Goal: Task Accomplishment & Management: Manage account settings

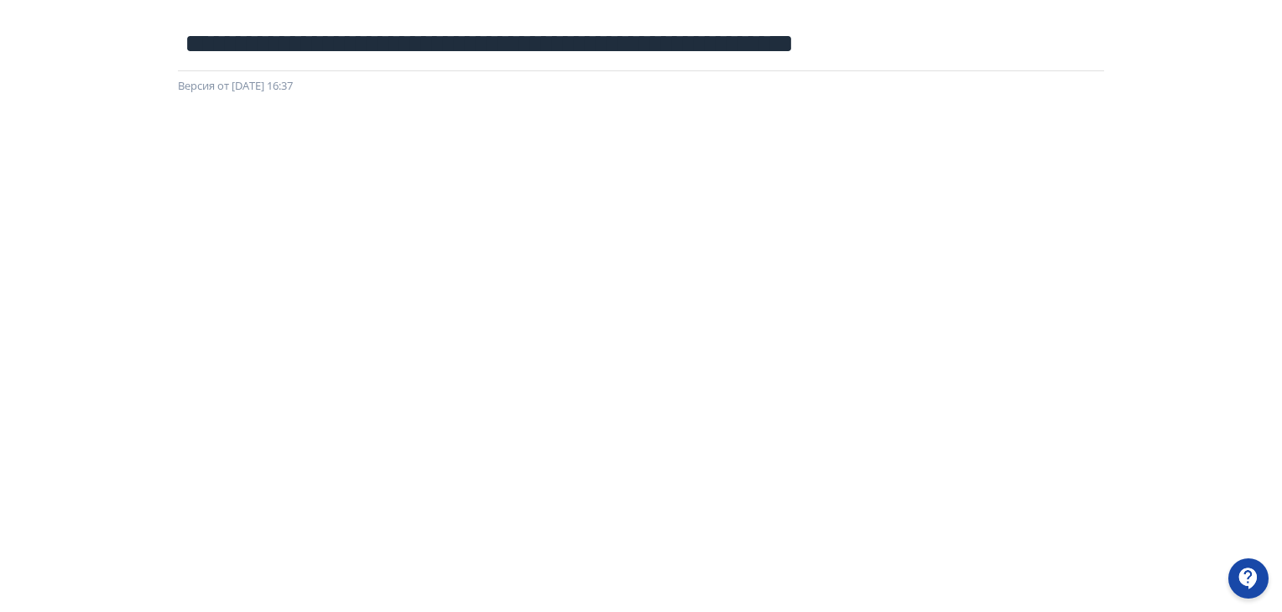
scroll to position [18, 0]
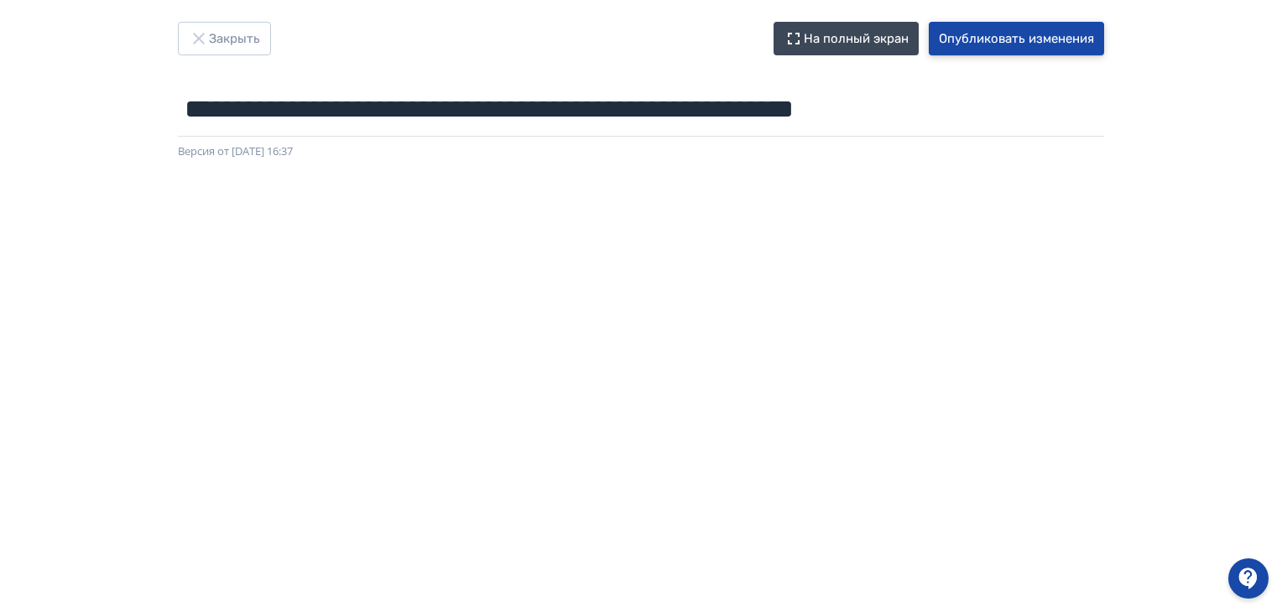
click at [966, 34] on button "Опубликовать изменения" at bounding box center [1016, 39] width 175 height 34
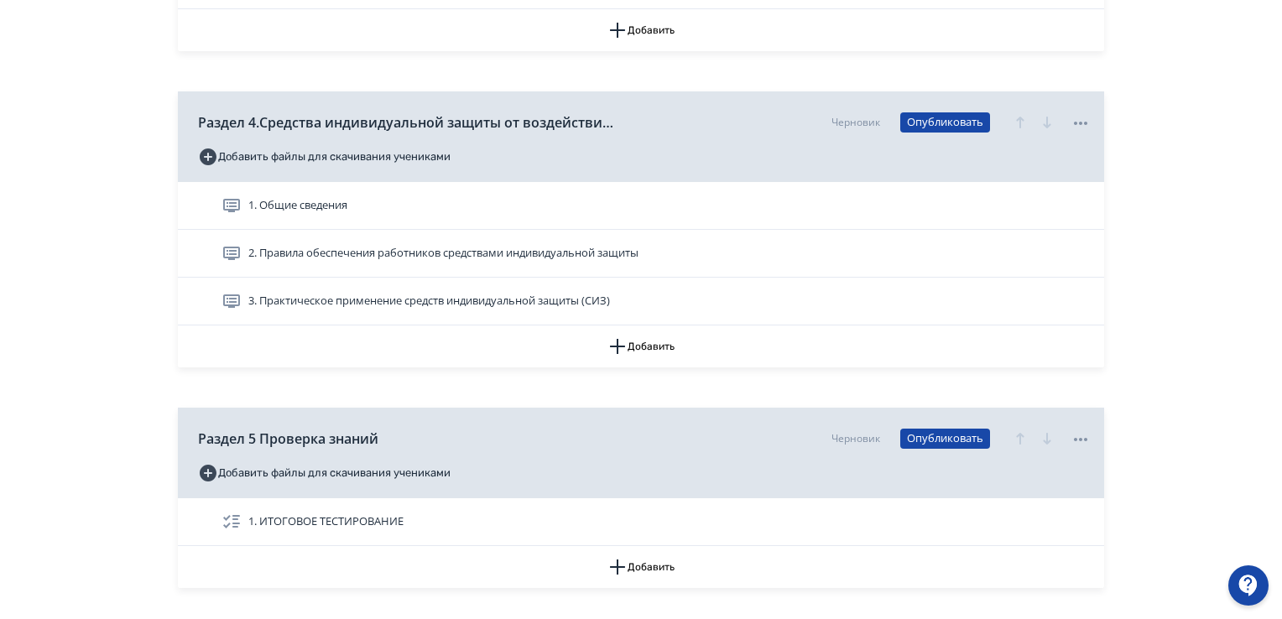
scroll to position [1315, 0]
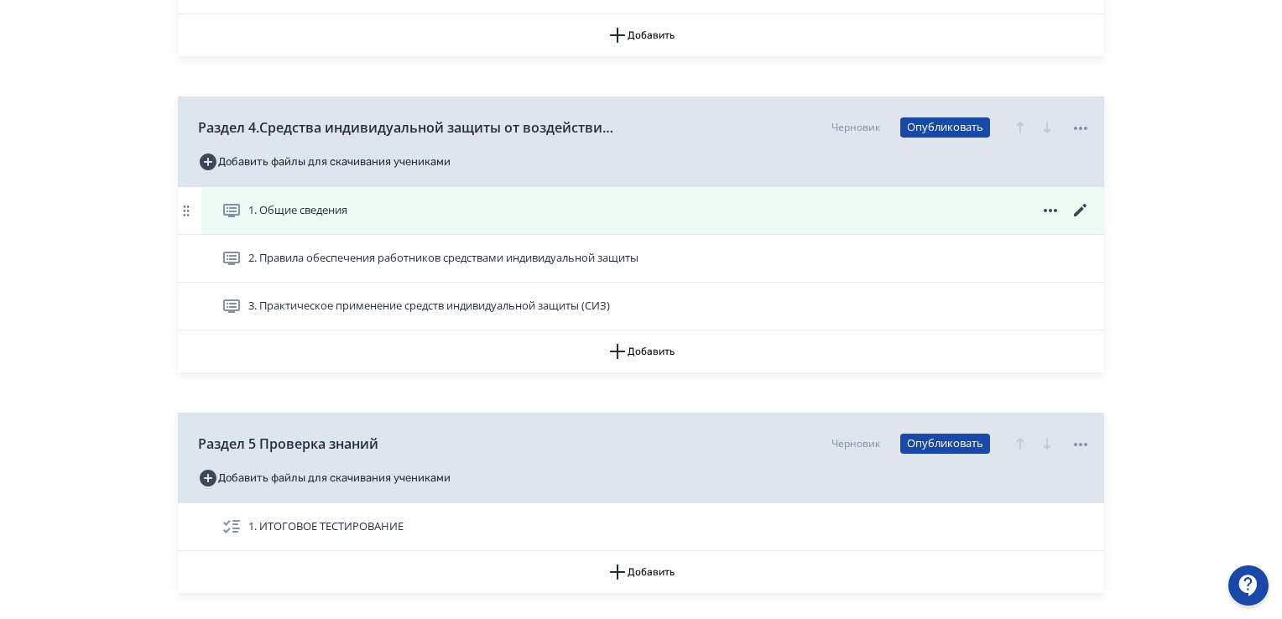
click at [1082, 207] on icon at bounding box center [1080, 210] width 13 height 13
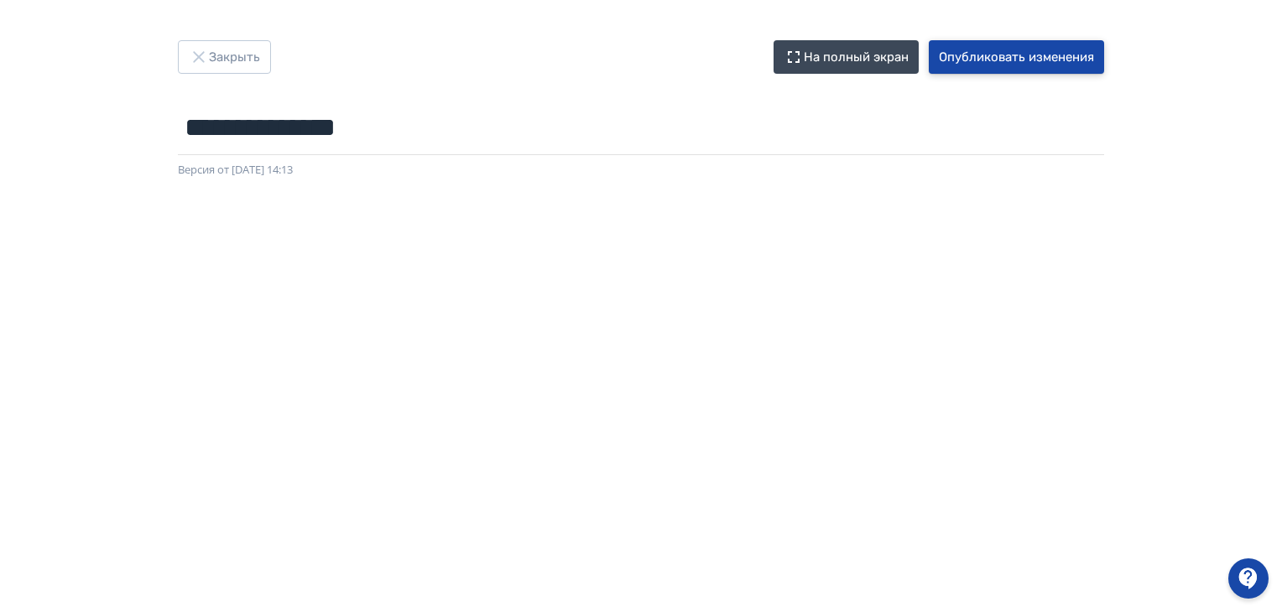
click at [1029, 46] on button "Опубликовать изменения" at bounding box center [1016, 57] width 175 height 34
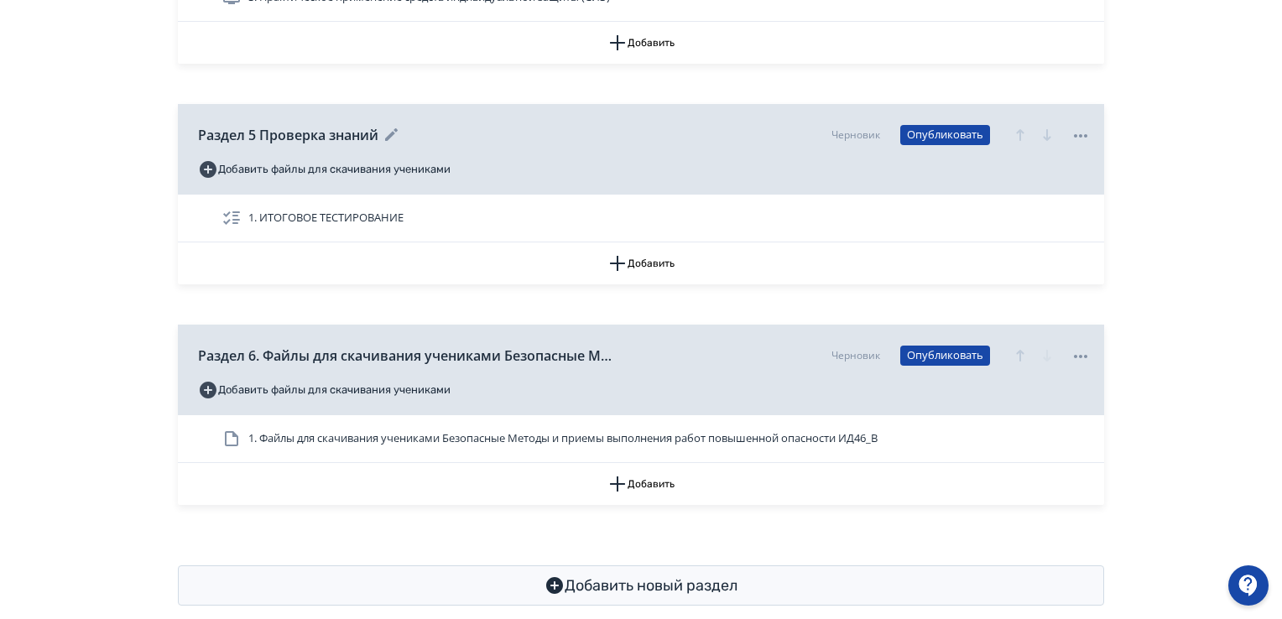
scroll to position [1315, 0]
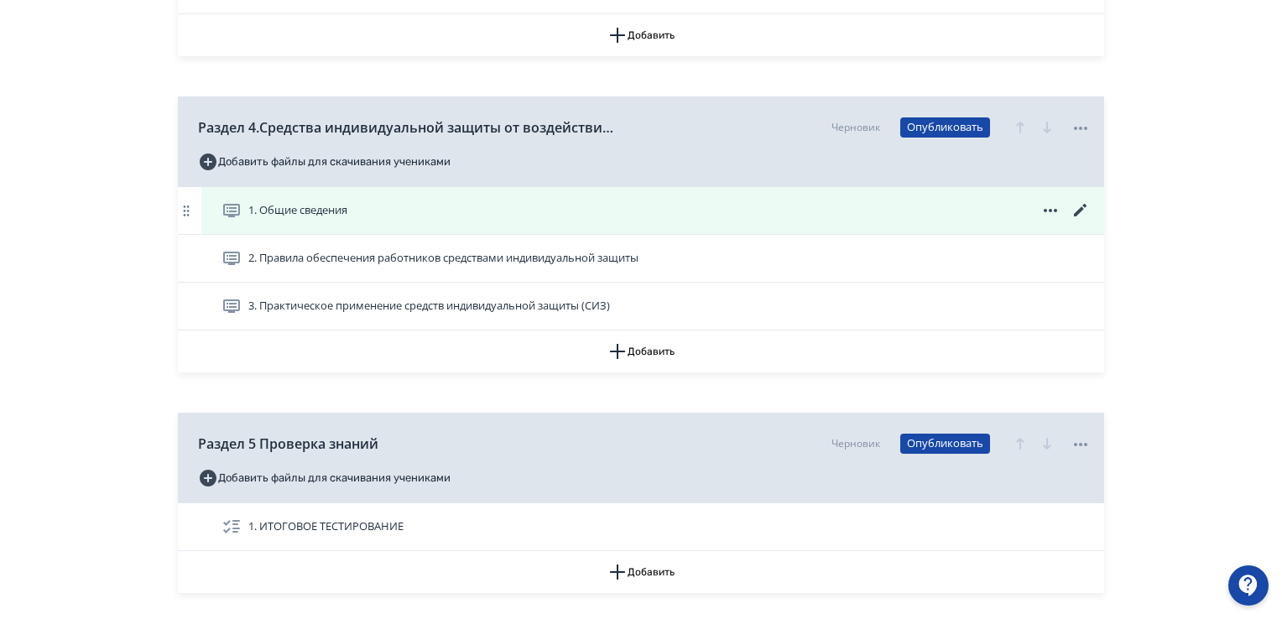
click at [293, 214] on span "1. Общие сведения" at bounding box center [297, 210] width 99 height 17
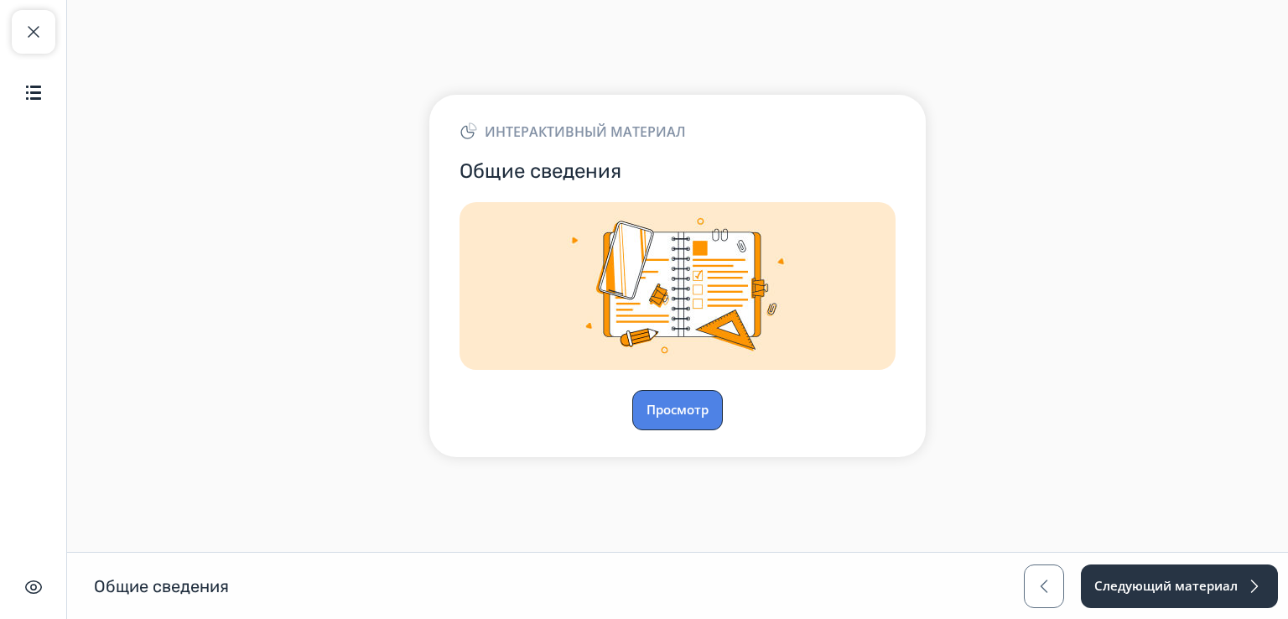
click at [693, 404] on button "Просмотр" at bounding box center [677, 410] width 91 height 40
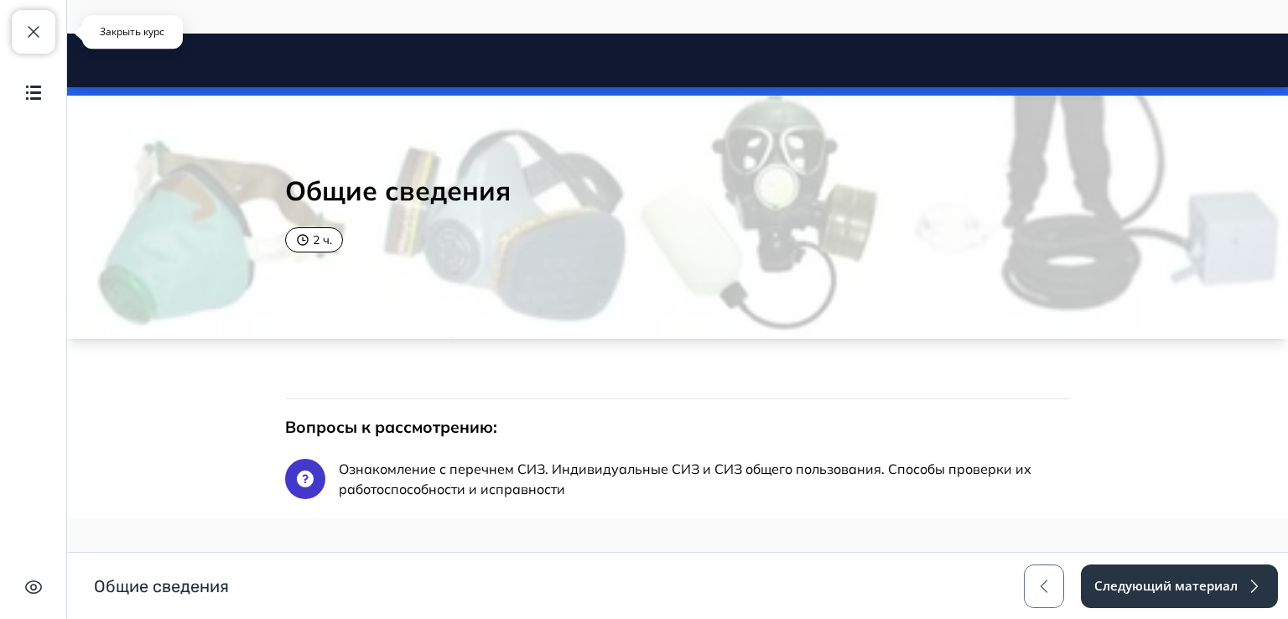
click at [29, 23] on span "button" at bounding box center [33, 32] width 20 height 20
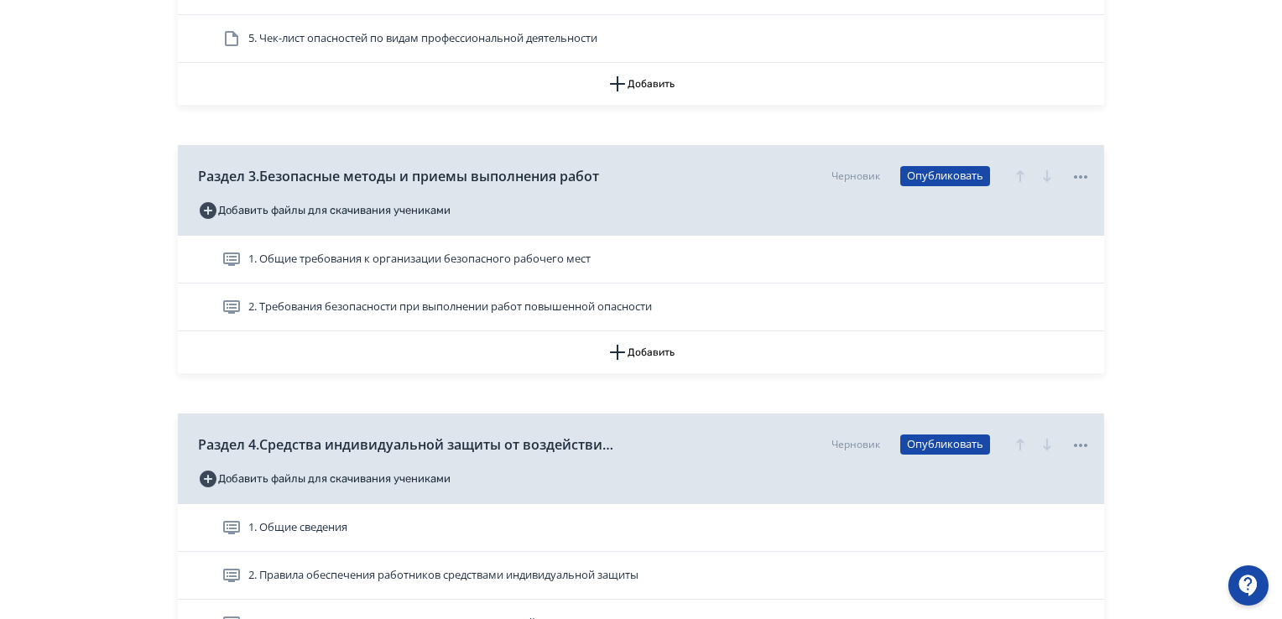
scroll to position [1258, 0]
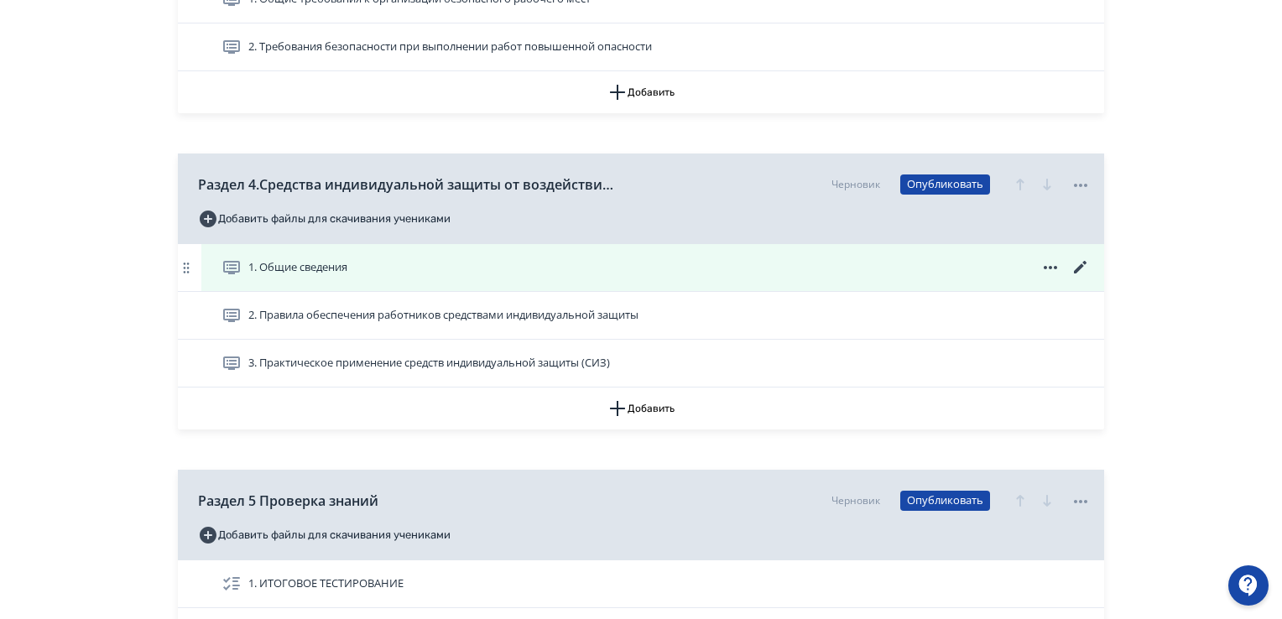
click at [1077, 263] on icon at bounding box center [1080, 267] width 20 height 20
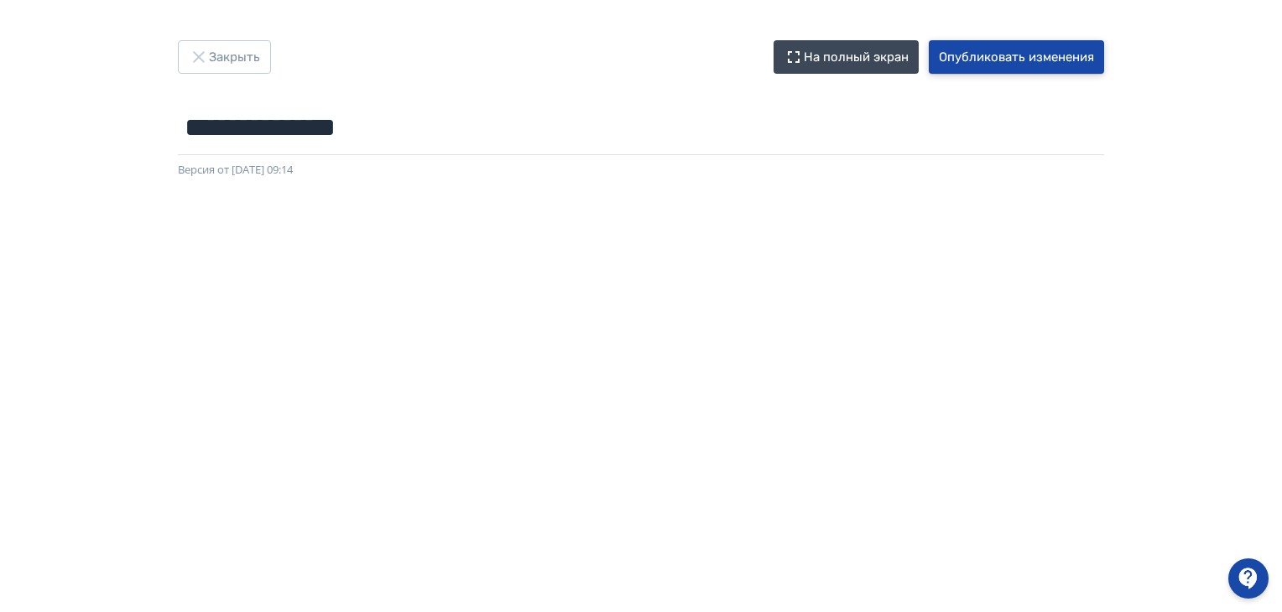
click at [961, 54] on button "Опубликовать изменения" at bounding box center [1016, 57] width 175 height 34
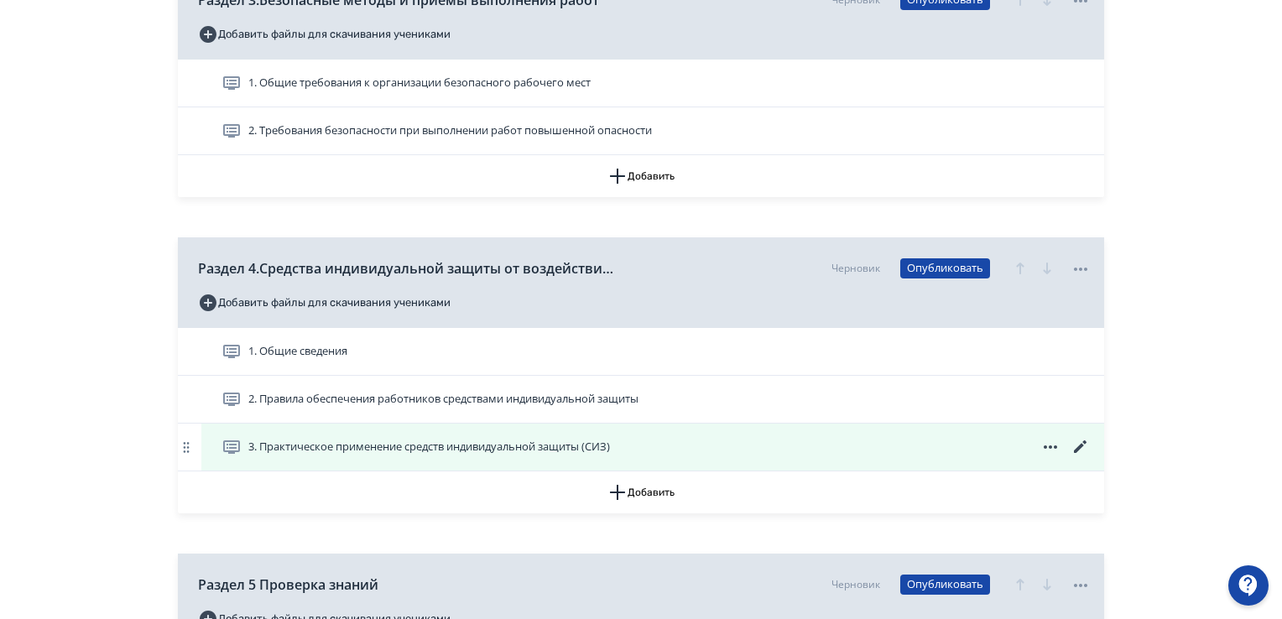
scroll to position [587, 0]
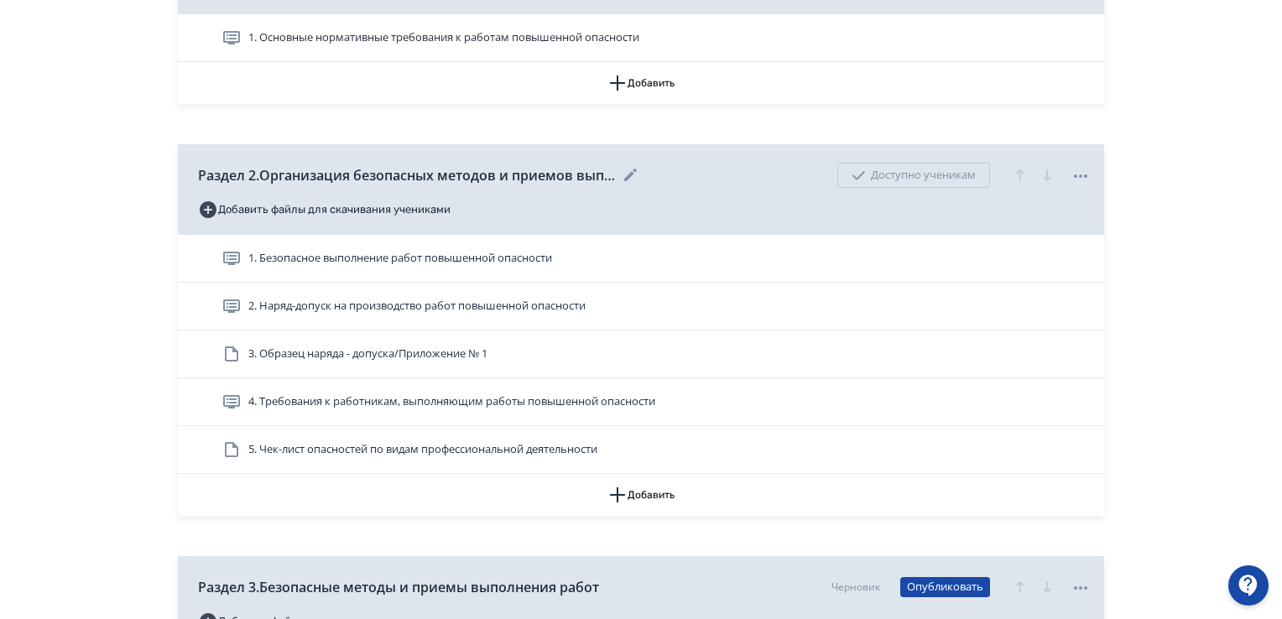
click at [1080, 174] on icon at bounding box center [1080, 175] width 13 height 3
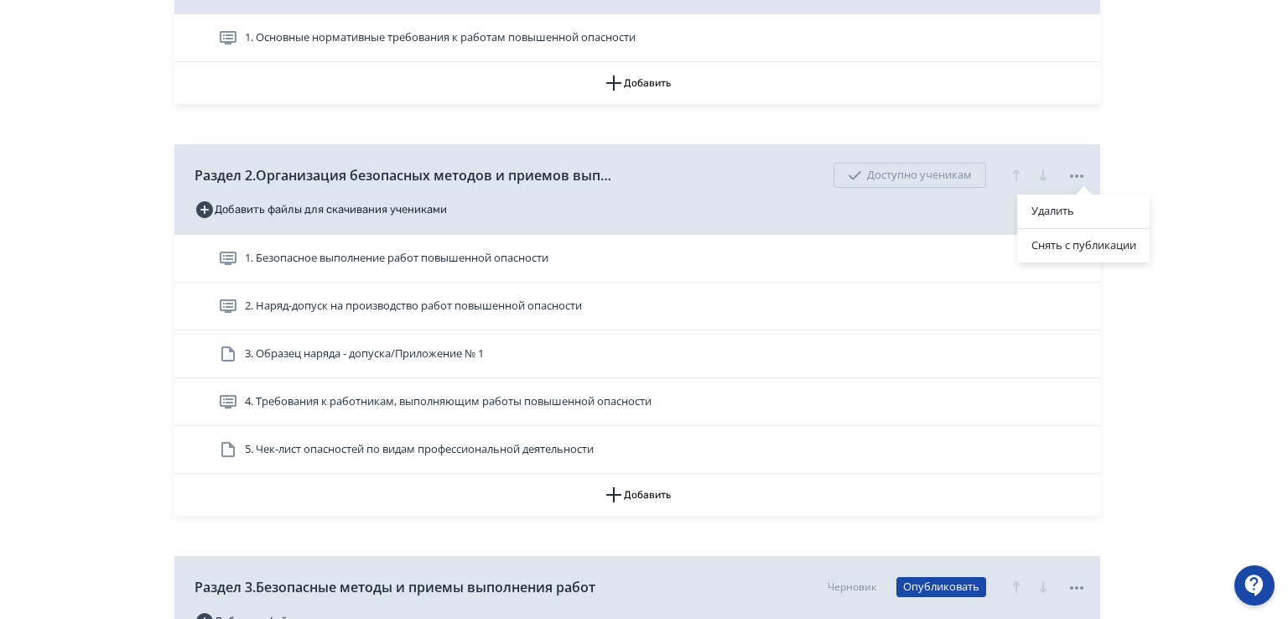
click at [1220, 174] on div "Удалить Снять с публикации" at bounding box center [644, 309] width 1288 height 619
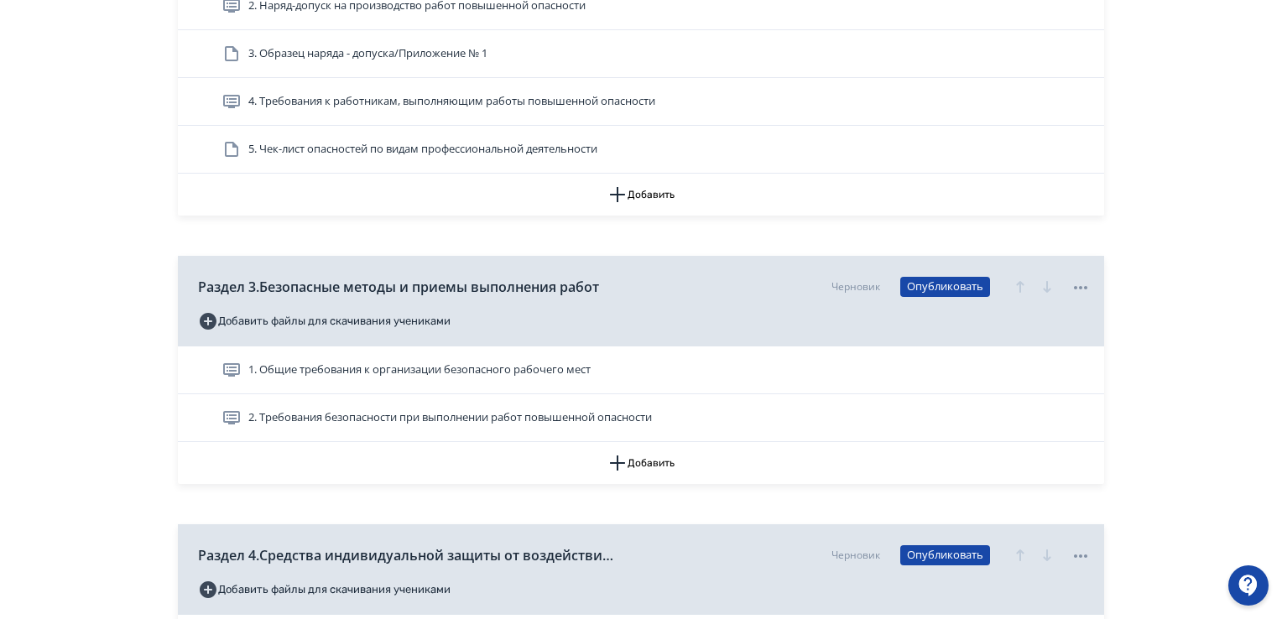
scroll to position [923, 0]
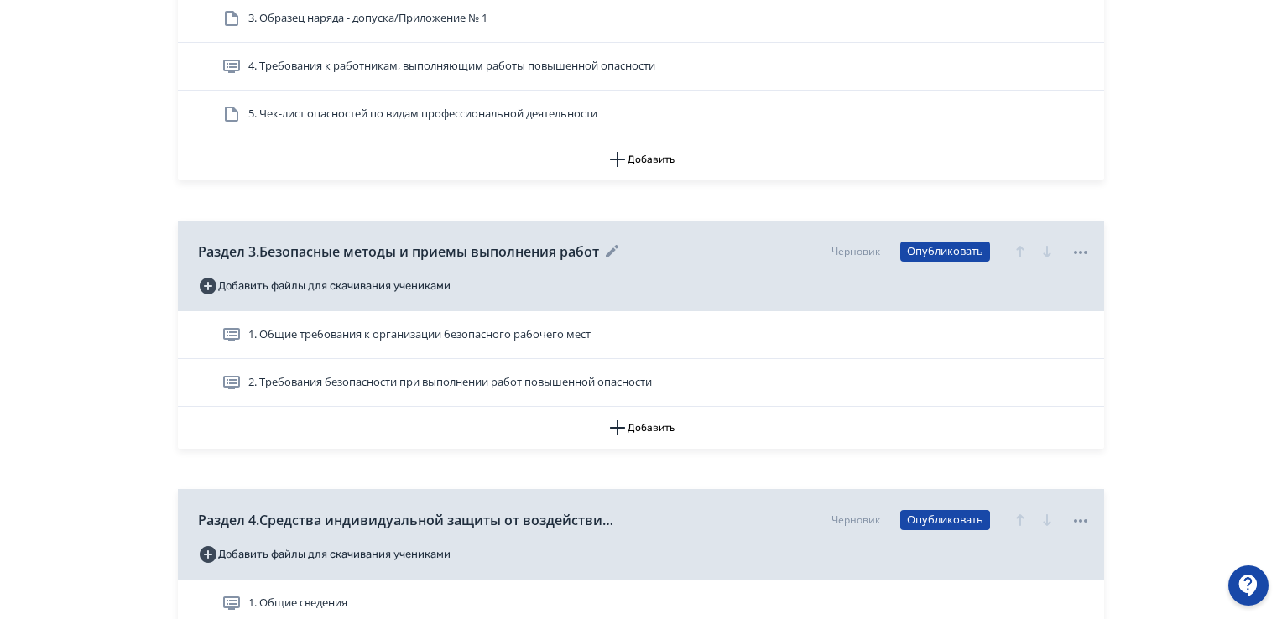
click at [1081, 256] on icon at bounding box center [1080, 252] width 20 height 20
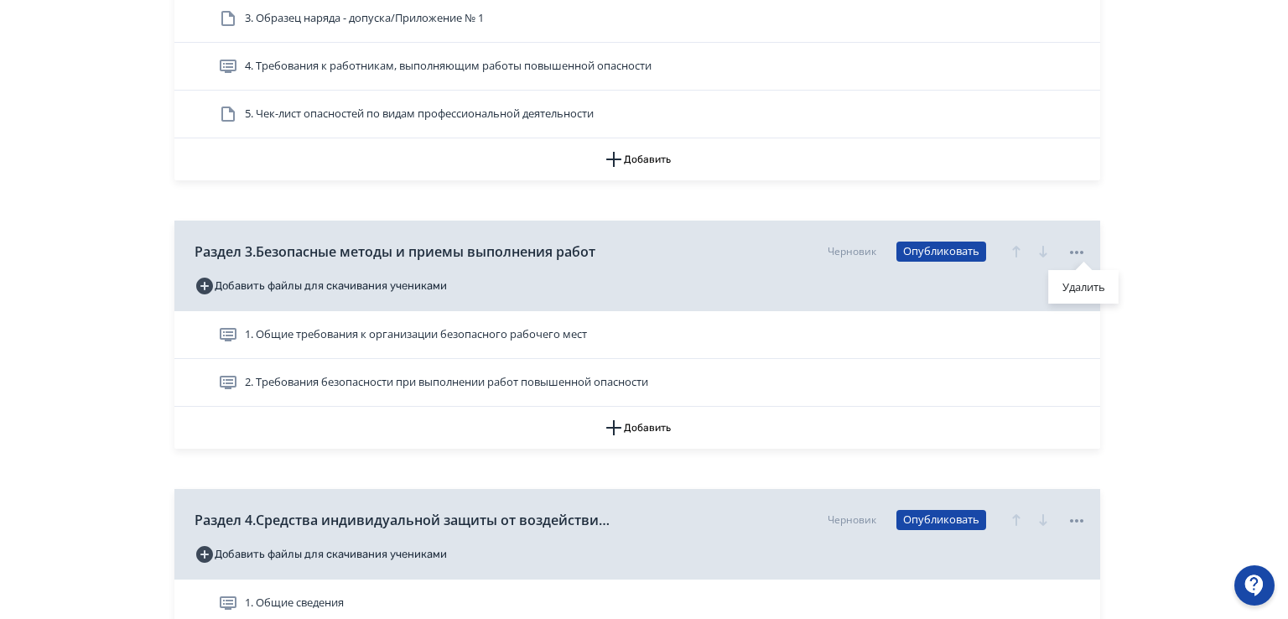
click at [1177, 247] on div "Удалить" at bounding box center [644, 309] width 1288 height 619
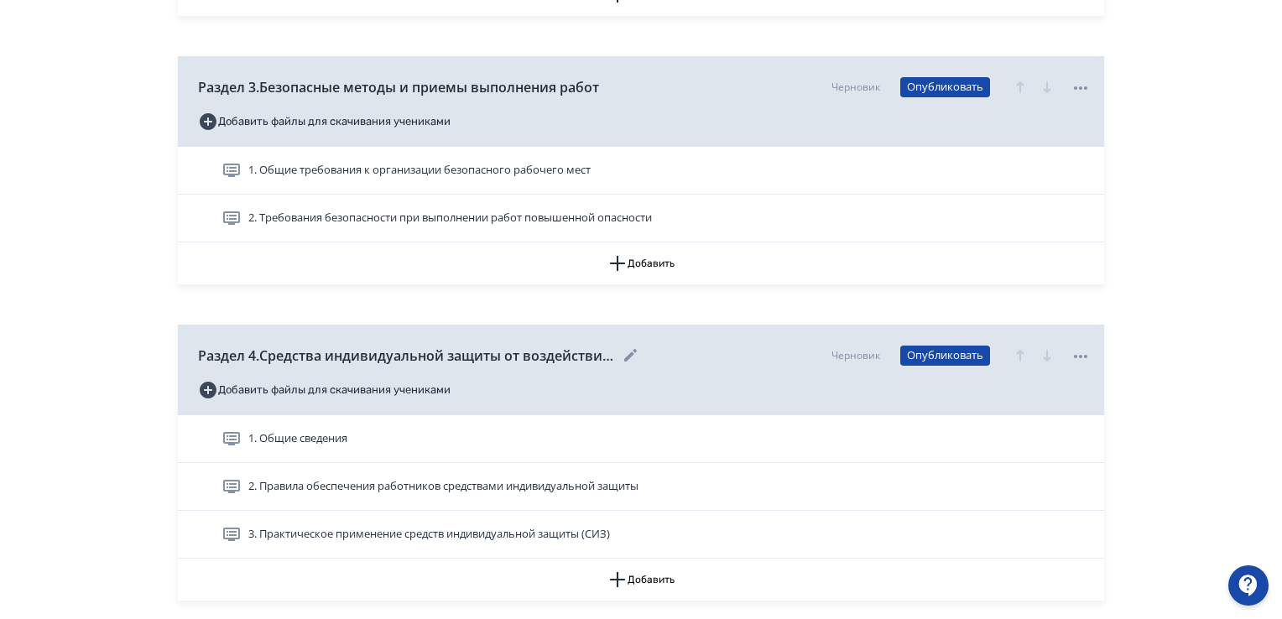
scroll to position [1090, 0]
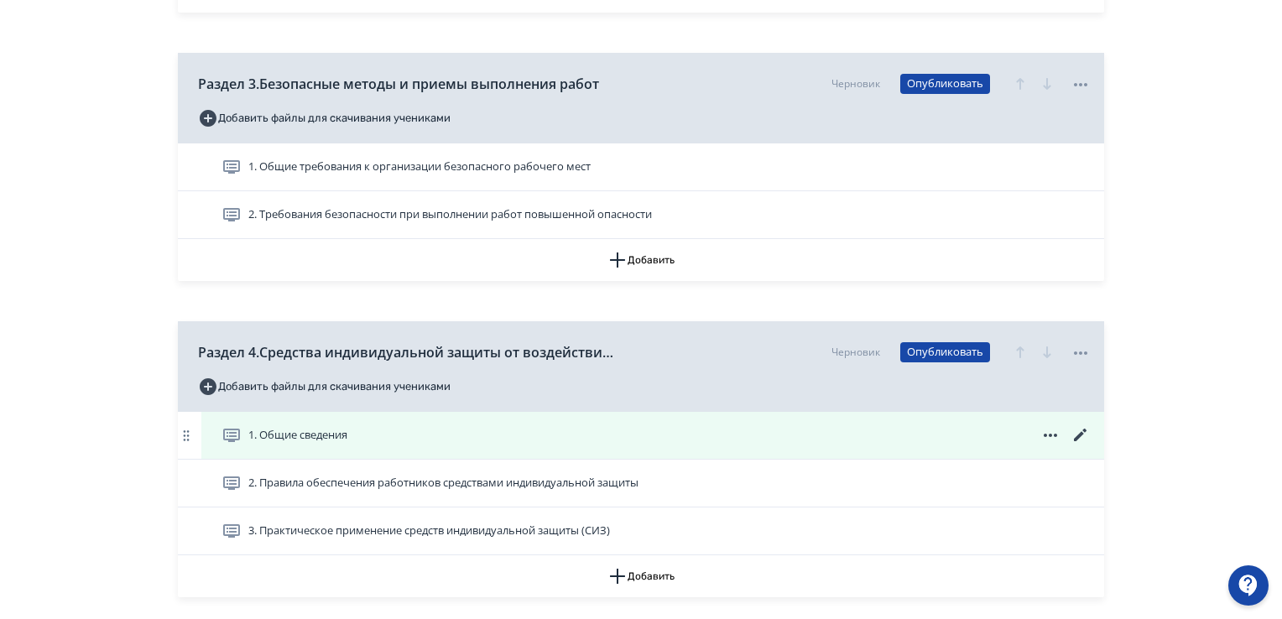
click at [1052, 433] on icon at bounding box center [1050, 435] width 20 height 20
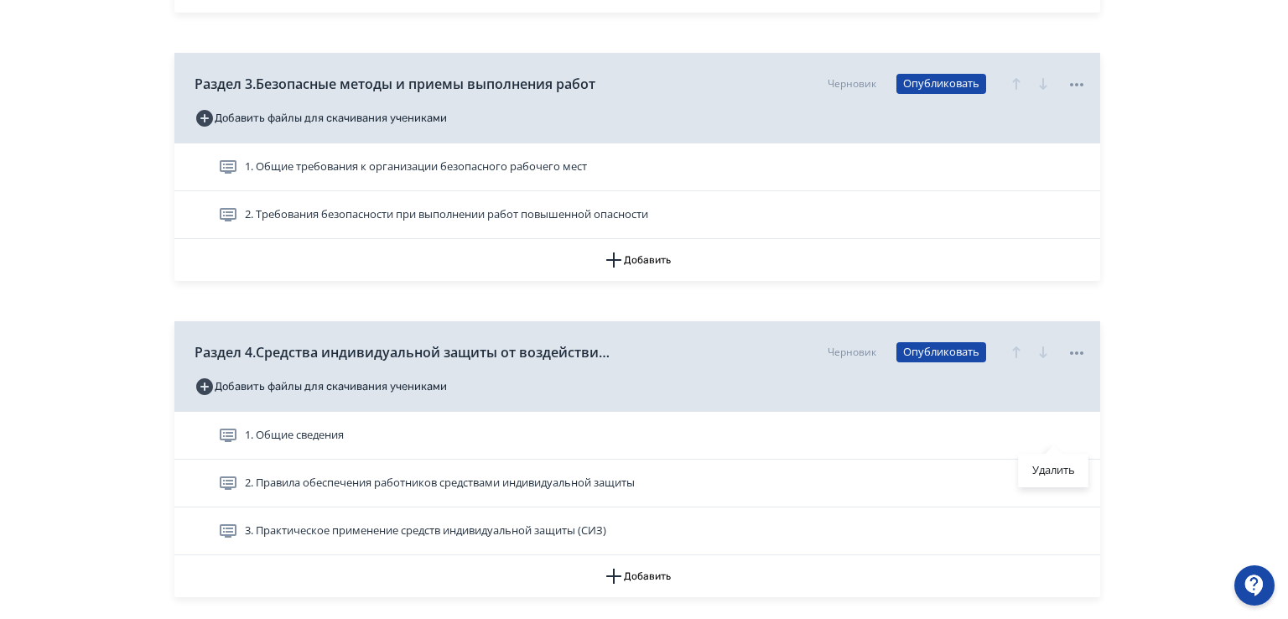
click at [1182, 430] on div "Удалить" at bounding box center [644, 309] width 1288 height 619
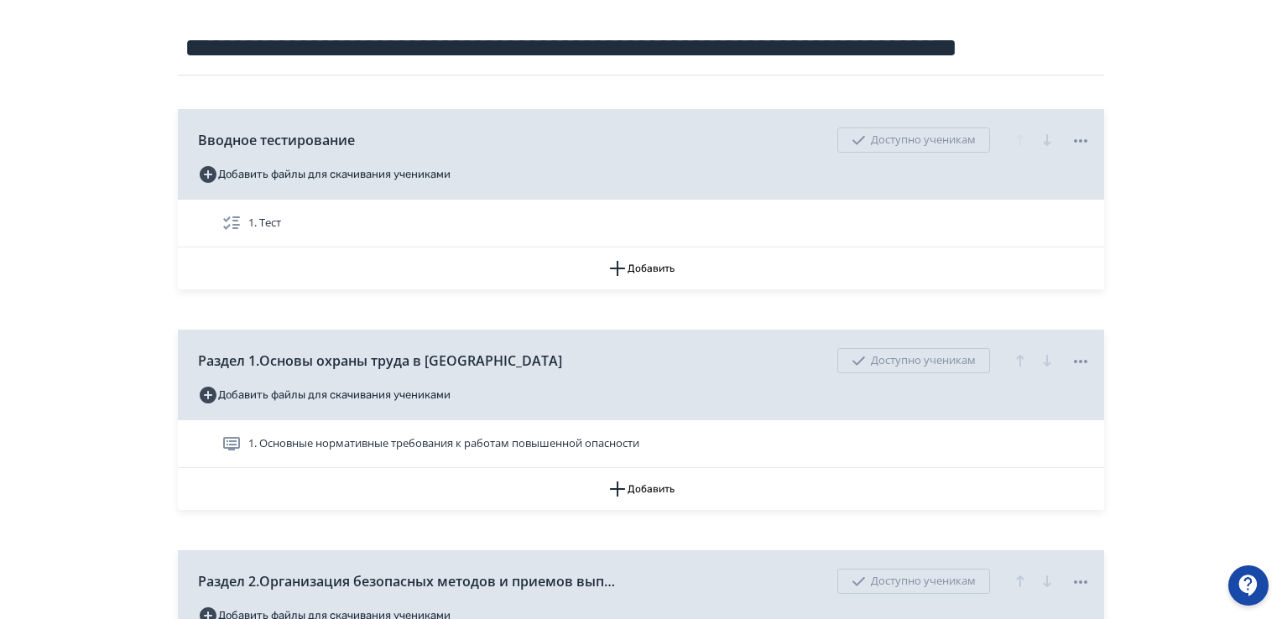
scroll to position [0, 0]
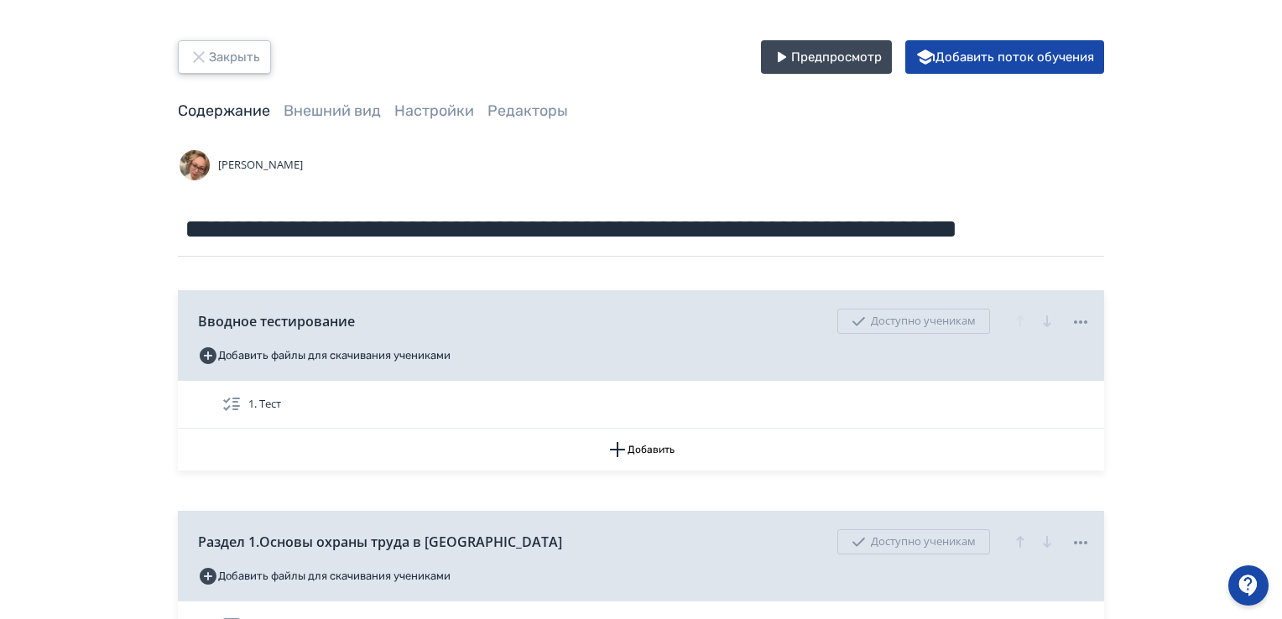
click at [216, 55] on button "Закрыть" at bounding box center [224, 57] width 93 height 34
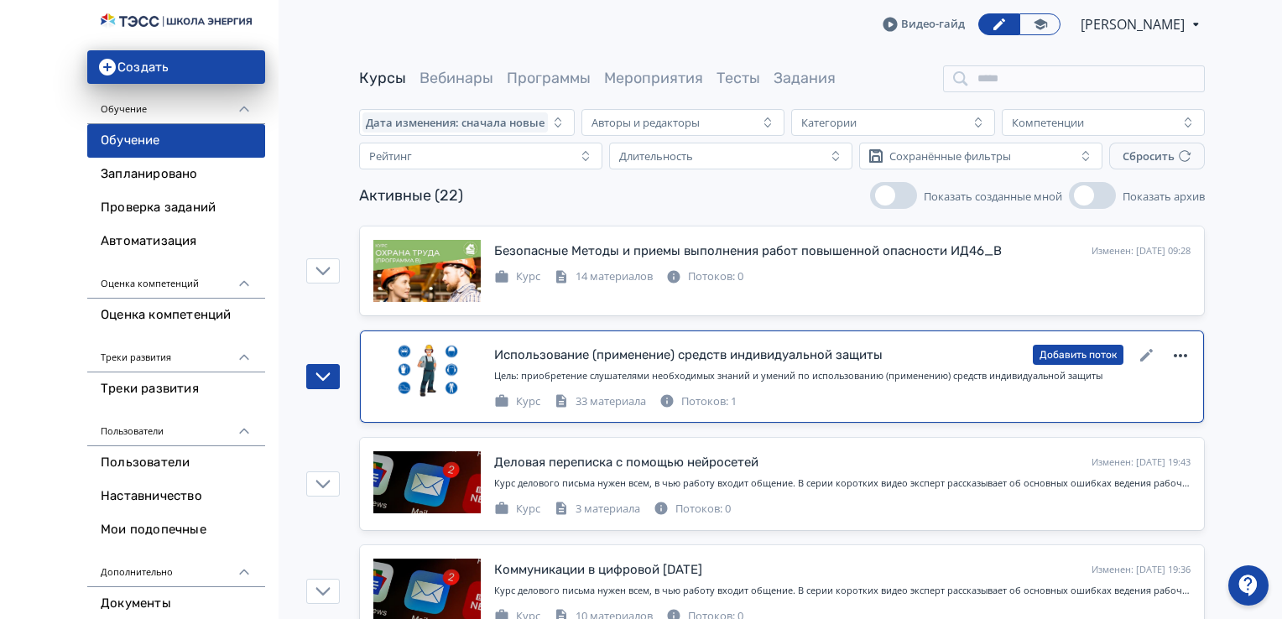
click at [1181, 355] on icon at bounding box center [1179, 355] width 13 height 3
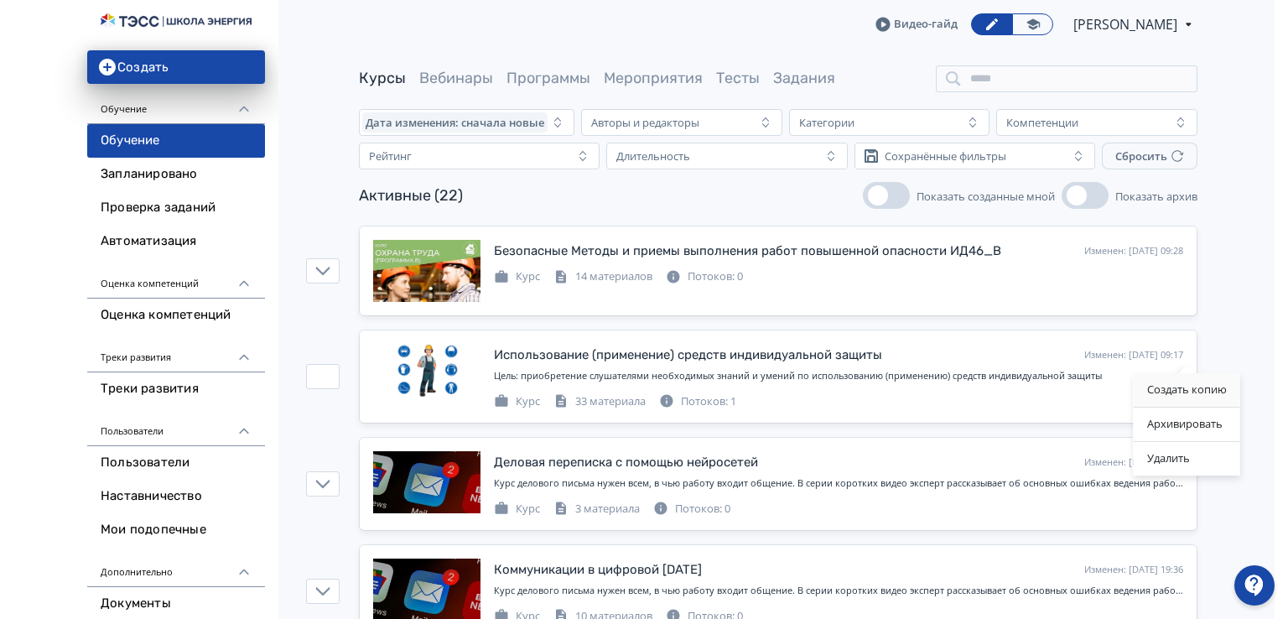
click at [1157, 388] on div "Создать копию" at bounding box center [1187, 390] width 107 height 34
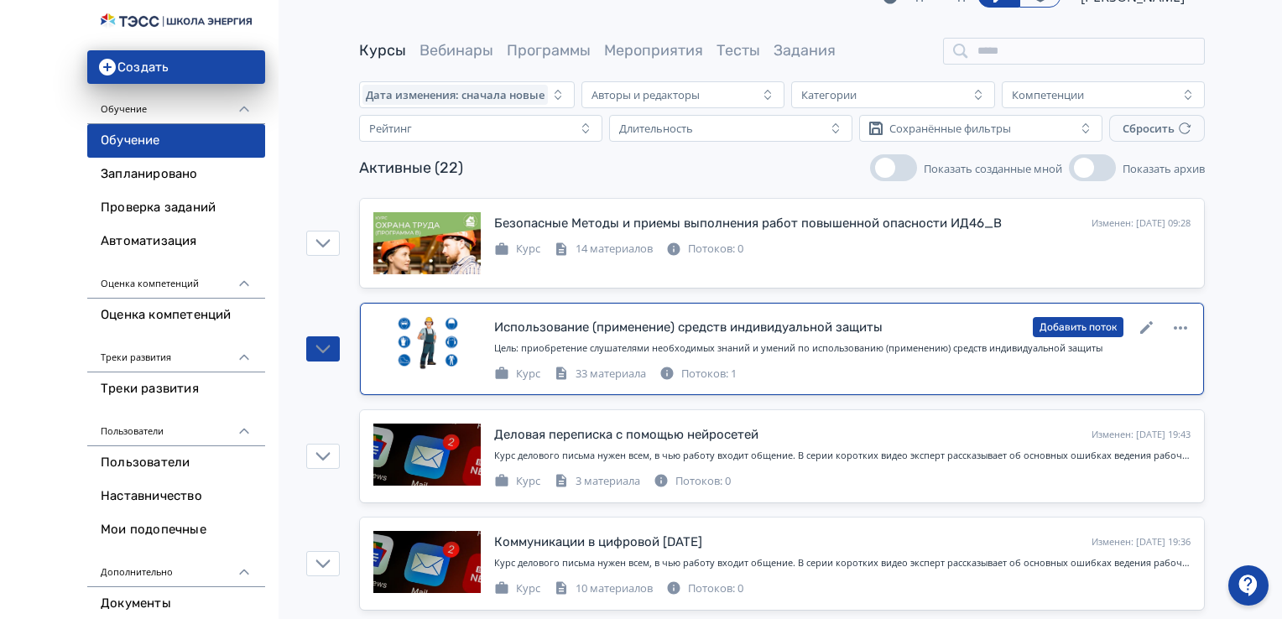
scroll to position [25, 0]
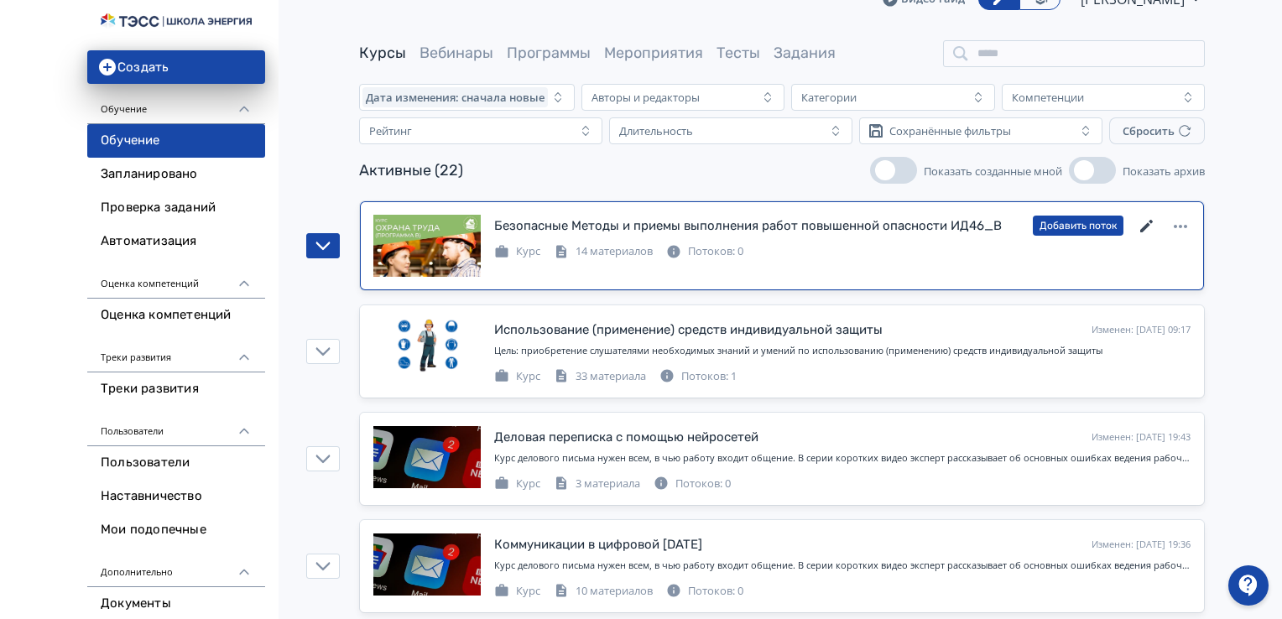
click at [1147, 221] on icon at bounding box center [1147, 226] width 20 height 20
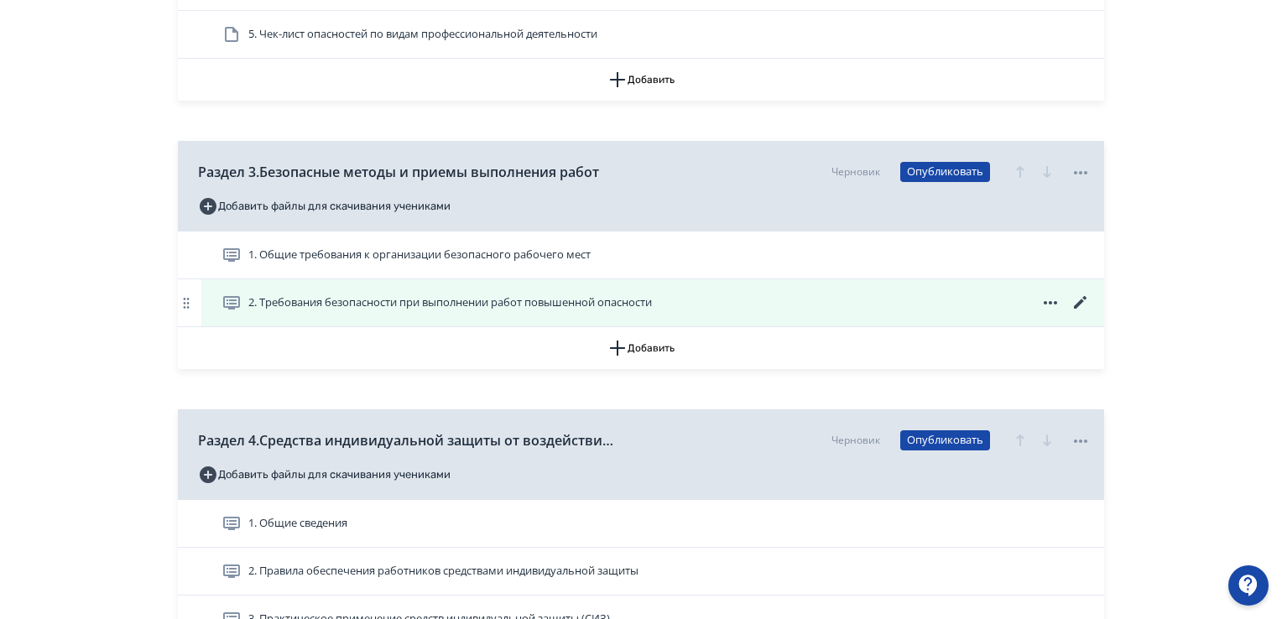
scroll to position [1174, 0]
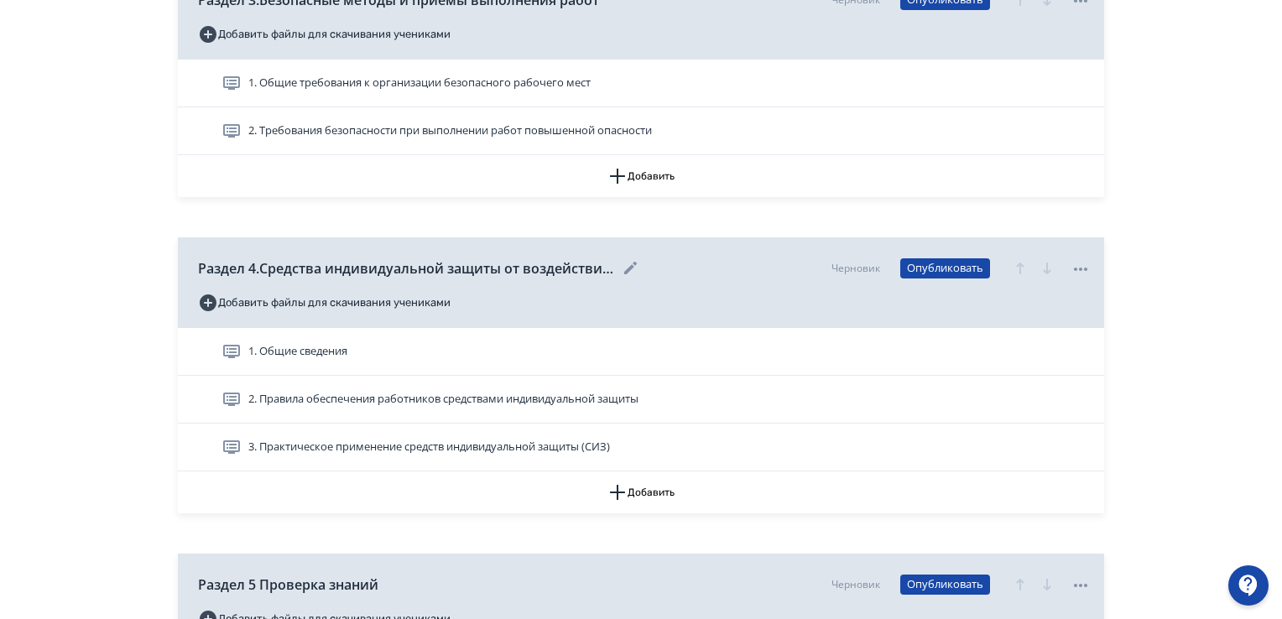
click at [1083, 271] on icon at bounding box center [1080, 269] width 20 height 20
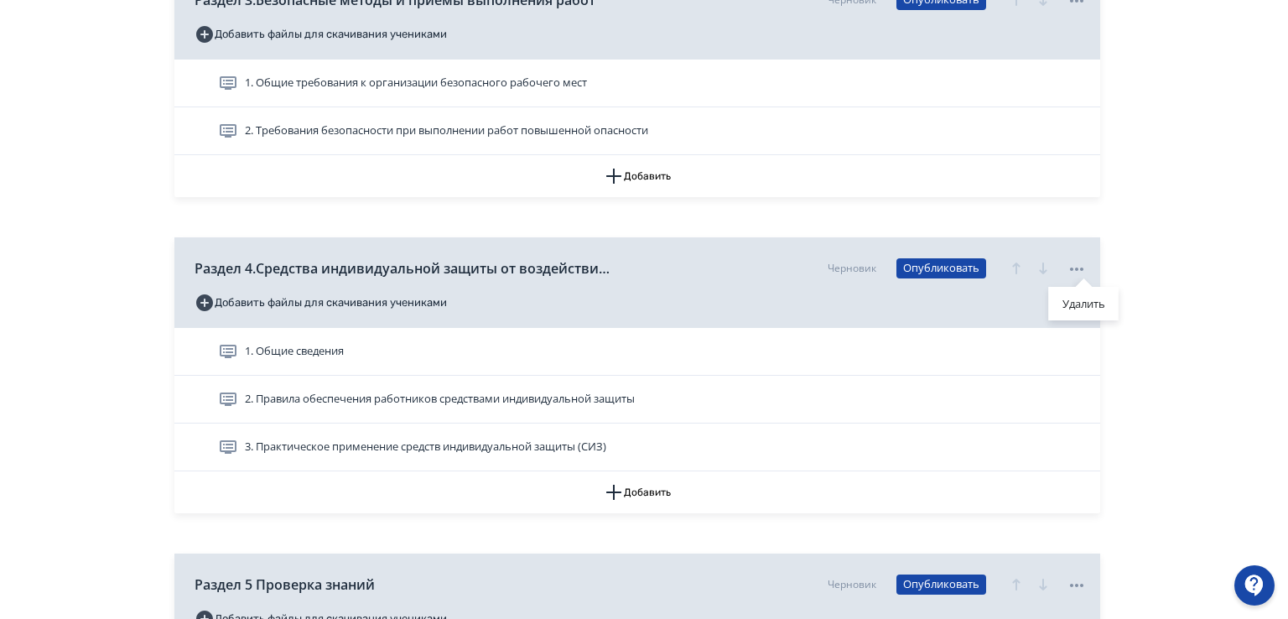
click at [1204, 286] on div "Удалить" at bounding box center [644, 309] width 1288 height 619
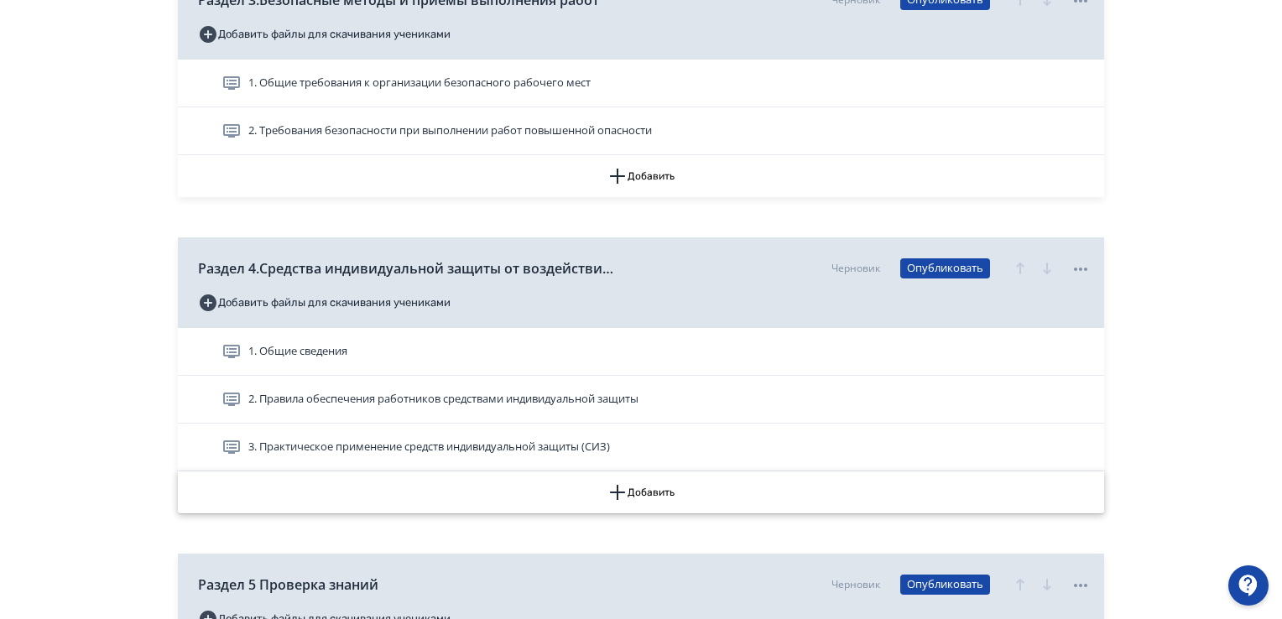
click at [618, 491] on icon "button" at bounding box center [617, 492] width 20 height 20
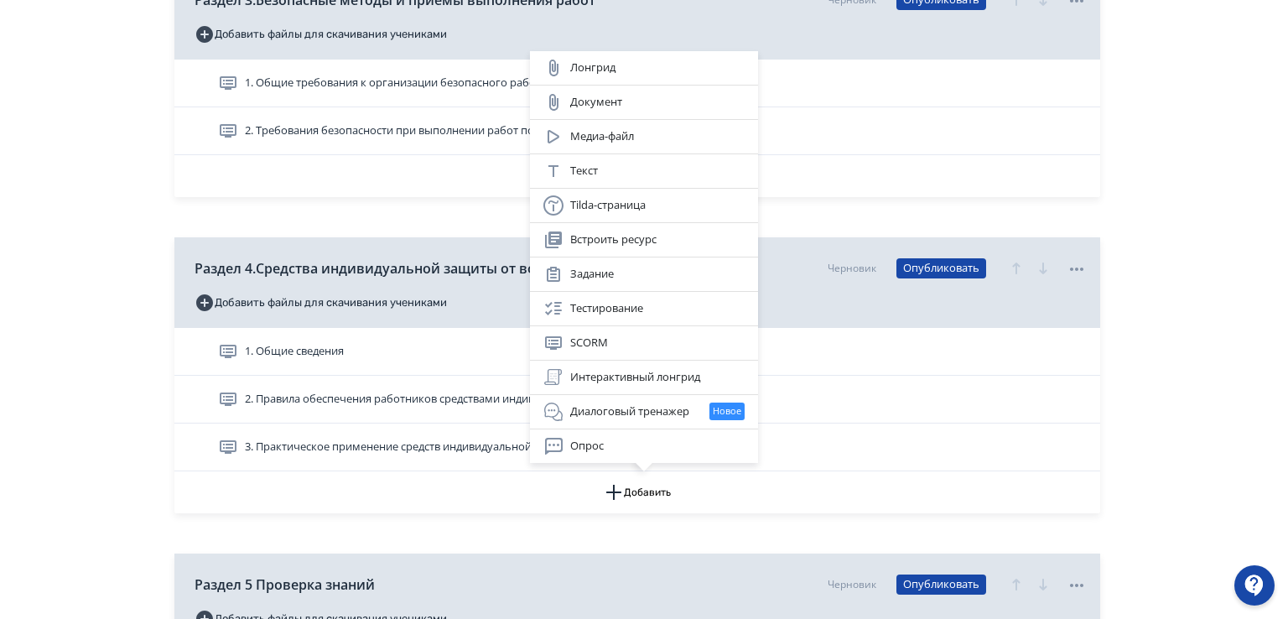
click at [564, 534] on div "Лонгрид Документ Медиа-файл Текст Tilda-страница Встроить ресурс Задание Тестир…" at bounding box center [644, 309] width 1288 height 619
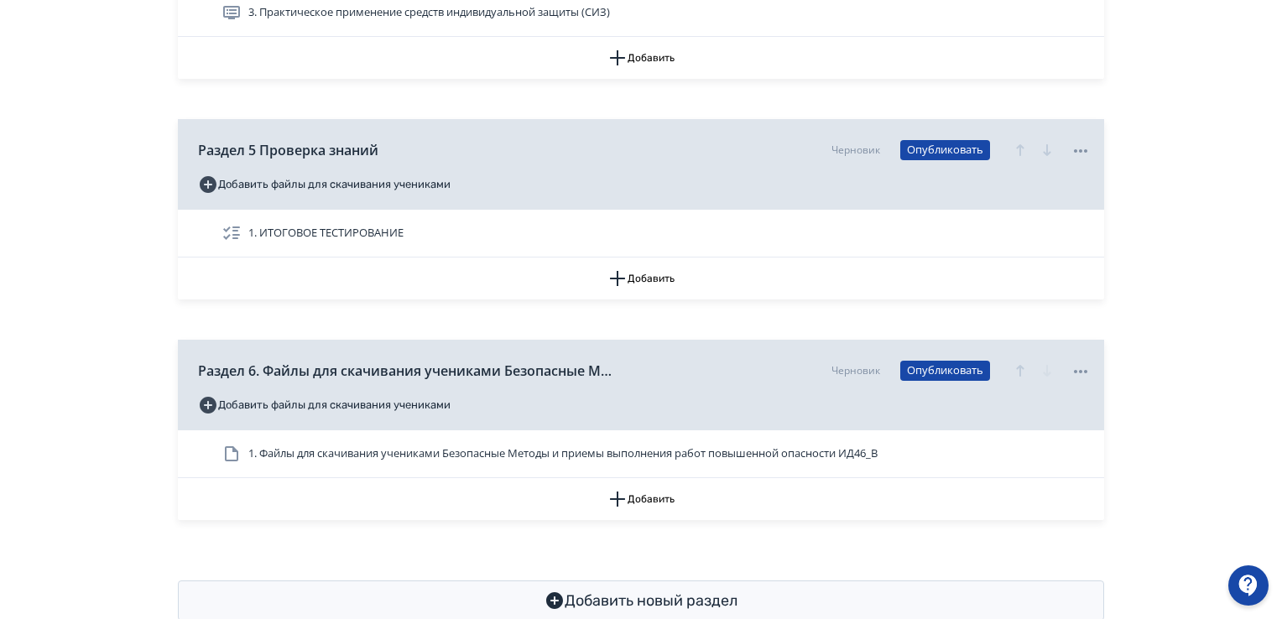
scroll to position [1651, 0]
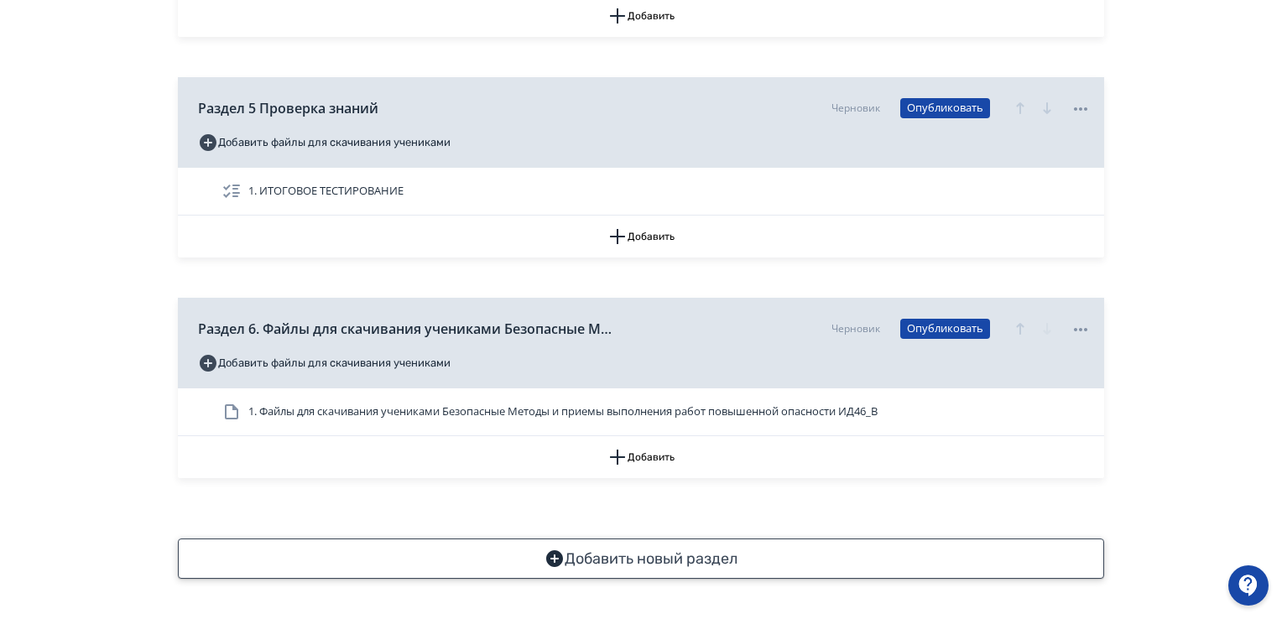
click at [547, 555] on icon "button" at bounding box center [554, 558] width 17 height 17
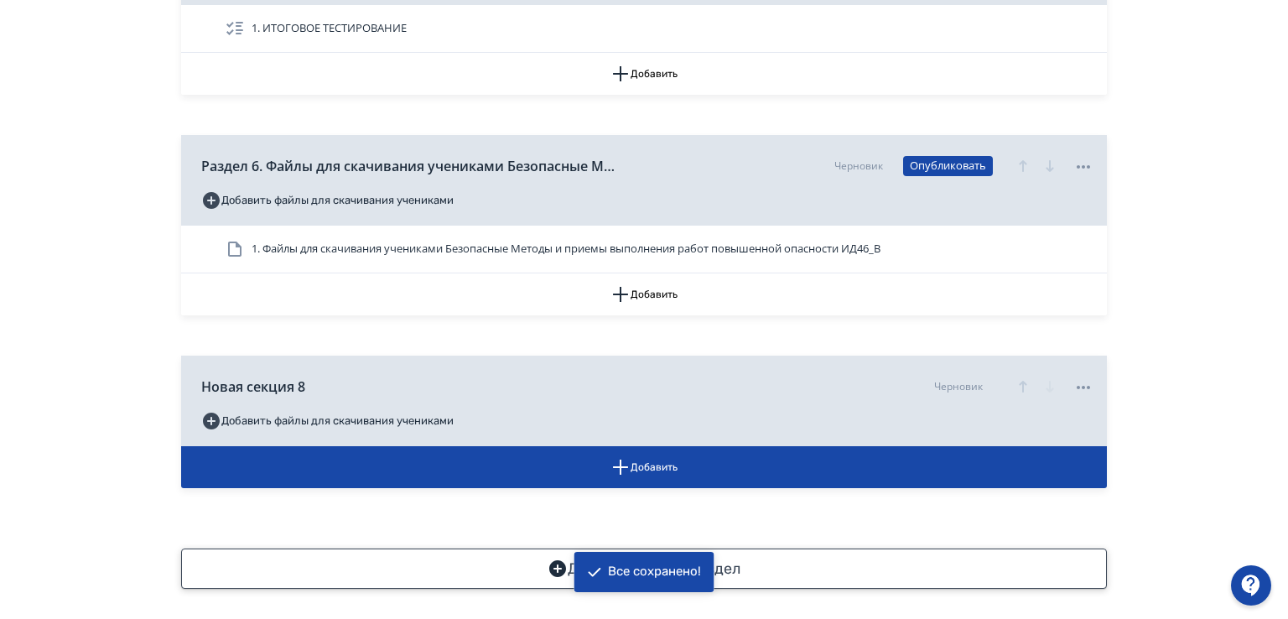
scroll to position [1818, 0]
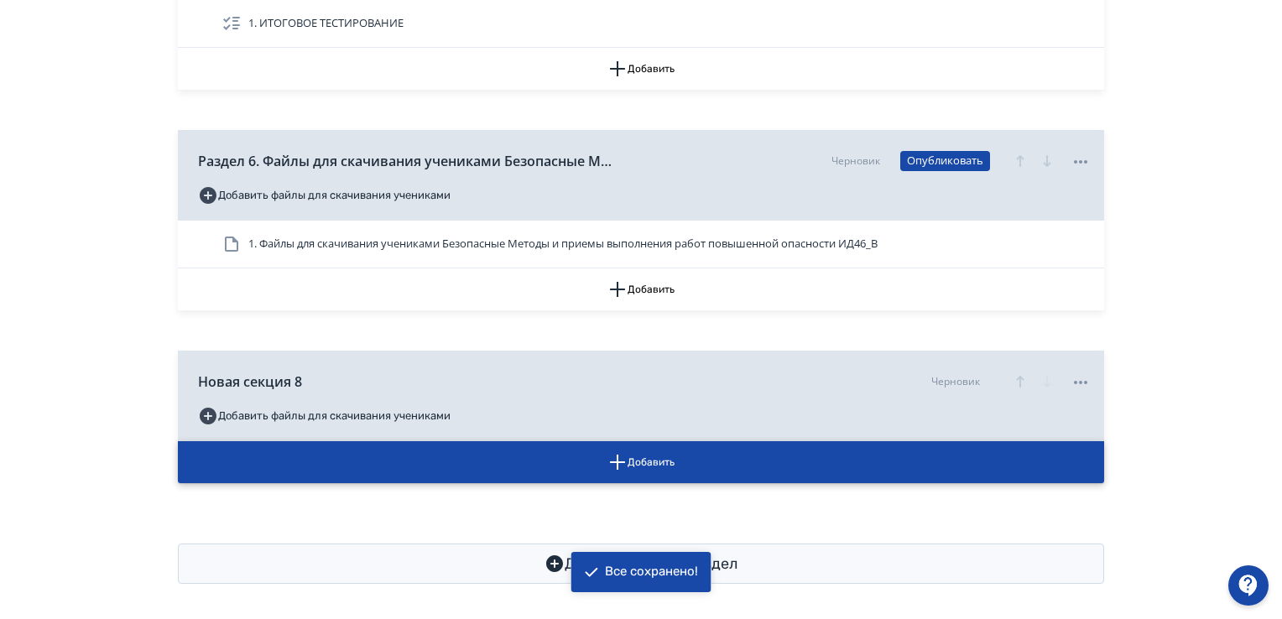
click at [619, 461] on icon "button" at bounding box center [617, 462] width 15 height 15
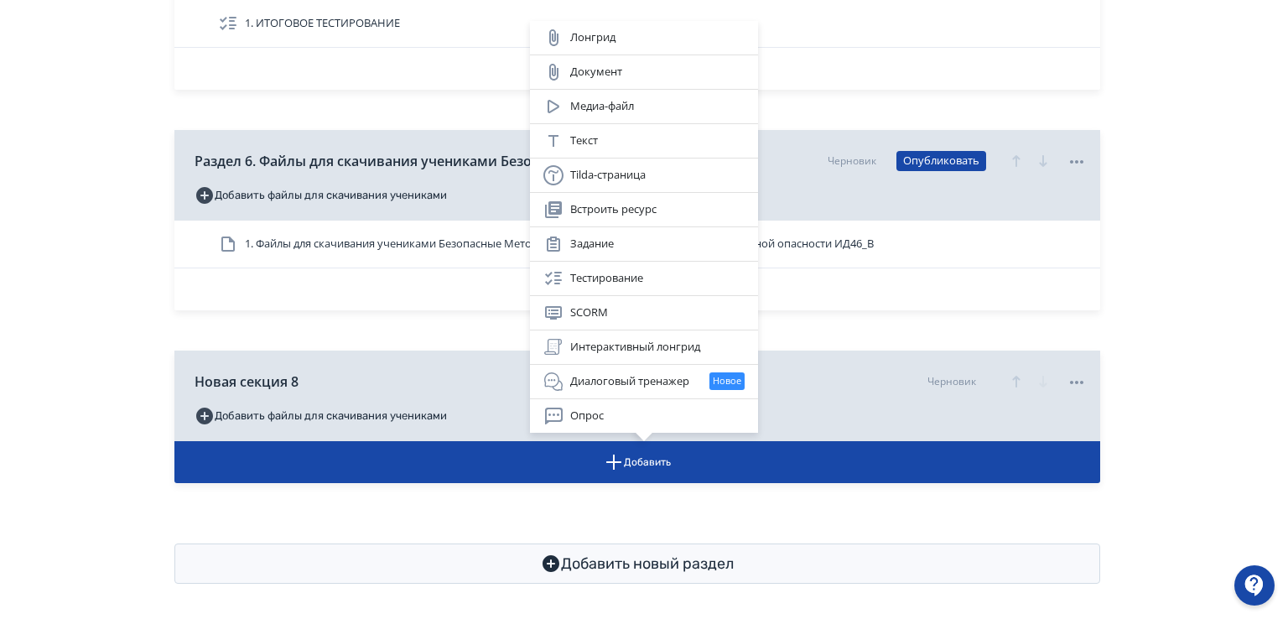
drag, startPoint x: 1251, startPoint y: 373, endPoint x: 1229, endPoint y: 384, distance: 25.1
click at [1249, 375] on div "Лонгрид Документ Медиа-файл Текст Tilda-страница Встроить ресурс Задание Тестир…" at bounding box center [644, 309] width 1288 height 619
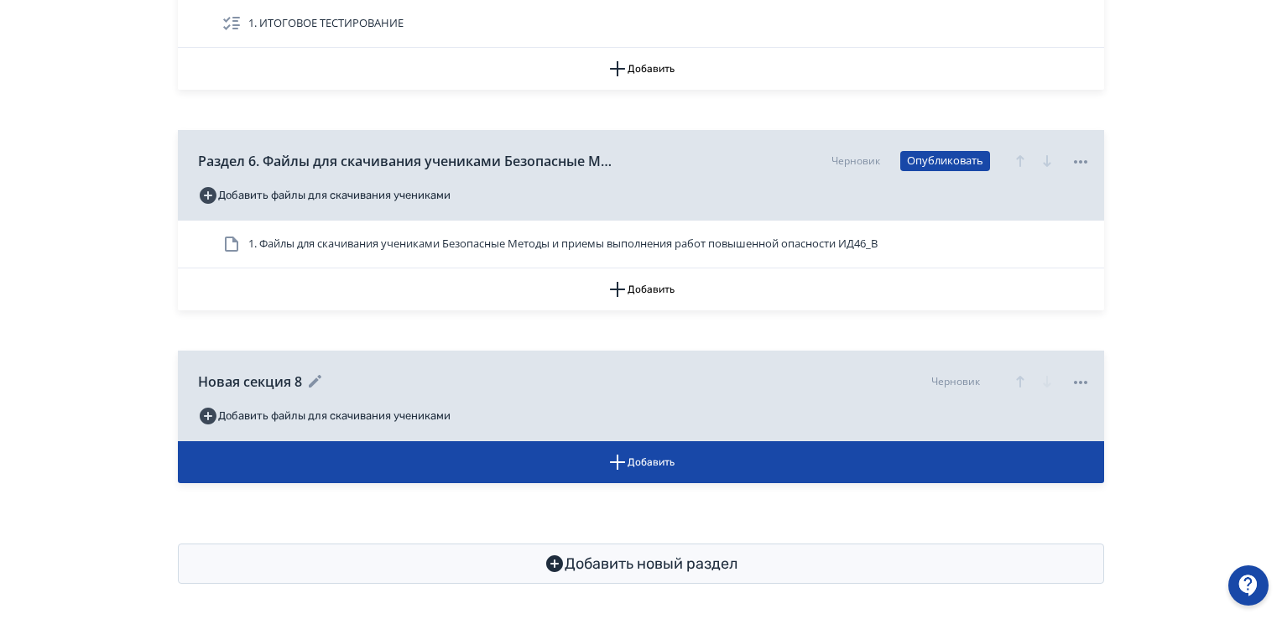
click at [1078, 371] on div at bounding box center [1080, 382] width 20 height 22
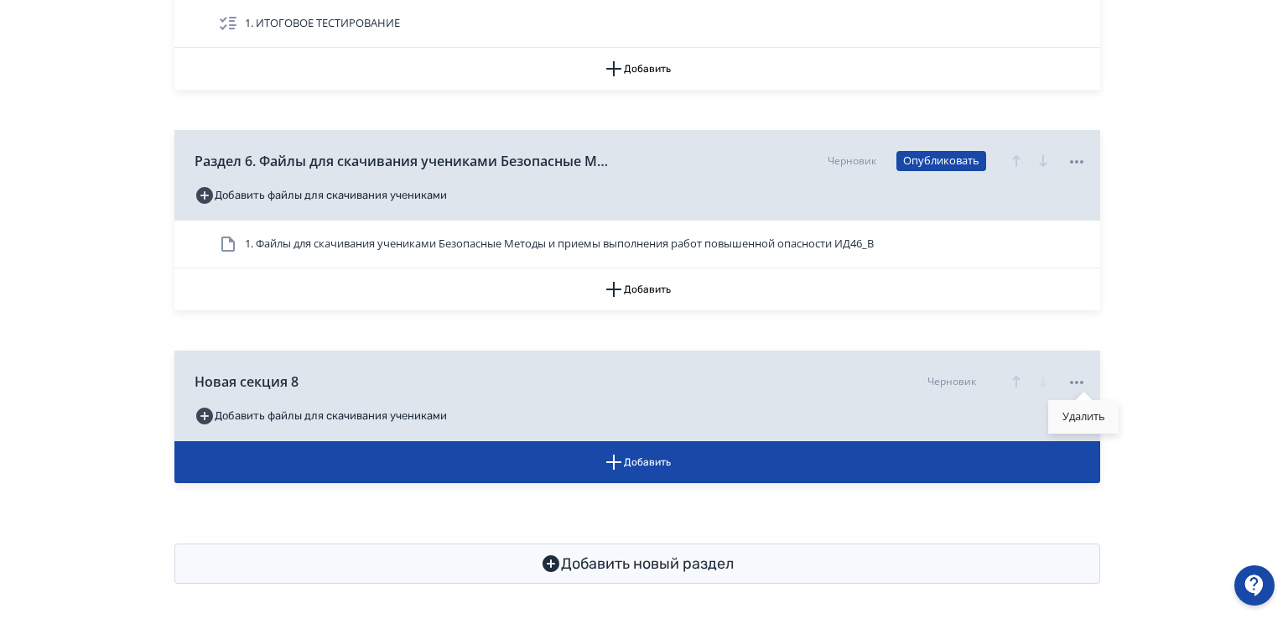
click at [1074, 414] on div "Удалить" at bounding box center [1084, 417] width 70 height 34
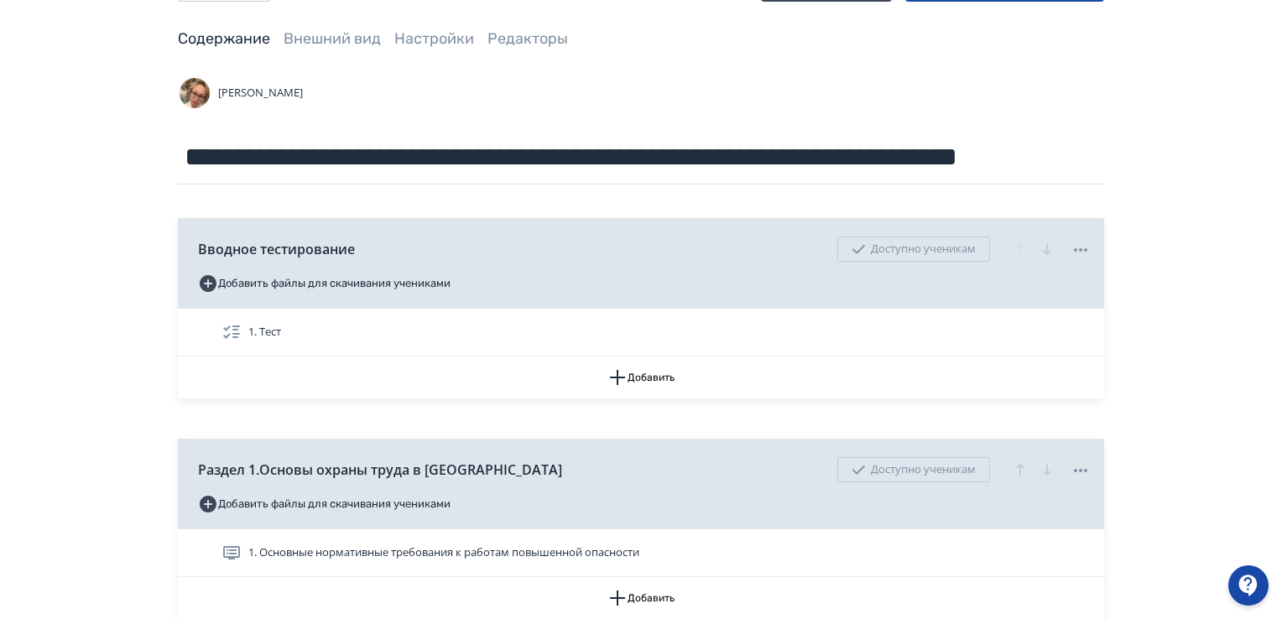
scroll to position [0, 0]
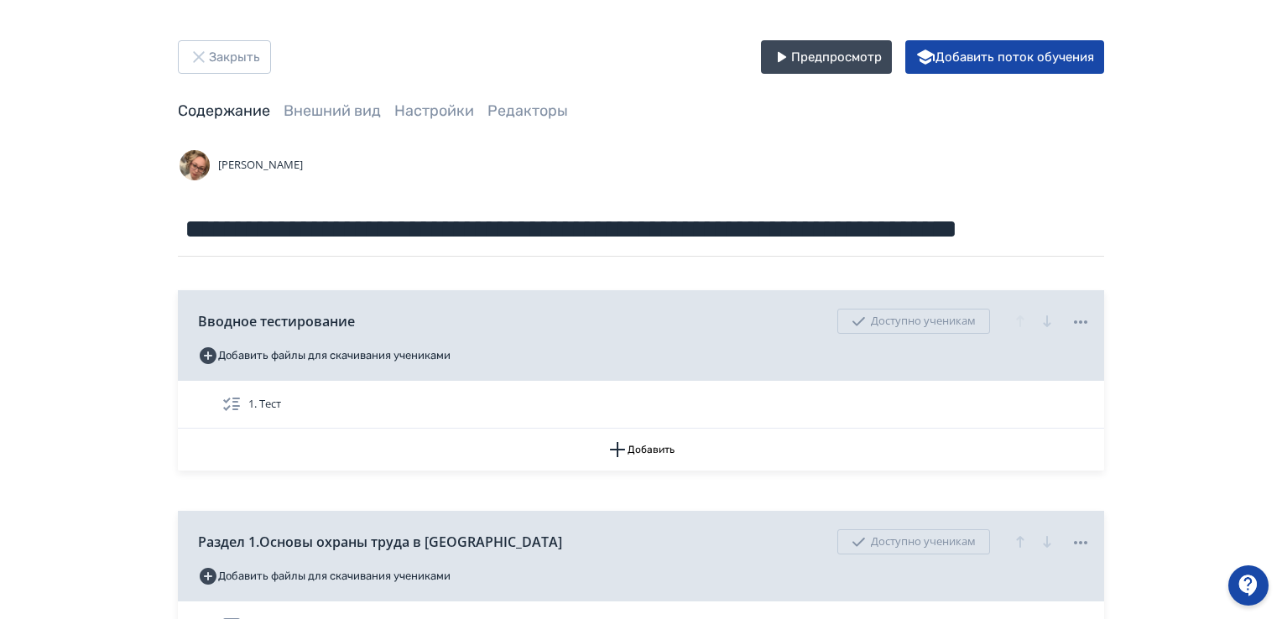
drag, startPoint x: 299, startPoint y: 71, endPoint x: 257, endPoint y: 68, distance: 42.1
click at [292, 71] on div "Закрыть Предпросмотр Добавить поток обучения" at bounding box center [641, 57] width 926 height 34
click at [245, 60] on button "Закрыть" at bounding box center [224, 57] width 93 height 34
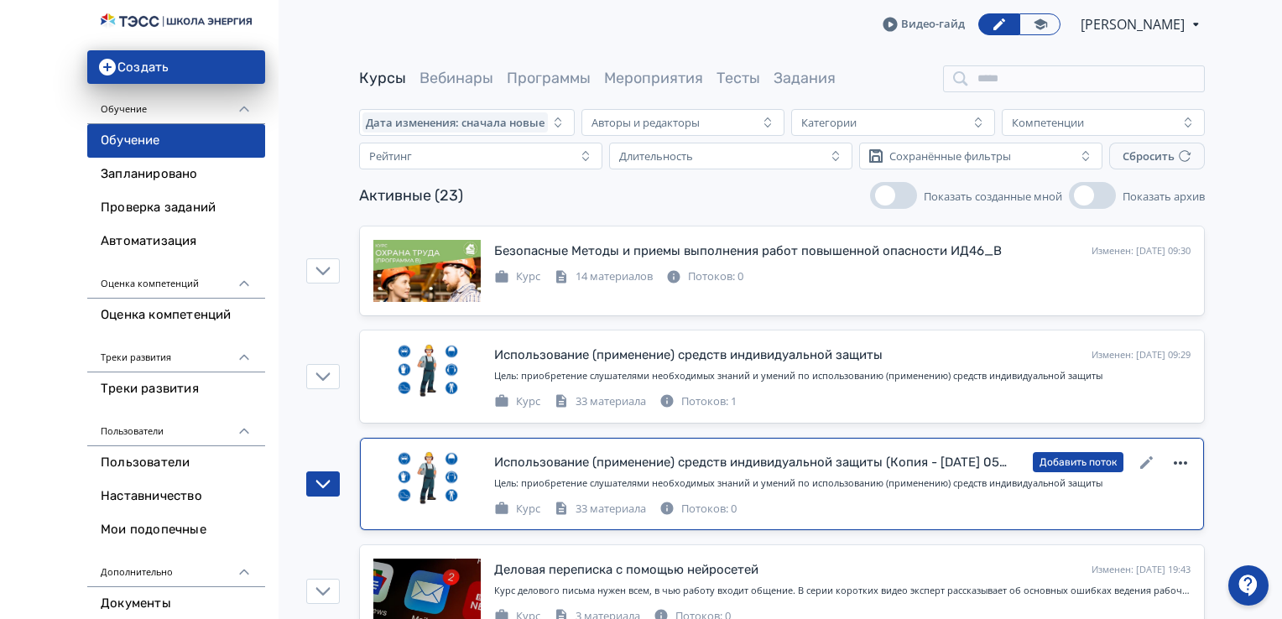
click at [1178, 460] on icon at bounding box center [1180, 463] width 20 height 20
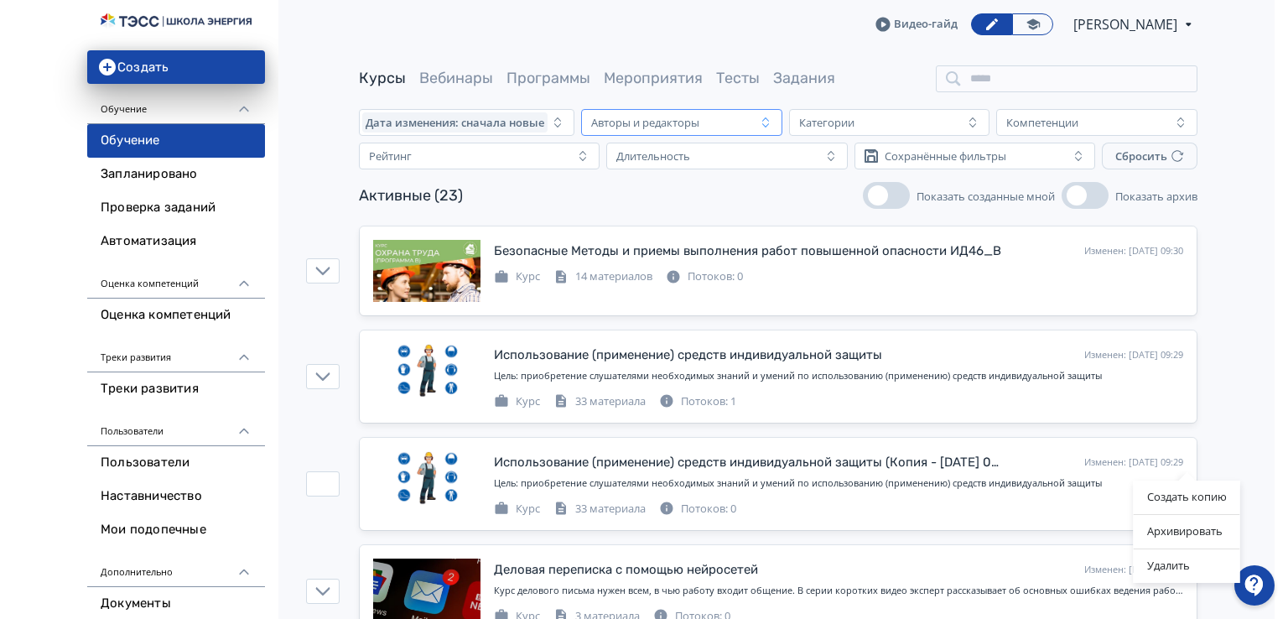
drag, startPoint x: 1168, startPoint y: 563, endPoint x: 703, endPoint y: 119, distance: 642.5
click at [1168, 561] on div "Удалить" at bounding box center [1187, 566] width 107 height 34
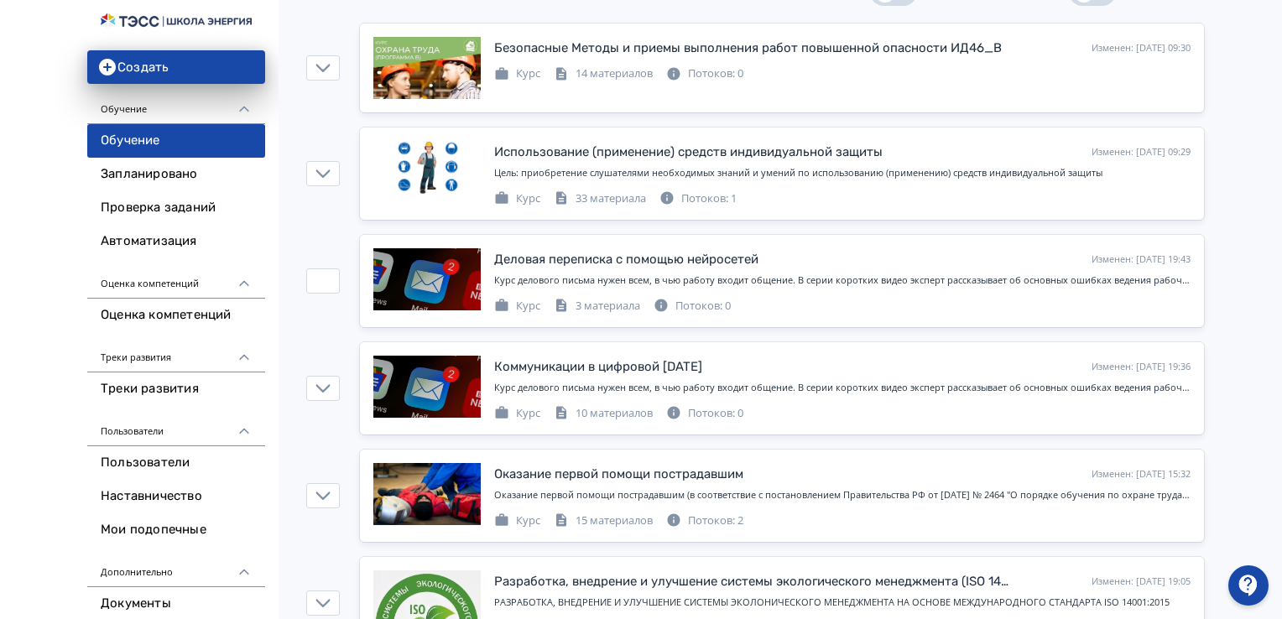
scroll to position [84, 0]
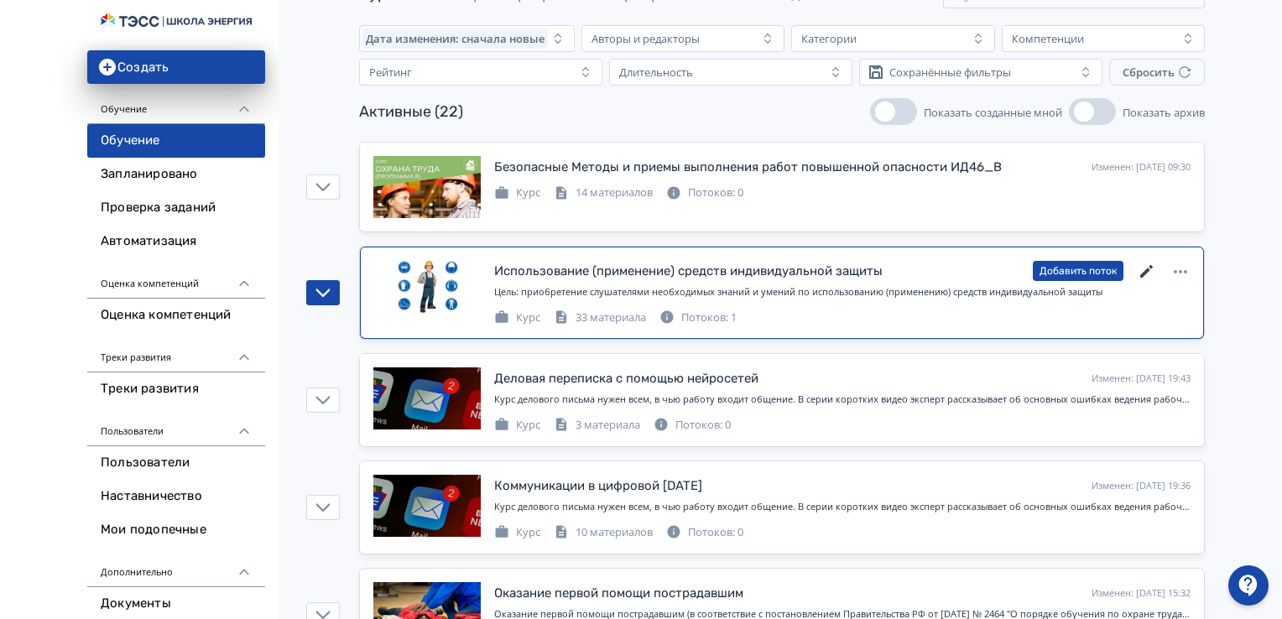
click at [1144, 268] on icon at bounding box center [1147, 272] width 20 height 20
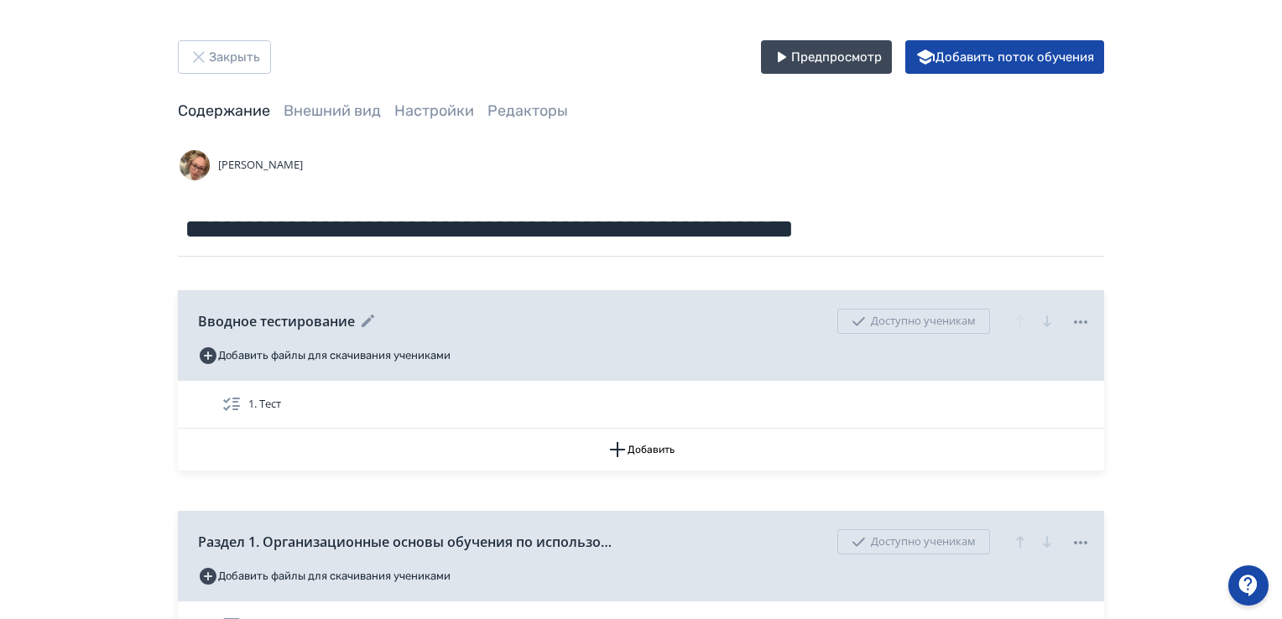
click at [1083, 321] on icon at bounding box center [1080, 322] width 20 height 20
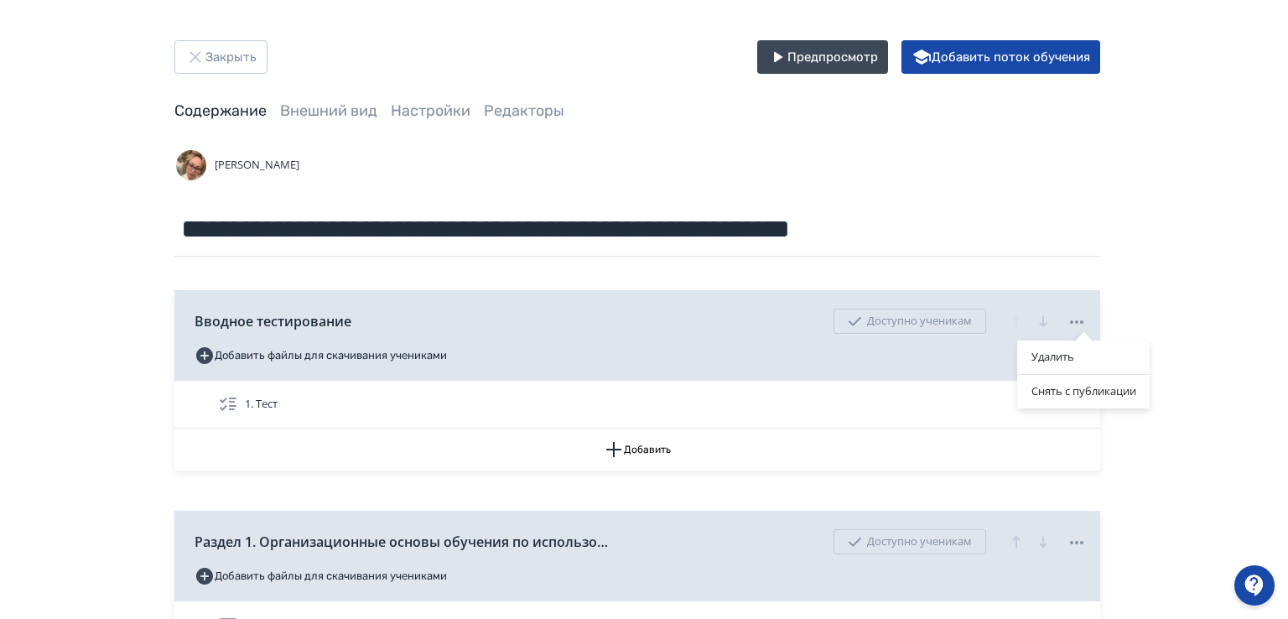
click at [1177, 296] on div "Удалить Снять с публикации" at bounding box center [644, 309] width 1288 height 619
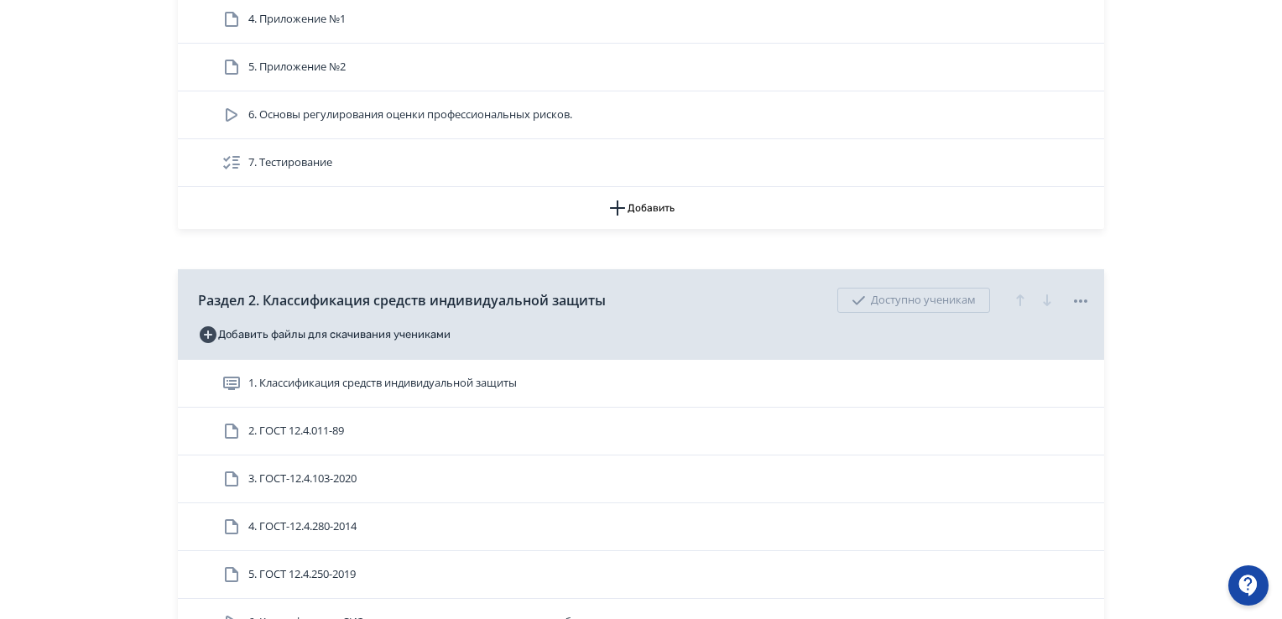
scroll to position [923, 0]
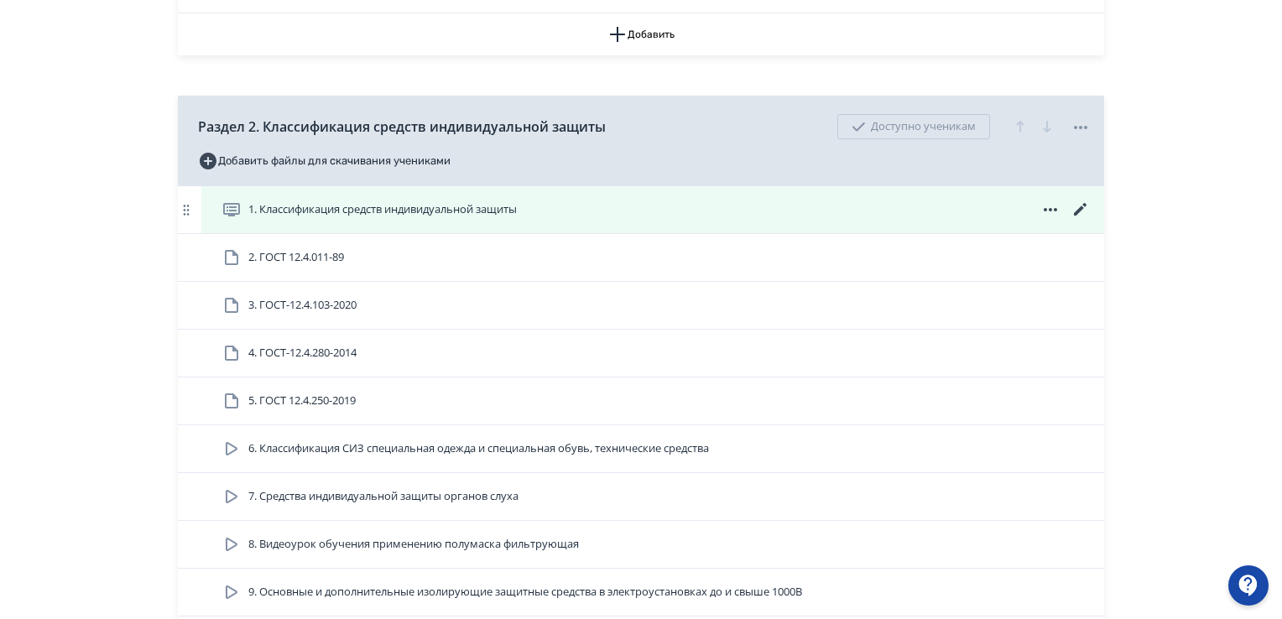
click at [1047, 211] on icon at bounding box center [1050, 210] width 20 height 20
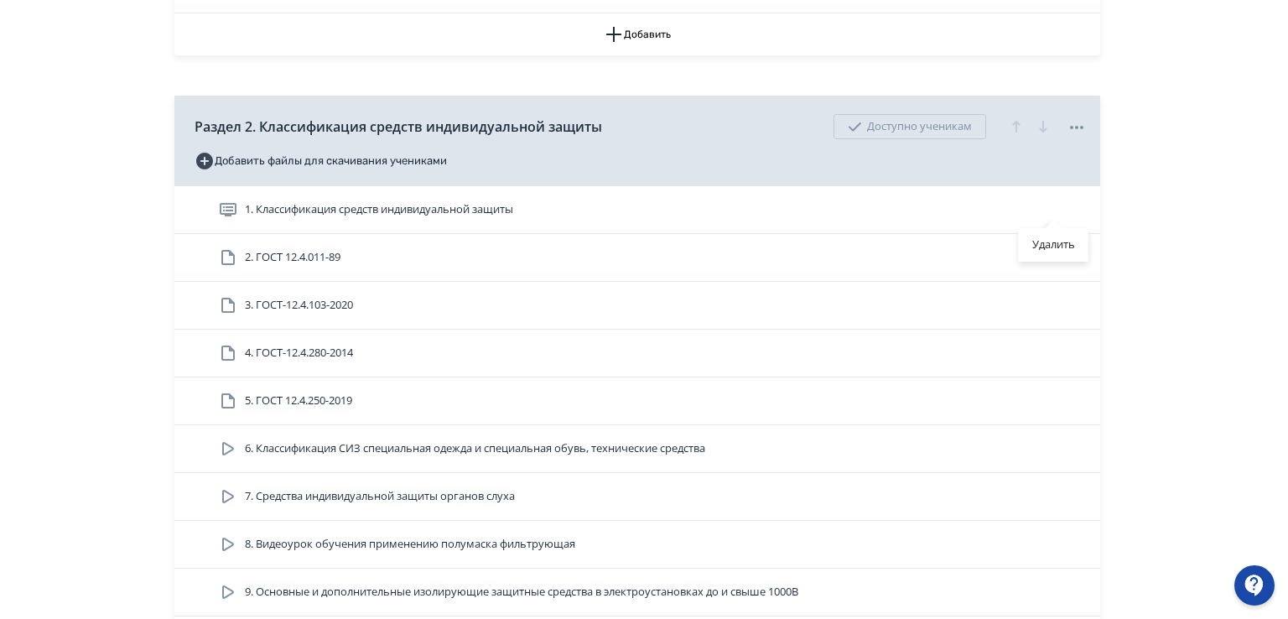
click at [1181, 203] on div "Удалить" at bounding box center [644, 309] width 1288 height 619
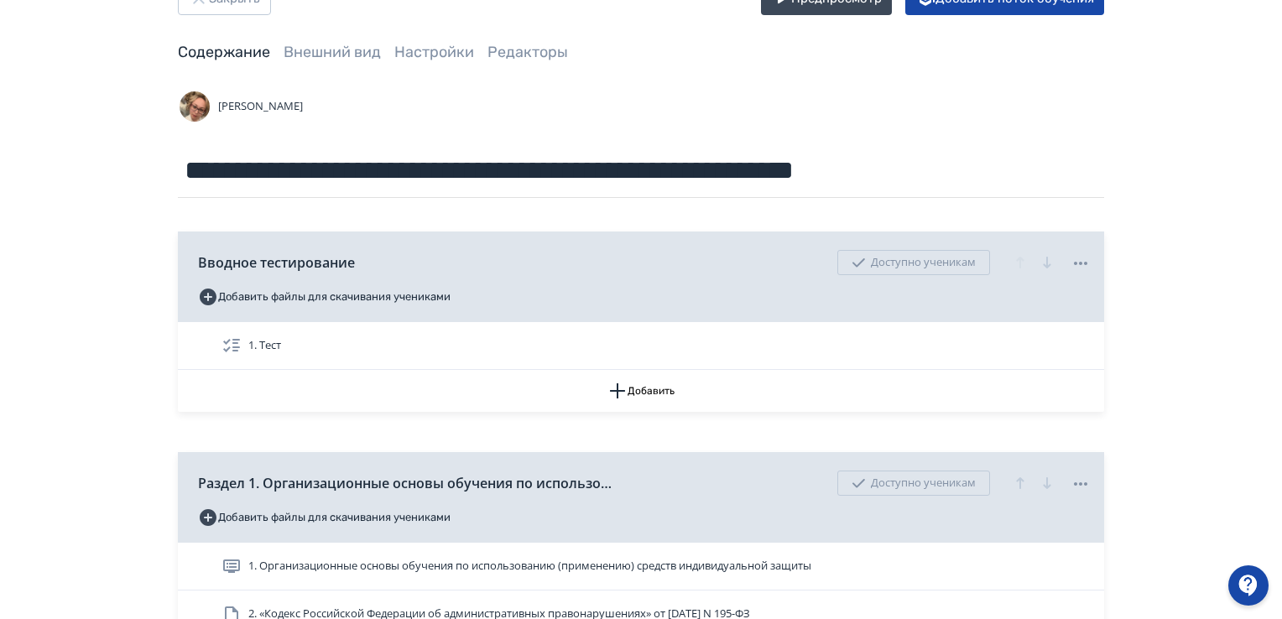
scroll to position [0, 0]
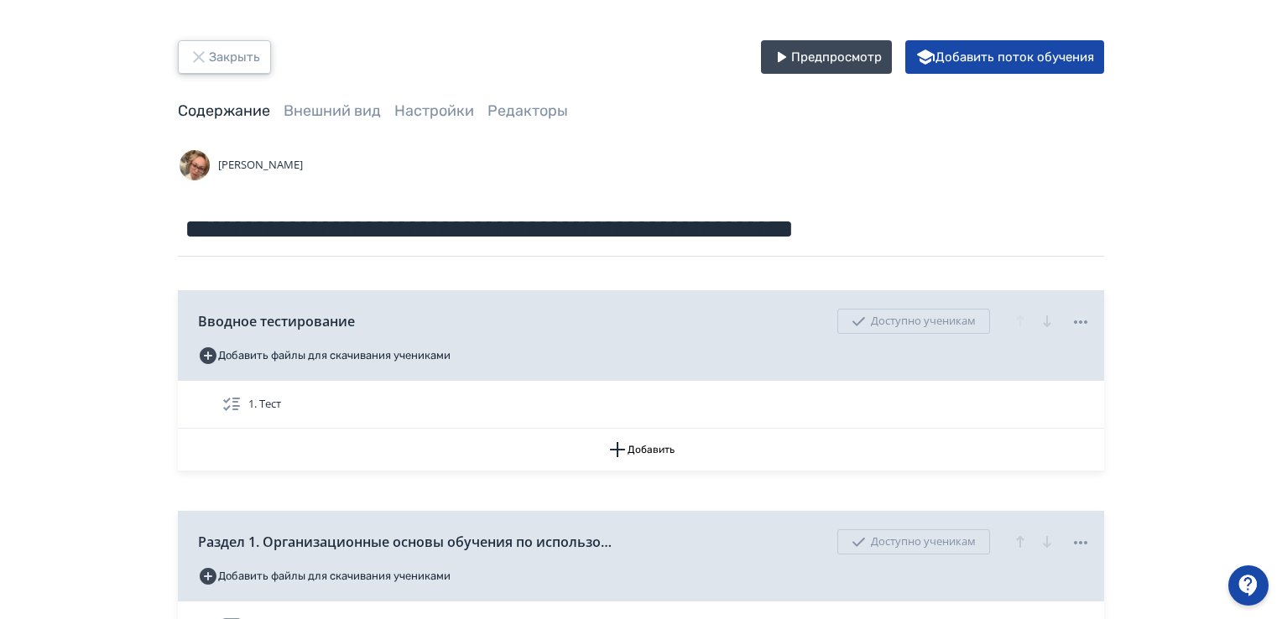
click at [237, 48] on button "Закрыть" at bounding box center [224, 57] width 93 height 34
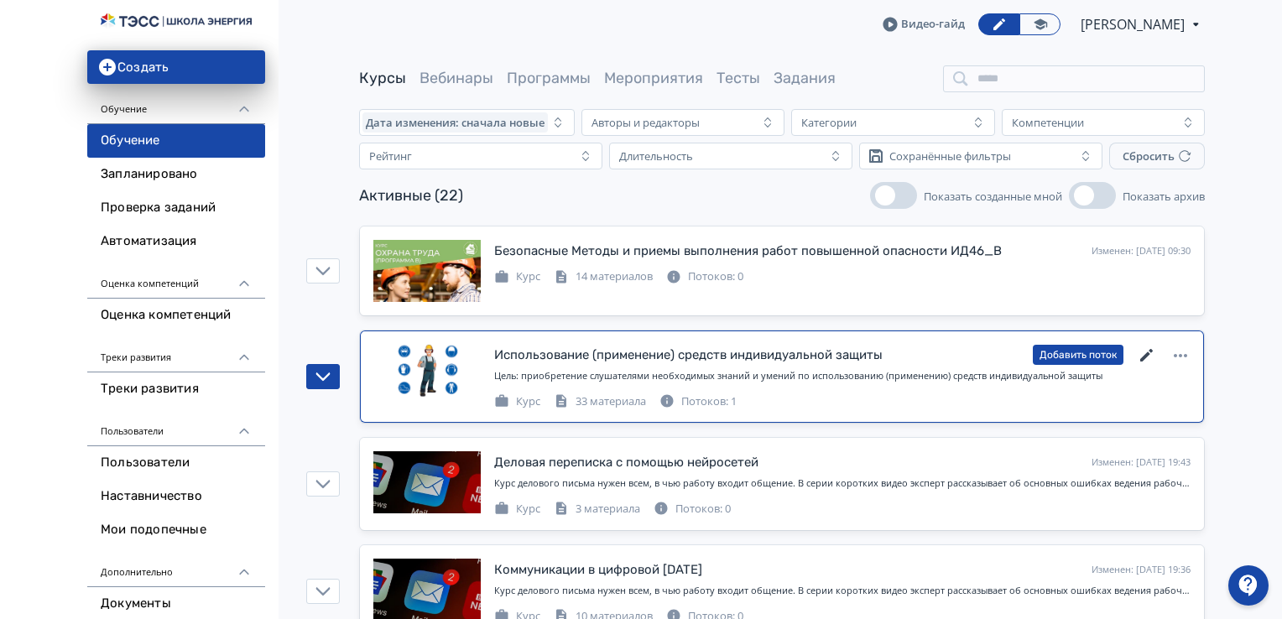
click at [1144, 350] on icon at bounding box center [1147, 356] width 20 height 20
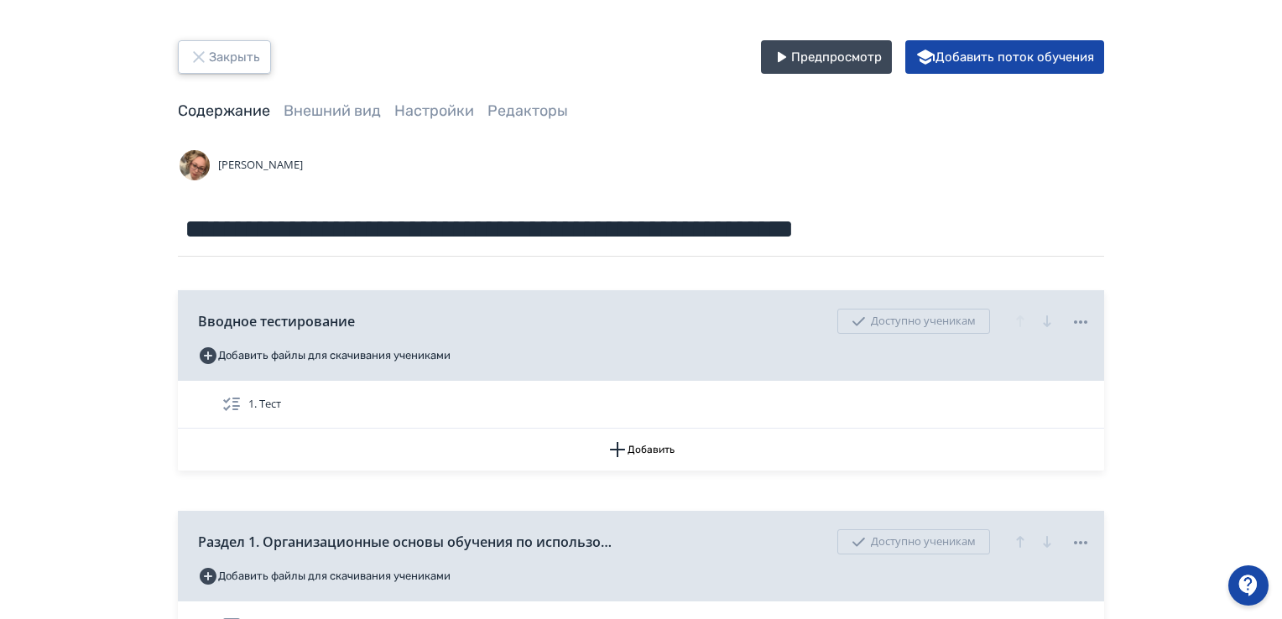
click at [222, 55] on button "Закрыть" at bounding box center [224, 57] width 93 height 34
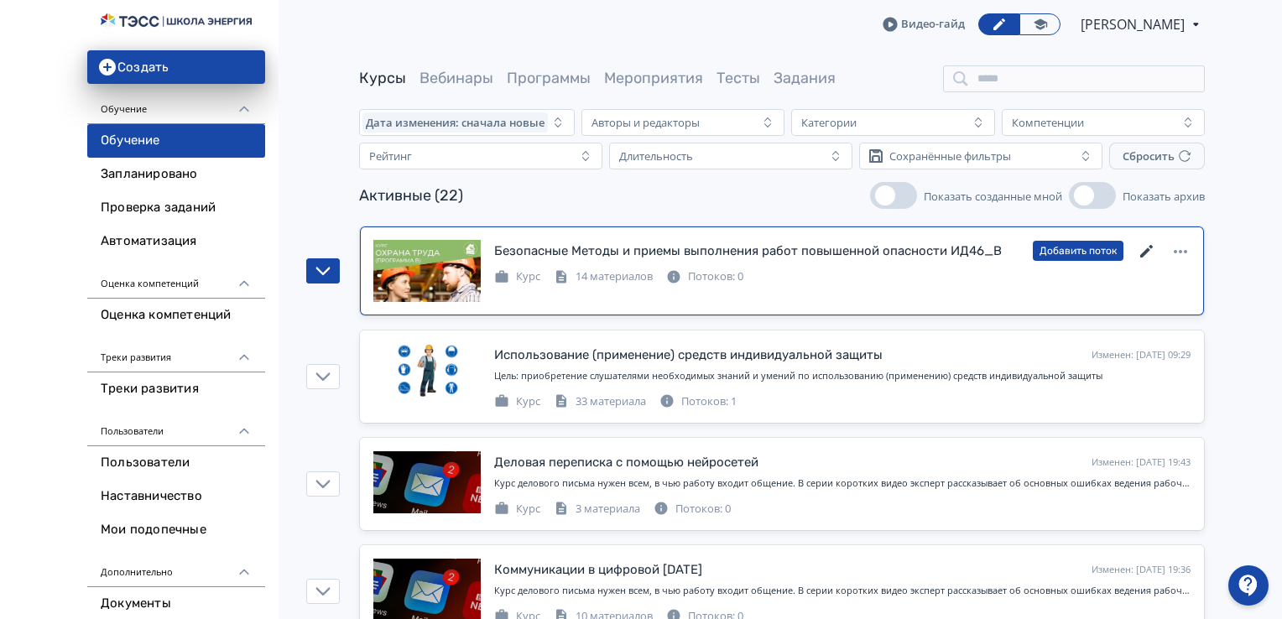
click at [1146, 252] on icon at bounding box center [1146, 251] width 13 height 13
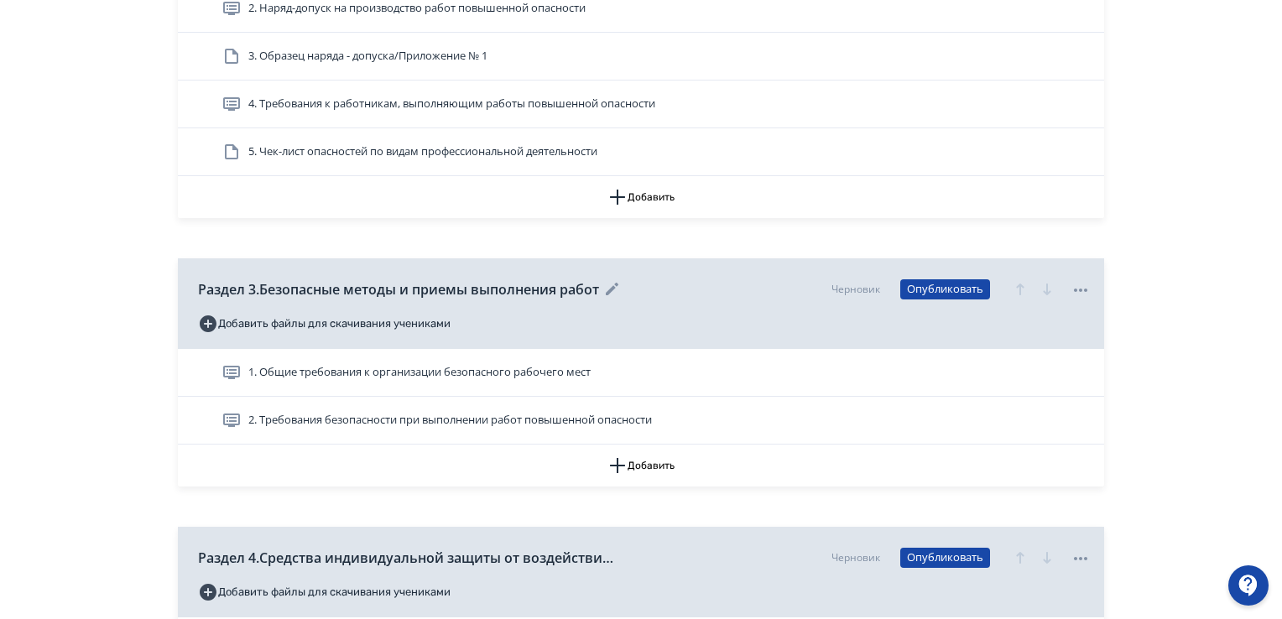
scroll to position [923, 0]
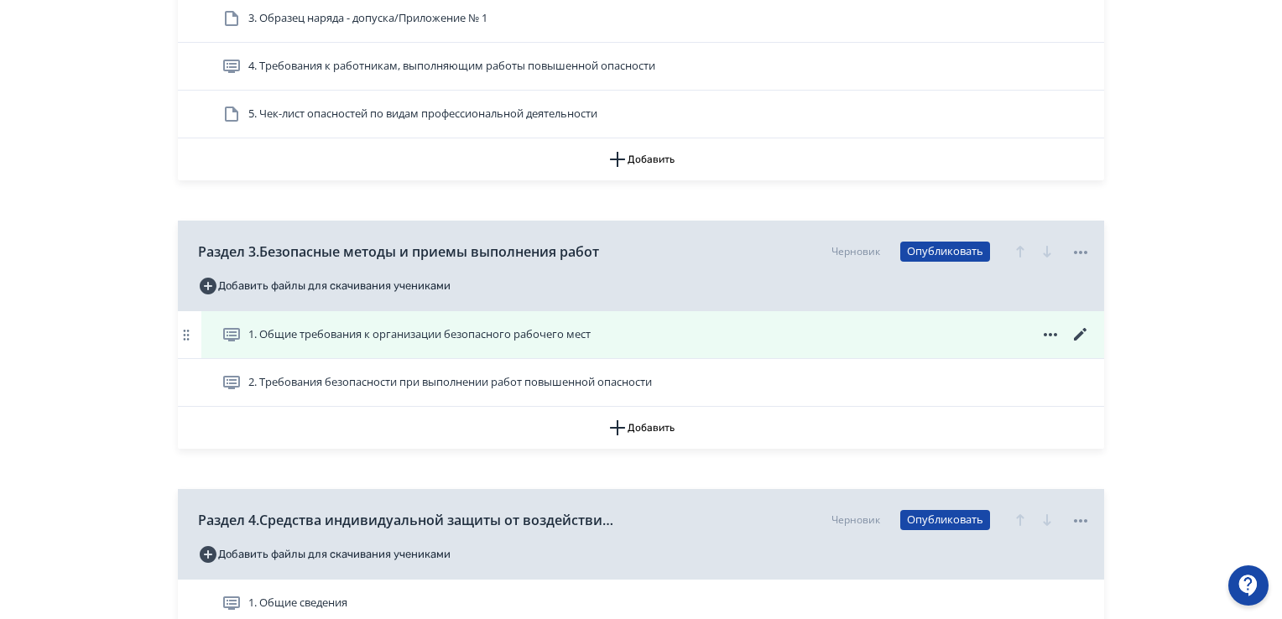
click at [1074, 333] on icon at bounding box center [1080, 335] width 20 height 20
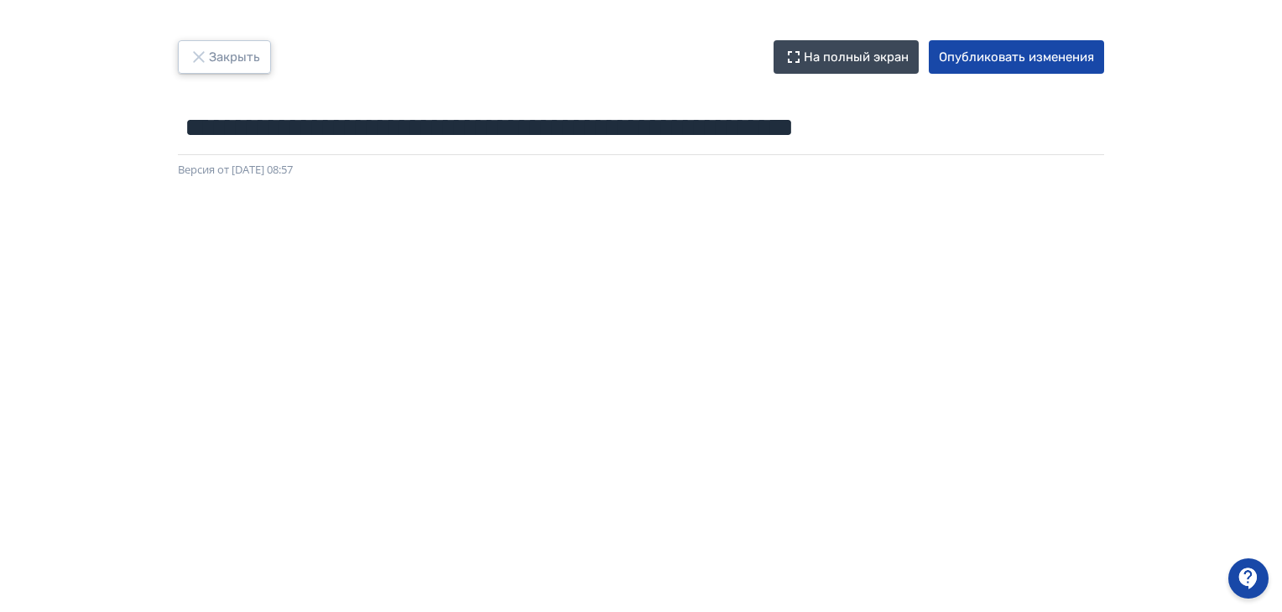
click at [207, 55] on icon "button" at bounding box center [199, 57] width 20 height 20
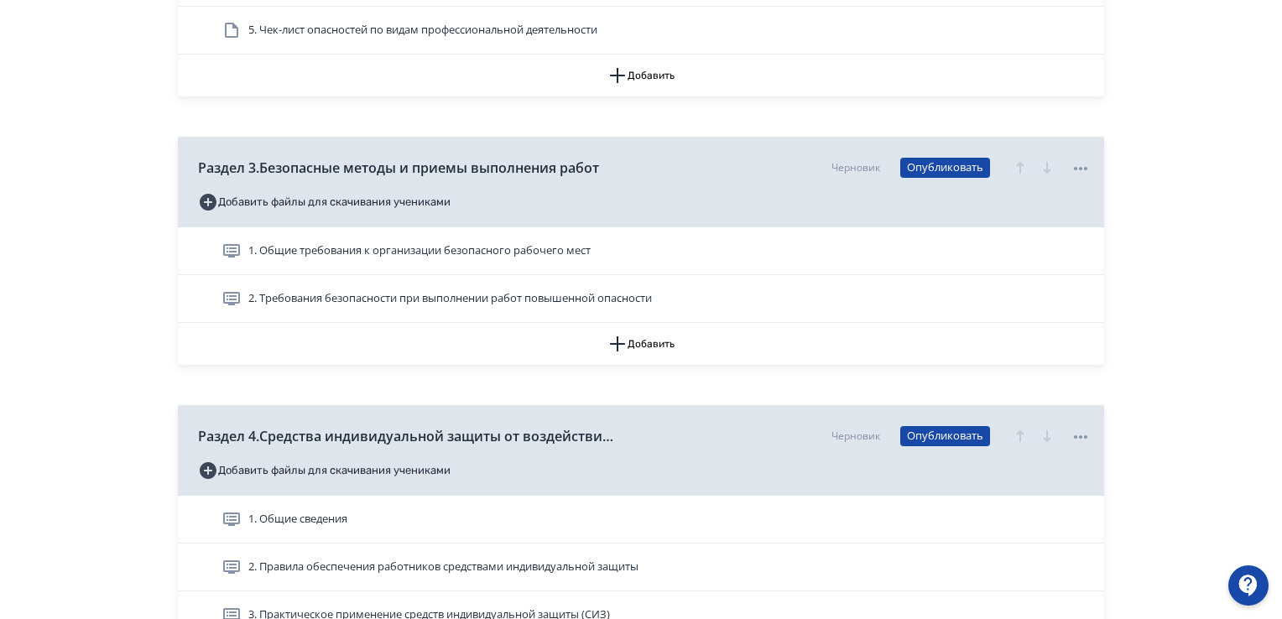
scroll to position [1174, 0]
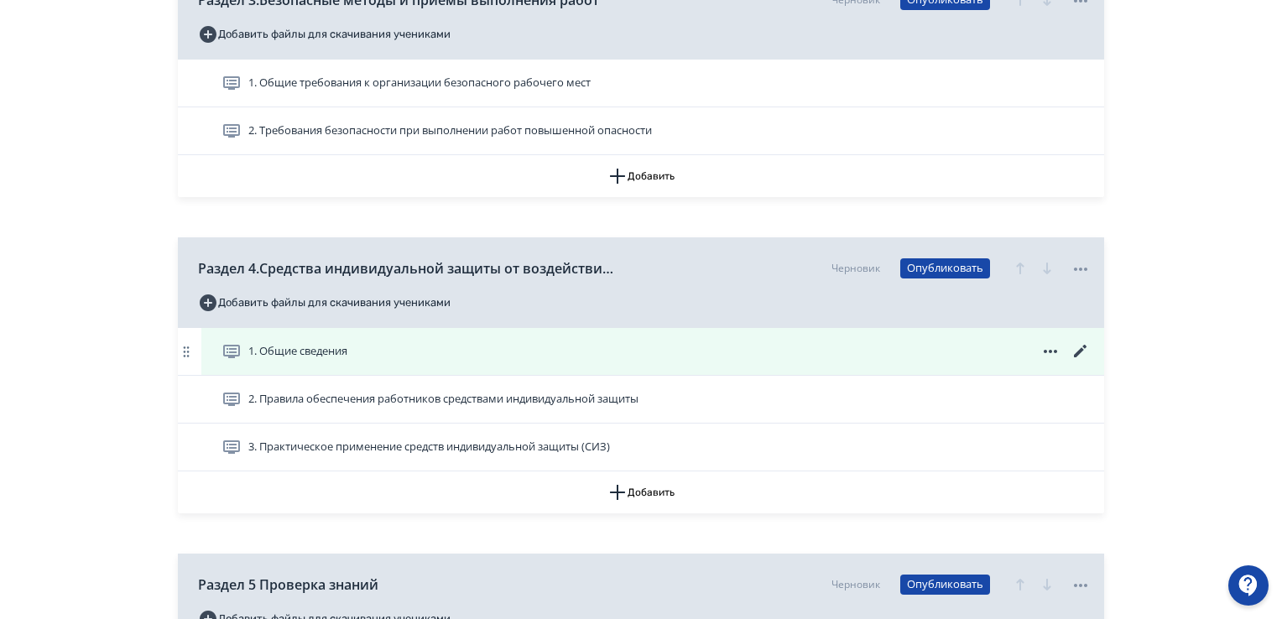
click at [1080, 346] on icon at bounding box center [1080, 351] width 20 height 20
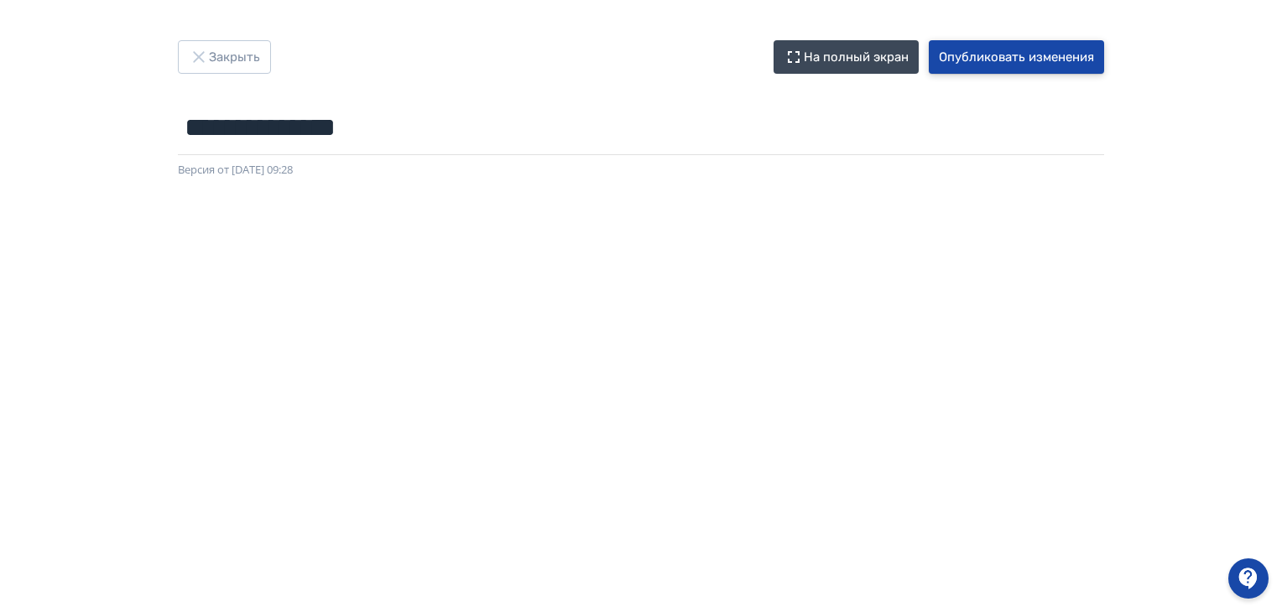
click at [1012, 58] on button "Опубликовать изменения" at bounding box center [1016, 57] width 175 height 34
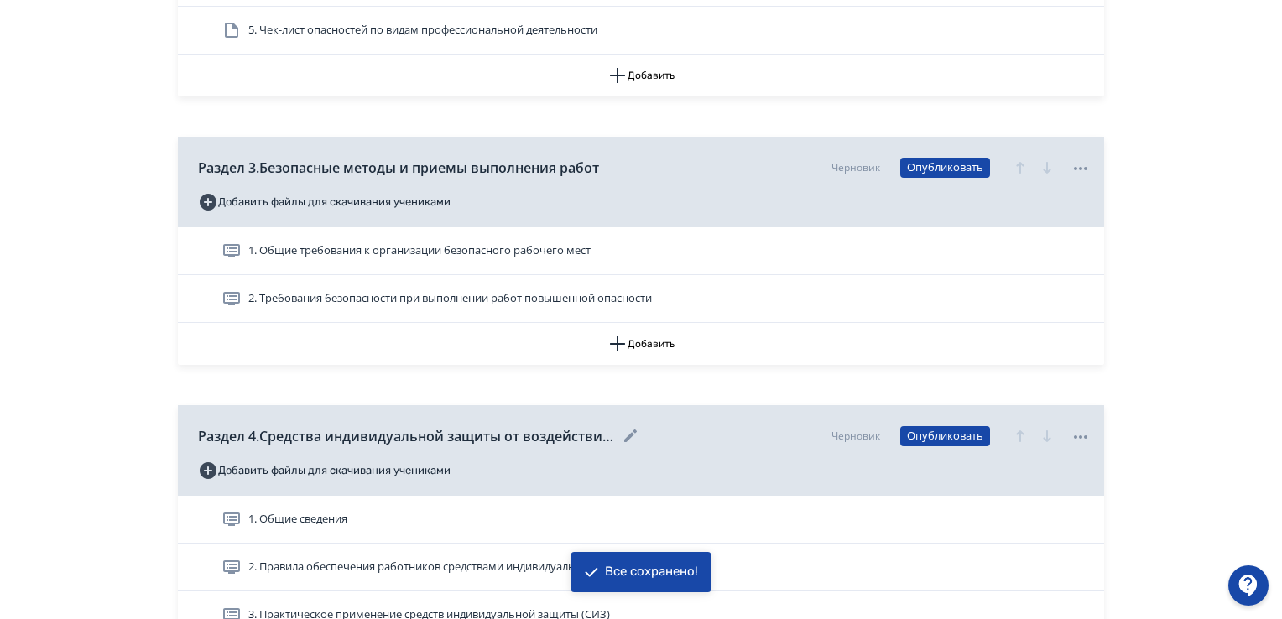
scroll to position [1174, 0]
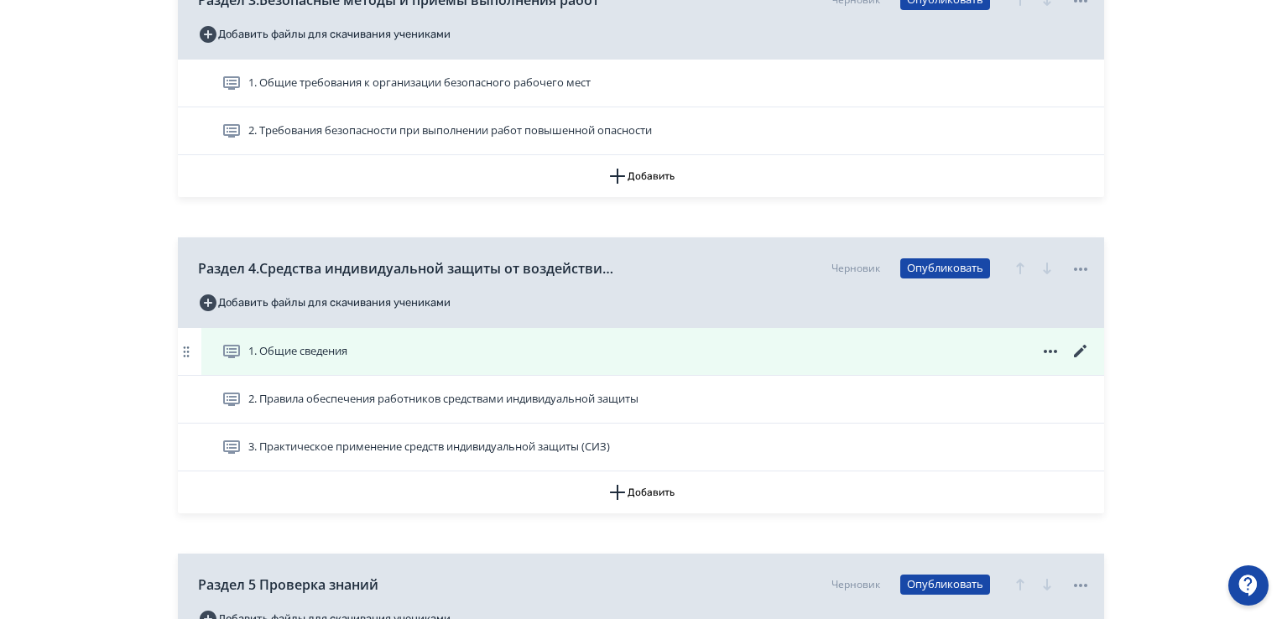
click at [1074, 346] on icon at bounding box center [1080, 351] width 20 height 20
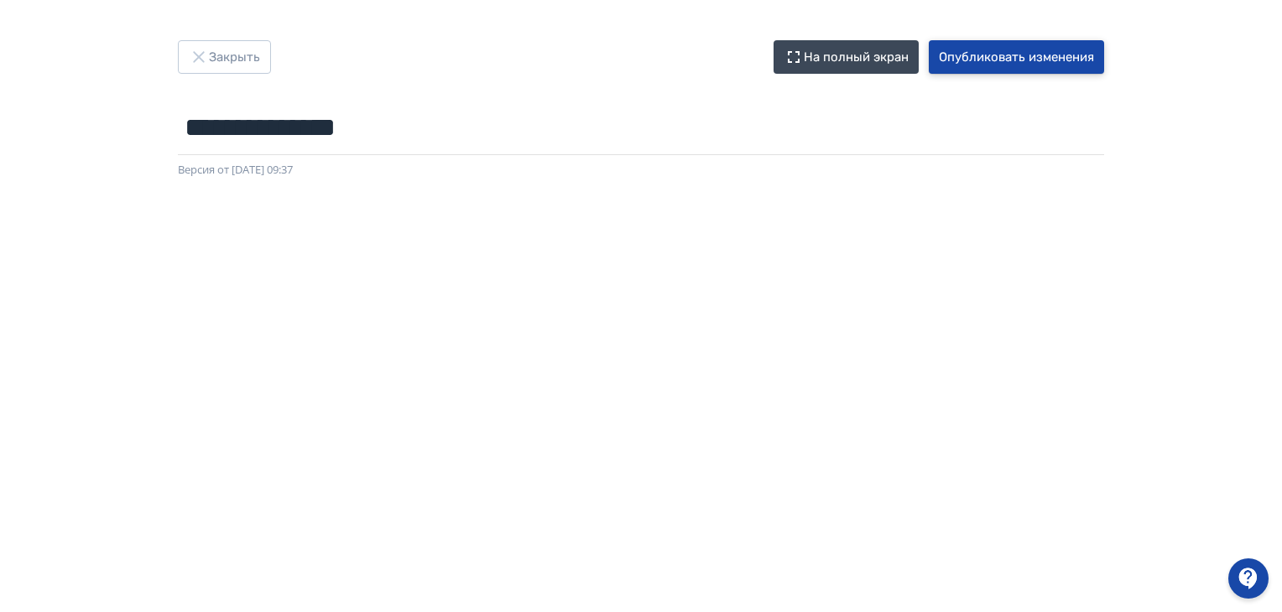
click at [980, 48] on button "Опубликовать изменения" at bounding box center [1016, 57] width 175 height 34
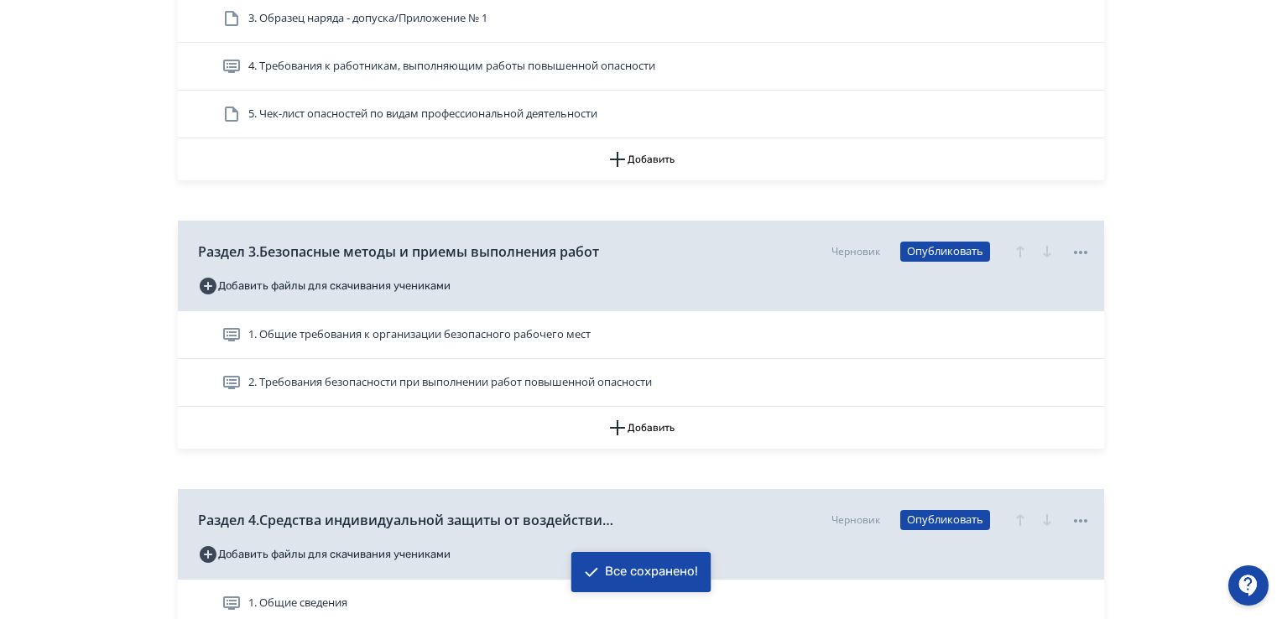
scroll to position [1090, 0]
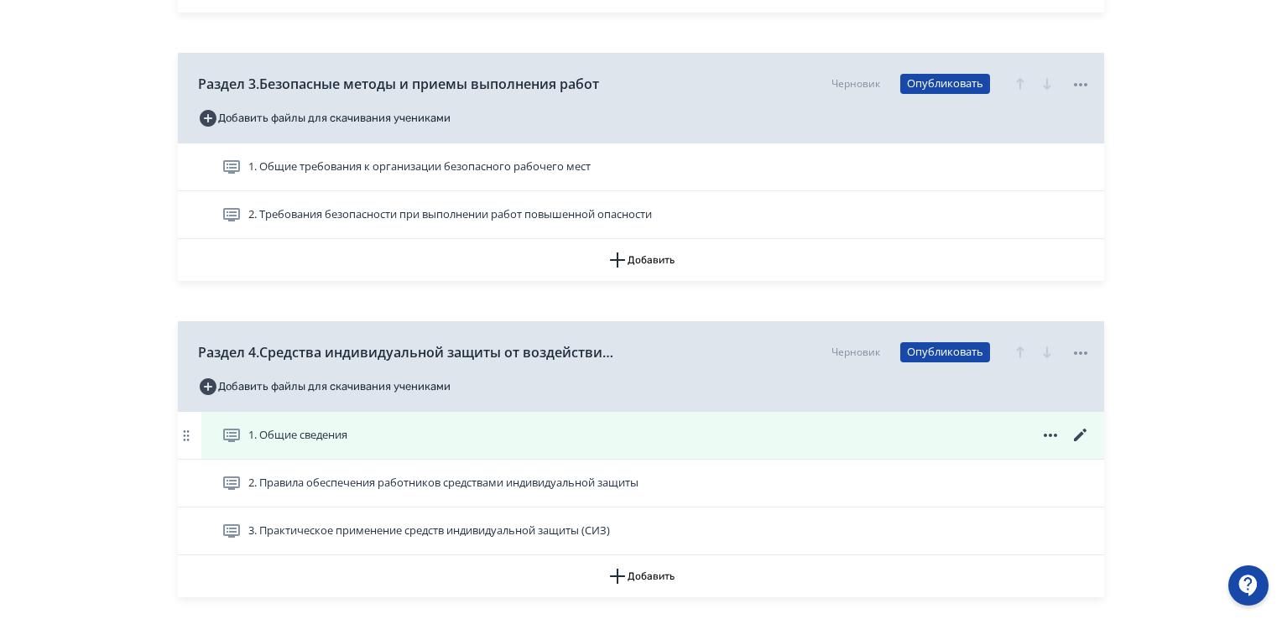
click at [1082, 429] on icon at bounding box center [1080, 435] width 20 height 20
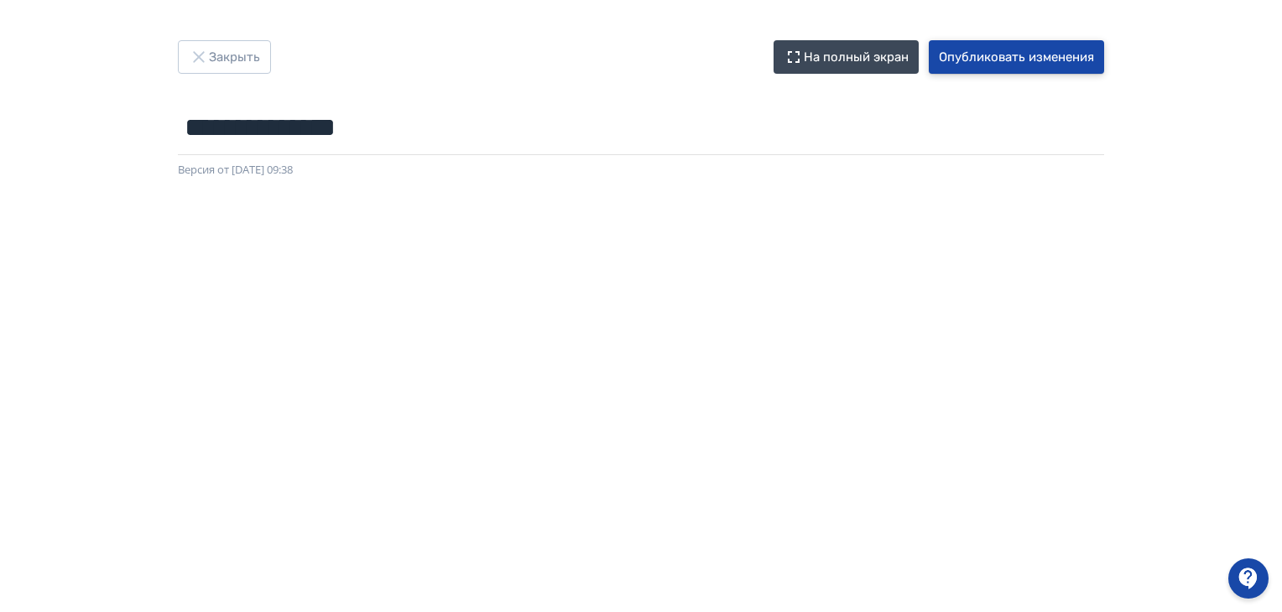
click at [987, 61] on button "Опубликовать изменения" at bounding box center [1016, 57] width 175 height 34
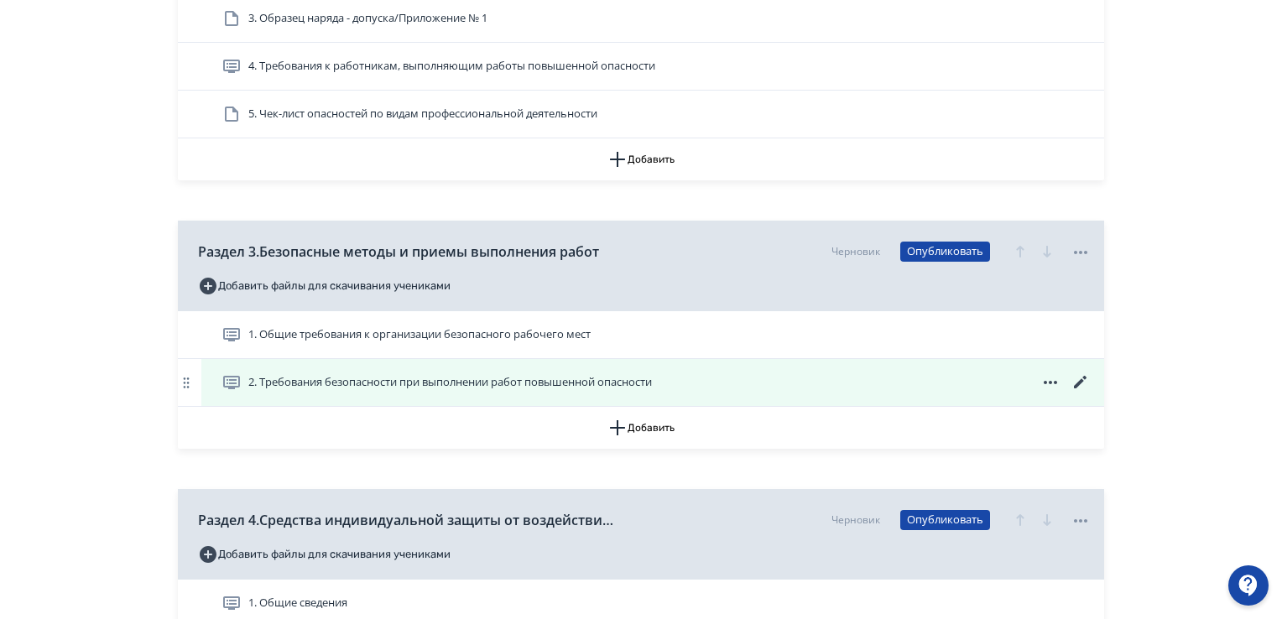
scroll to position [1090, 0]
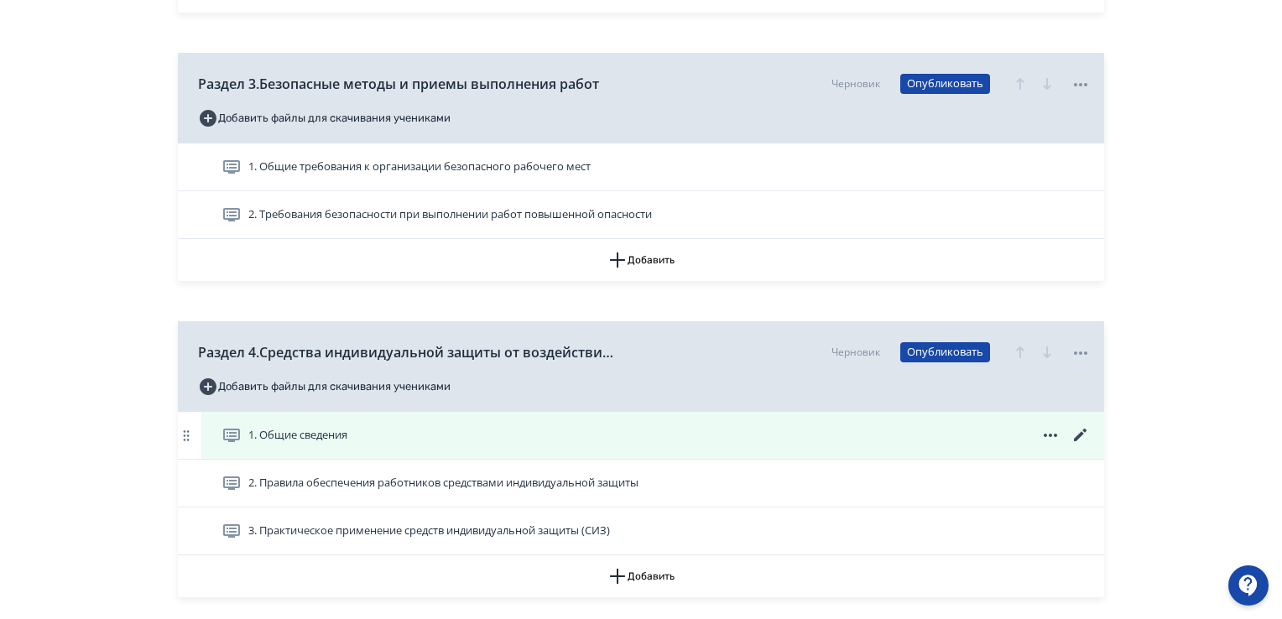
click at [1074, 437] on icon at bounding box center [1080, 435] width 20 height 20
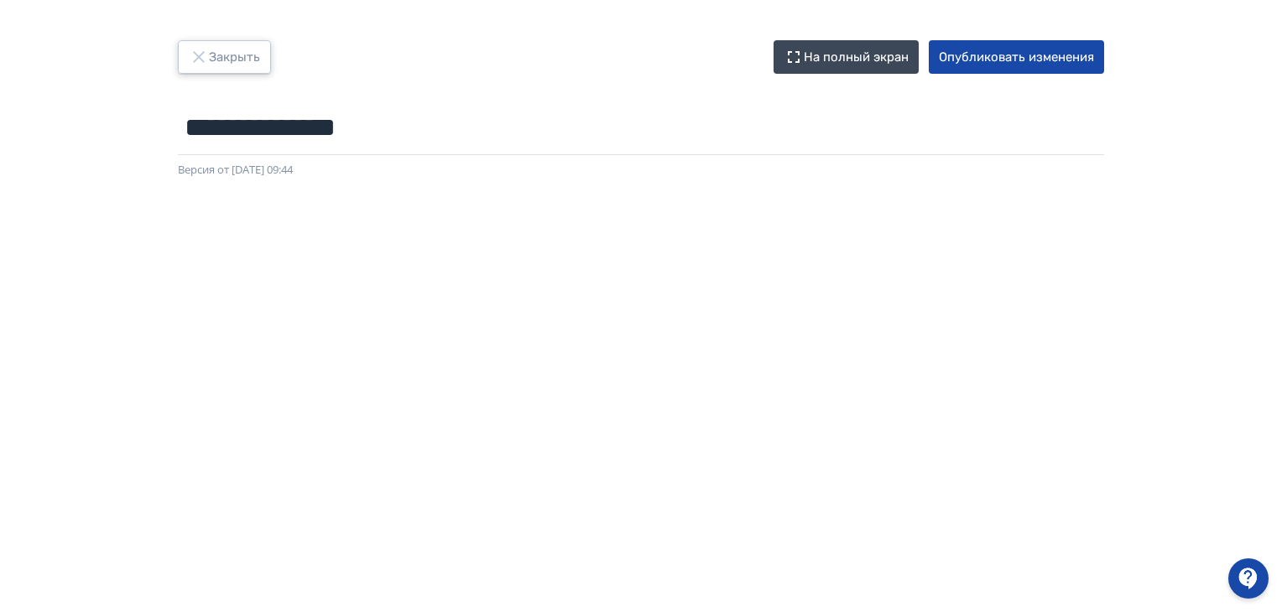
click at [205, 53] on icon "button" at bounding box center [199, 57] width 20 height 20
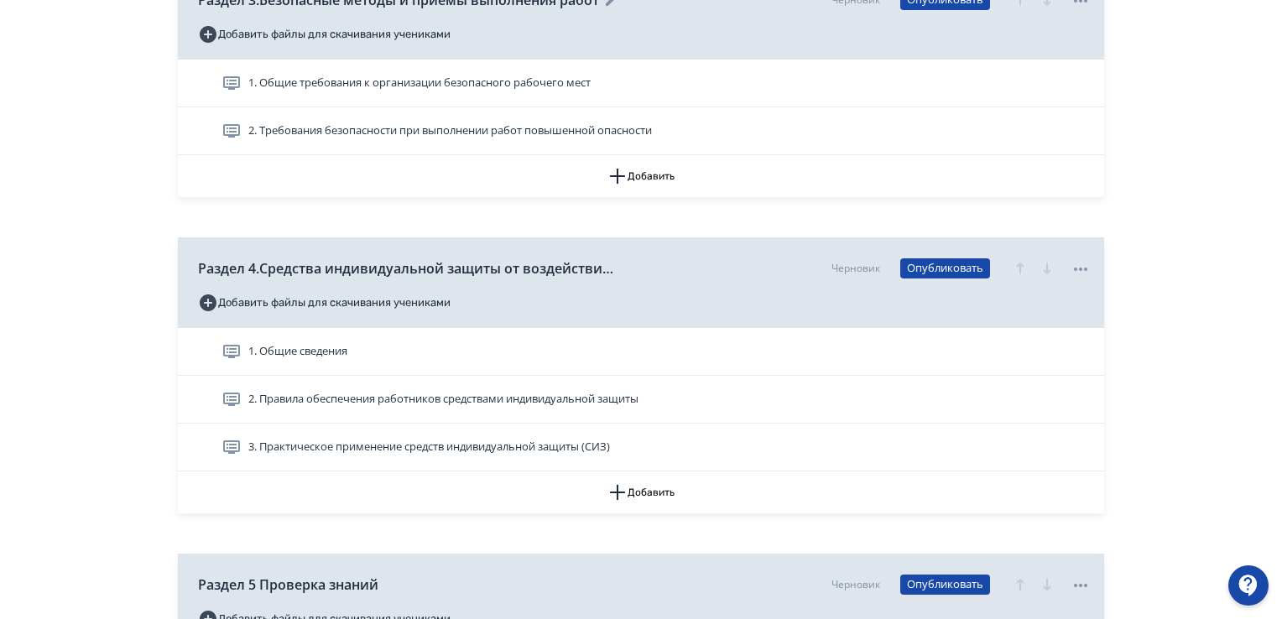
scroll to position [1342, 0]
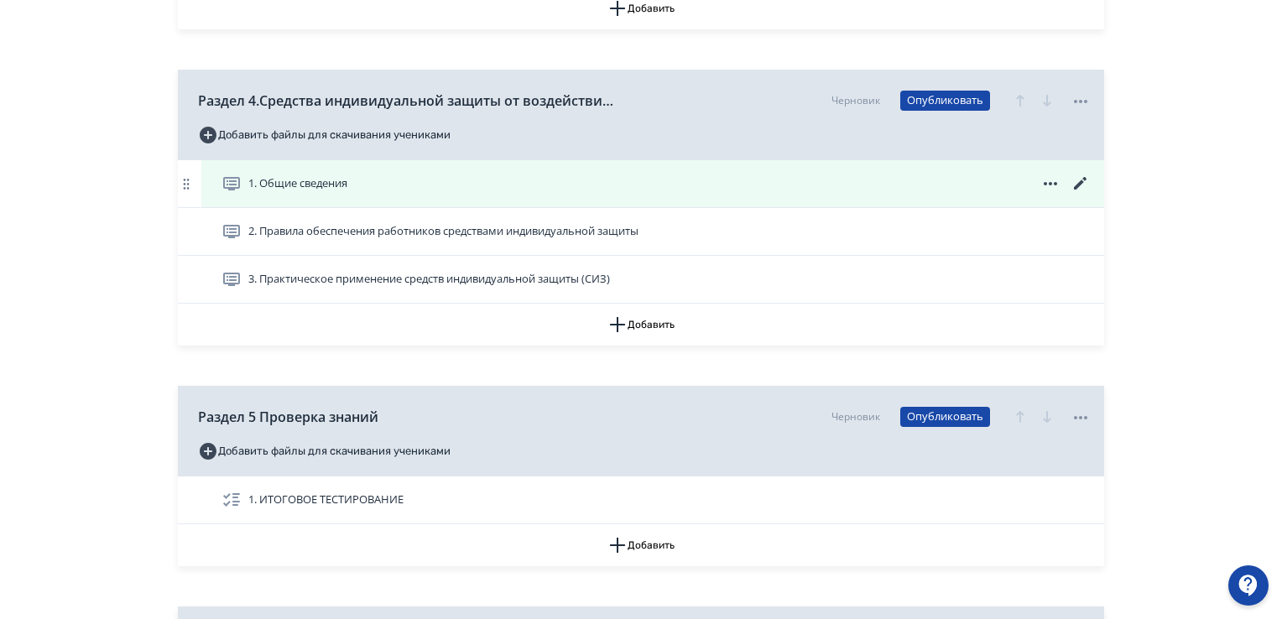
click at [1079, 179] on icon at bounding box center [1080, 184] width 20 height 20
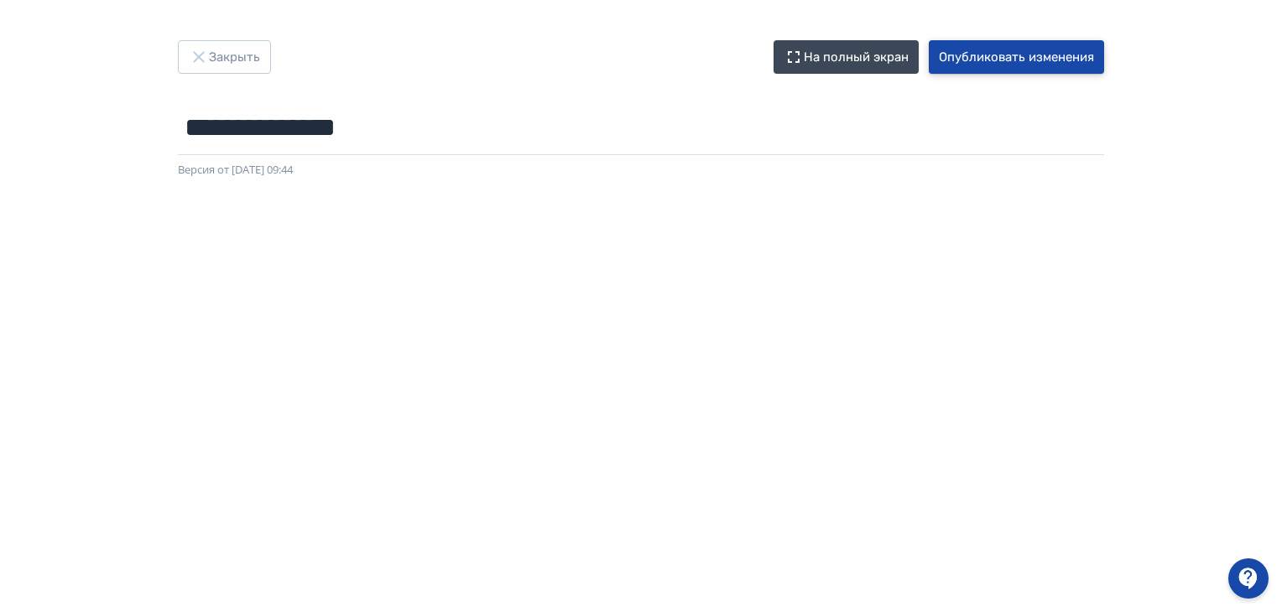
click at [963, 62] on button "Опубликовать изменения" at bounding box center [1016, 57] width 175 height 34
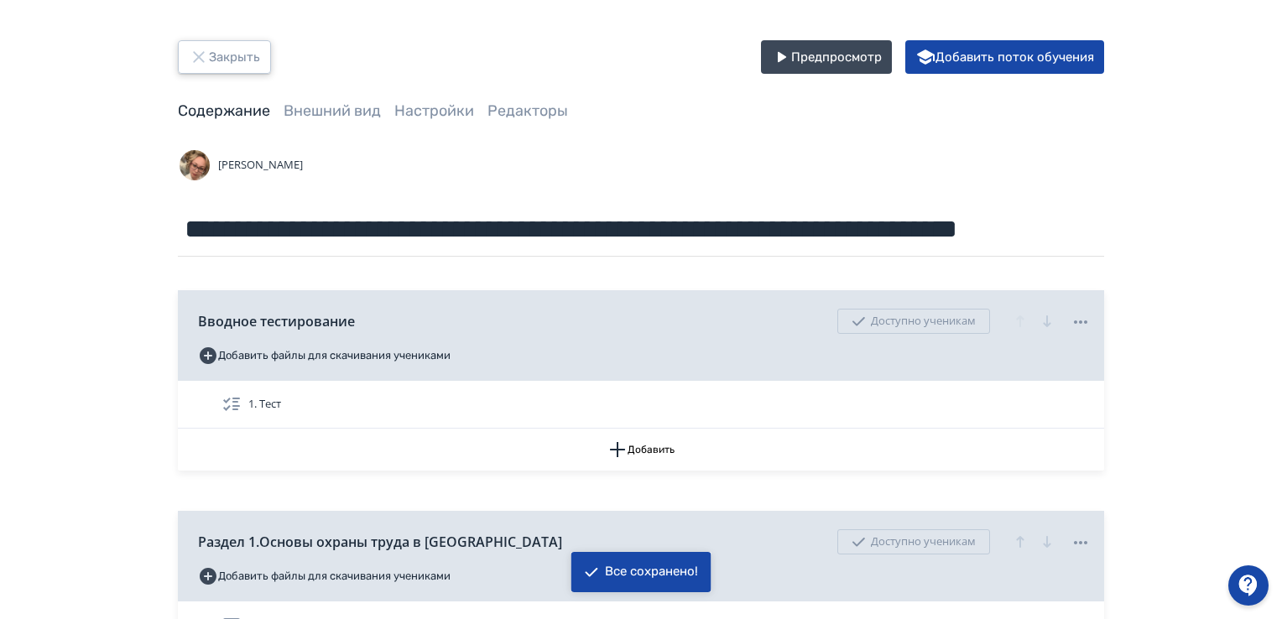
click at [225, 61] on button "Закрыть" at bounding box center [224, 57] width 93 height 34
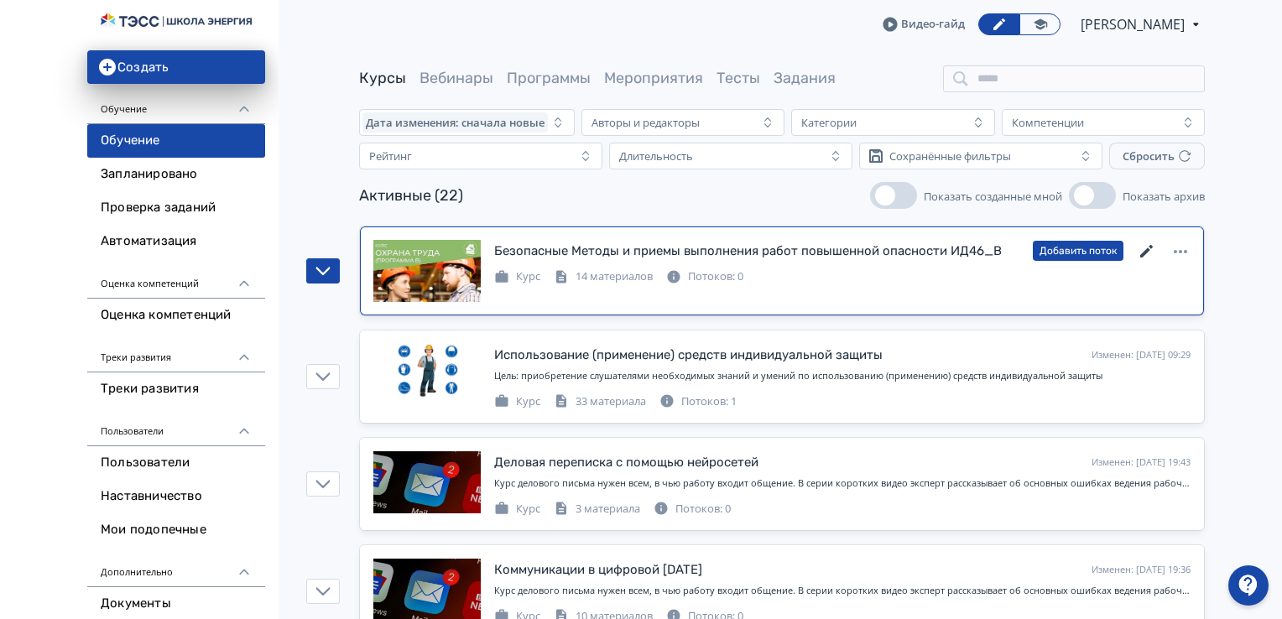
click at [1148, 244] on icon at bounding box center [1147, 252] width 20 height 20
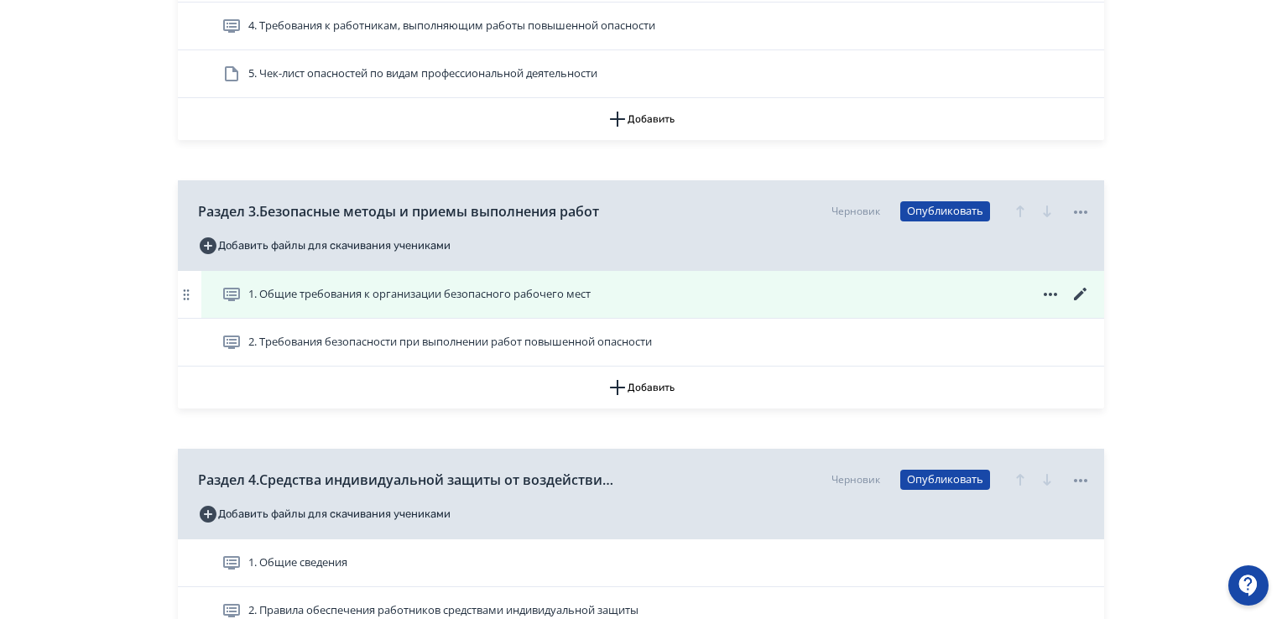
scroll to position [1090, 0]
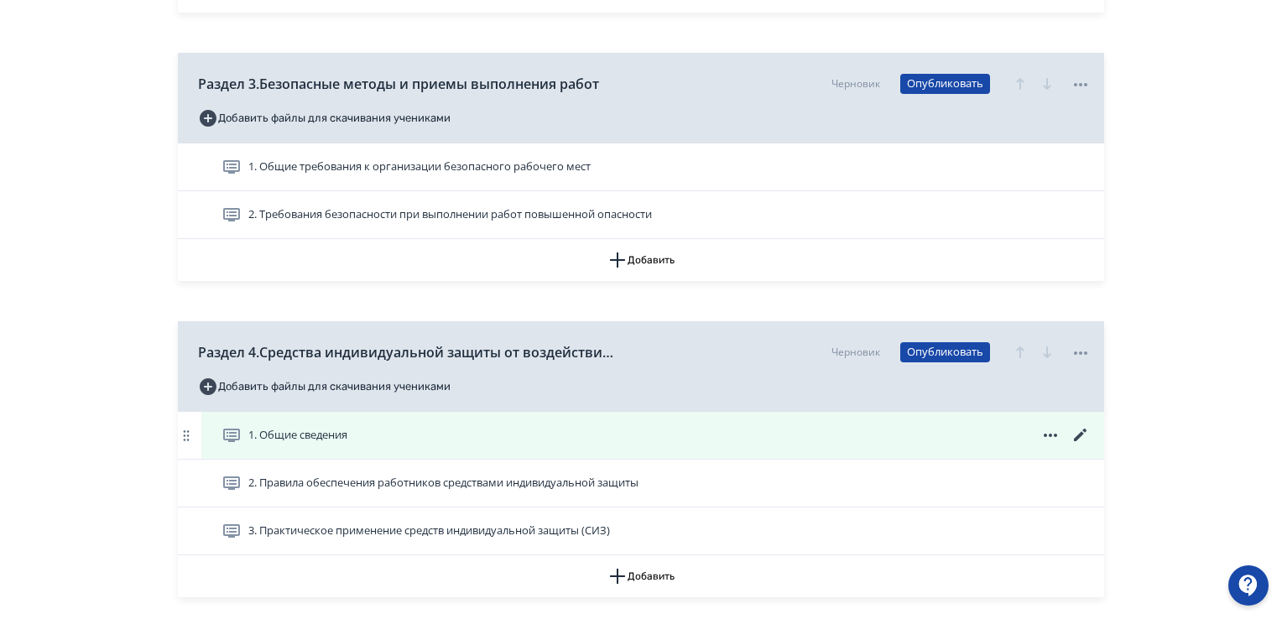
click at [1070, 434] on icon at bounding box center [1080, 435] width 20 height 20
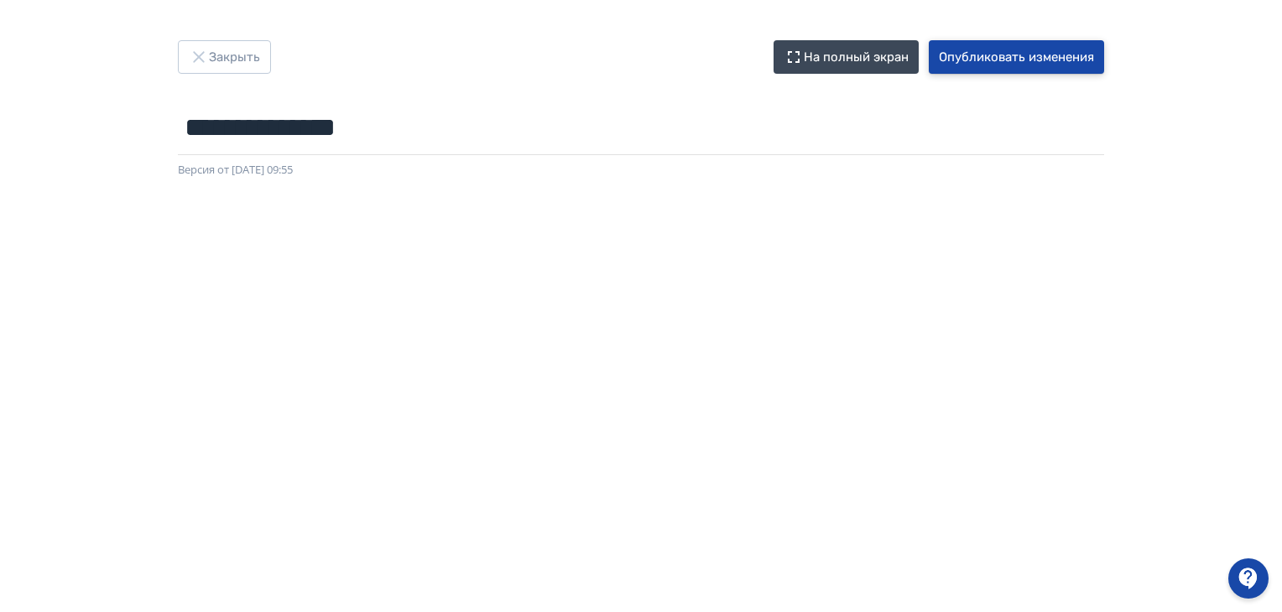
click at [1003, 61] on button "Опубликовать изменения" at bounding box center [1016, 57] width 175 height 34
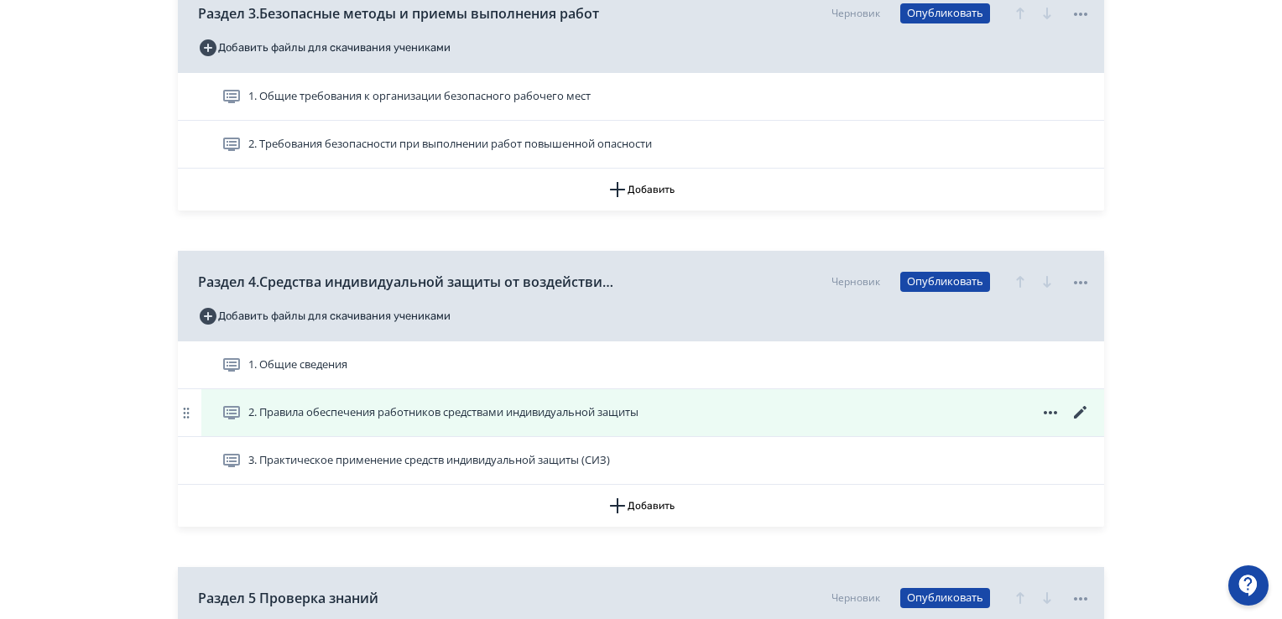
scroll to position [1174, 0]
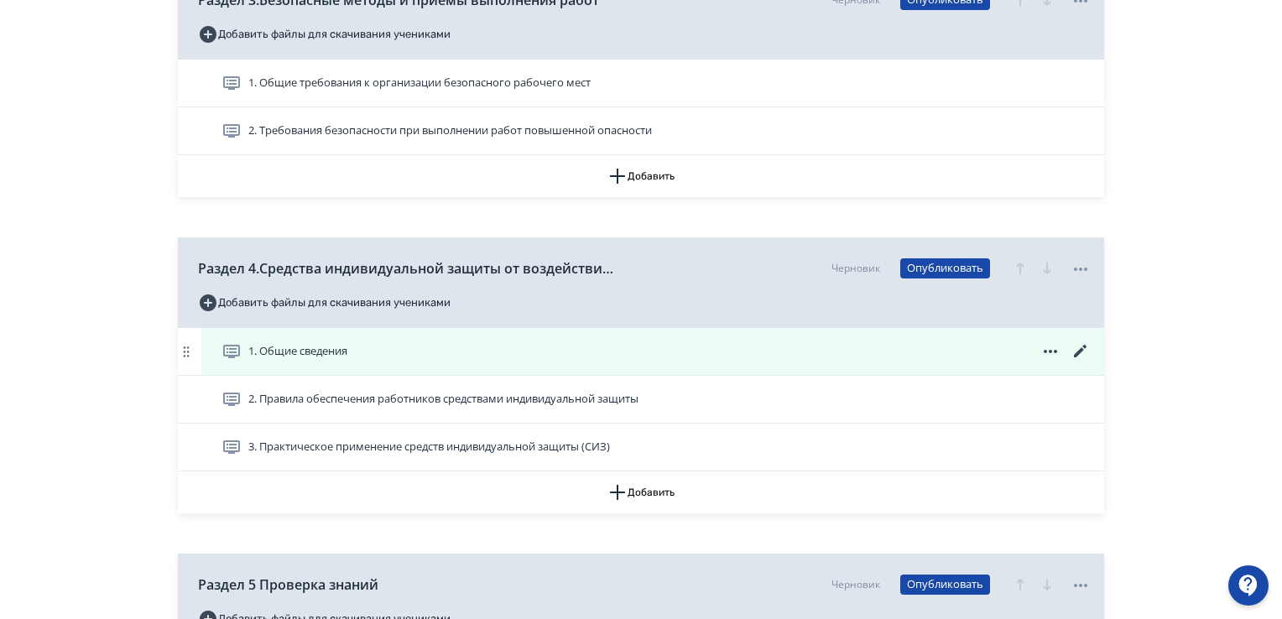
click at [1077, 353] on icon at bounding box center [1080, 351] width 13 height 13
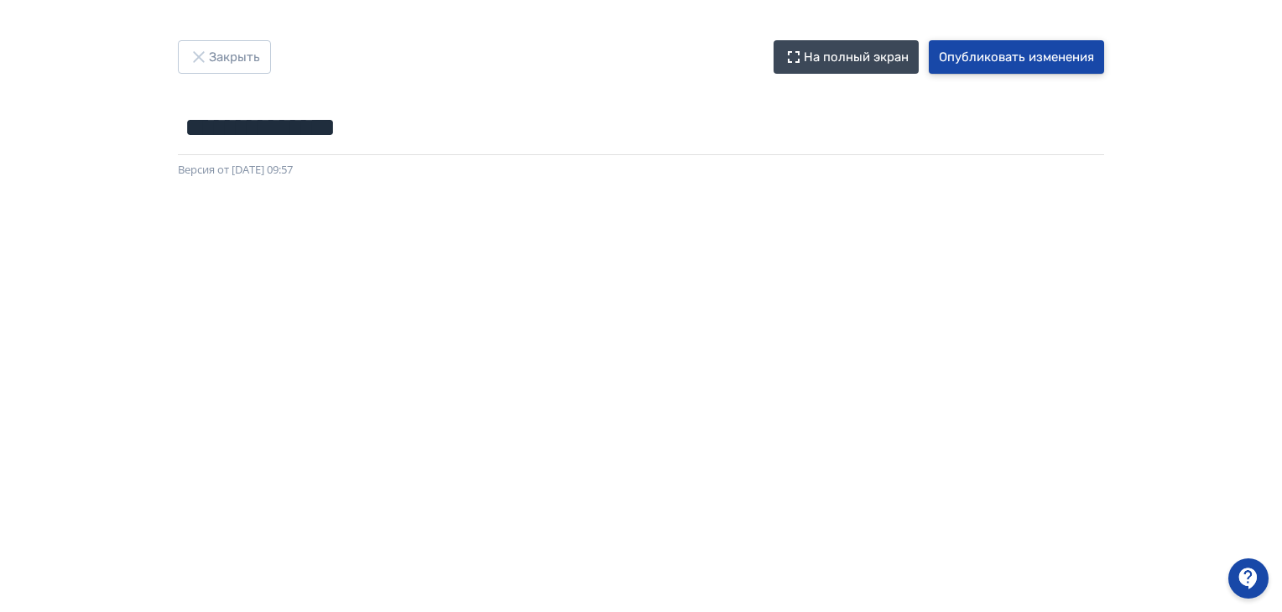
click at [1024, 50] on button "Опубликовать изменения" at bounding box center [1016, 57] width 175 height 34
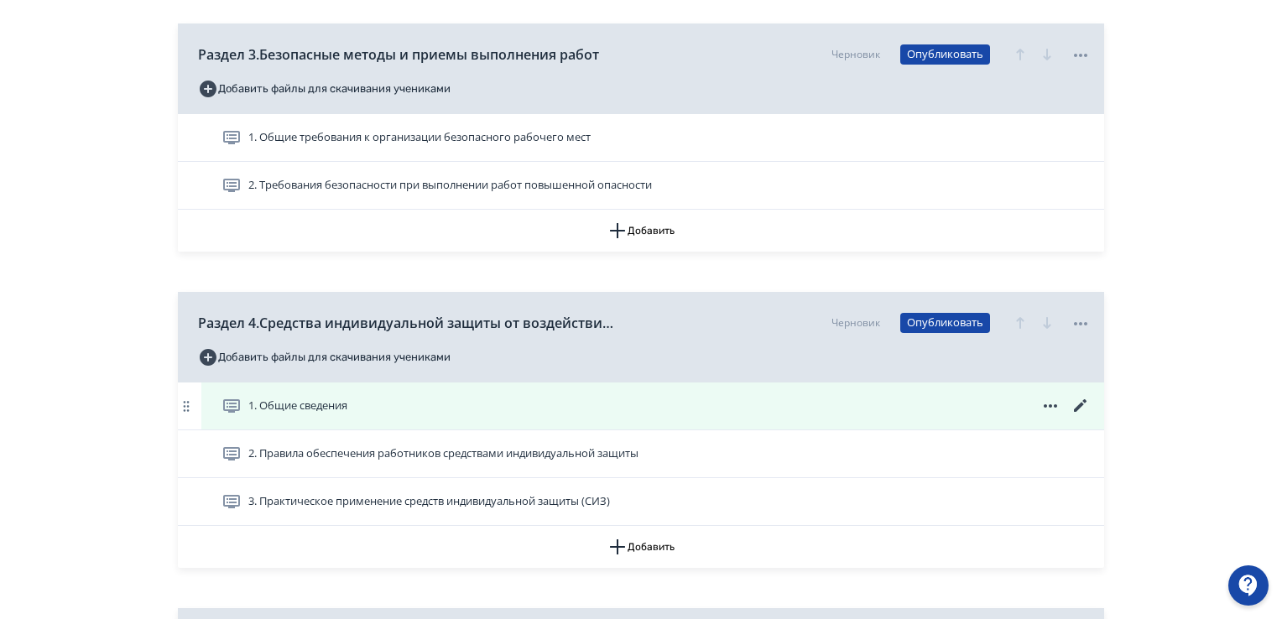
scroll to position [1258, 0]
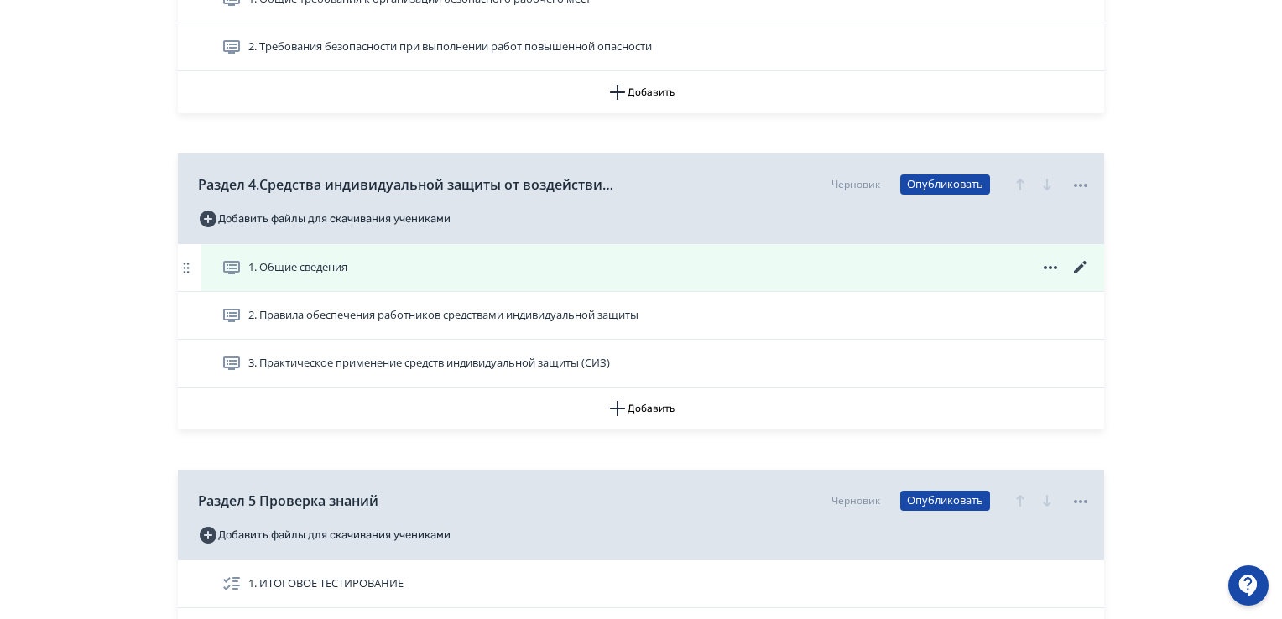
click at [1078, 268] on icon at bounding box center [1080, 267] width 13 height 13
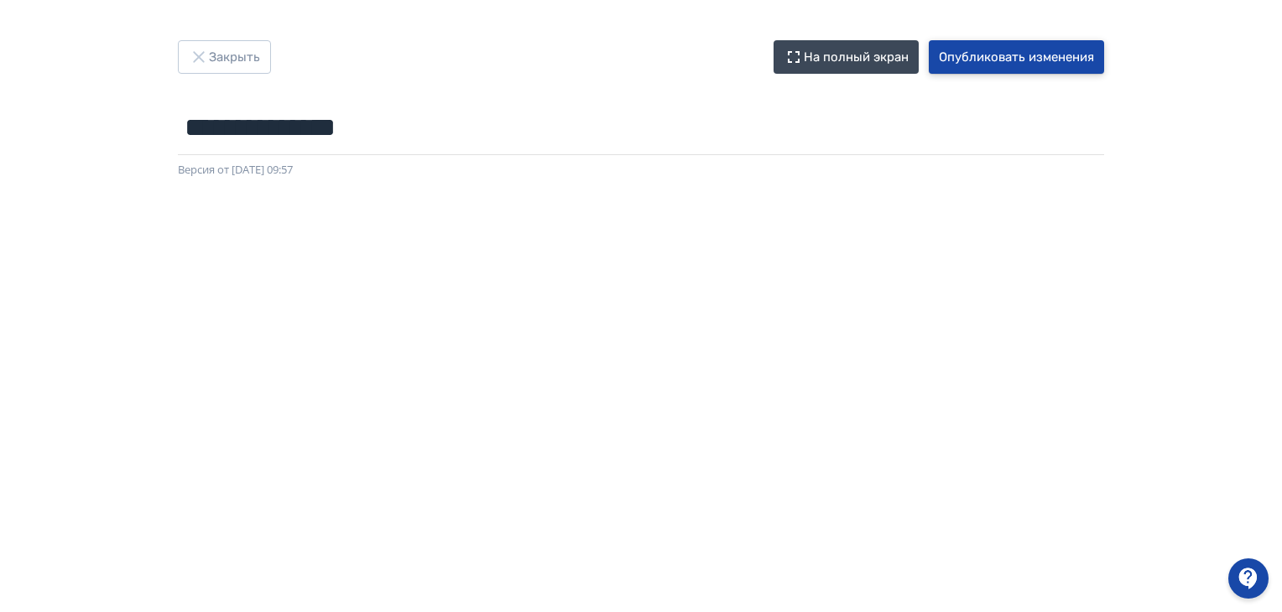
click at [1032, 65] on button "Опубликовать изменения" at bounding box center [1016, 57] width 175 height 34
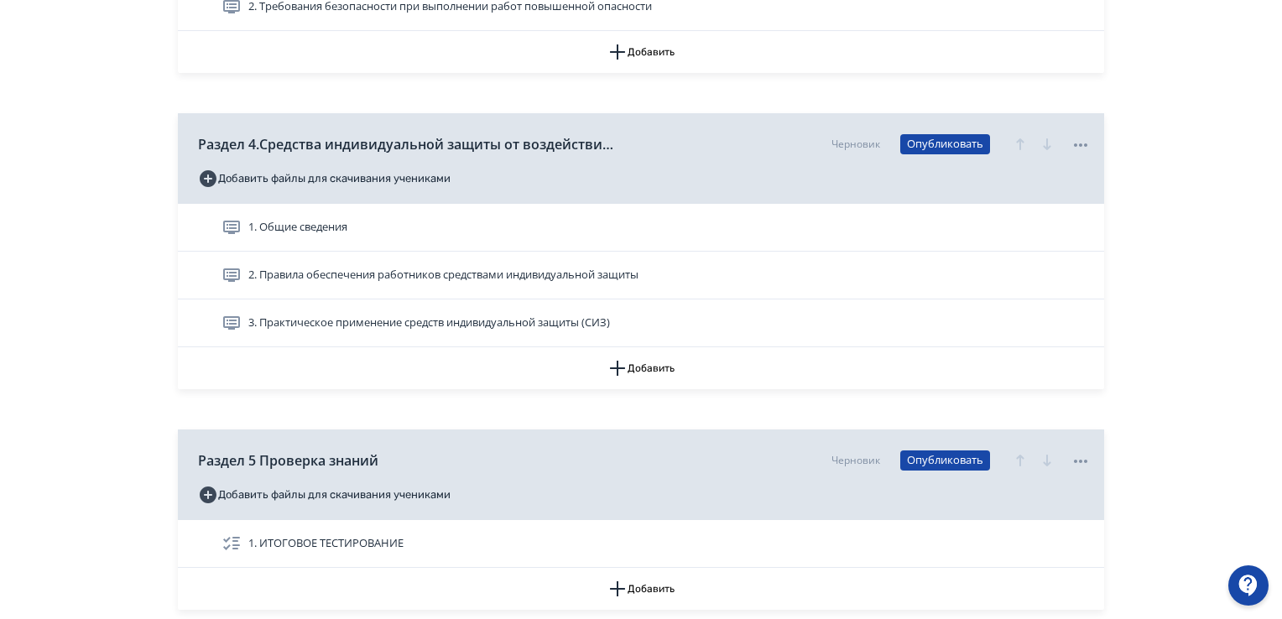
scroll to position [1426, 0]
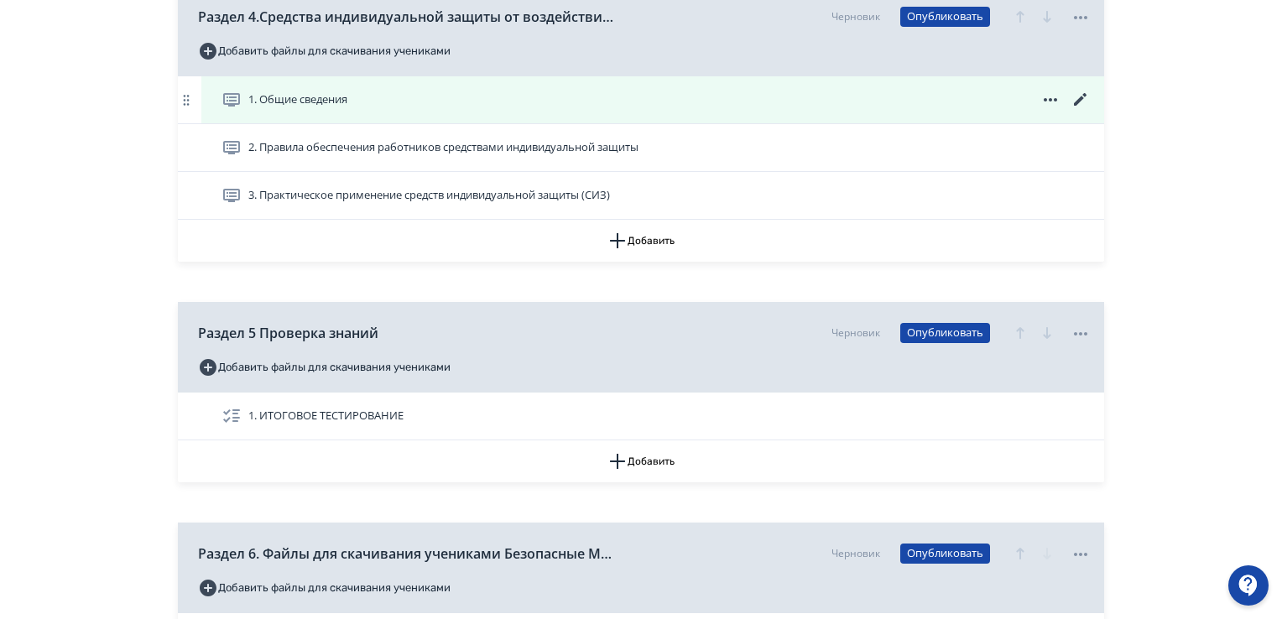
click at [1084, 98] on icon at bounding box center [1080, 100] width 20 height 20
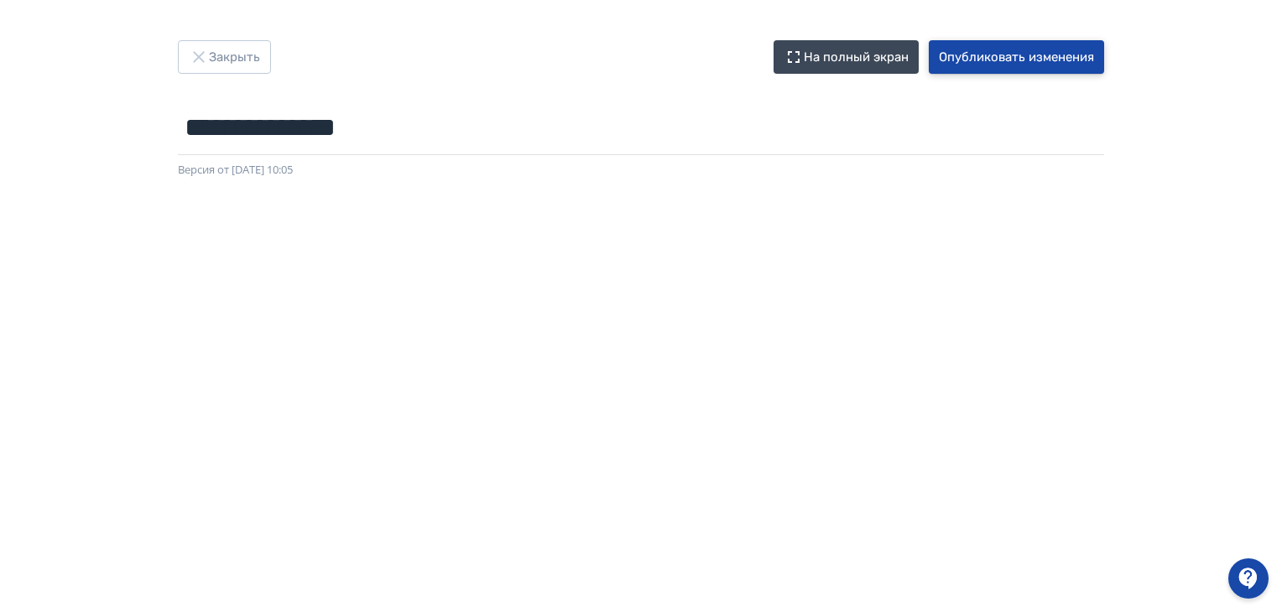
click at [1064, 60] on button "Опубликовать изменения" at bounding box center [1016, 57] width 175 height 34
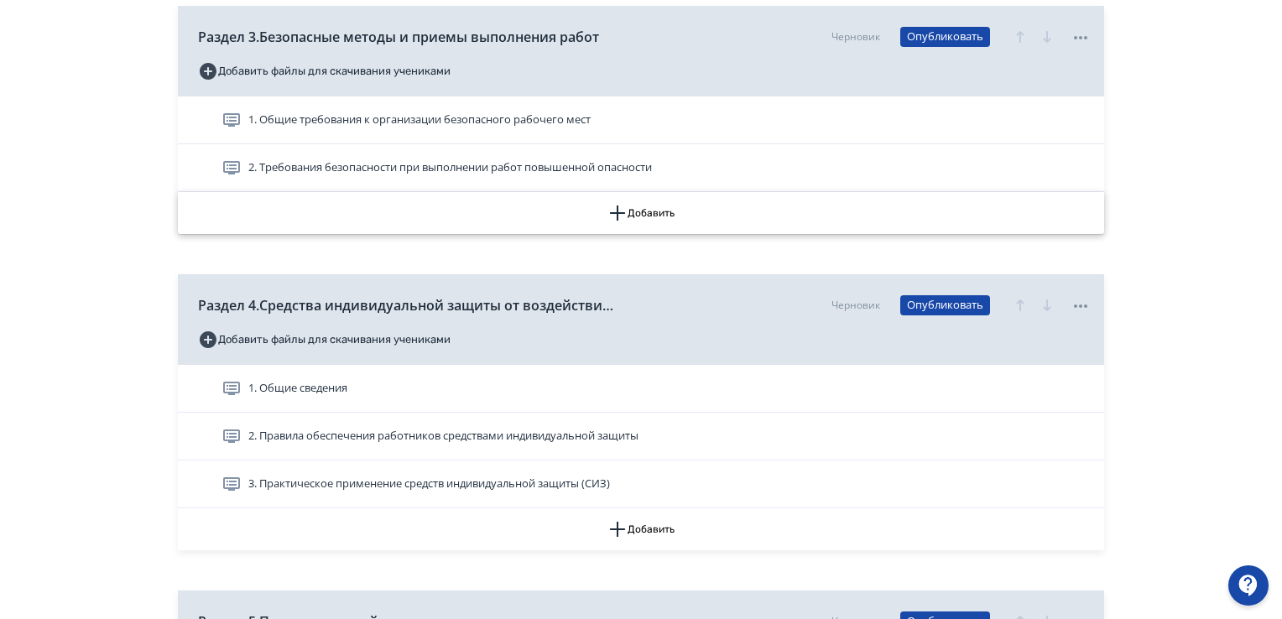
scroll to position [1258, 0]
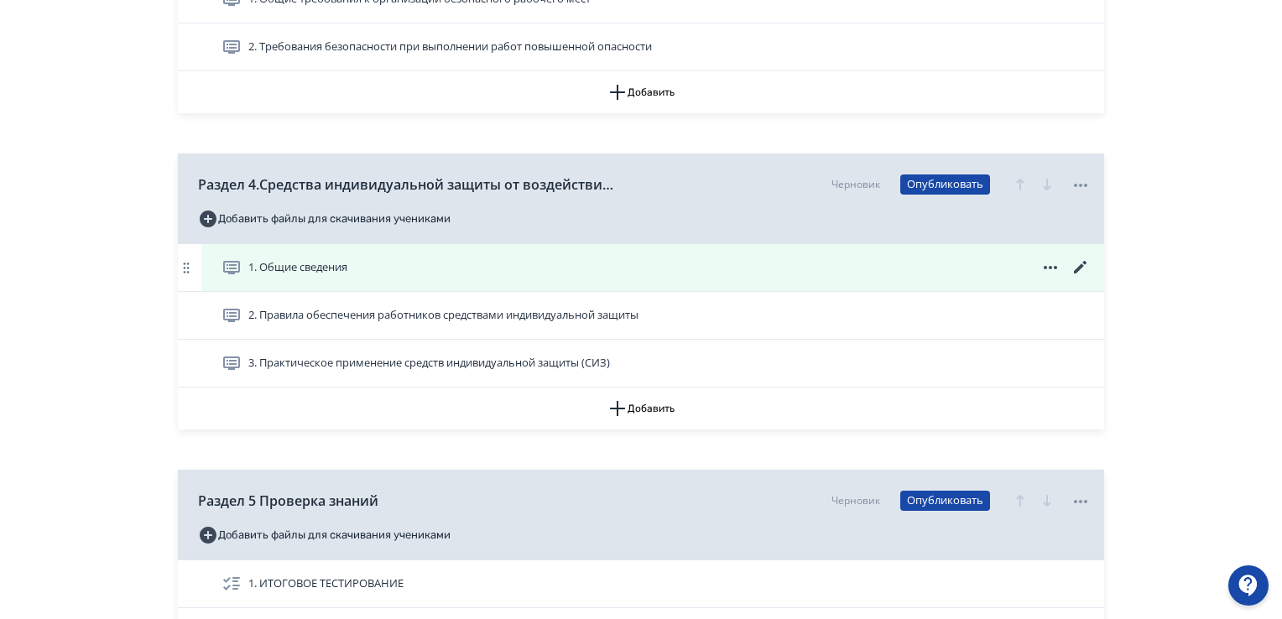
click at [1079, 263] on icon at bounding box center [1080, 267] width 20 height 20
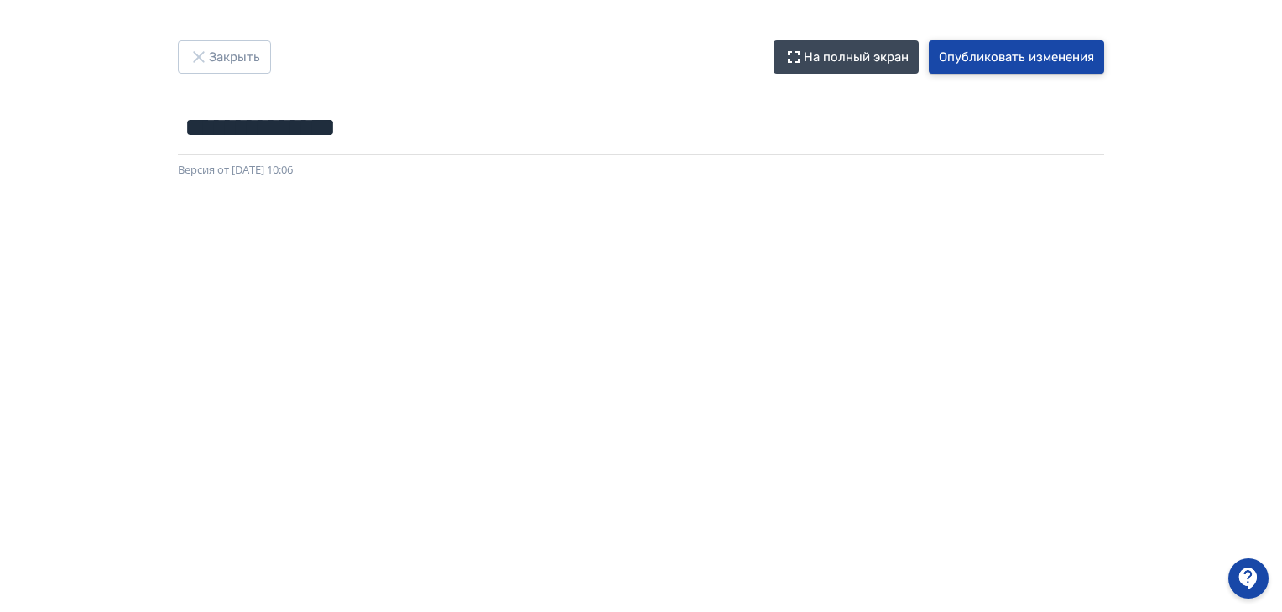
click at [1051, 50] on button "Опубликовать изменения" at bounding box center [1016, 57] width 175 height 34
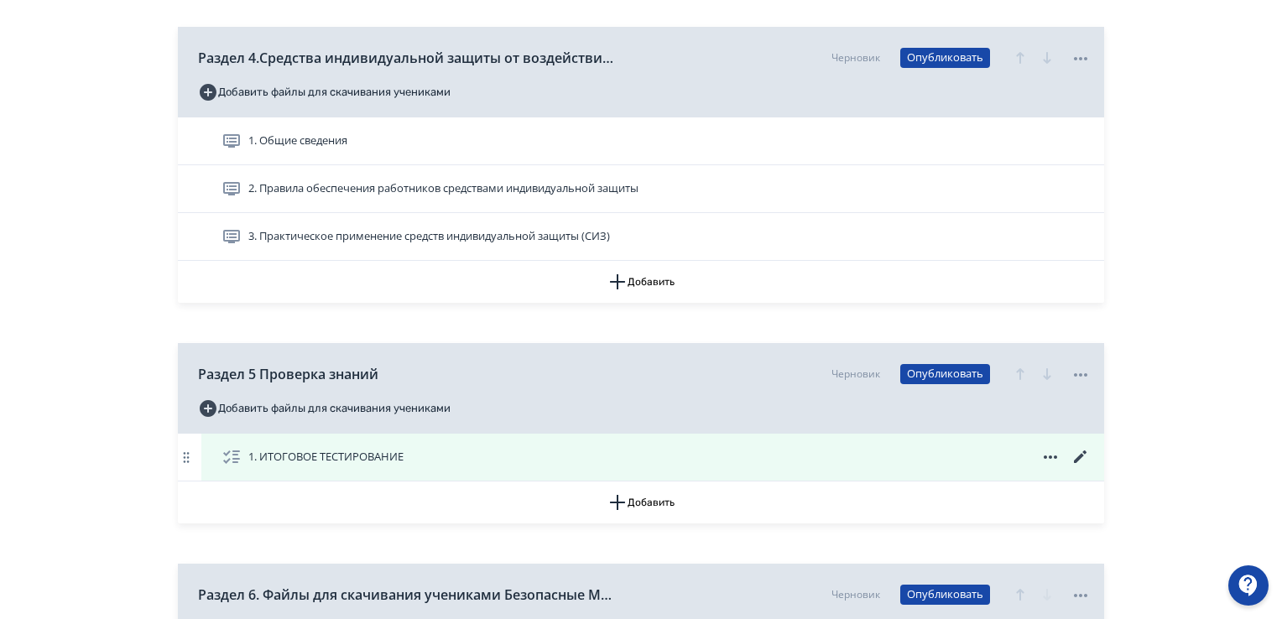
scroll to position [1315, 0]
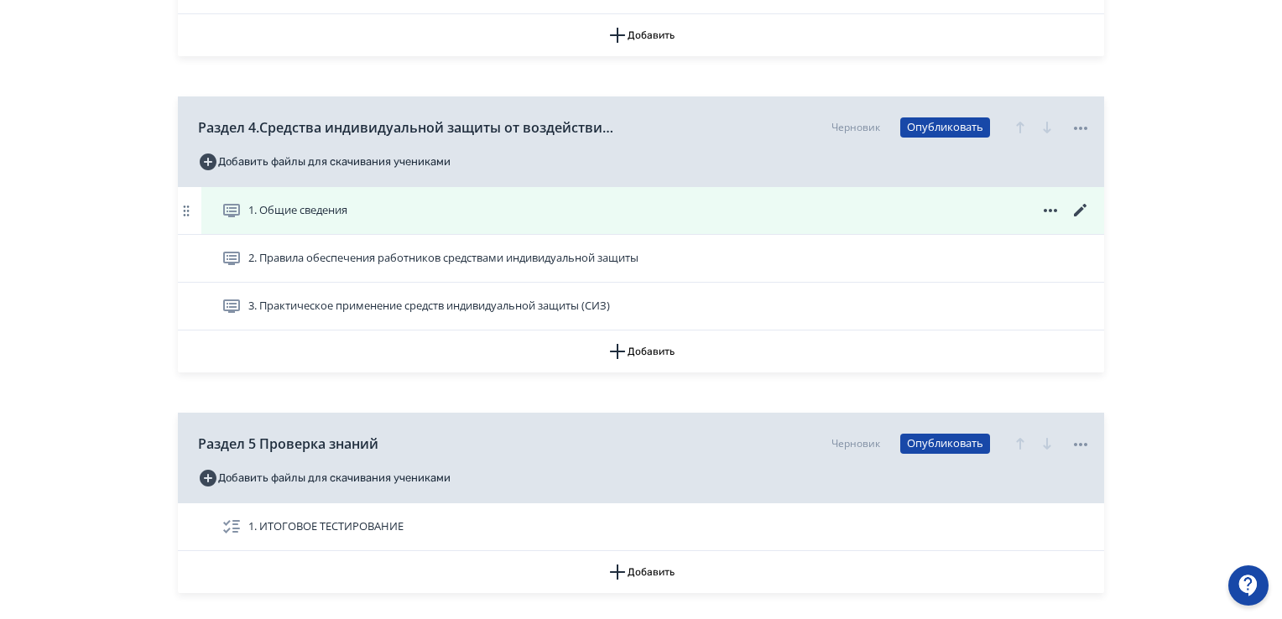
click at [1084, 204] on icon at bounding box center [1080, 210] width 13 height 13
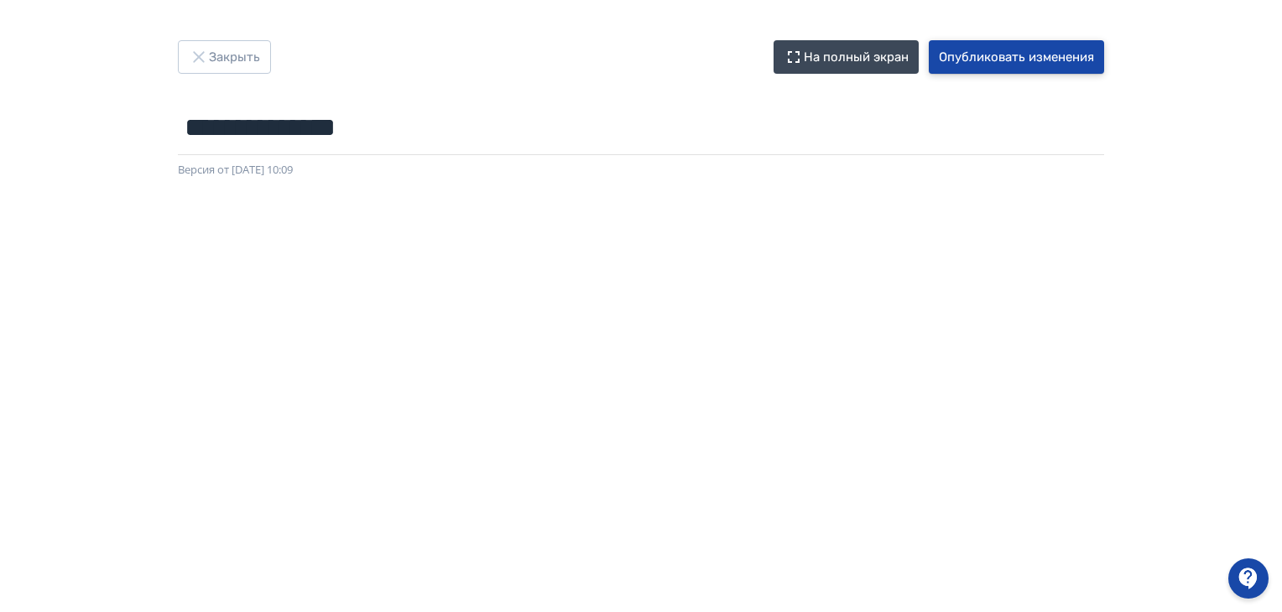
click at [990, 52] on button "Опубликовать изменения" at bounding box center [1016, 57] width 175 height 34
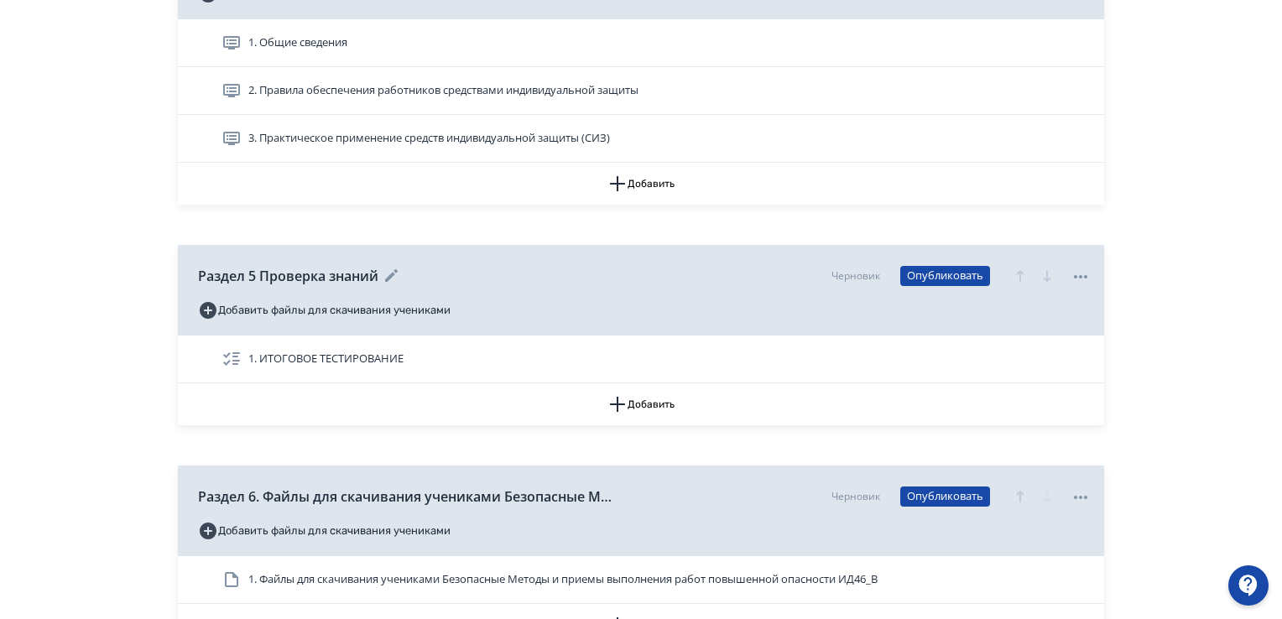
scroll to position [1315, 0]
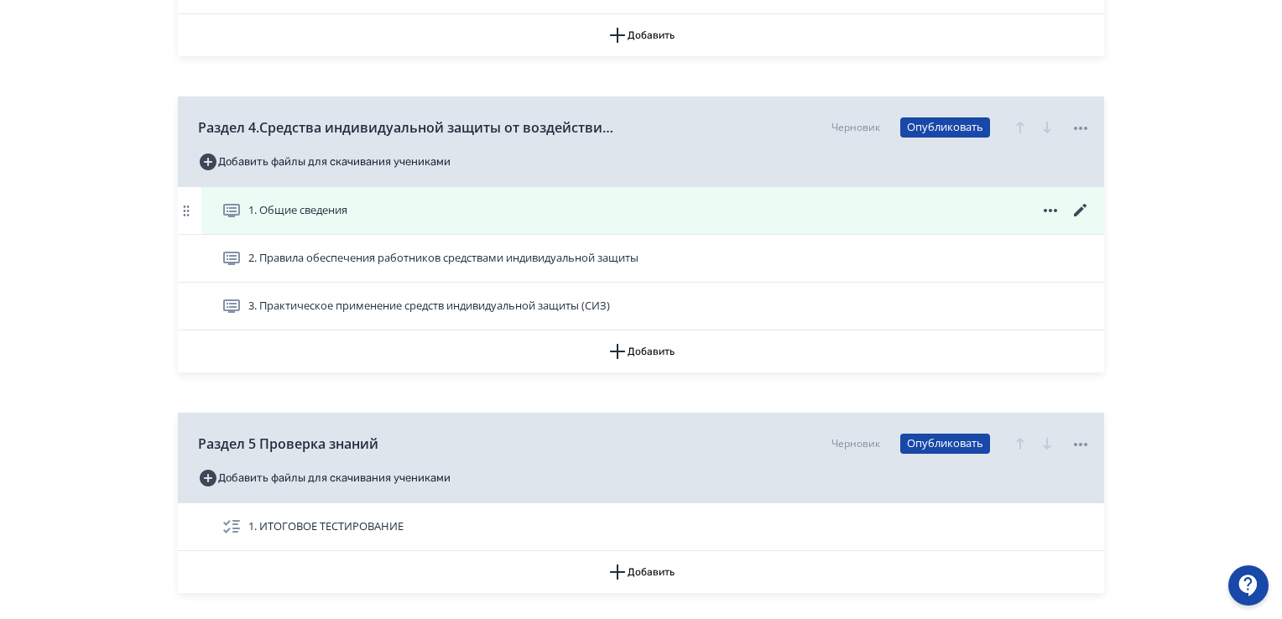
click at [1088, 205] on icon at bounding box center [1080, 210] width 20 height 20
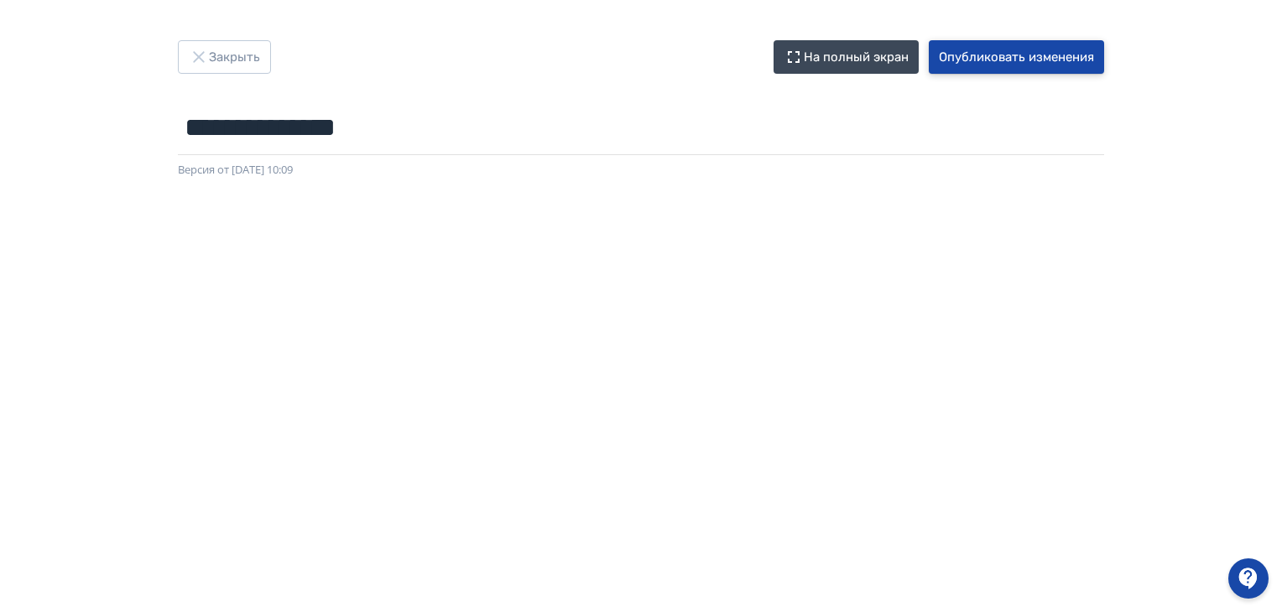
click at [1004, 46] on button "Опубликовать изменения" at bounding box center [1016, 57] width 175 height 34
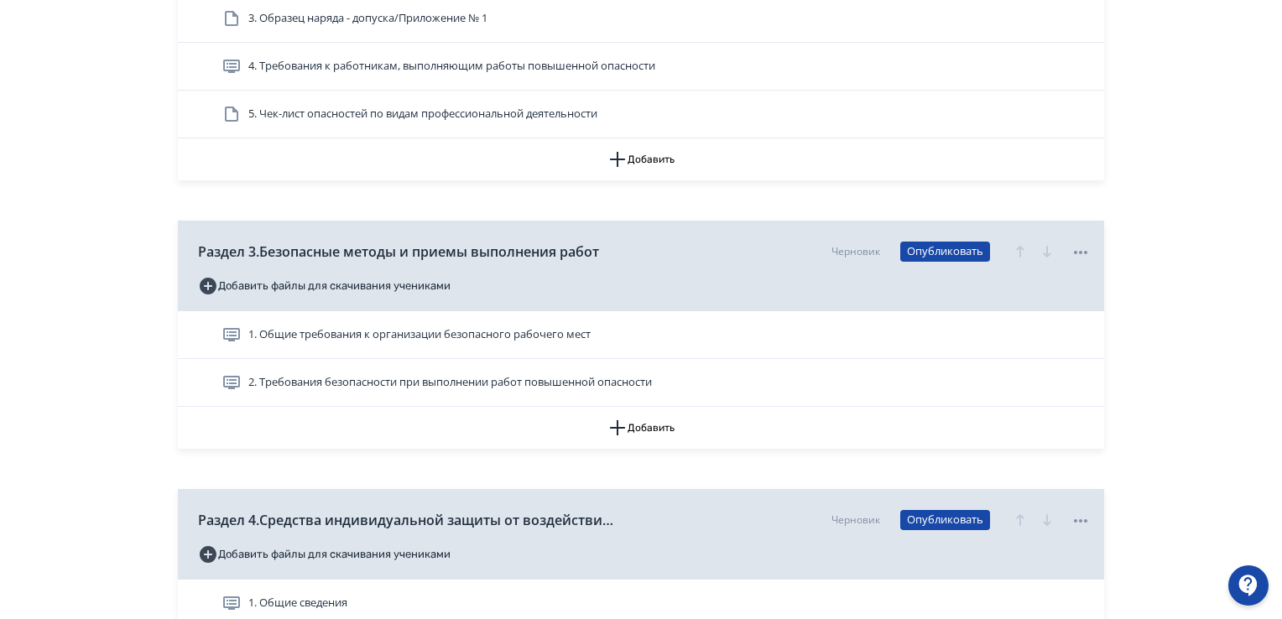
scroll to position [1258, 0]
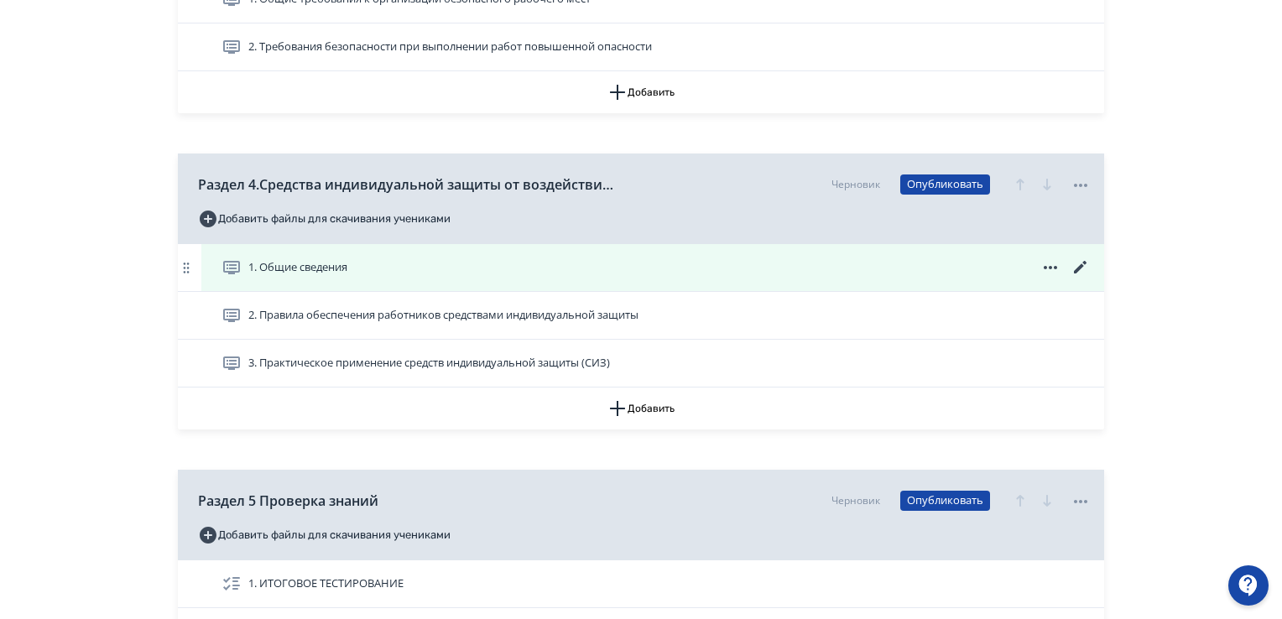
click at [1080, 263] on icon at bounding box center [1080, 267] width 20 height 20
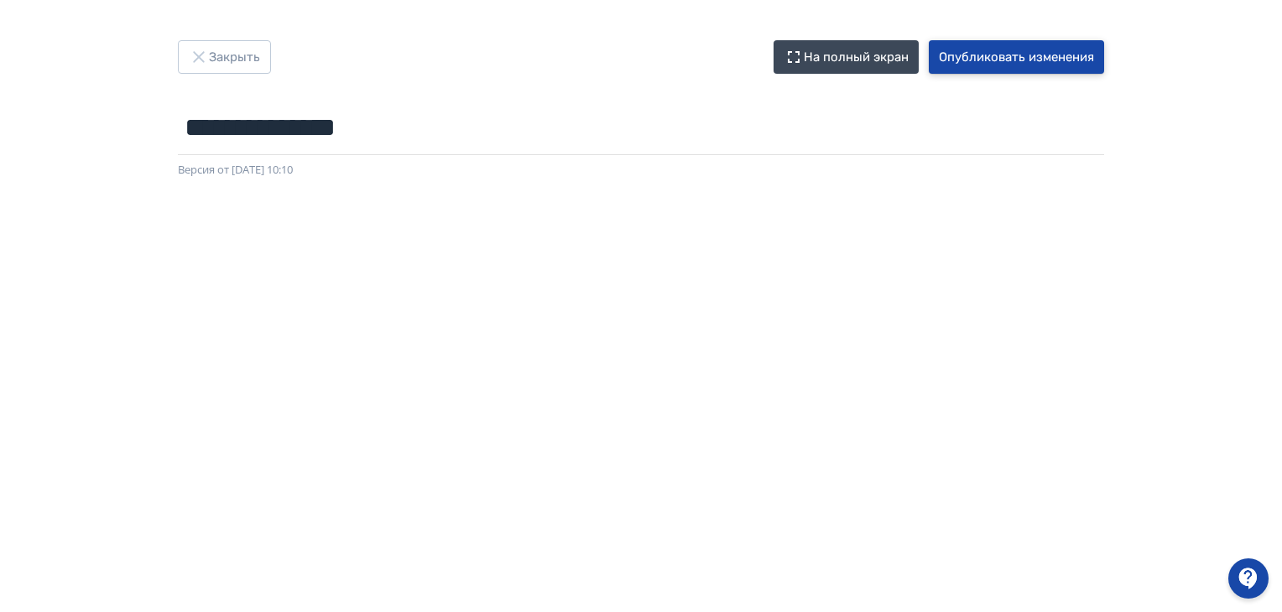
click at [969, 56] on button "Опубликовать изменения" at bounding box center [1016, 57] width 175 height 34
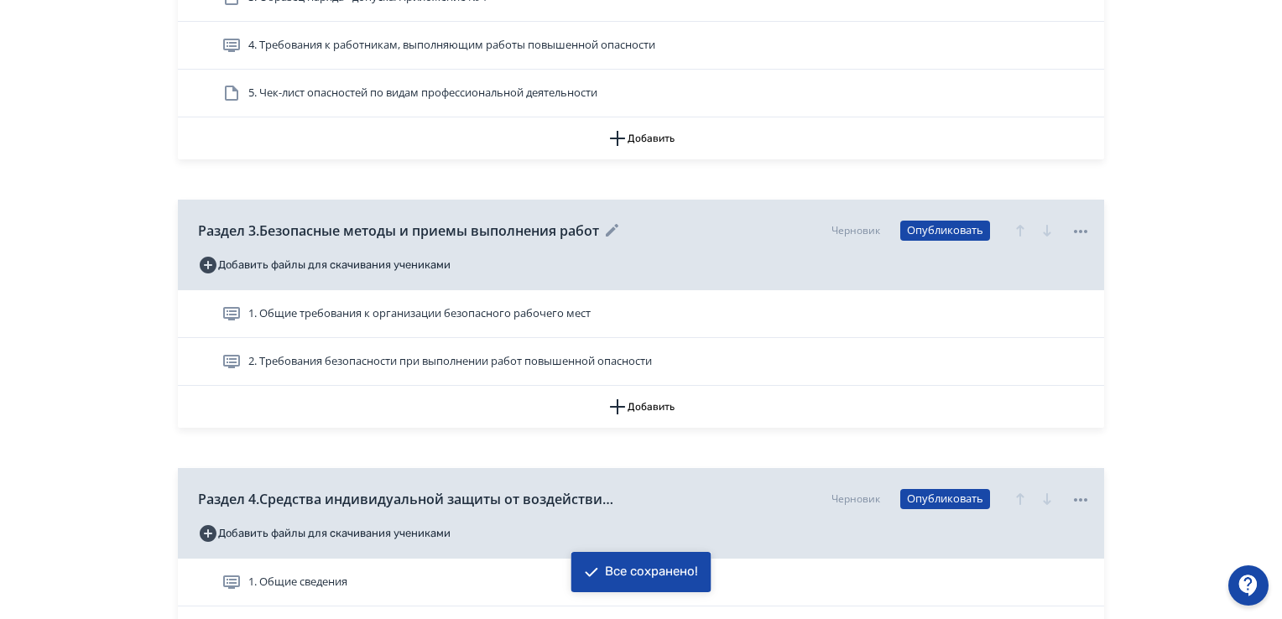
scroll to position [1090, 0]
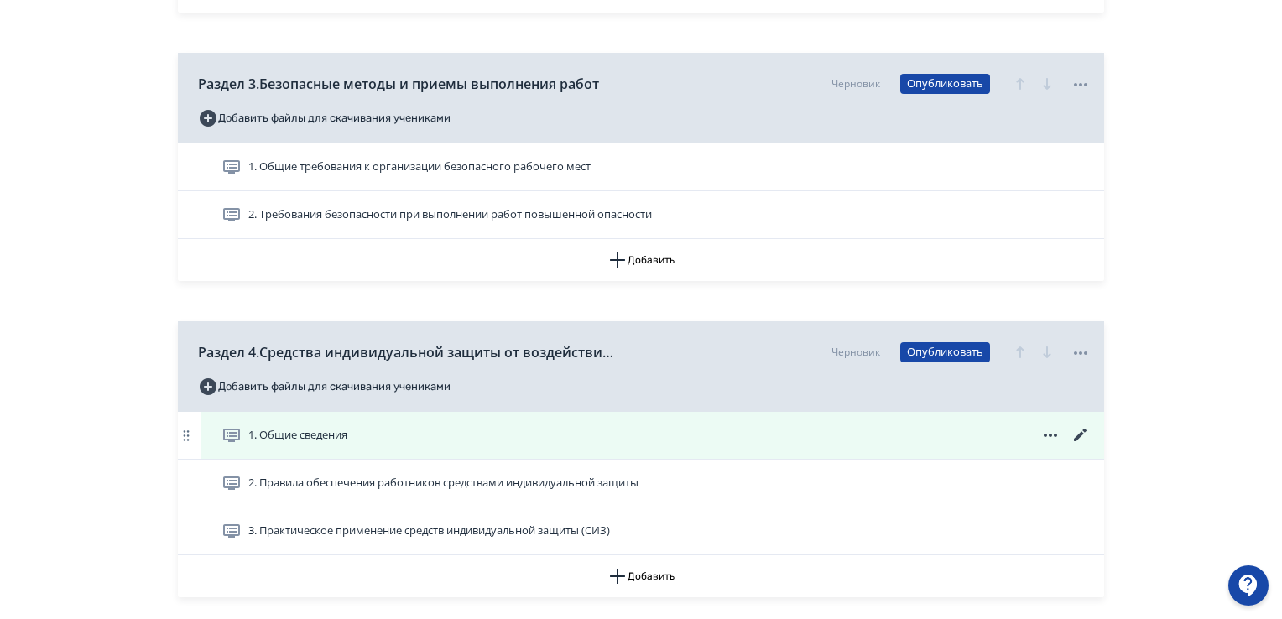
click at [1080, 433] on icon at bounding box center [1080, 435] width 13 height 13
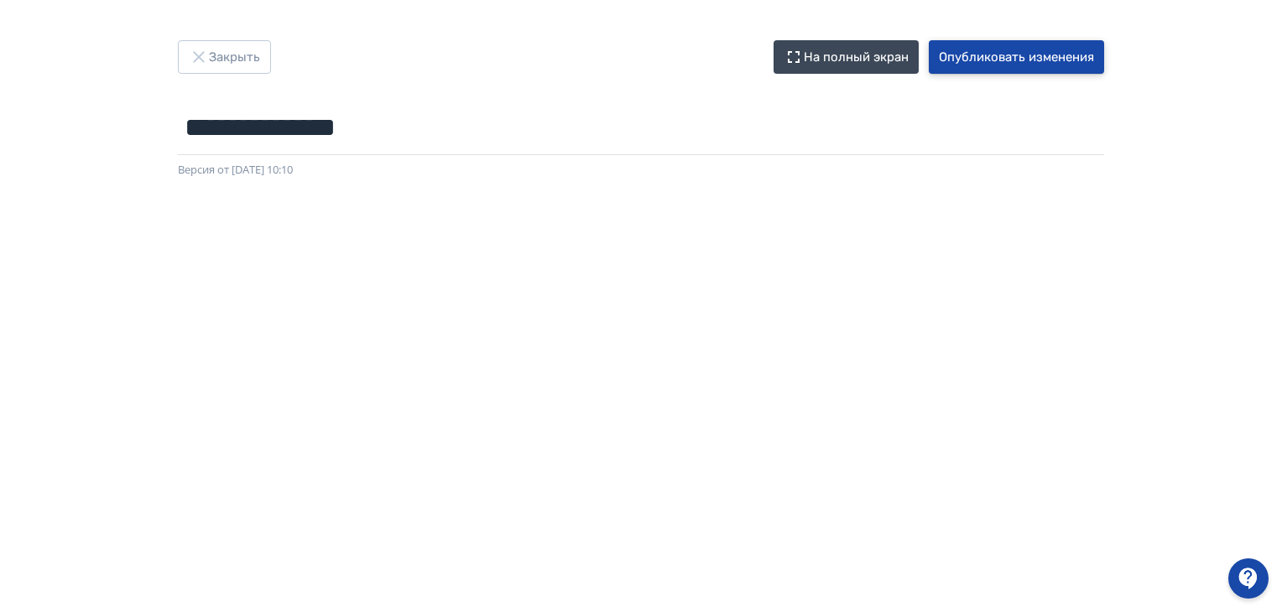
click at [985, 65] on button "Опубликовать изменения" at bounding box center [1016, 57] width 175 height 34
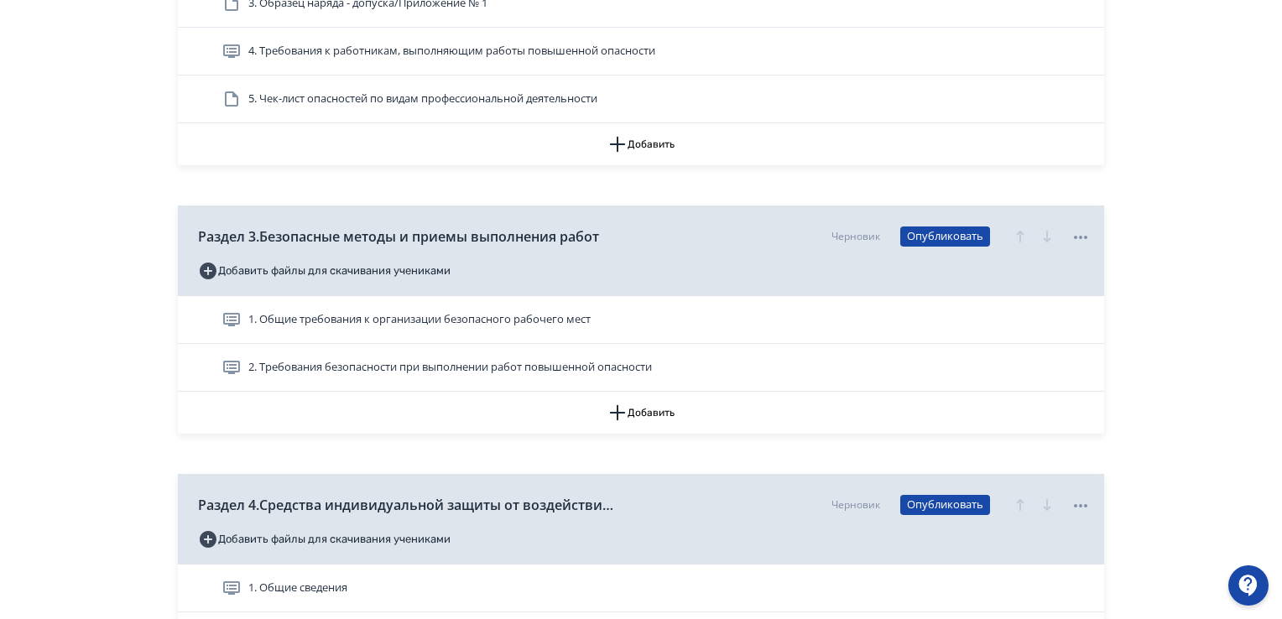
scroll to position [1258, 0]
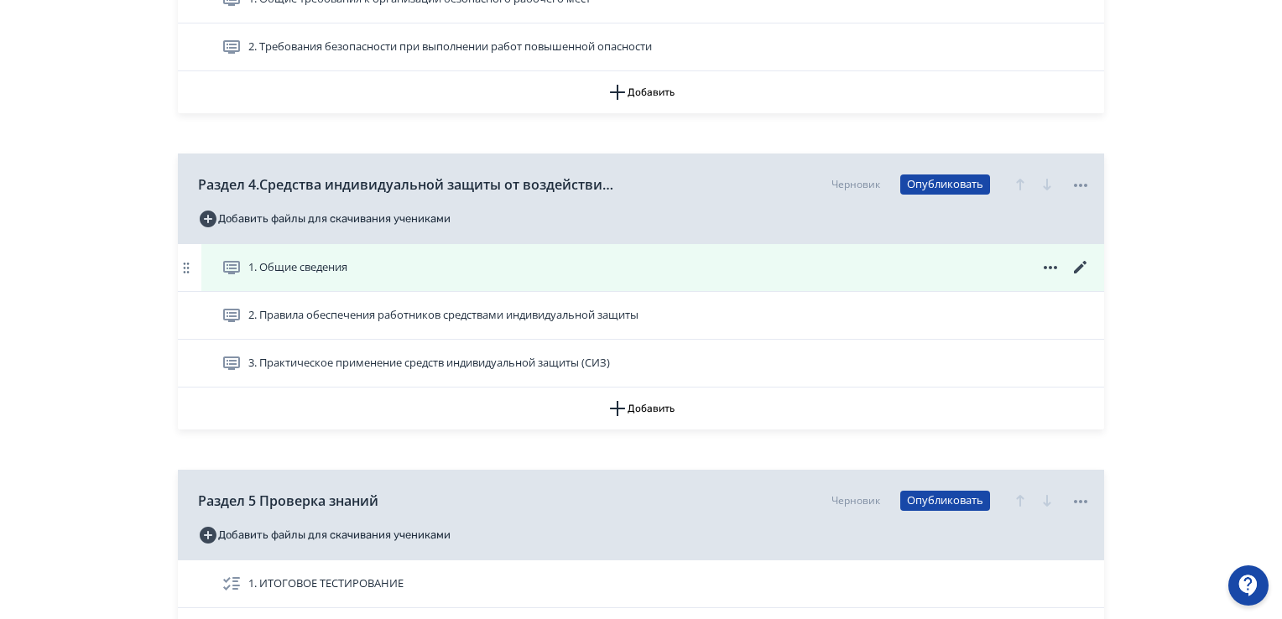
click at [1085, 263] on icon at bounding box center [1080, 267] width 13 height 13
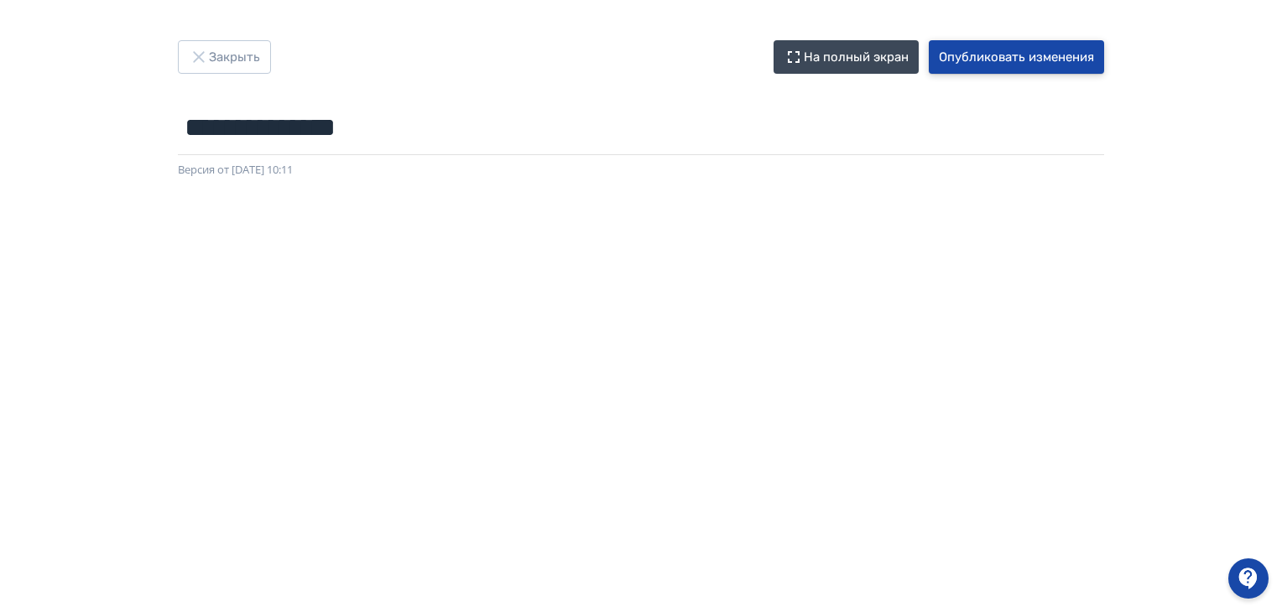
click at [1017, 49] on button "Опубликовать изменения" at bounding box center [1016, 57] width 175 height 34
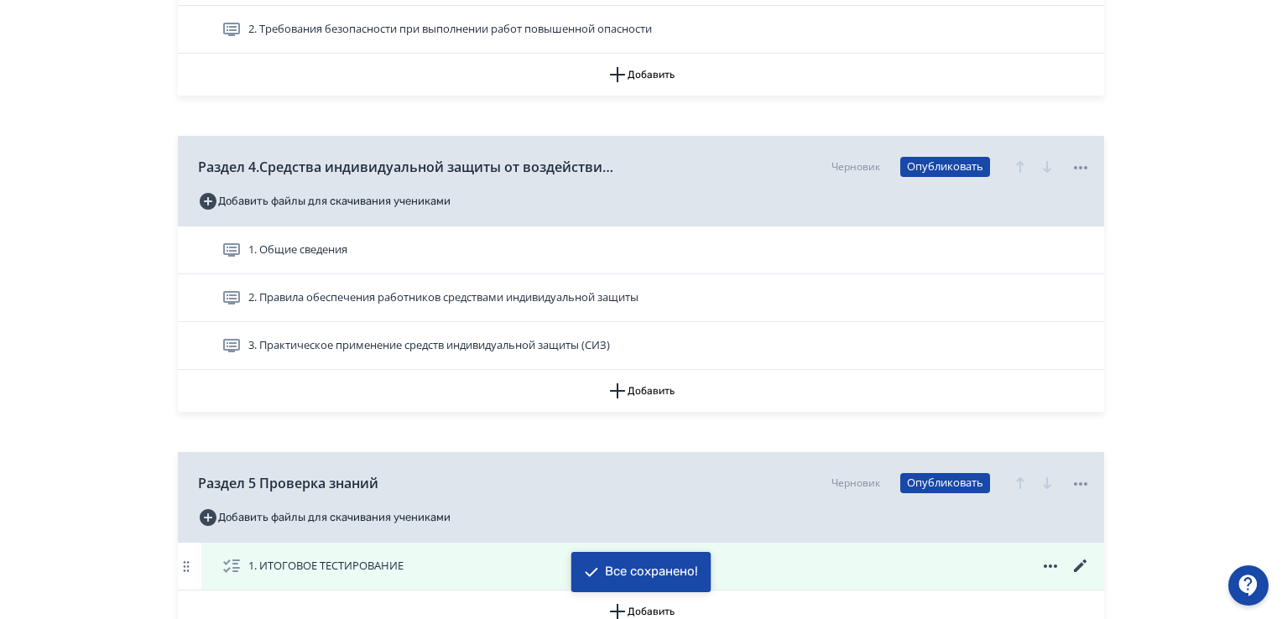
scroll to position [1426, 0]
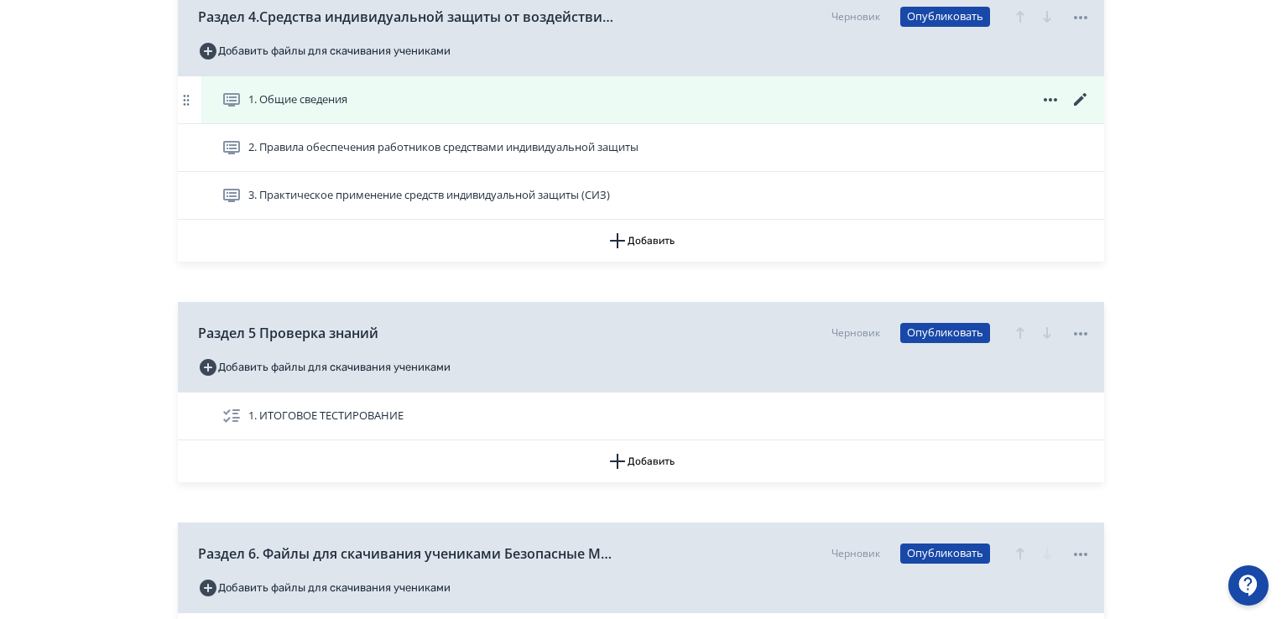
click at [1080, 96] on icon at bounding box center [1080, 100] width 20 height 20
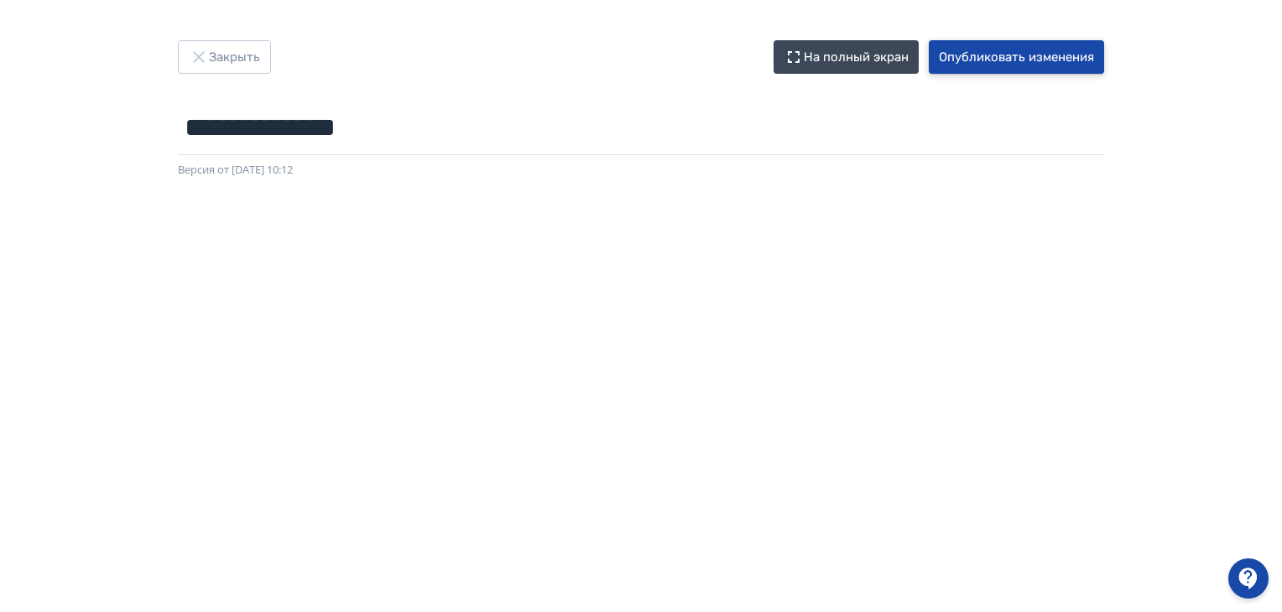
click at [1017, 64] on button "Опубликовать изменения" at bounding box center [1016, 57] width 175 height 34
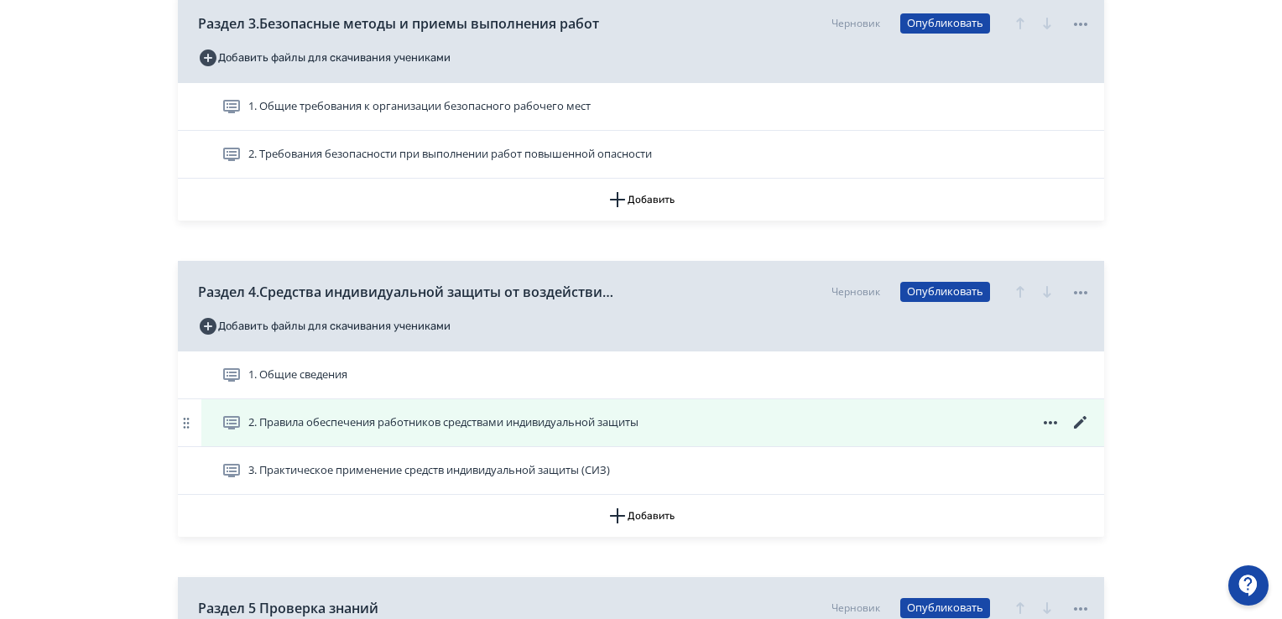
scroll to position [1174, 0]
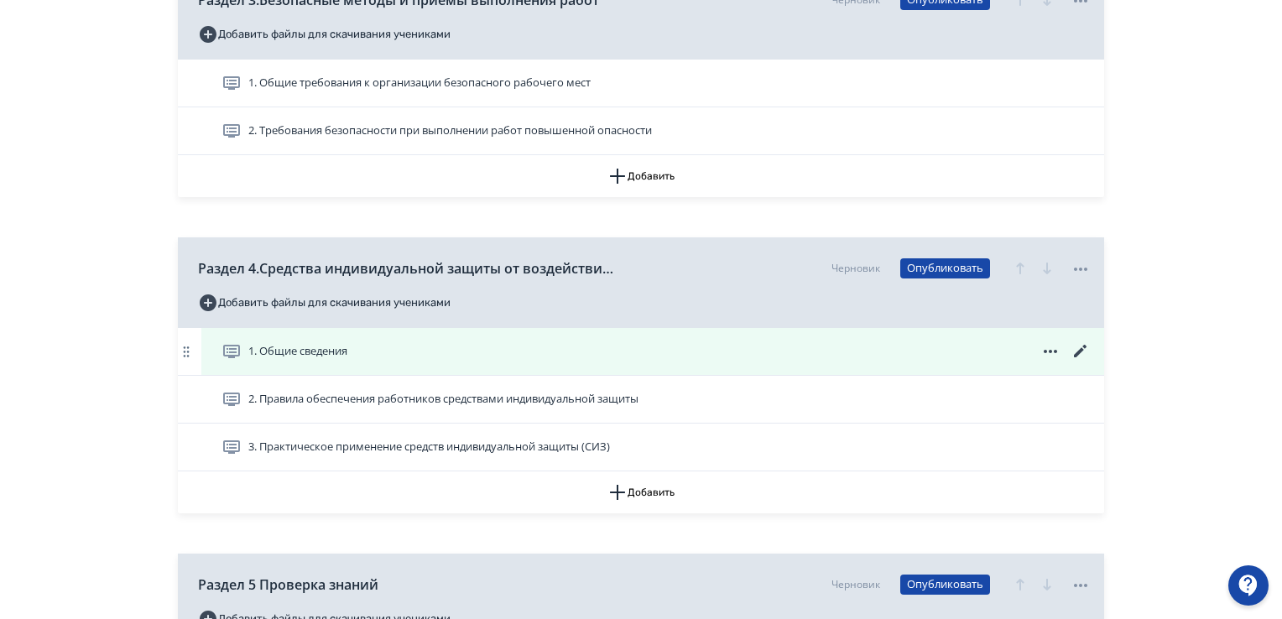
click at [1074, 349] on icon at bounding box center [1080, 351] width 20 height 20
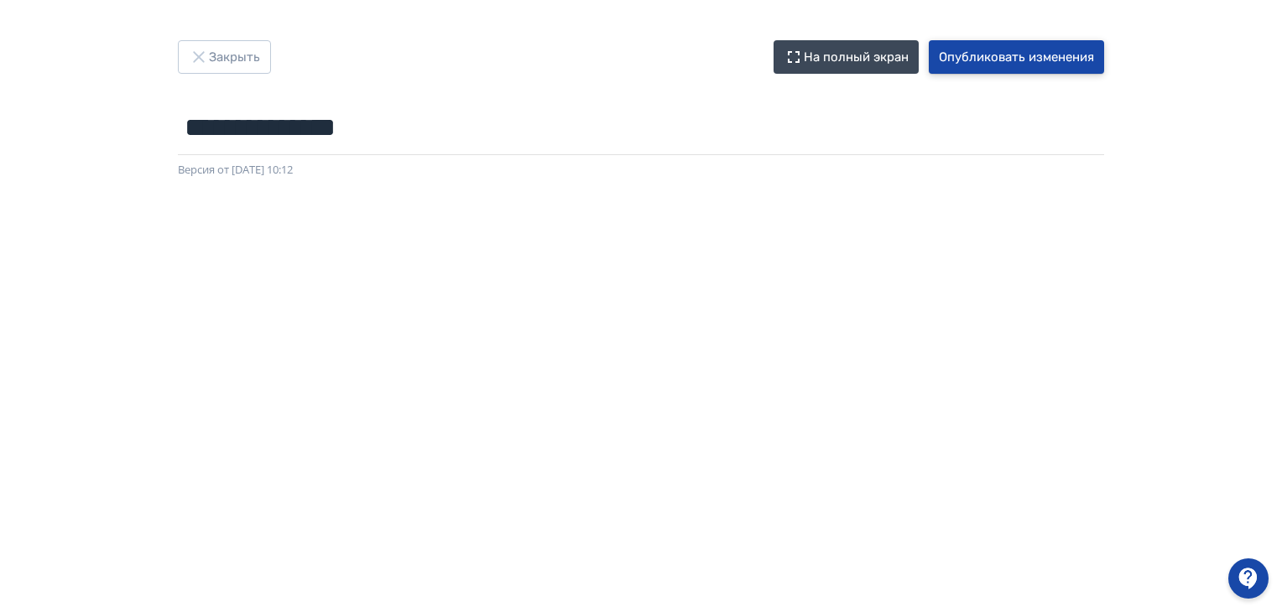
click at [989, 60] on button "Опубликовать изменения" at bounding box center [1016, 57] width 175 height 34
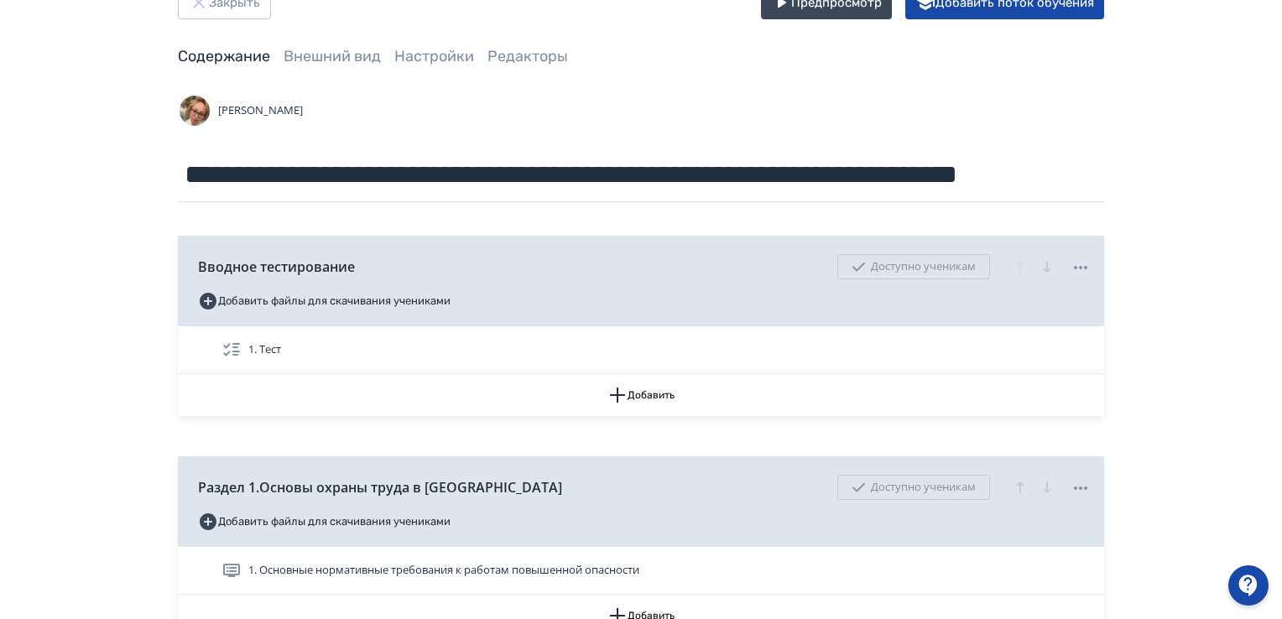
scroll to position [84, 0]
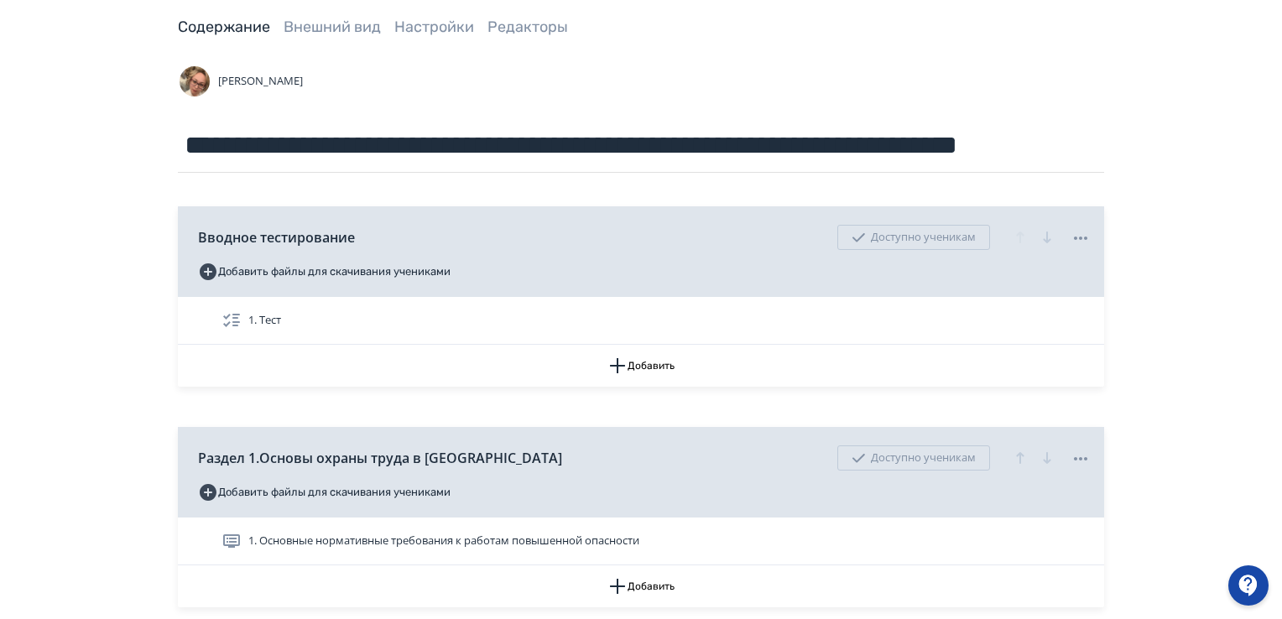
drag, startPoint x: 757, startPoint y: 608, endPoint x: 762, endPoint y: 645, distance: 37.4
click at [762, 535] on html "**********" at bounding box center [641, 225] width 1282 height 619
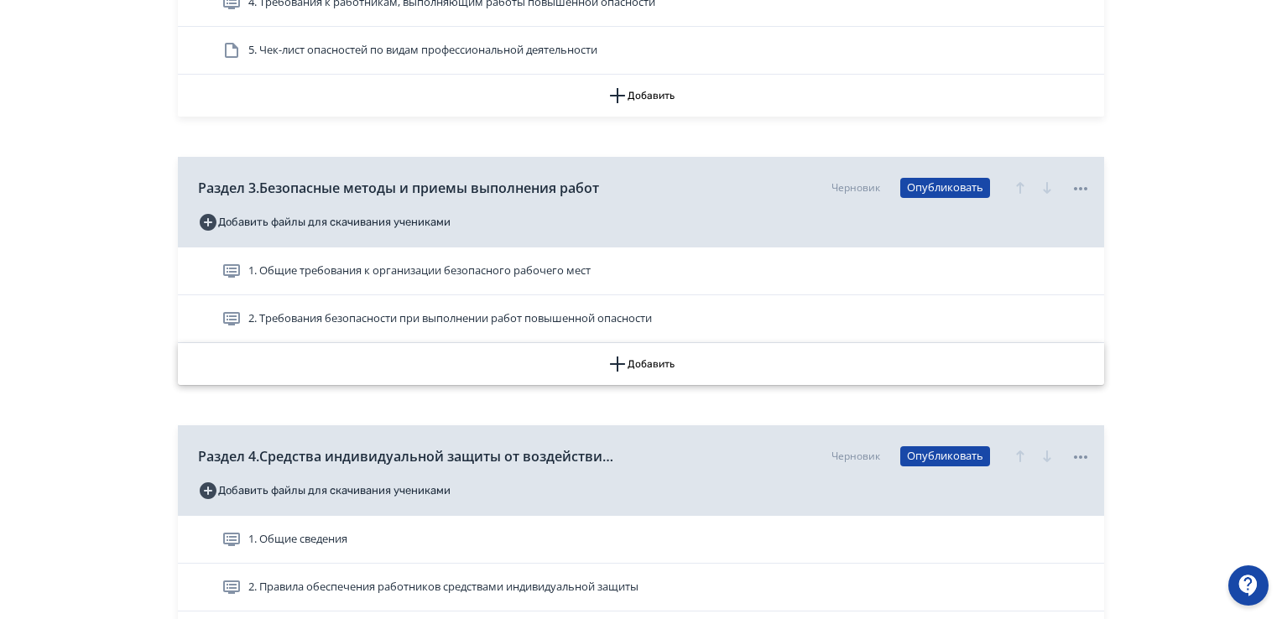
scroll to position [1090, 0]
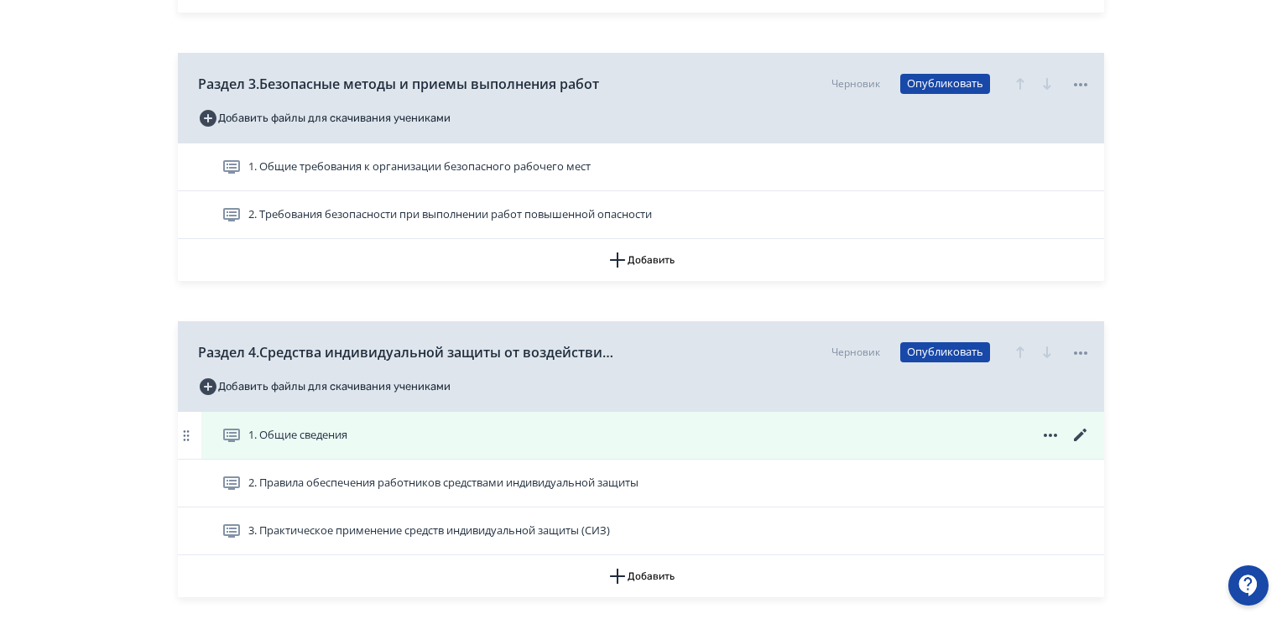
click at [1081, 432] on icon at bounding box center [1080, 435] width 13 height 13
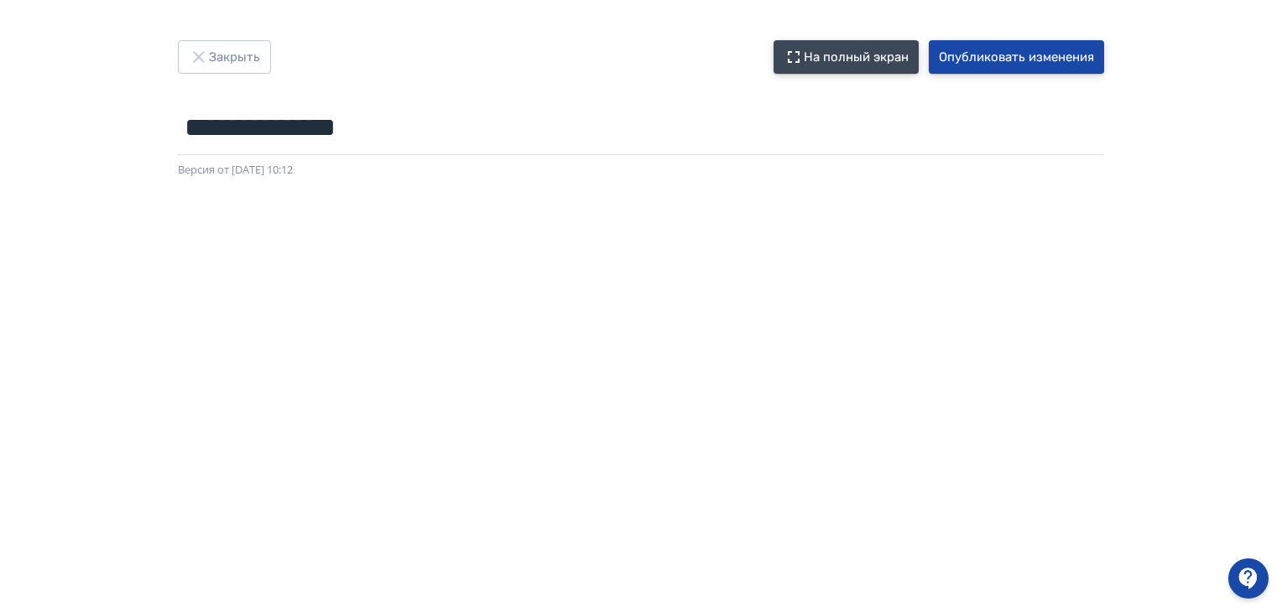
drag, startPoint x: 984, startPoint y: 55, endPoint x: 889, endPoint y: 52, distance: 94.8
click at [977, 55] on button "Опубликовать изменения" at bounding box center [1016, 57] width 175 height 34
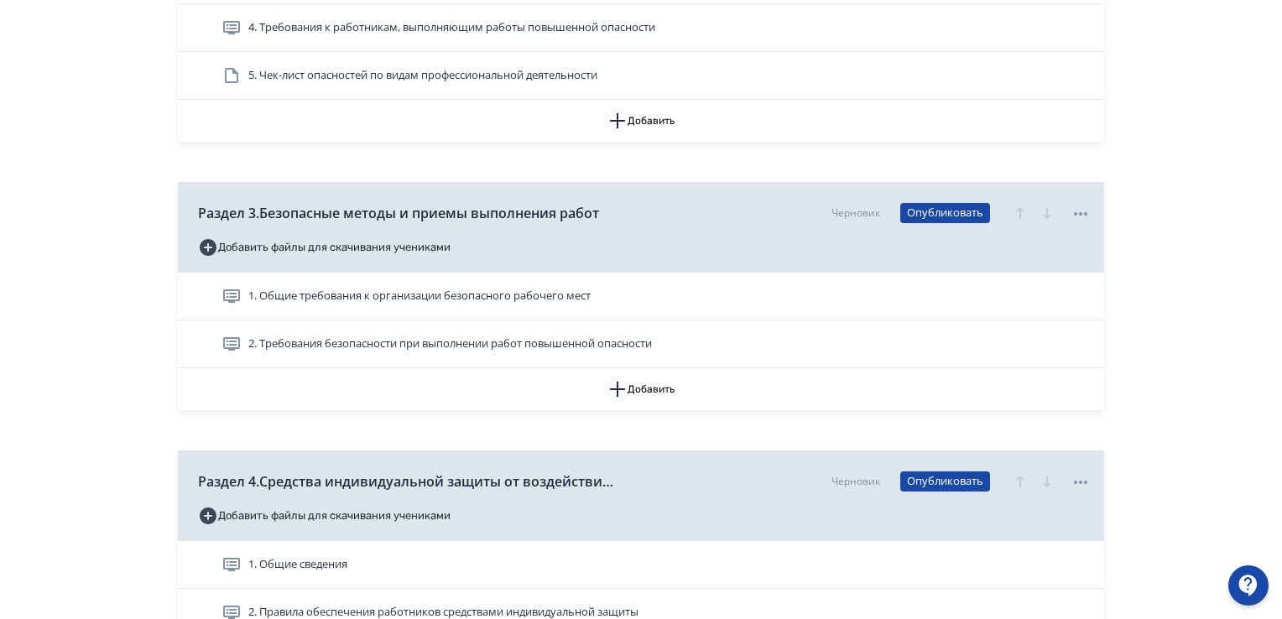
scroll to position [1174, 0]
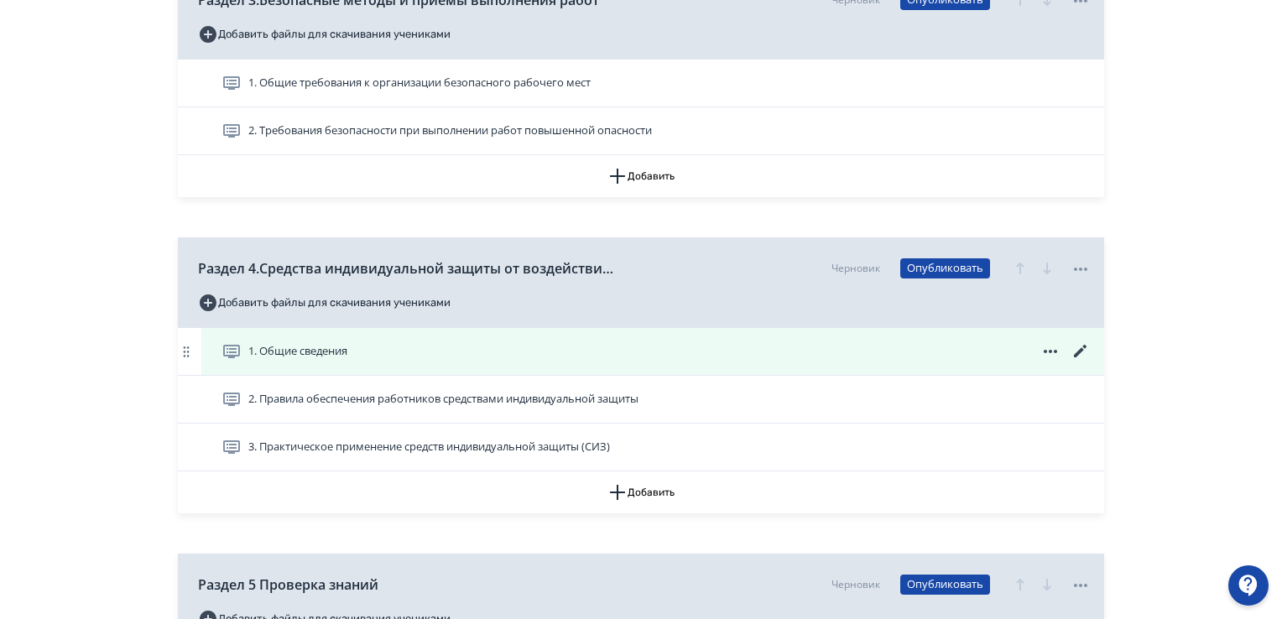
click at [1077, 346] on icon at bounding box center [1080, 351] width 20 height 20
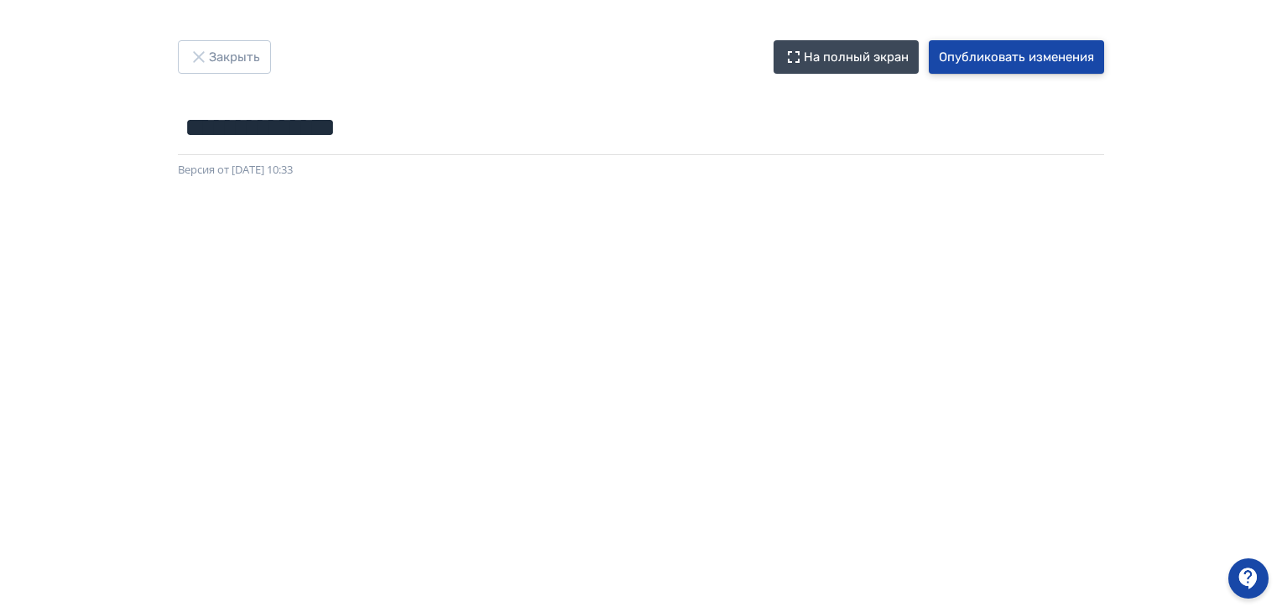
click at [994, 58] on button "Опубликовать изменения" at bounding box center [1016, 57] width 175 height 34
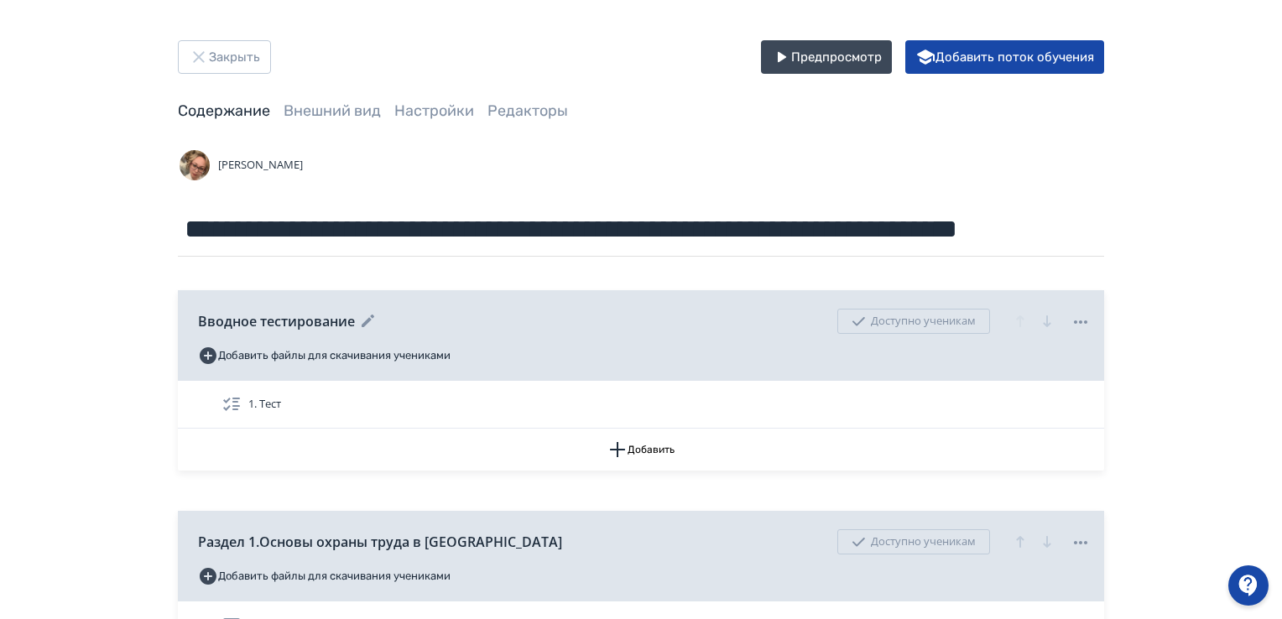
click at [859, 336] on div "Доступно ученикам" at bounding box center [953, 321] width 273 height 34
click at [1090, 48] on button "Добавить поток обучения" at bounding box center [1004, 57] width 199 height 34
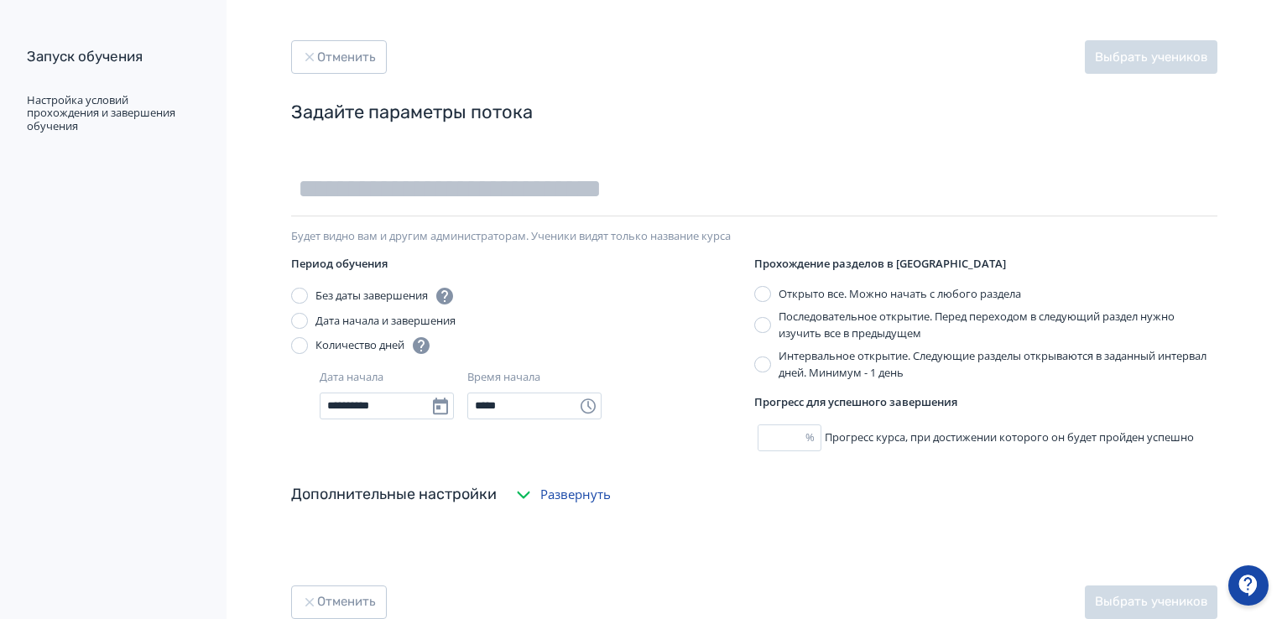
click at [0, 523] on aside "Запуск обучения Настройка условий прохождения и завершения обучения" at bounding box center [113, 309] width 226 height 619
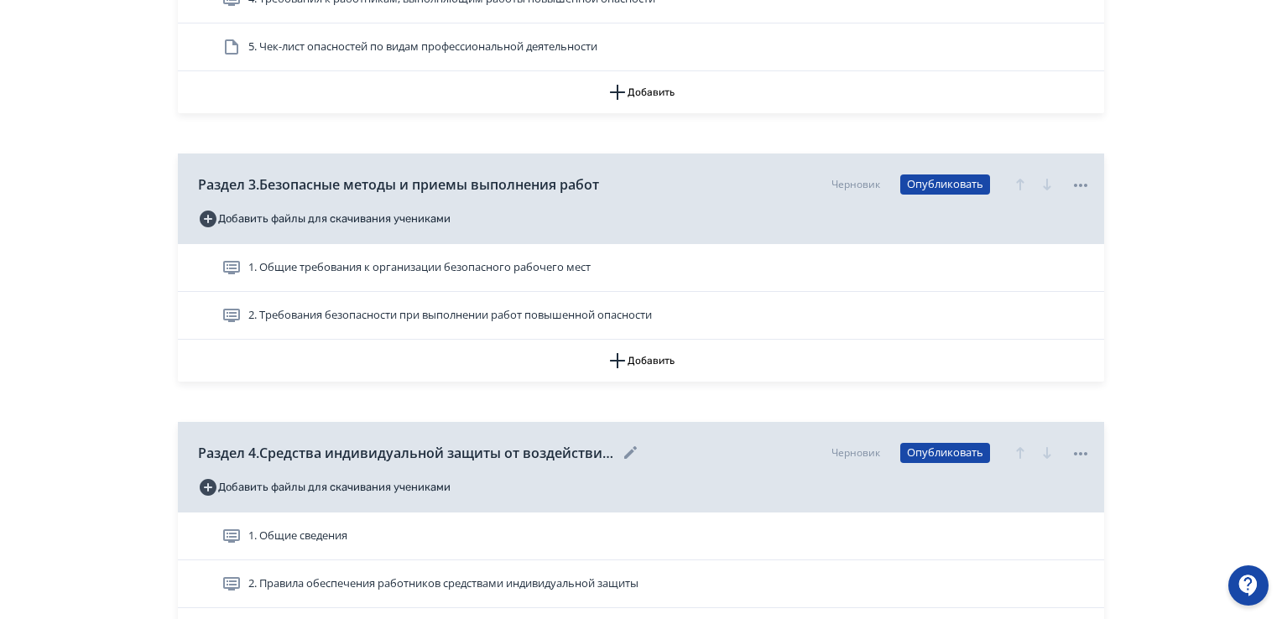
scroll to position [1007, 0]
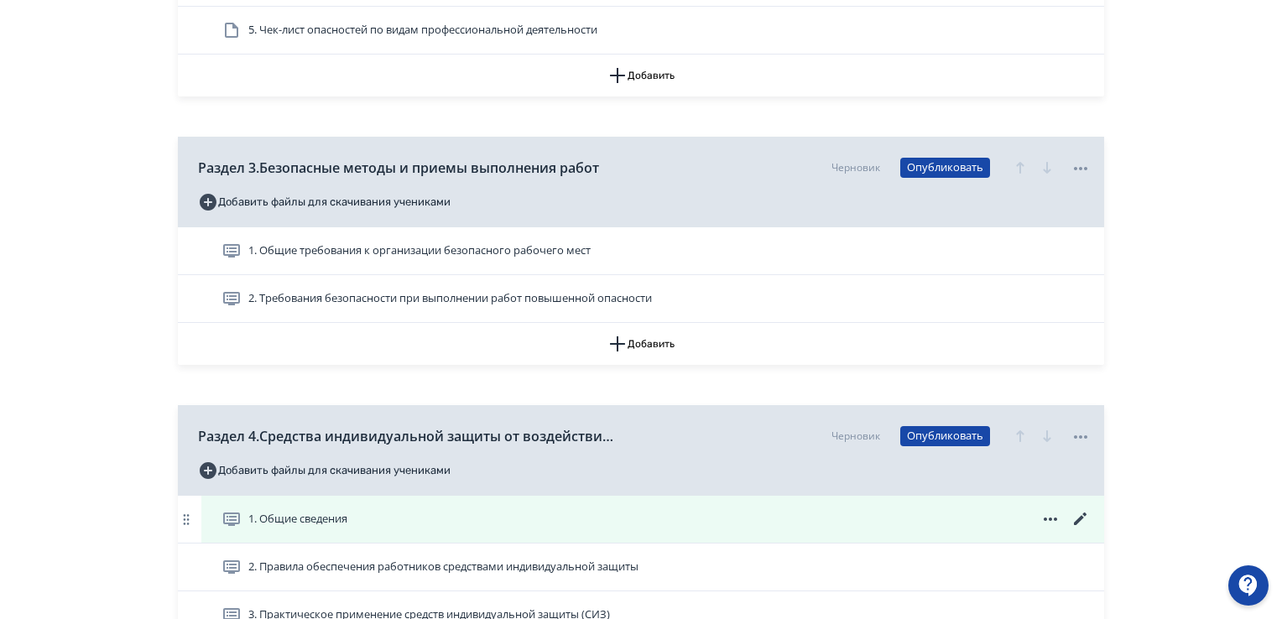
click at [1090, 513] on icon at bounding box center [1080, 519] width 20 height 20
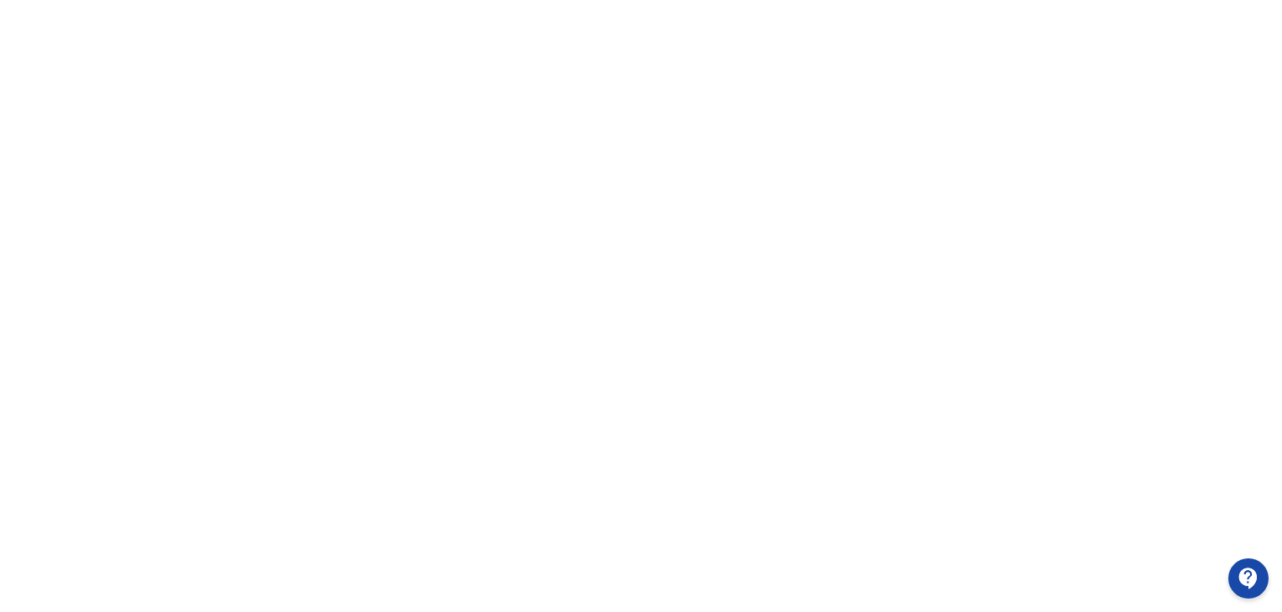
scroll to position [102, 0]
drag, startPoint x: 1287, startPoint y: 367, endPoint x: 1277, endPoint y: 557, distance: 190.7
click at [1281, 510] on html "**********" at bounding box center [641, 204] width 1282 height 612
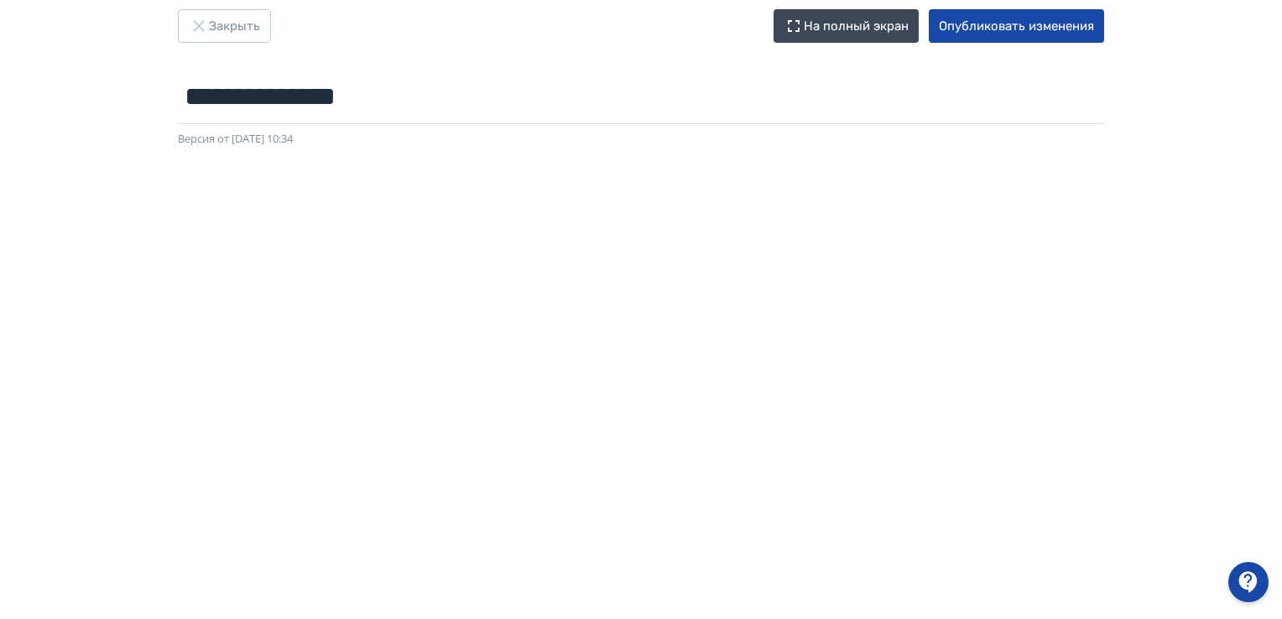
scroll to position [0, 0]
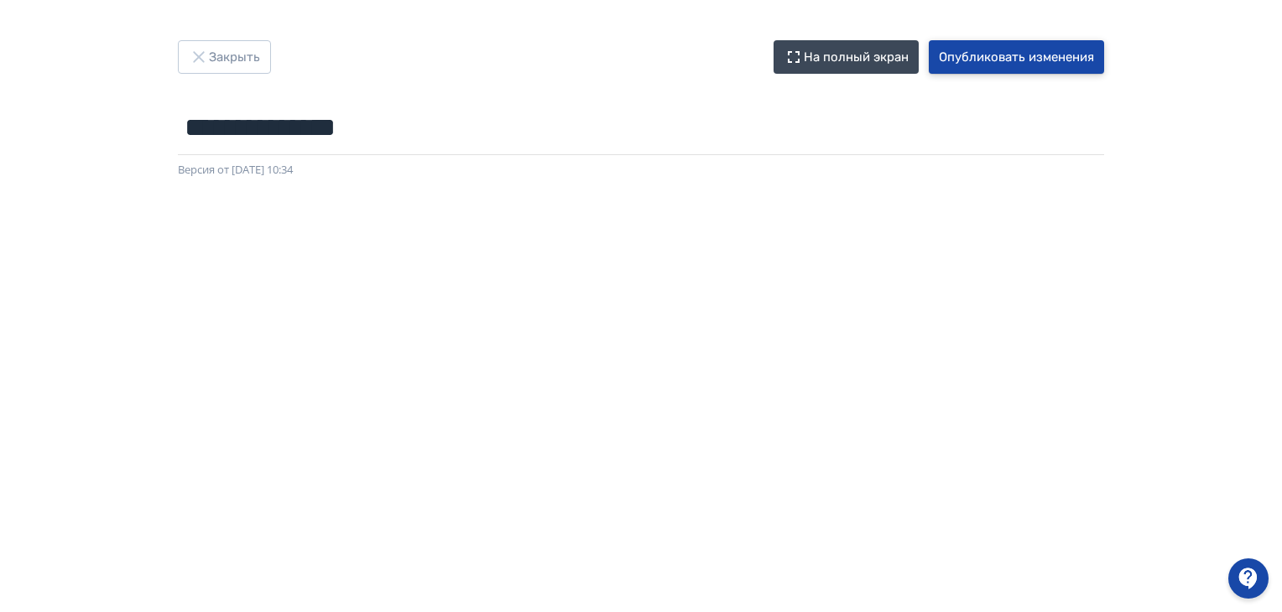
click at [966, 65] on button "Опубликовать изменения" at bounding box center [1016, 57] width 175 height 34
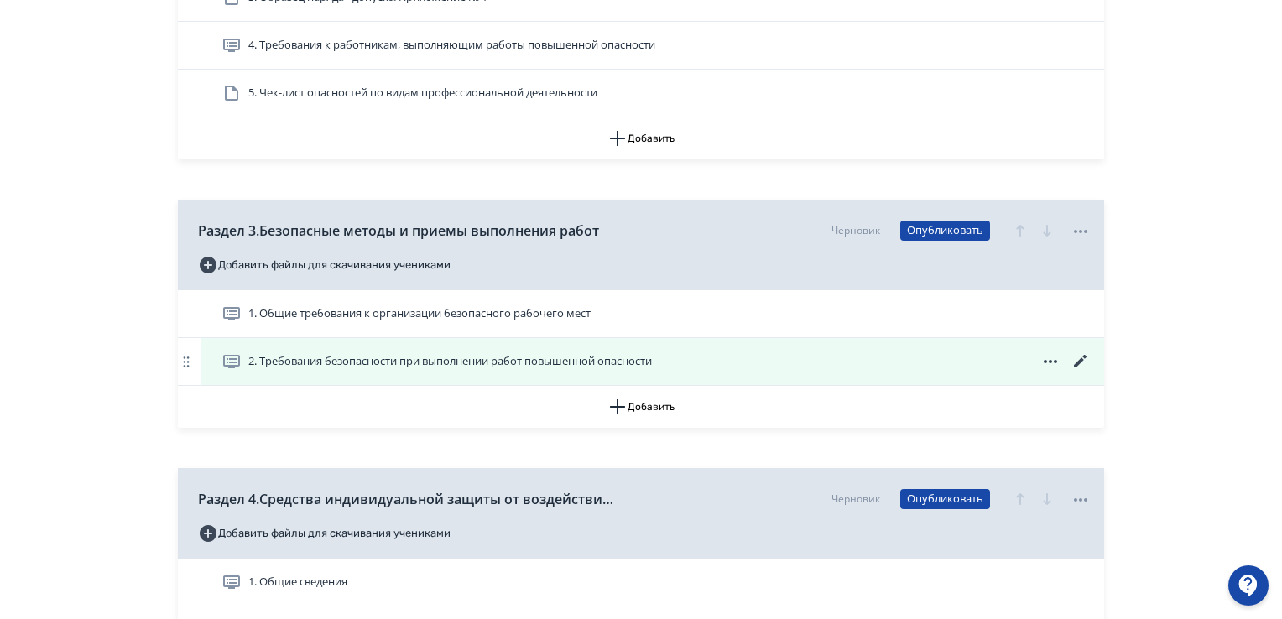
scroll to position [1090, 0]
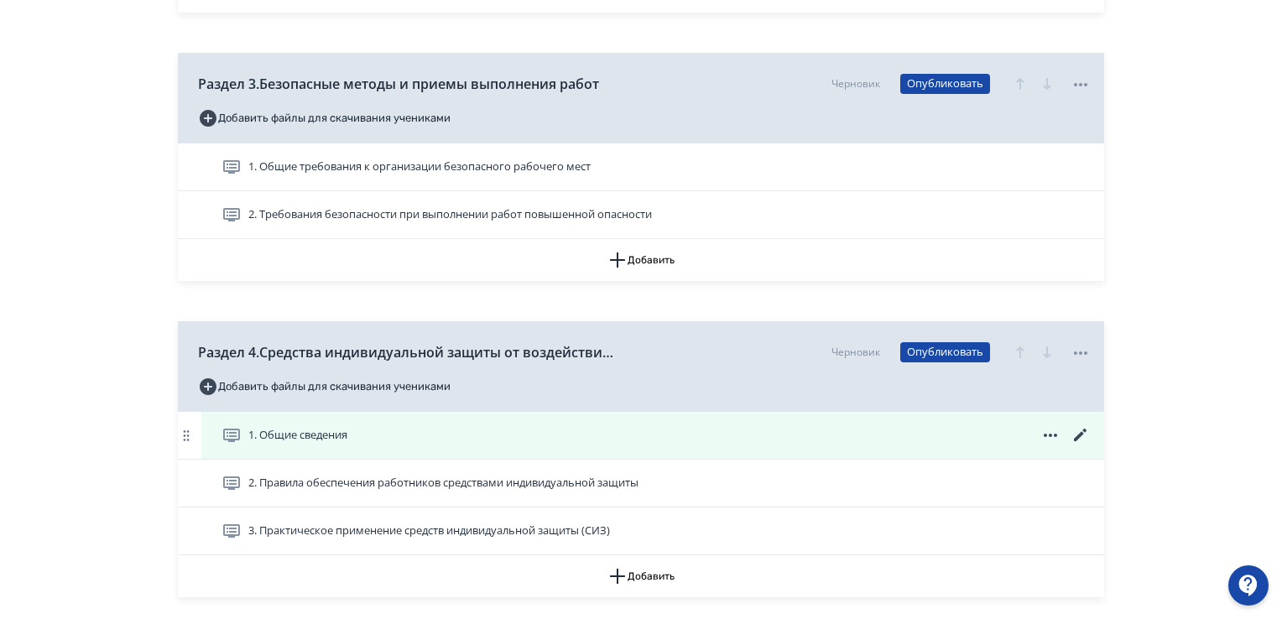
click at [1085, 435] on icon at bounding box center [1080, 435] width 20 height 20
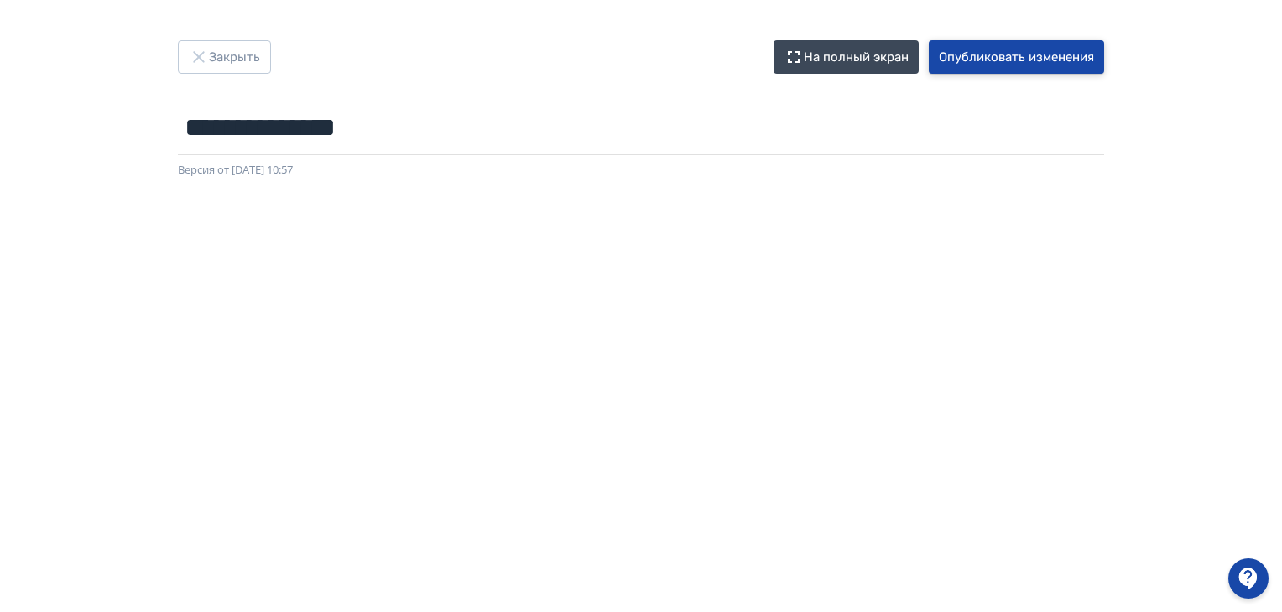
click at [986, 56] on button "Опубликовать изменения" at bounding box center [1016, 57] width 175 height 34
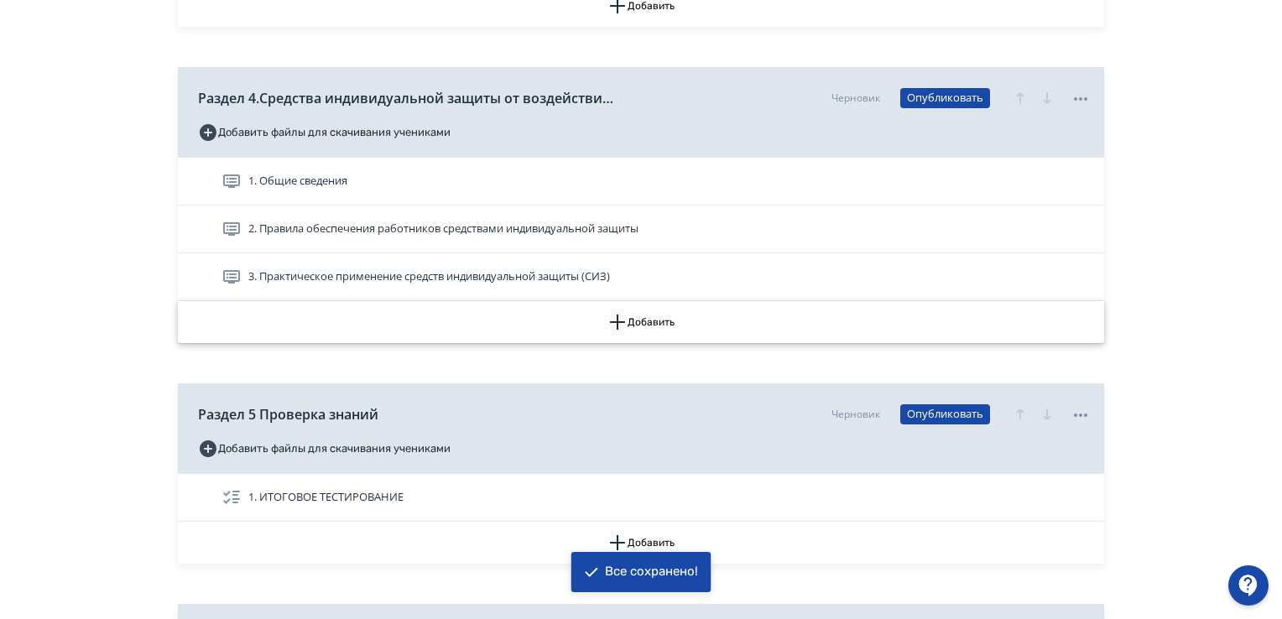
scroll to position [1315, 0]
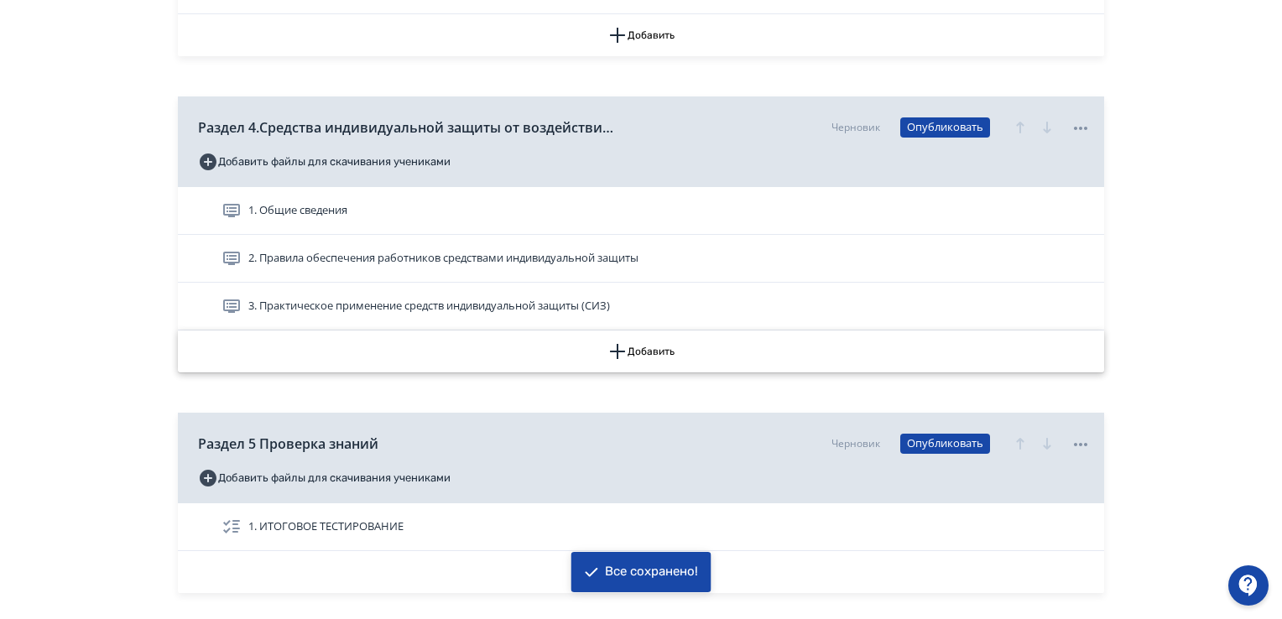
click at [627, 341] on icon "button" at bounding box center [617, 351] width 20 height 20
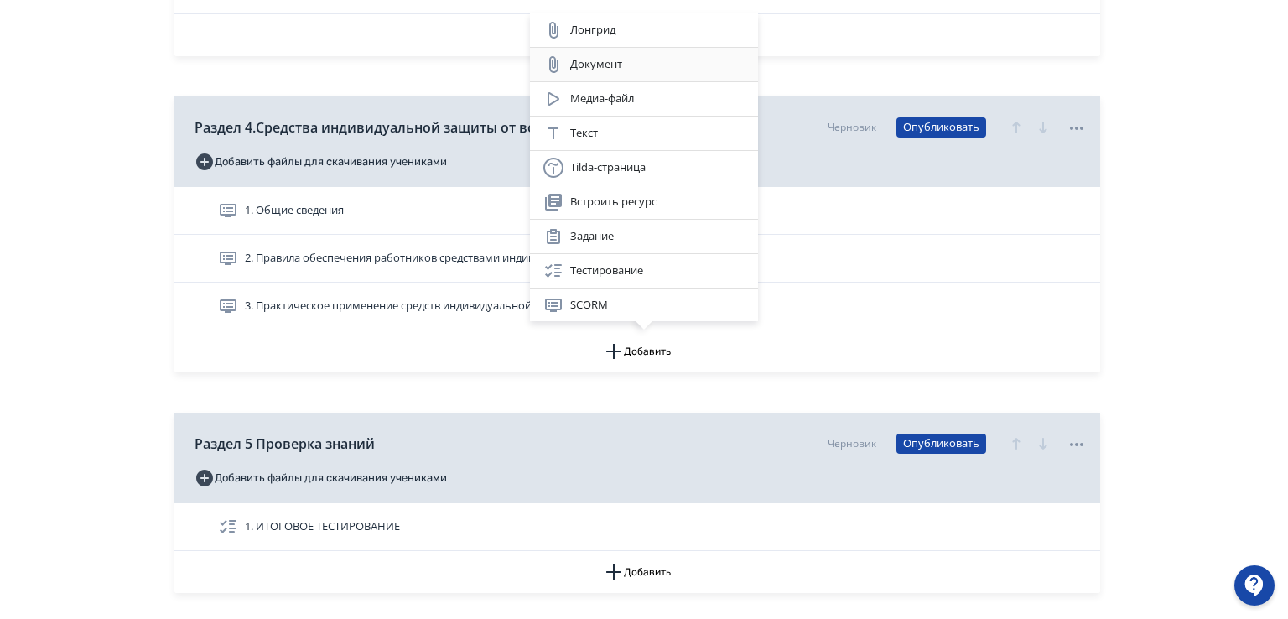
click at [573, 65] on div "Документ" at bounding box center [644, 65] width 201 height 20
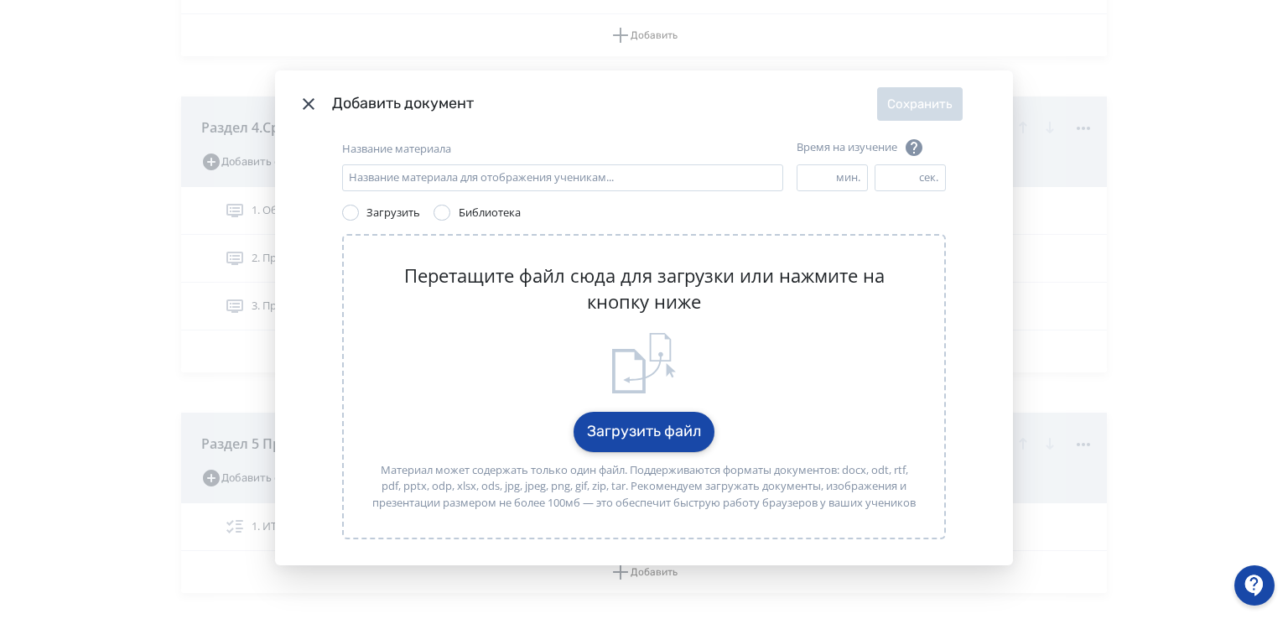
click at [615, 427] on button "Загрузить файл" at bounding box center [644, 432] width 141 height 40
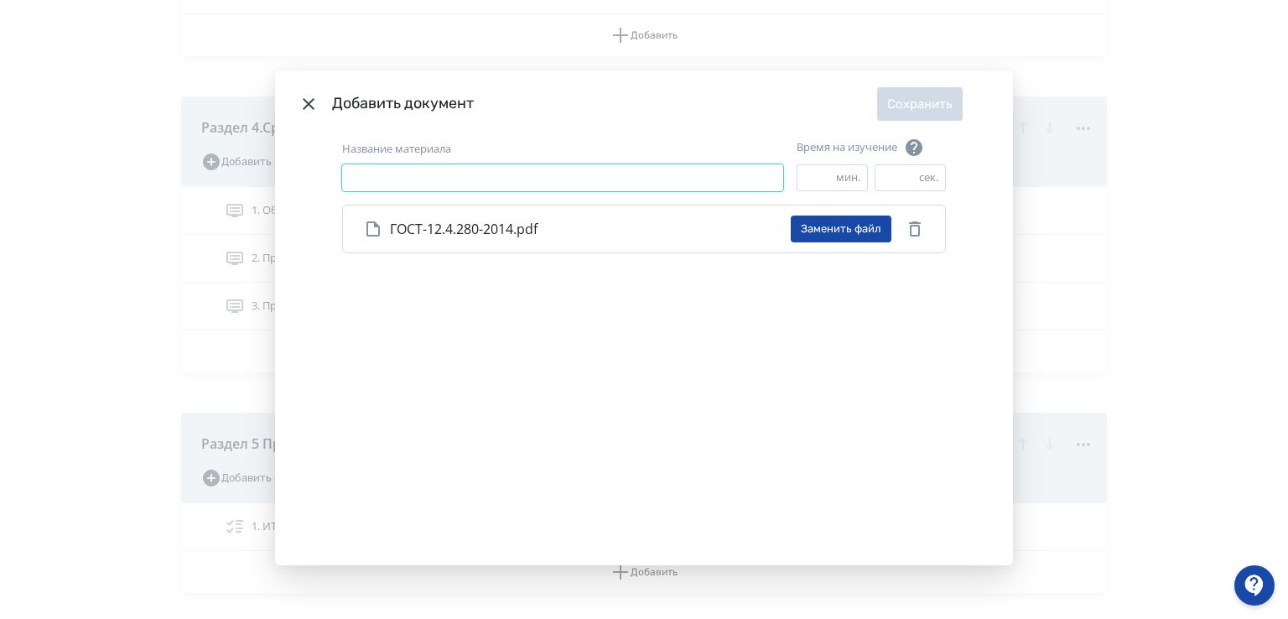
paste input "**********"
type input "**********"
click at [917, 104] on button "Сохранить" at bounding box center [920, 104] width 86 height 34
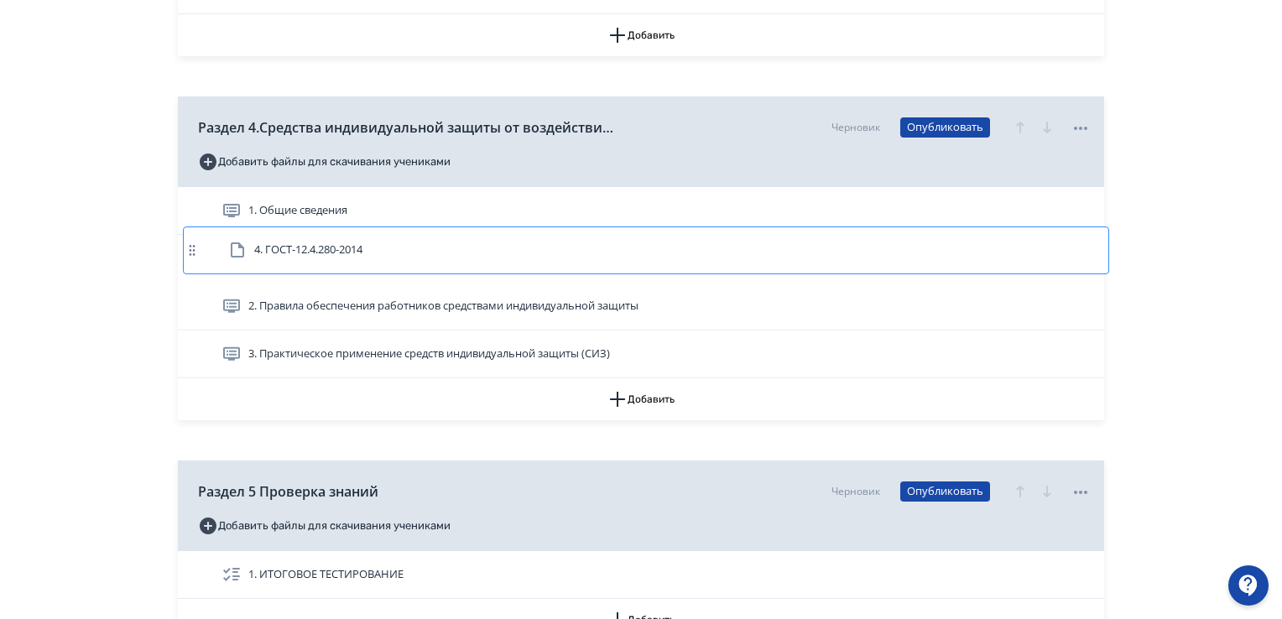
drag, startPoint x: 327, startPoint y: 351, endPoint x: 332, endPoint y: 242, distance: 109.2
click at [332, 242] on div "1. Общие сведения 2. Правила обеспечения работников средствами индивидуальной з…" at bounding box center [641, 282] width 926 height 191
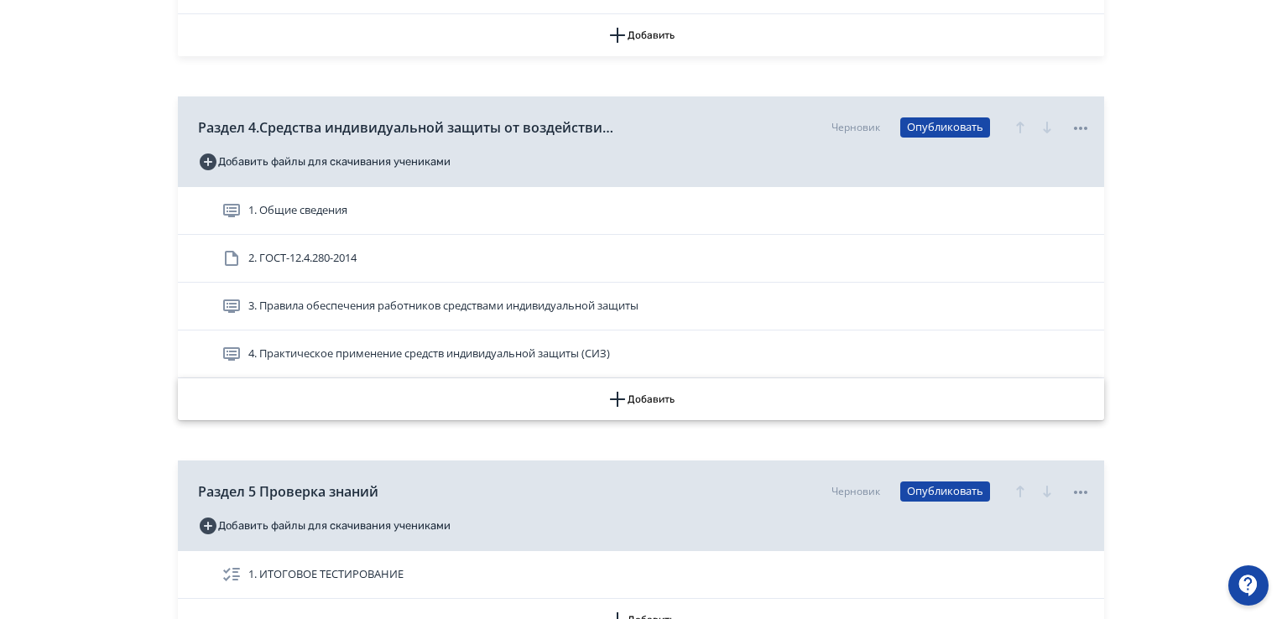
click at [622, 392] on icon "button" at bounding box center [617, 399] width 20 height 20
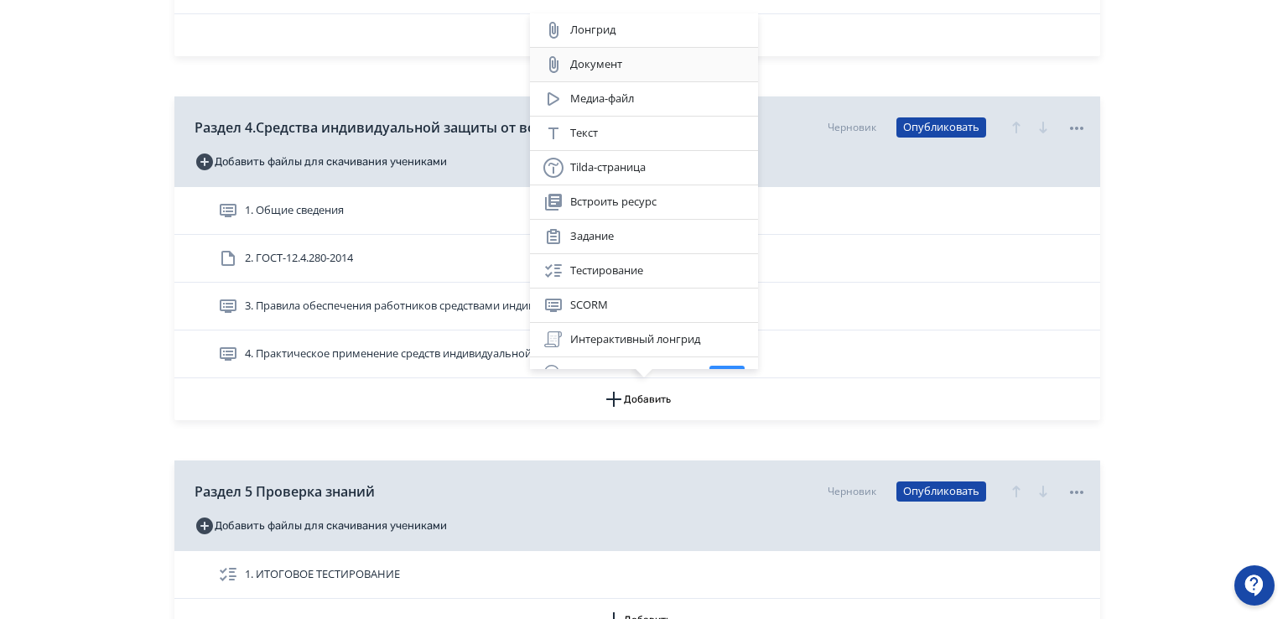
click at [607, 59] on div "Документ" at bounding box center [644, 65] width 201 height 20
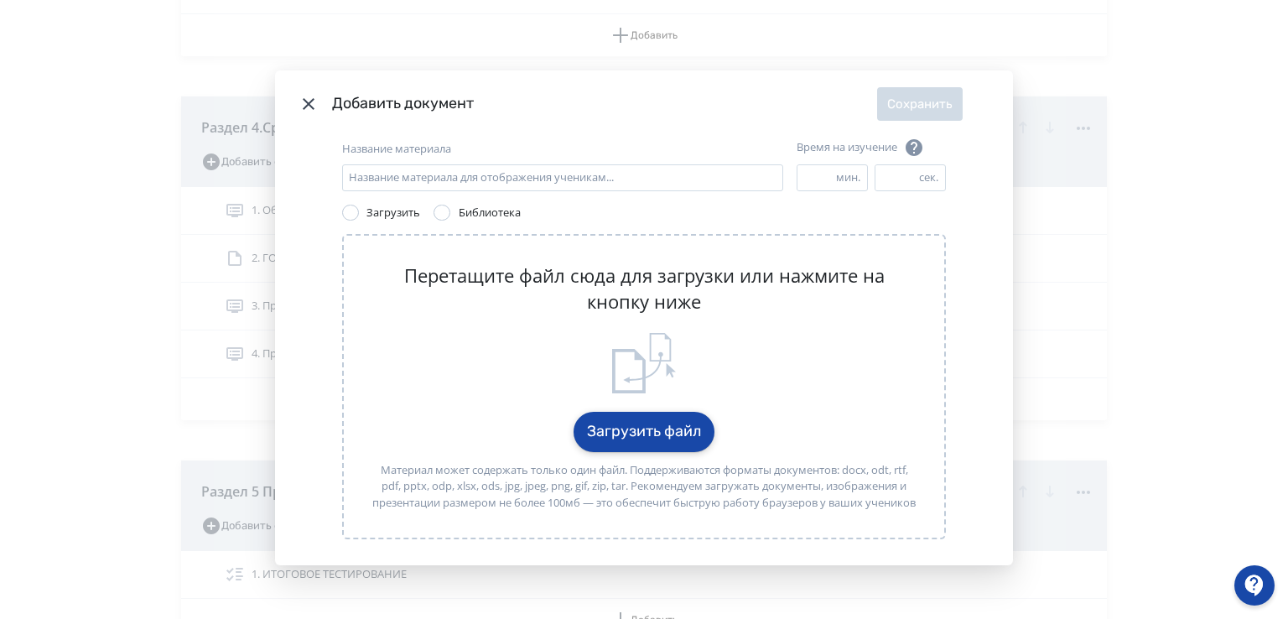
click at [602, 447] on button "Загрузить файл" at bounding box center [644, 432] width 141 height 40
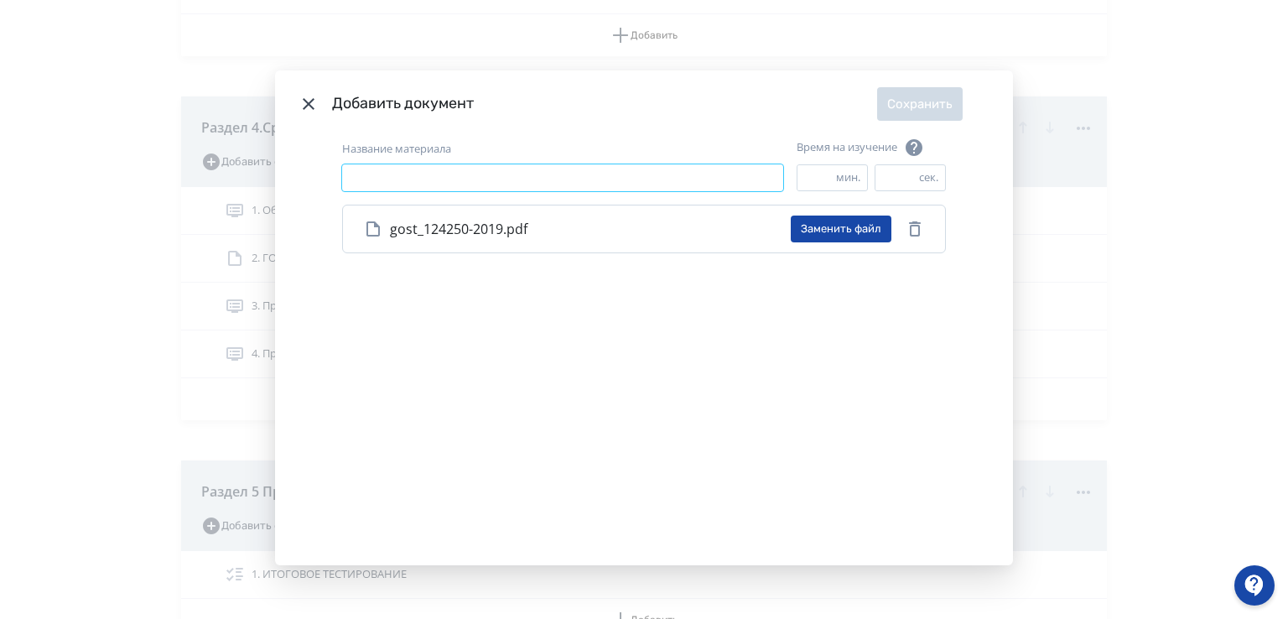
paste input "**********"
type input "**********"
drag, startPoint x: 902, startPoint y: 106, endPoint x: 933, endPoint y: 169, distance: 70.5
click at [902, 102] on button "Сохранить" at bounding box center [920, 104] width 86 height 34
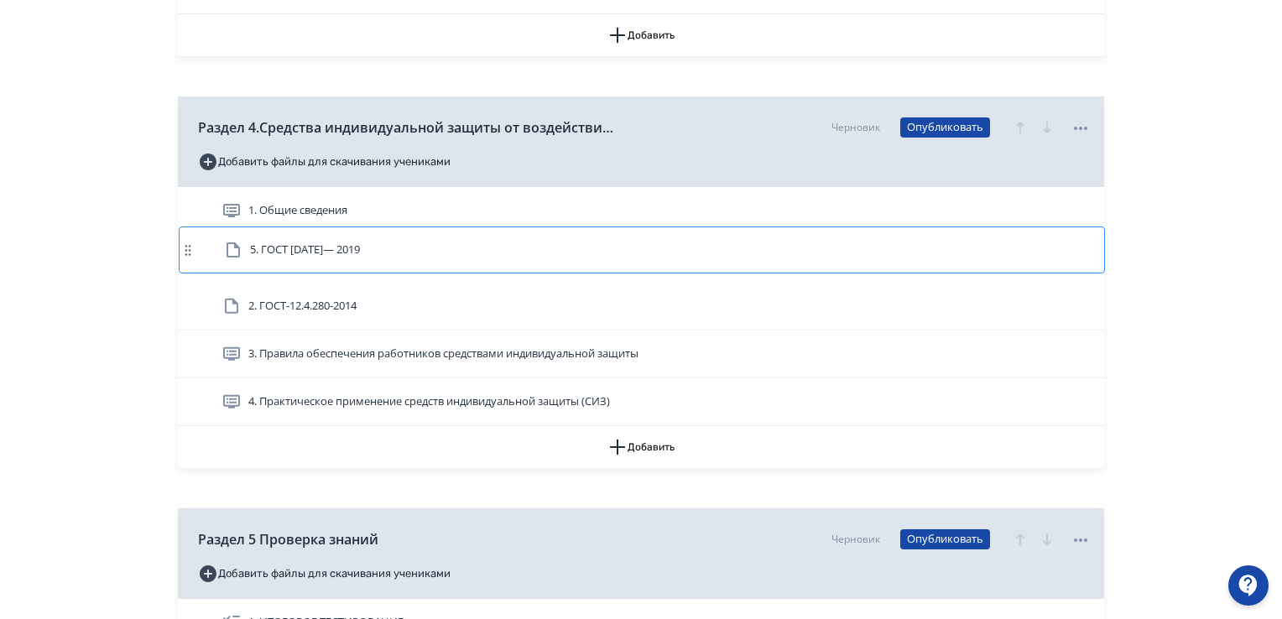
drag, startPoint x: 235, startPoint y: 399, endPoint x: 235, endPoint y: 243, distance: 156.0
click at [235, 243] on div "1. Общие сведения 2. ГОСТ-12.4.280-2014 3. Правила обеспечения работников средс…" at bounding box center [641, 306] width 926 height 239
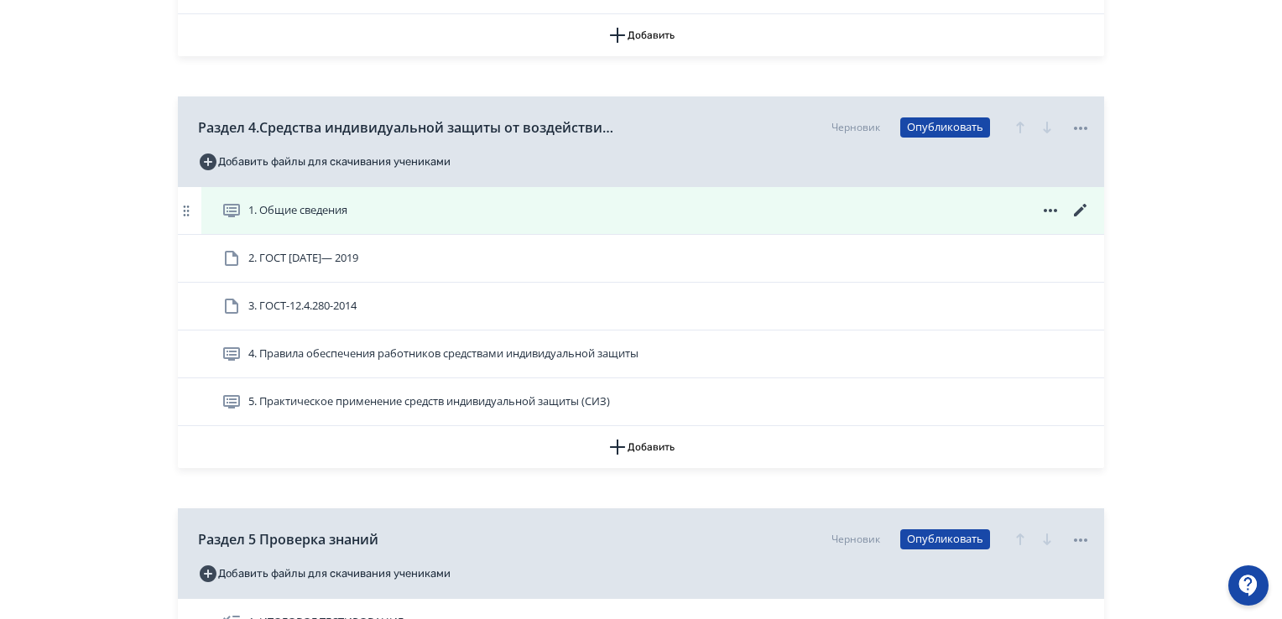
click at [1080, 208] on icon at bounding box center [1080, 210] width 13 height 13
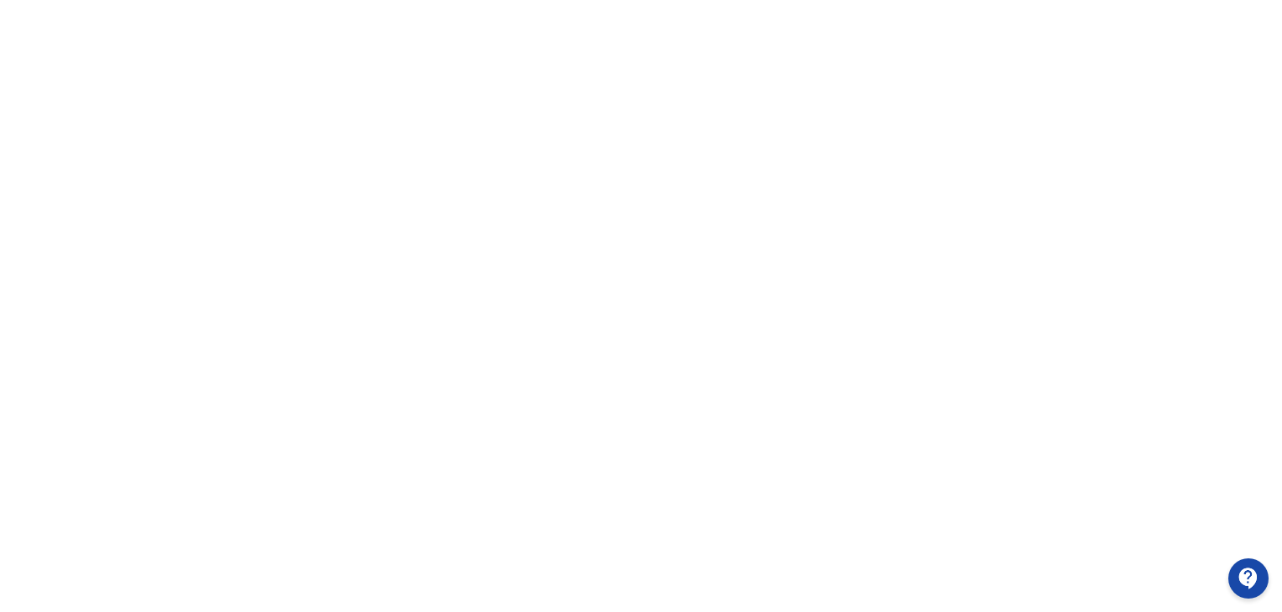
scroll to position [354, 0]
click at [23, 179] on div at bounding box center [641, 202] width 1282 height 755
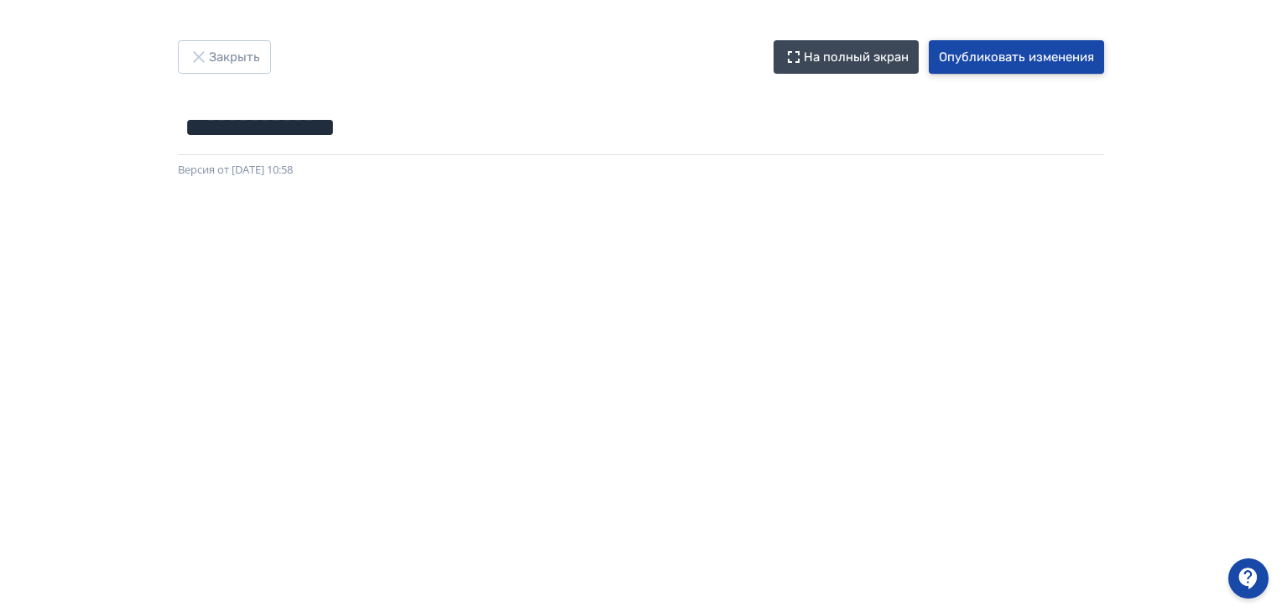
click at [1071, 58] on button "Опубликовать изменения" at bounding box center [1016, 57] width 175 height 34
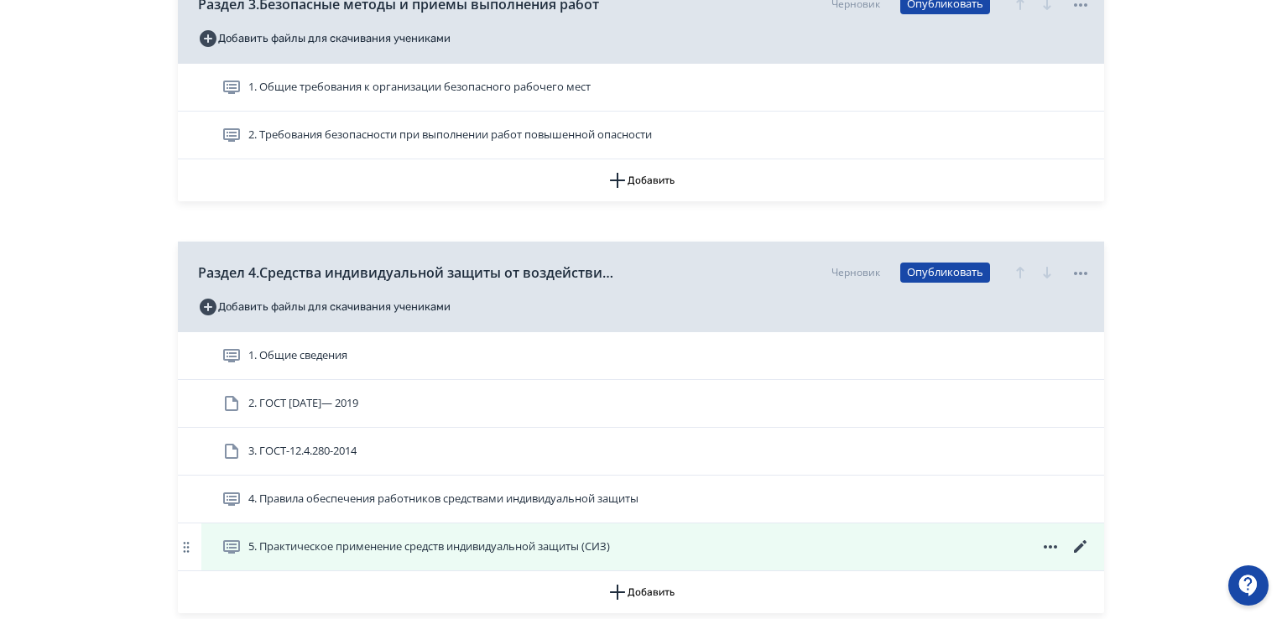
scroll to position [1174, 0]
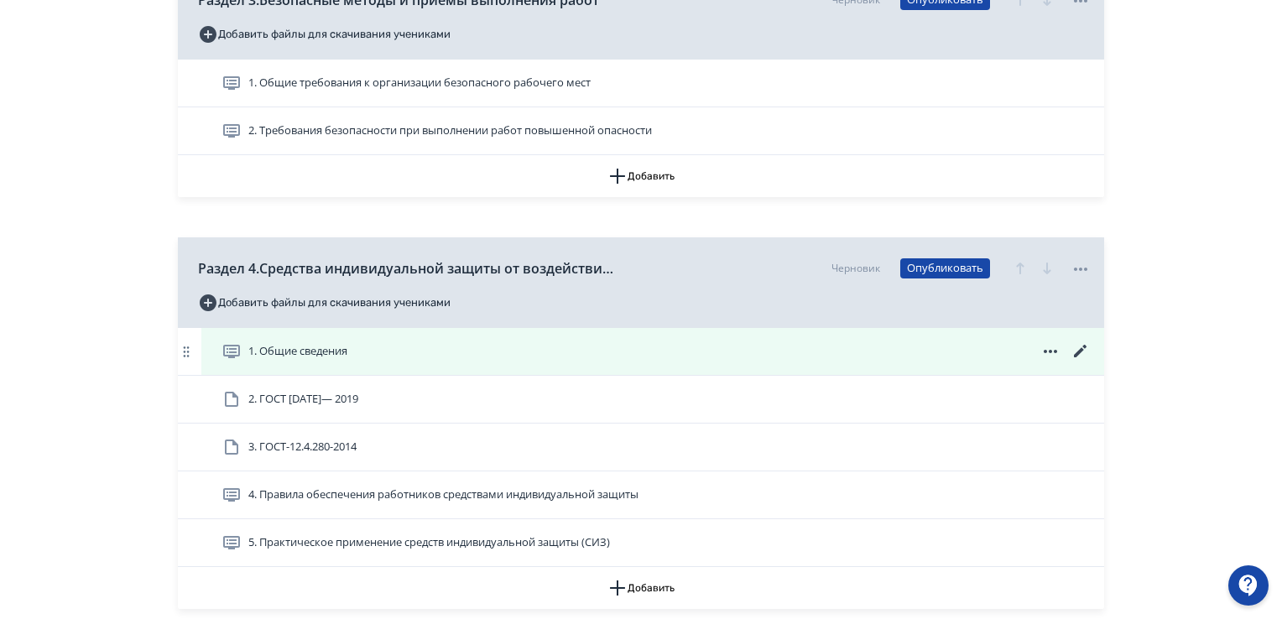
click at [1077, 350] on icon at bounding box center [1080, 351] width 20 height 20
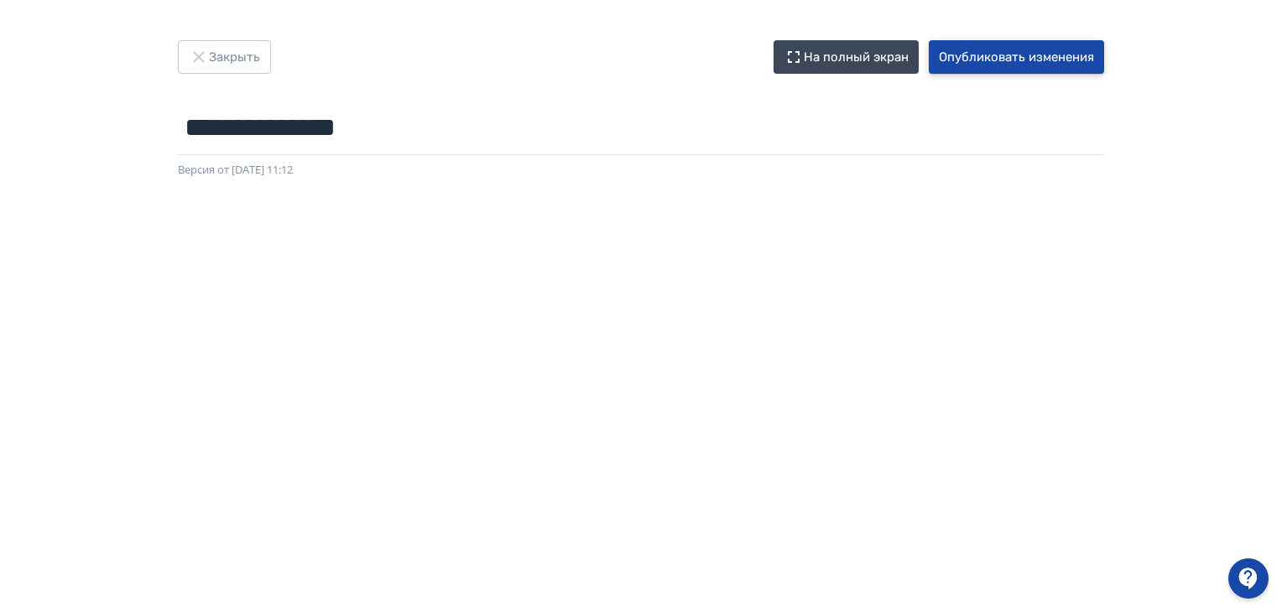
click at [1053, 61] on button "Опубликовать изменения" at bounding box center [1016, 57] width 175 height 34
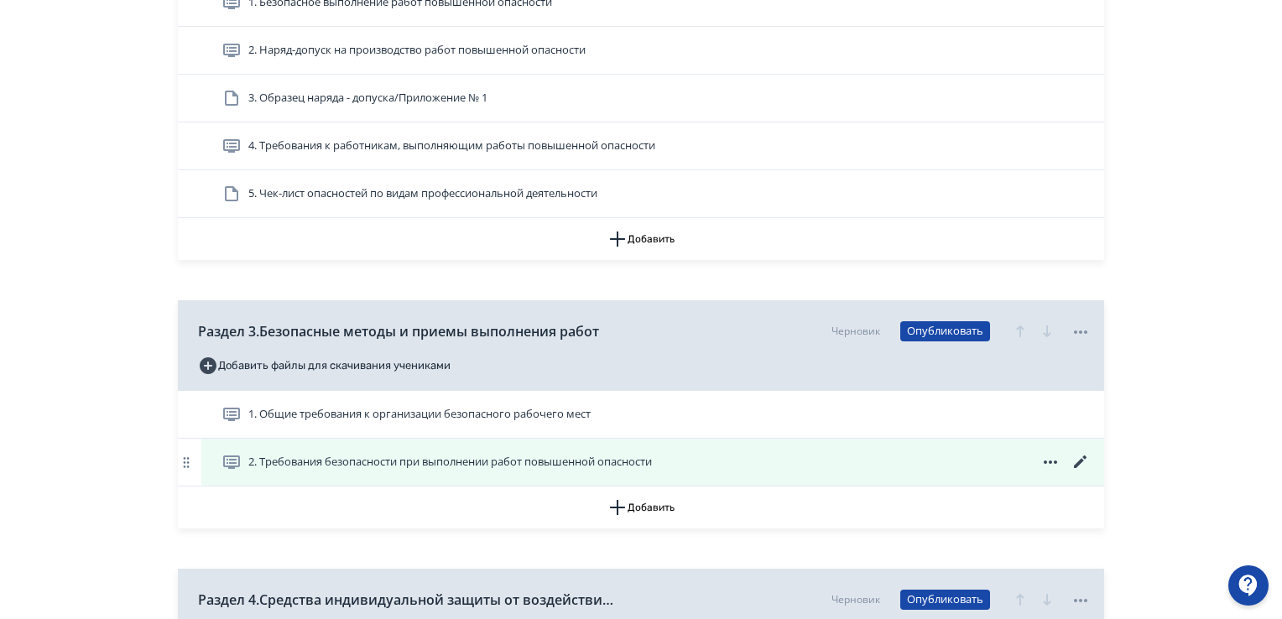
scroll to position [1174, 0]
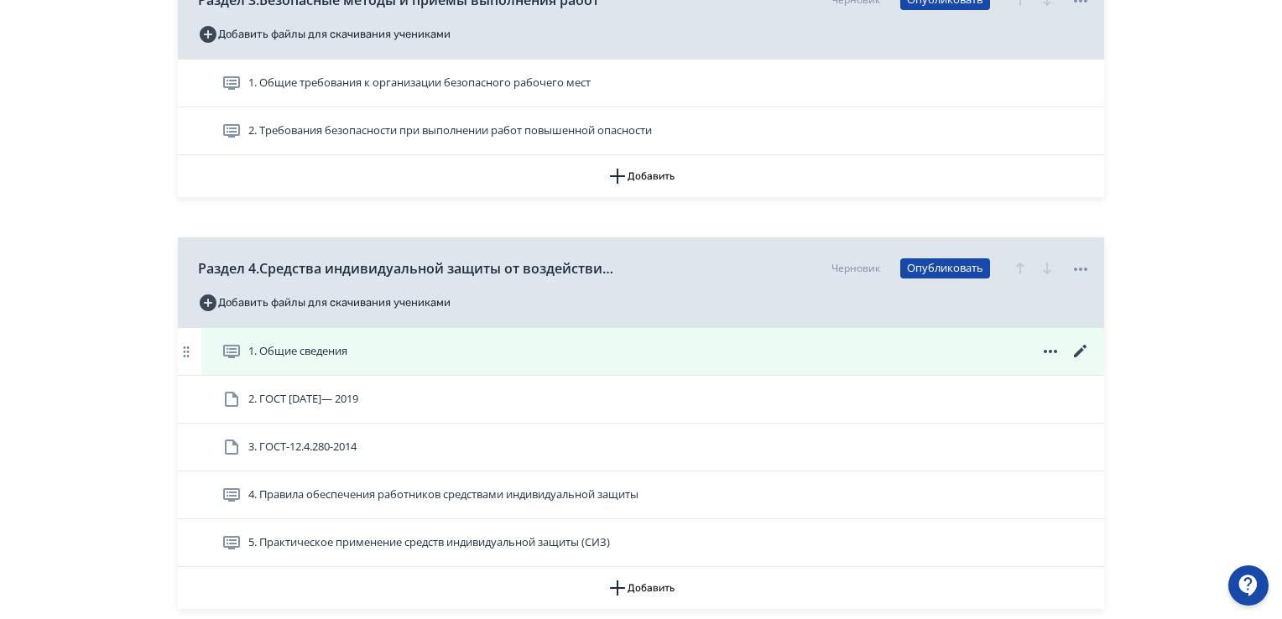
click at [1078, 342] on icon at bounding box center [1080, 351] width 20 height 20
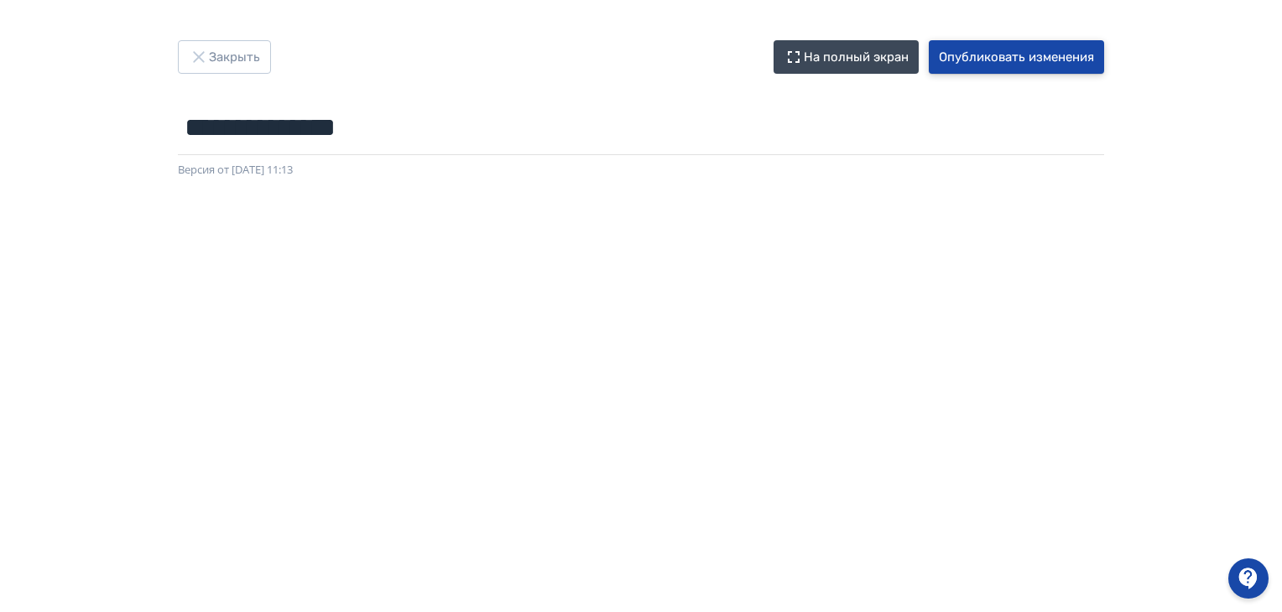
click at [1008, 57] on button "Опубликовать изменения" at bounding box center [1016, 57] width 175 height 34
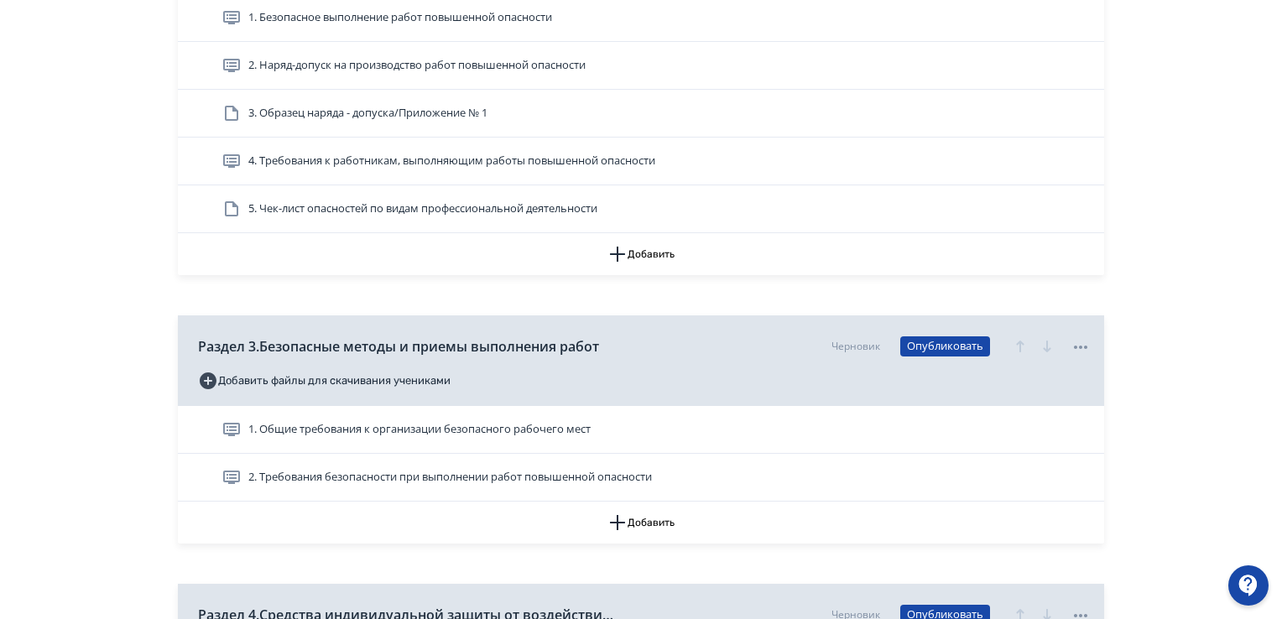
scroll to position [1007, 0]
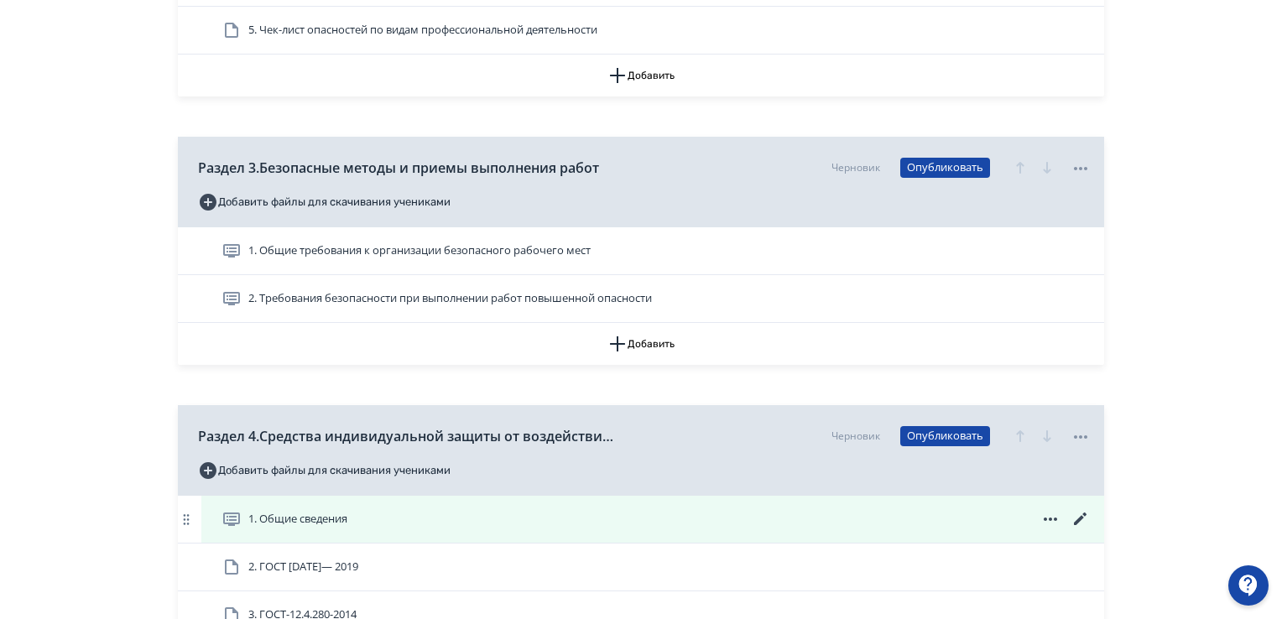
click at [1084, 517] on icon at bounding box center [1080, 519] width 20 height 20
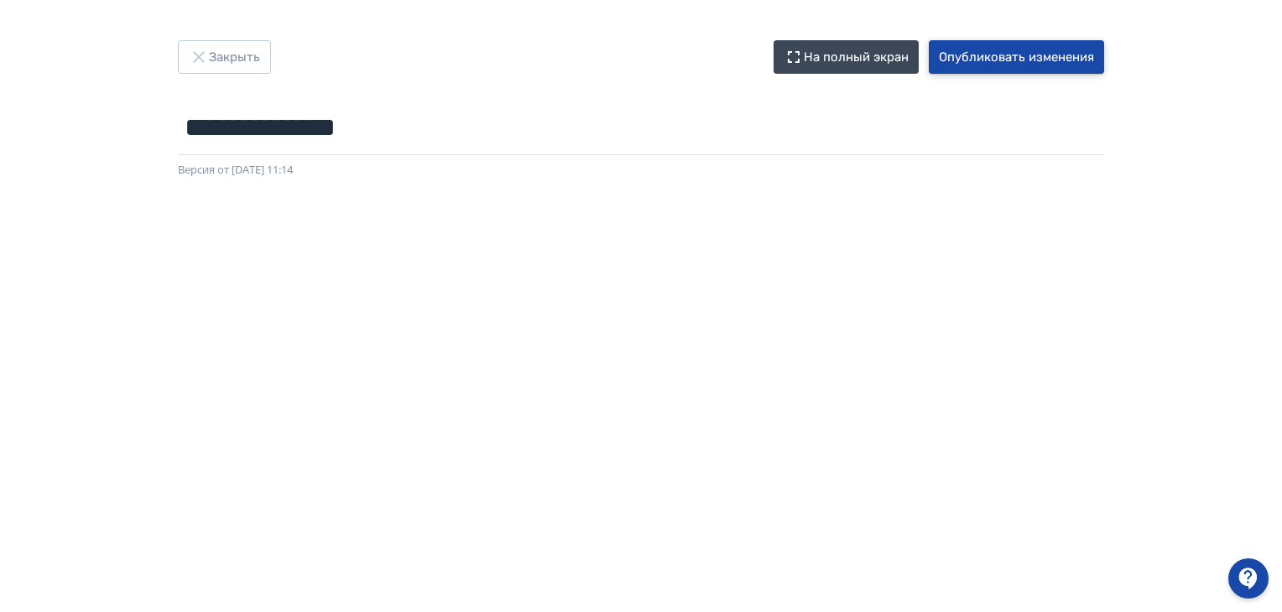
click at [984, 60] on button "Опубликовать изменения" at bounding box center [1016, 57] width 175 height 34
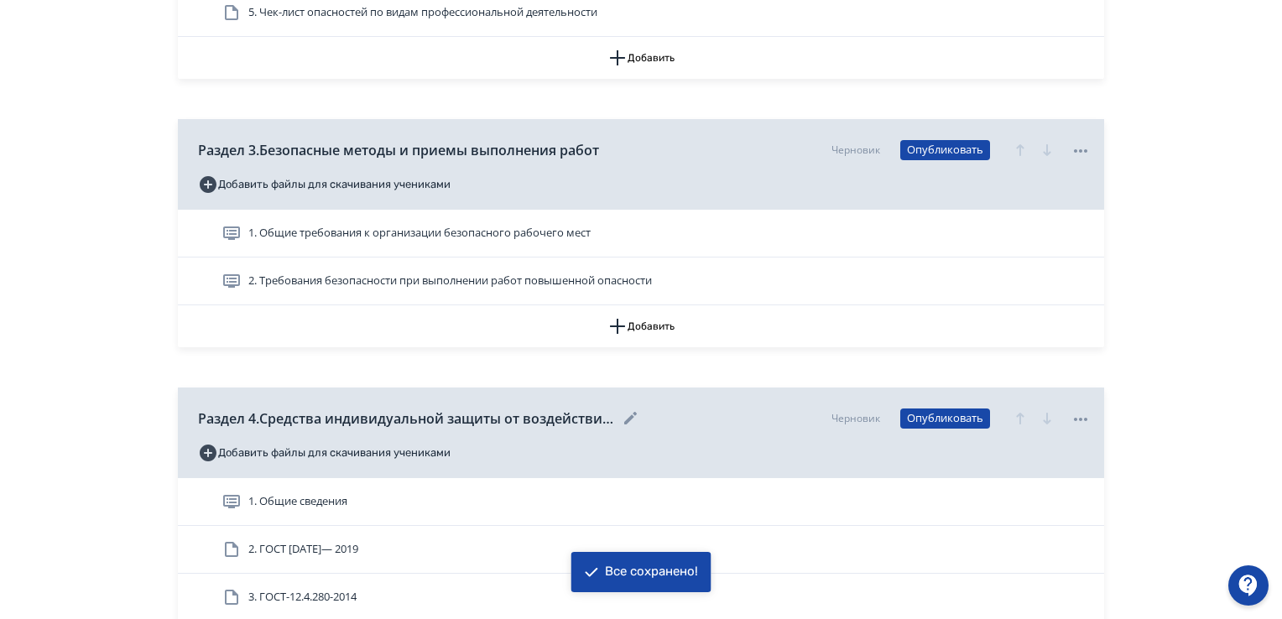
scroll to position [1090, 0]
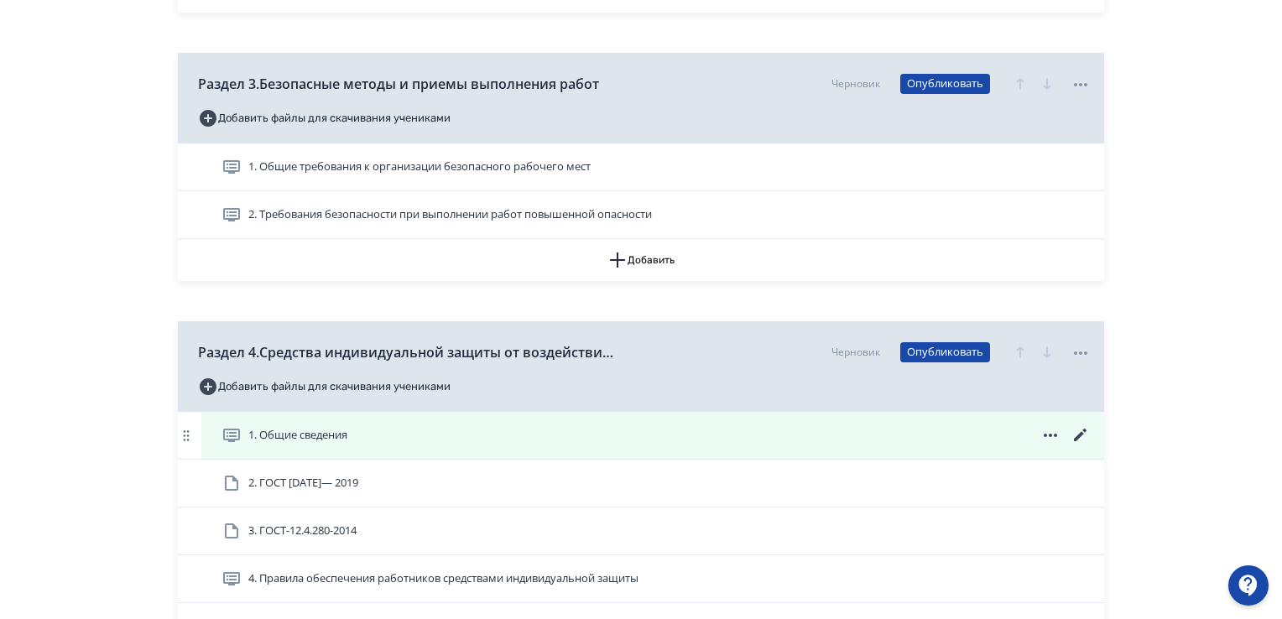
click at [1072, 436] on icon at bounding box center [1080, 435] width 20 height 20
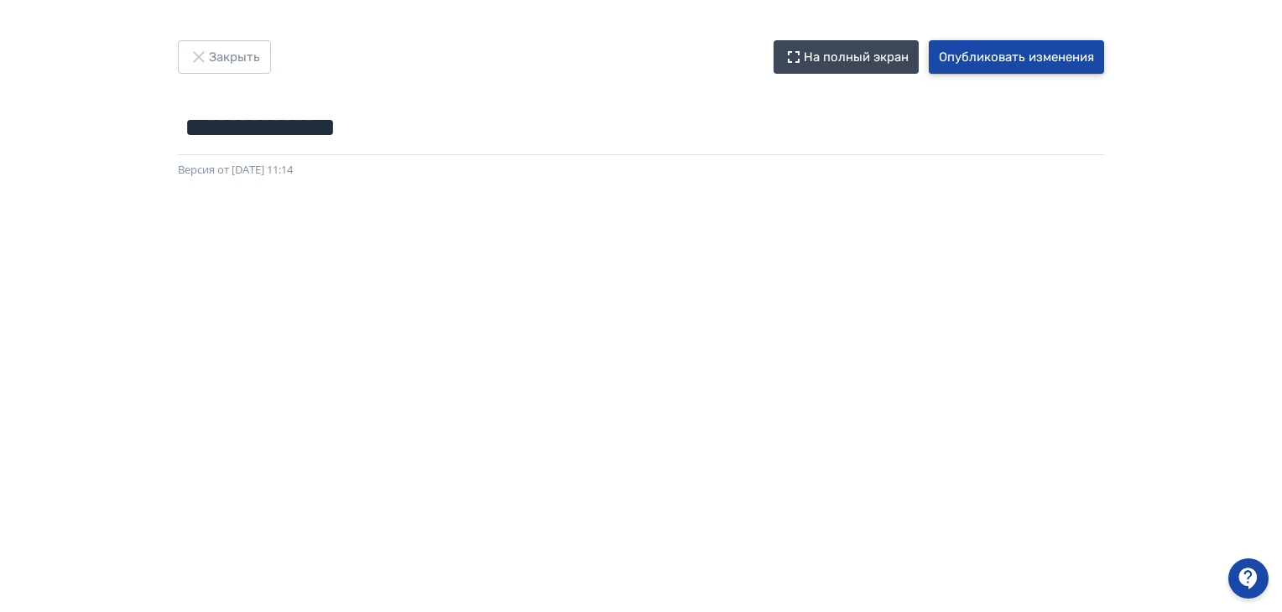
click at [987, 62] on button "Опубликовать изменения" at bounding box center [1016, 57] width 175 height 34
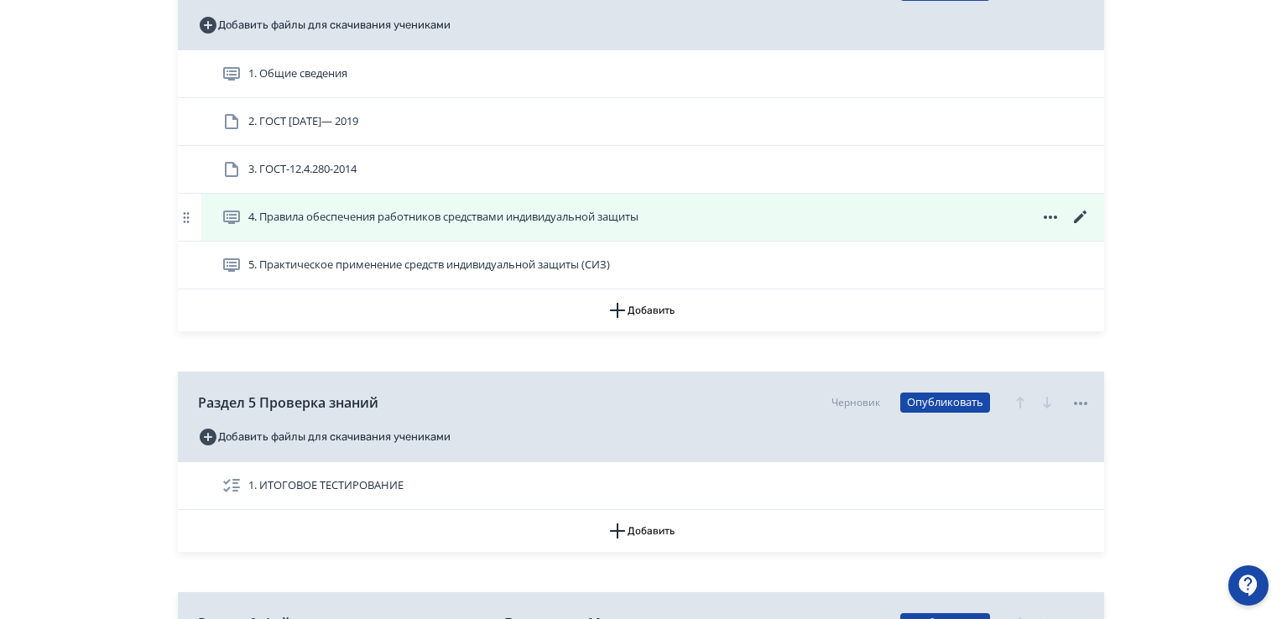
scroll to position [1342, 0]
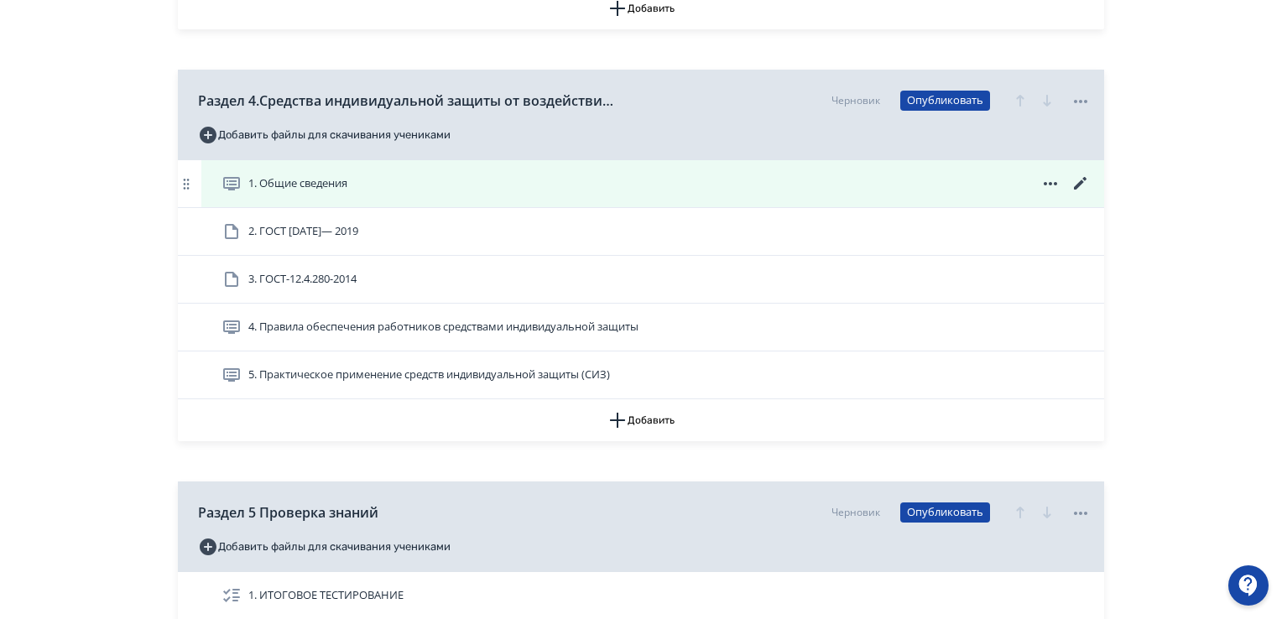
click at [1076, 179] on icon at bounding box center [1080, 184] width 20 height 20
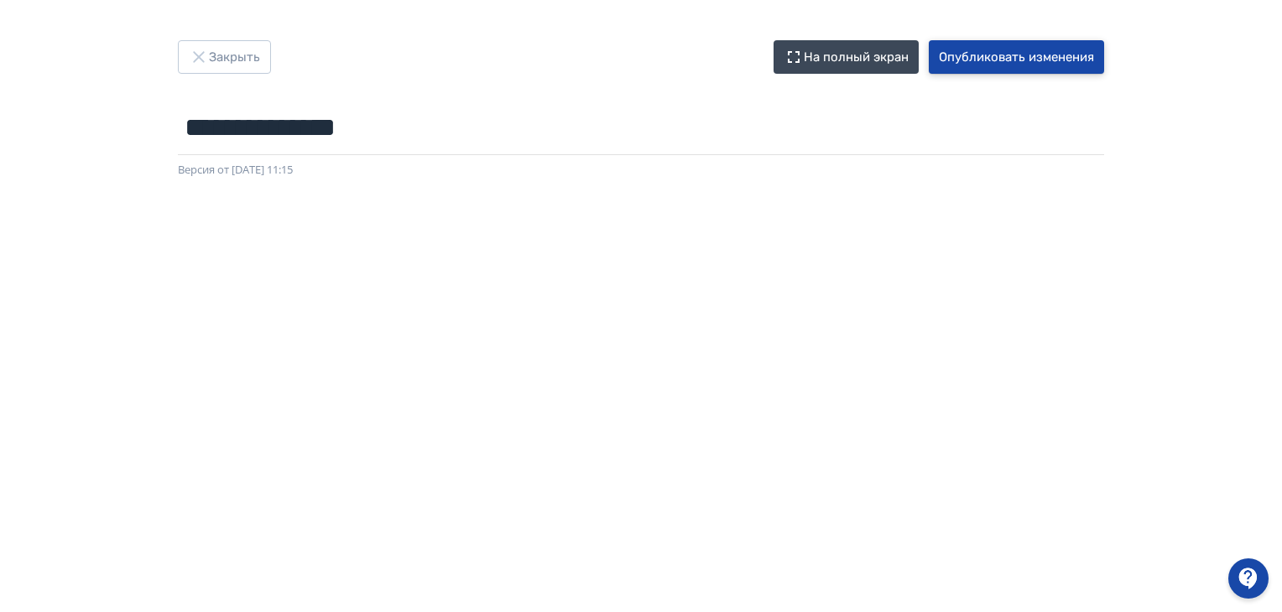
click at [1019, 59] on button "Опубликовать изменения" at bounding box center [1016, 57] width 175 height 34
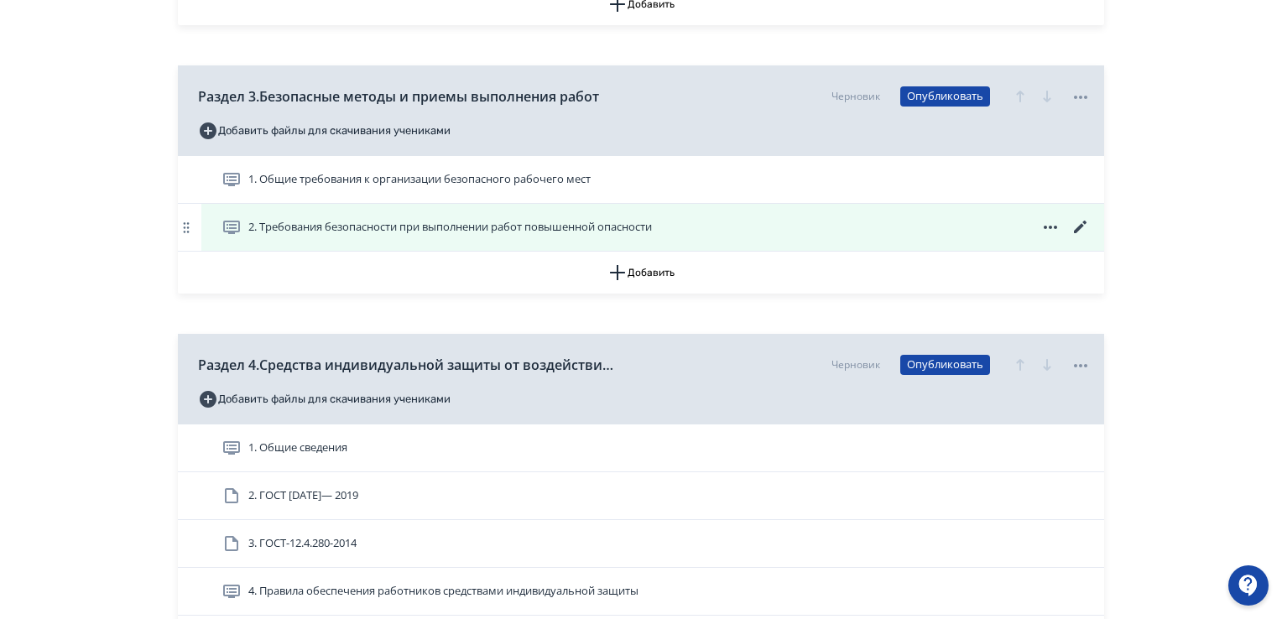
scroll to position [1090, 0]
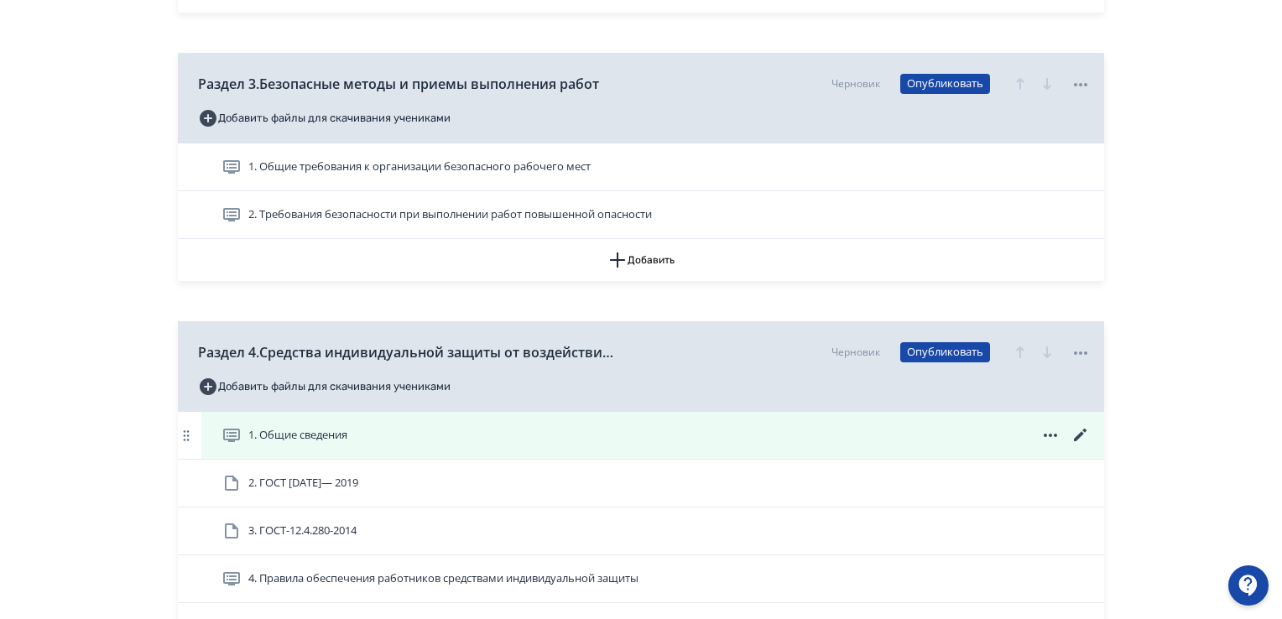
click at [1078, 434] on icon at bounding box center [1080, 435] width 13 height 13
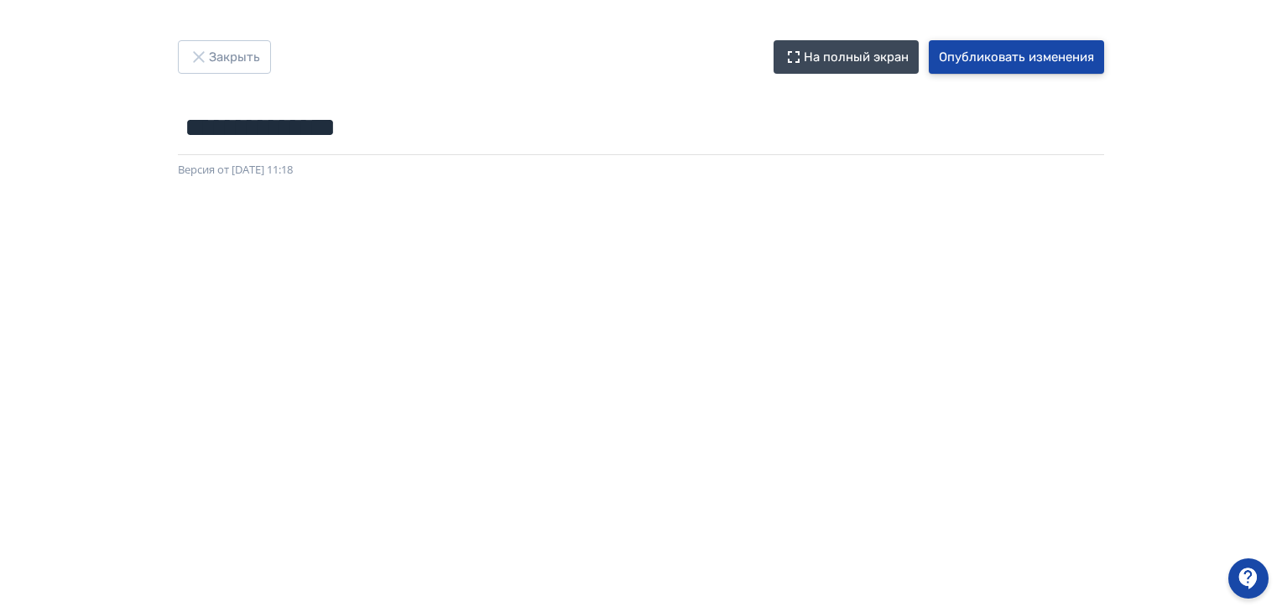
click at [1007, 65] on button "Опубликовать изменения" at bounding box center [1016, 57] width 175 height 34
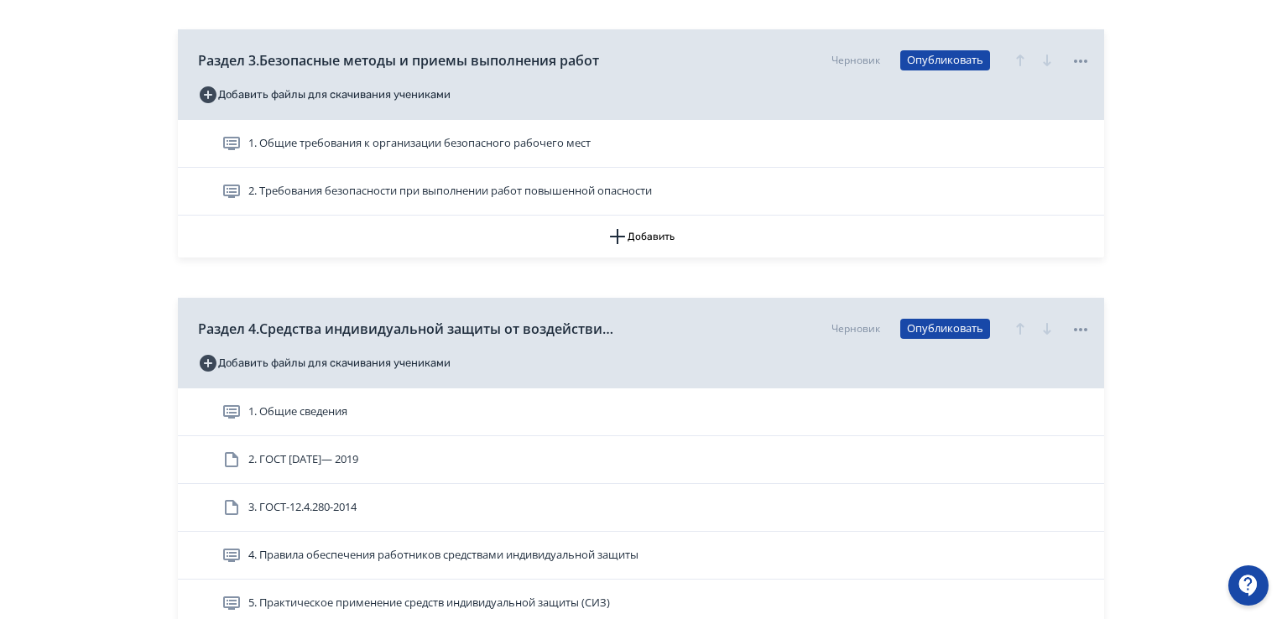
scroll to position [1174, 0]
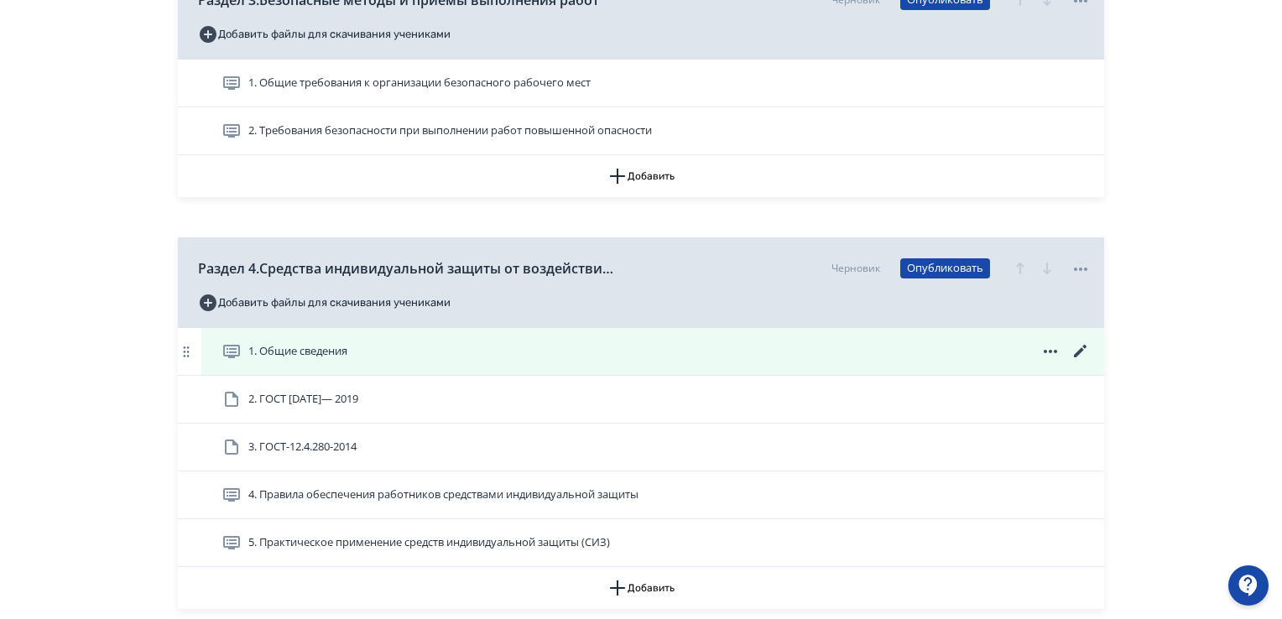
click at [1076, 347] on icon at bounding box center [1080, 351] width 20 height 20
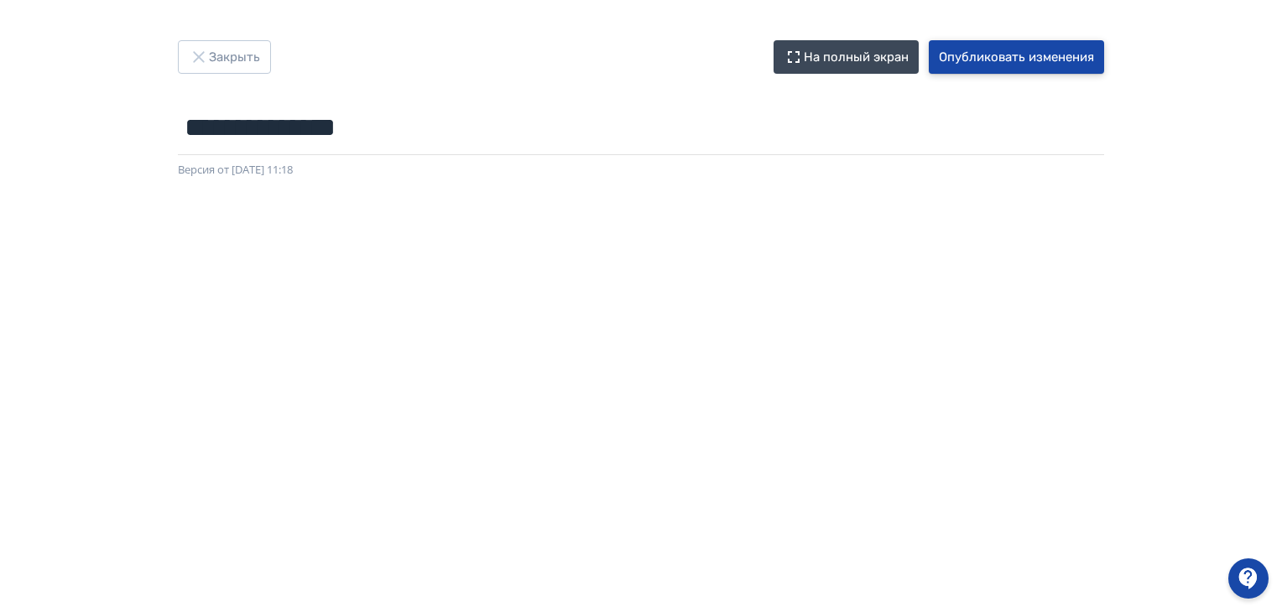
click at [975, 44] on button "Опубликовать изменения" at bounding box center [1016, 57] width 175 height 34
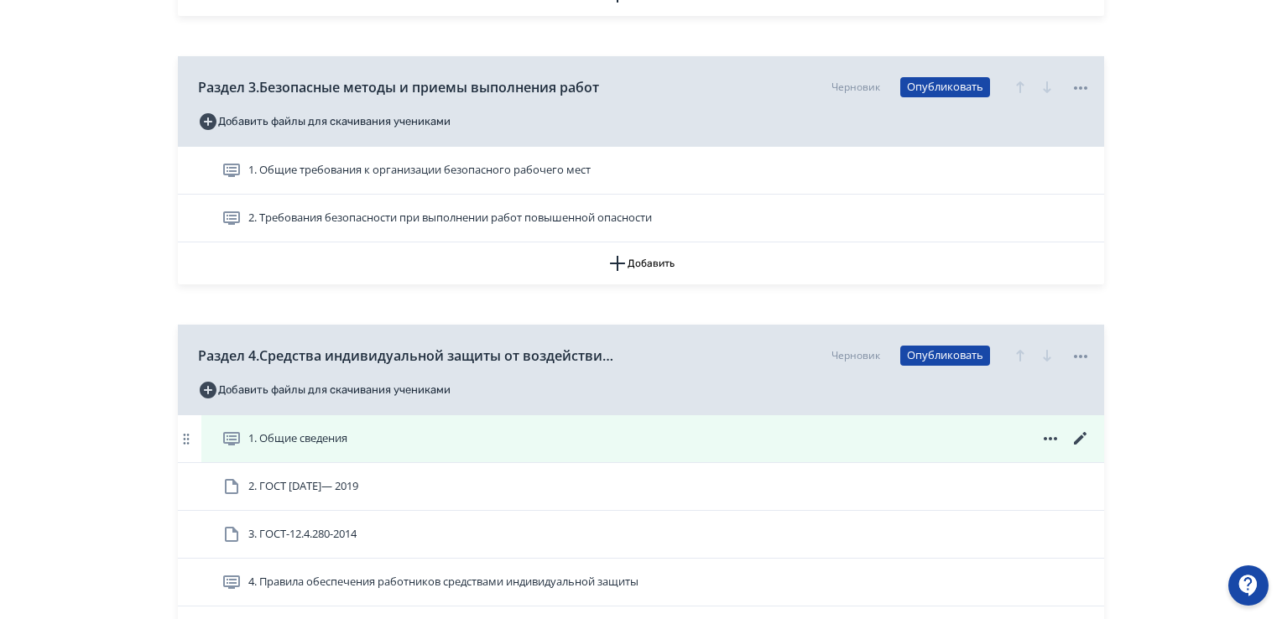
scroll to position [1090, 0]
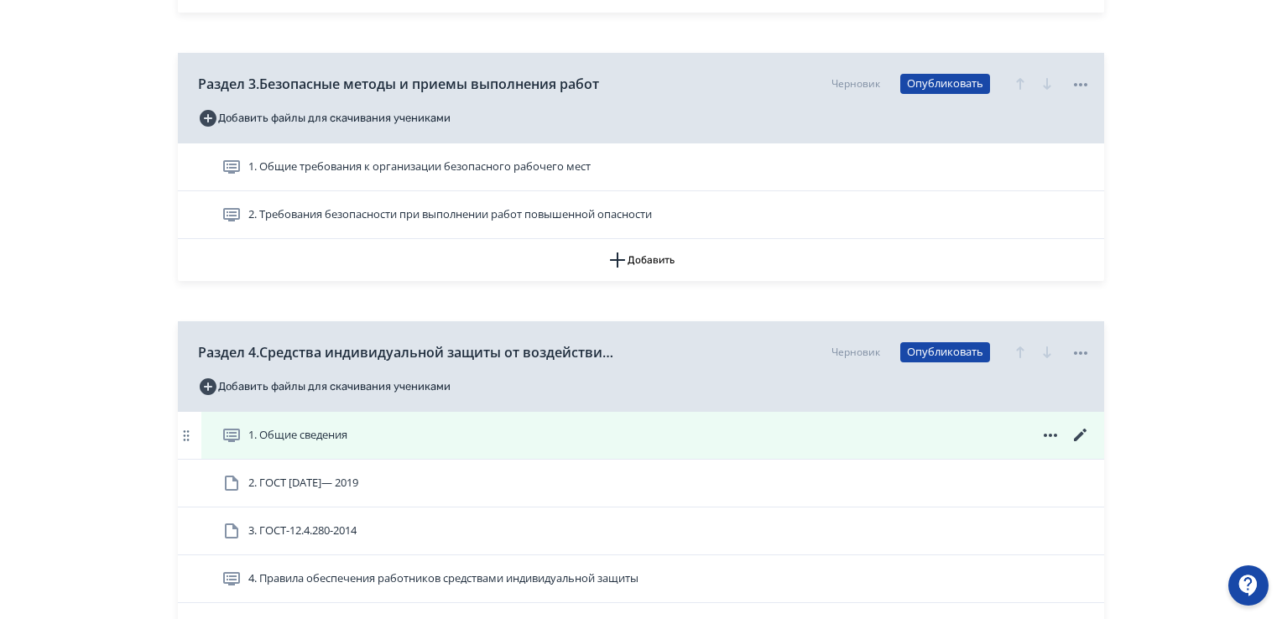
click at [1084, 427] on icon at bounding box center [1080, 435] width 20 height 20
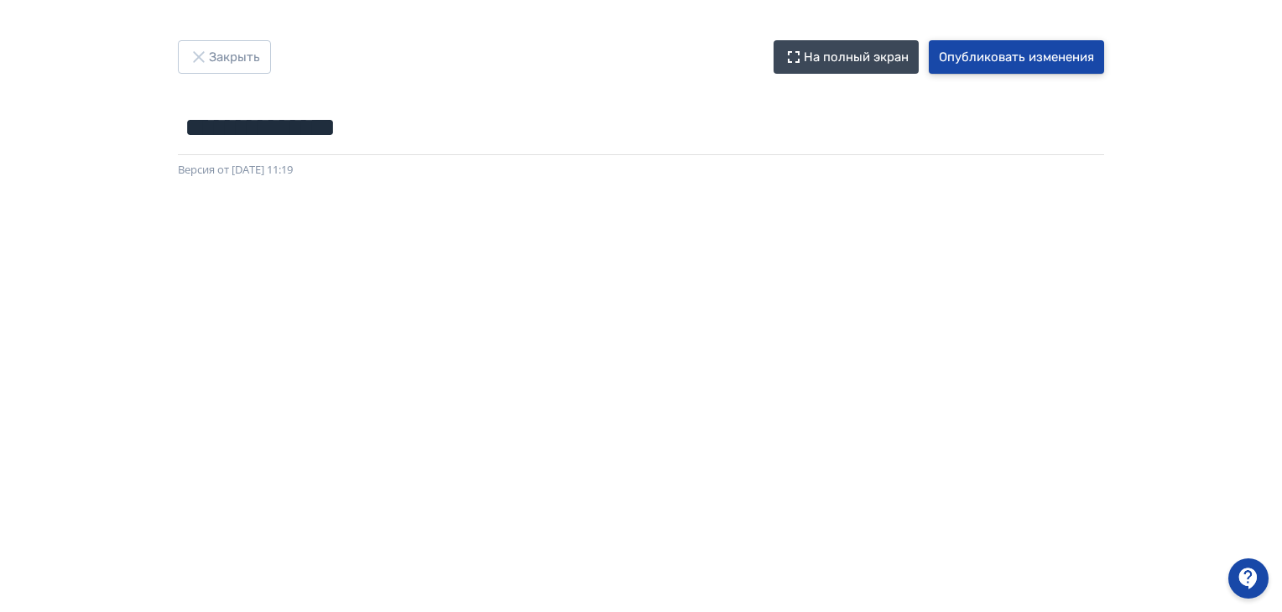
click at [1007, 57] on button "Опубликовать изменения" at bounding box center [1016, 57] width 175 height 34
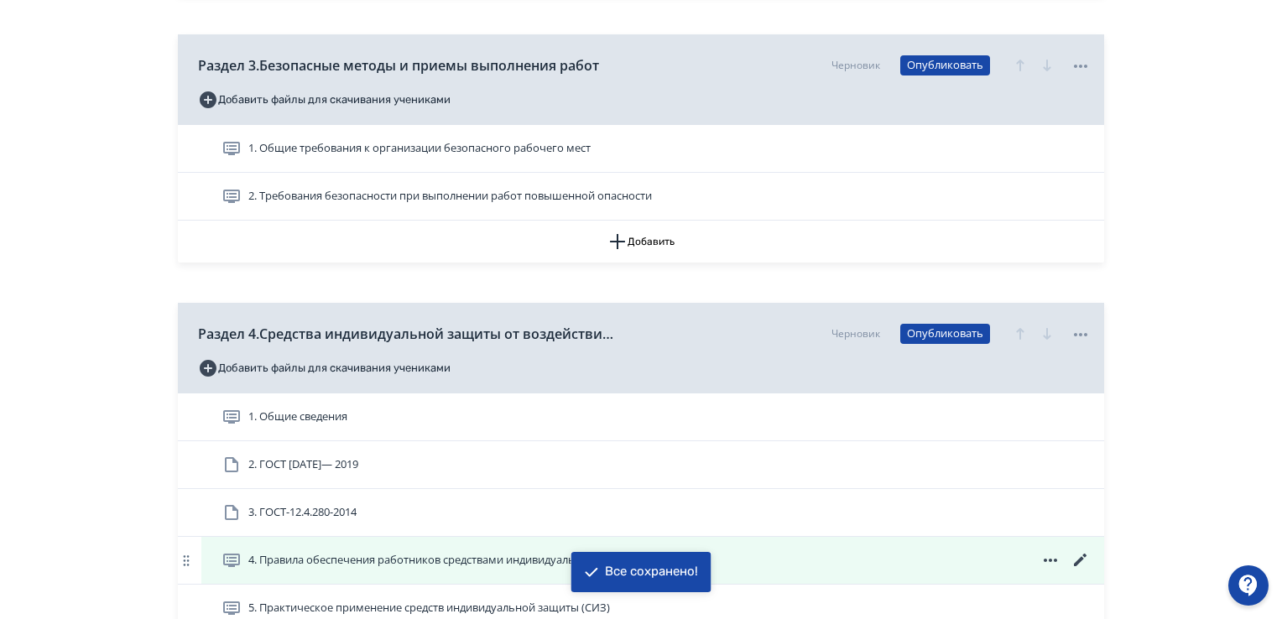
scroll to position [1174, 0]
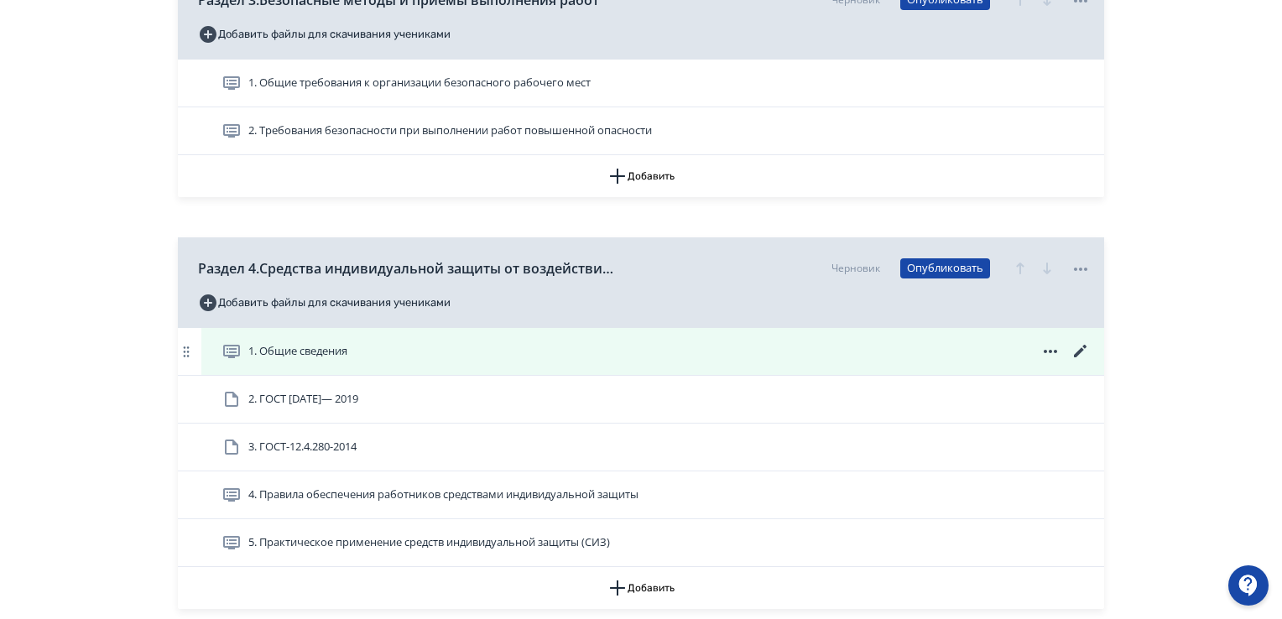
click at [1081, 343] on icon at bounding box center [1080, 351] width 20 height 20
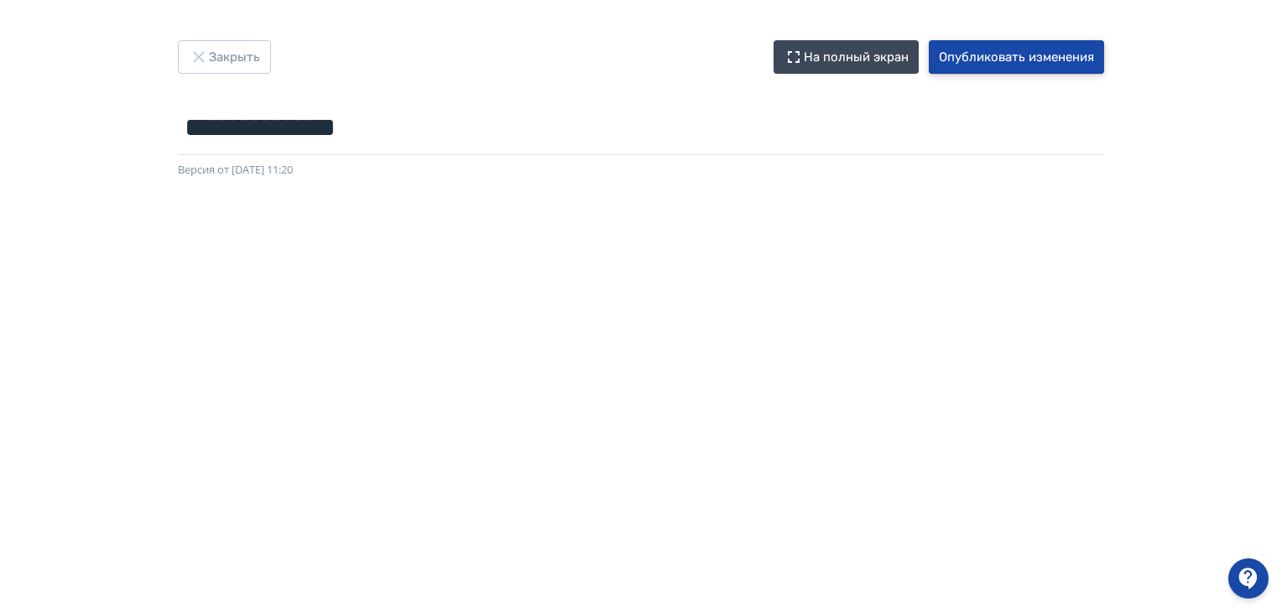
click at [1017, 60] on button "Опубликовать изменения" at bounding box center [1016, 57] width 175 height 34
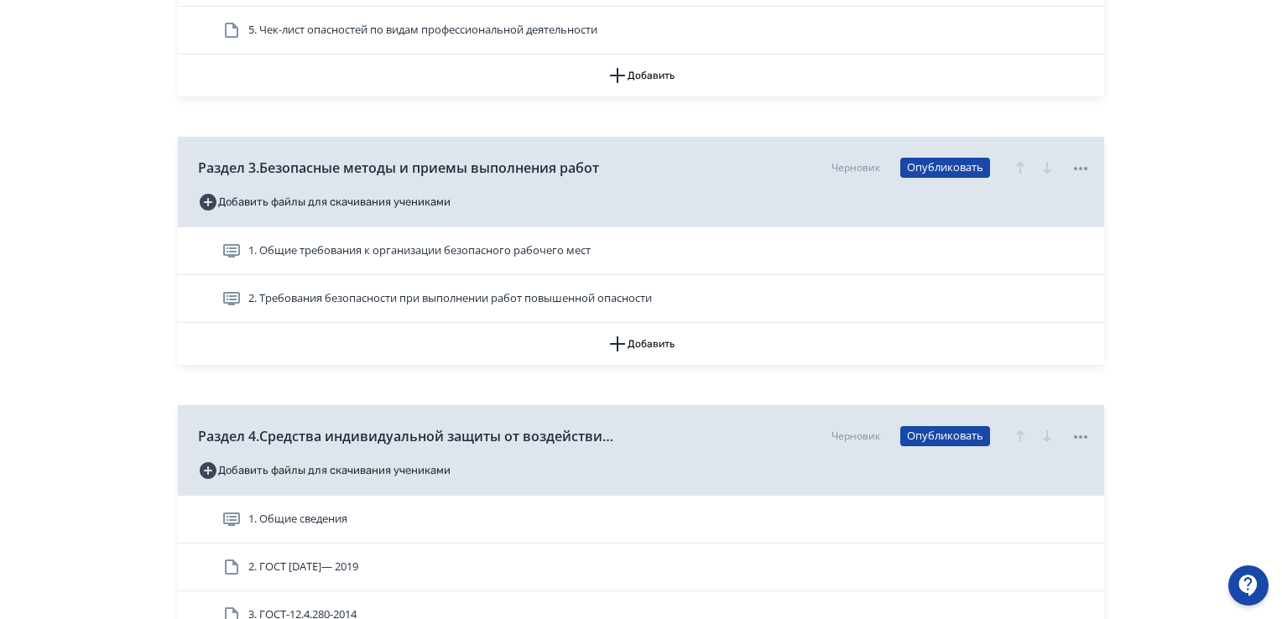
scroll to position [1090, 0]
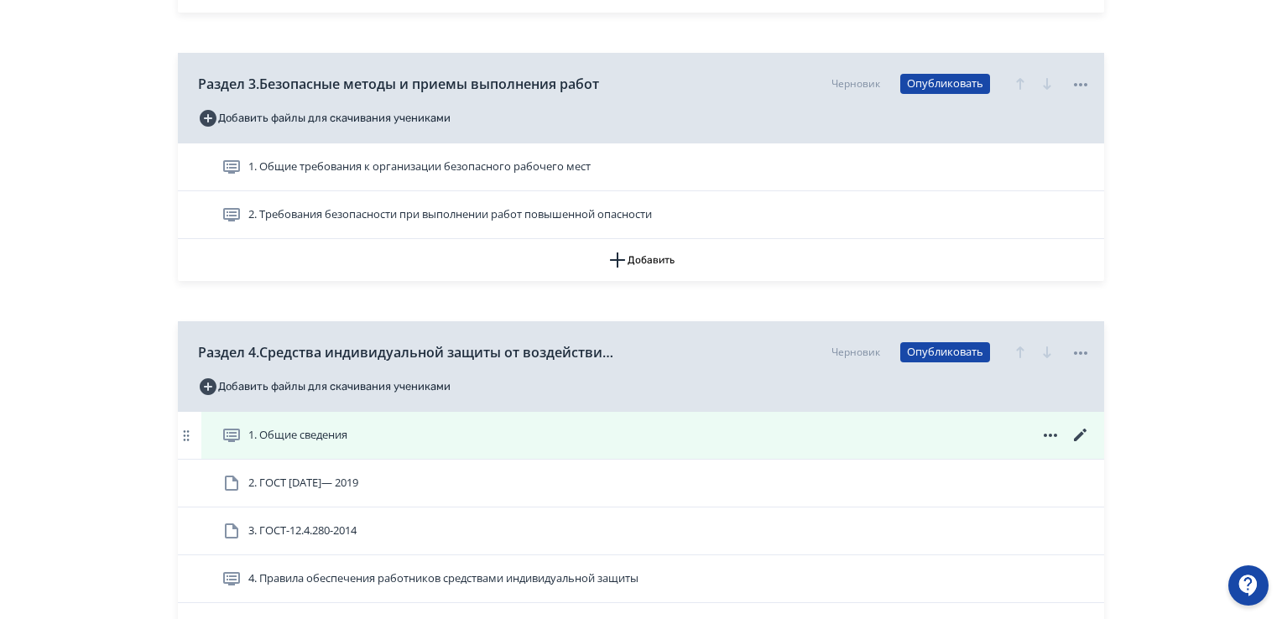
click at [1079, 434] on icon at bounding box center [1080, 435] width 13 height 13
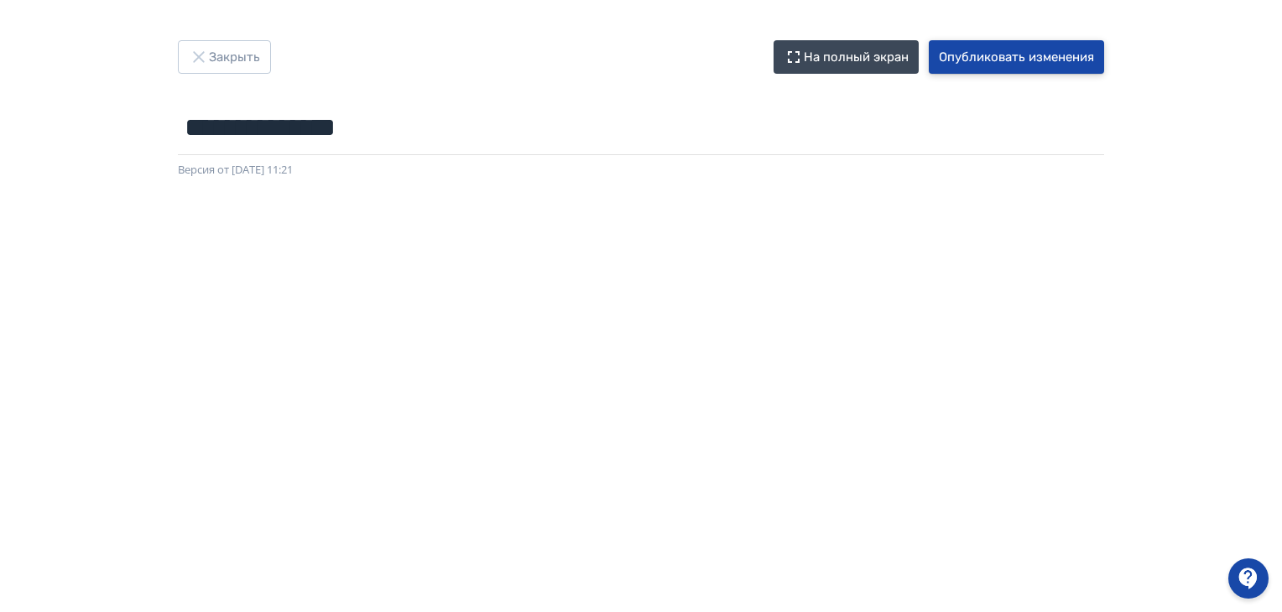
click at [1050, 52] on button "Опубликовать изменения" at bounding box center [1016, 57] width 175 height 34
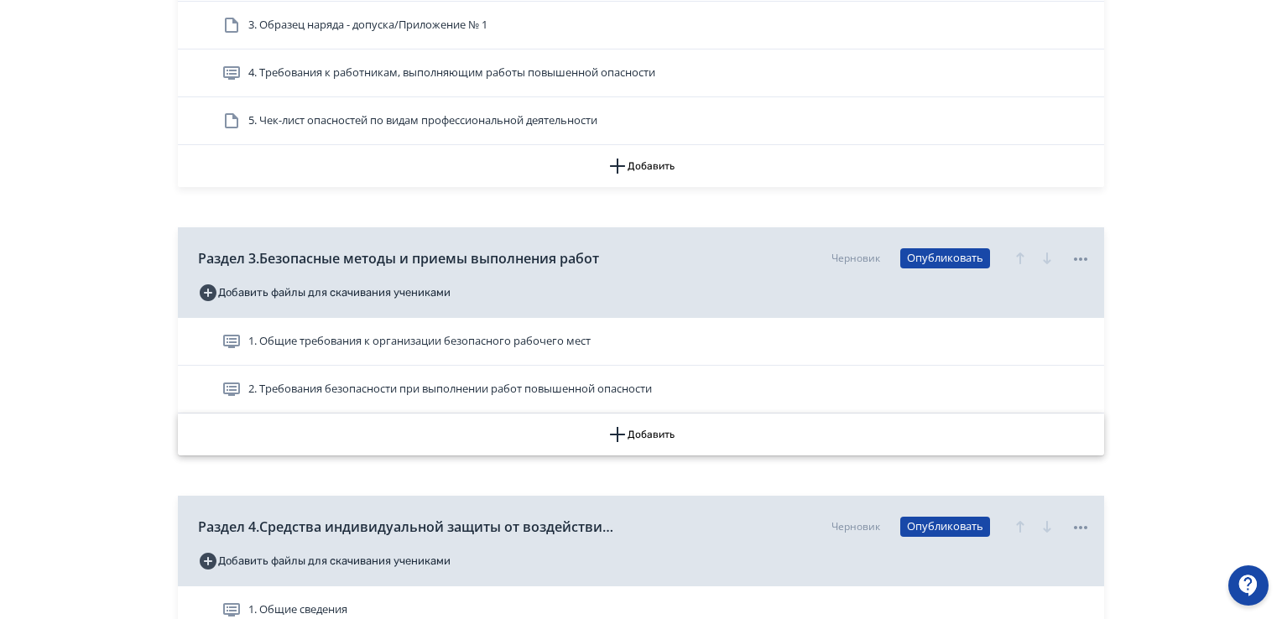
scroll to position [1007, 0]
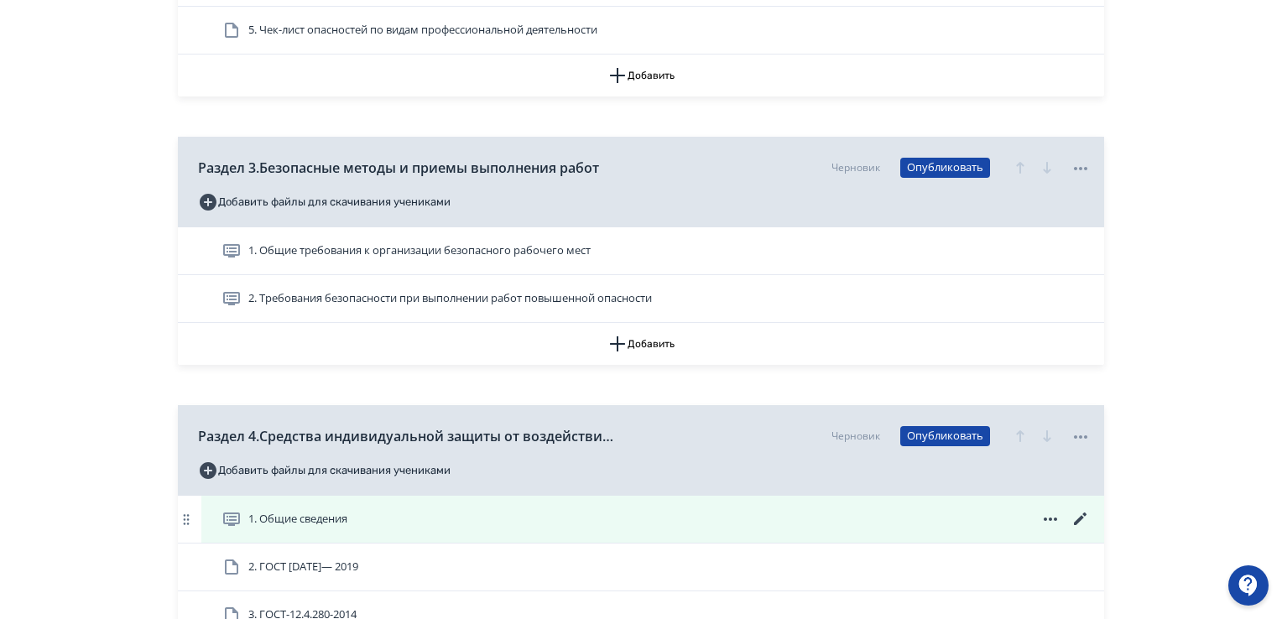
click at [1079, 512] on icon at bounding box center [1080, 519] width 20 height 20
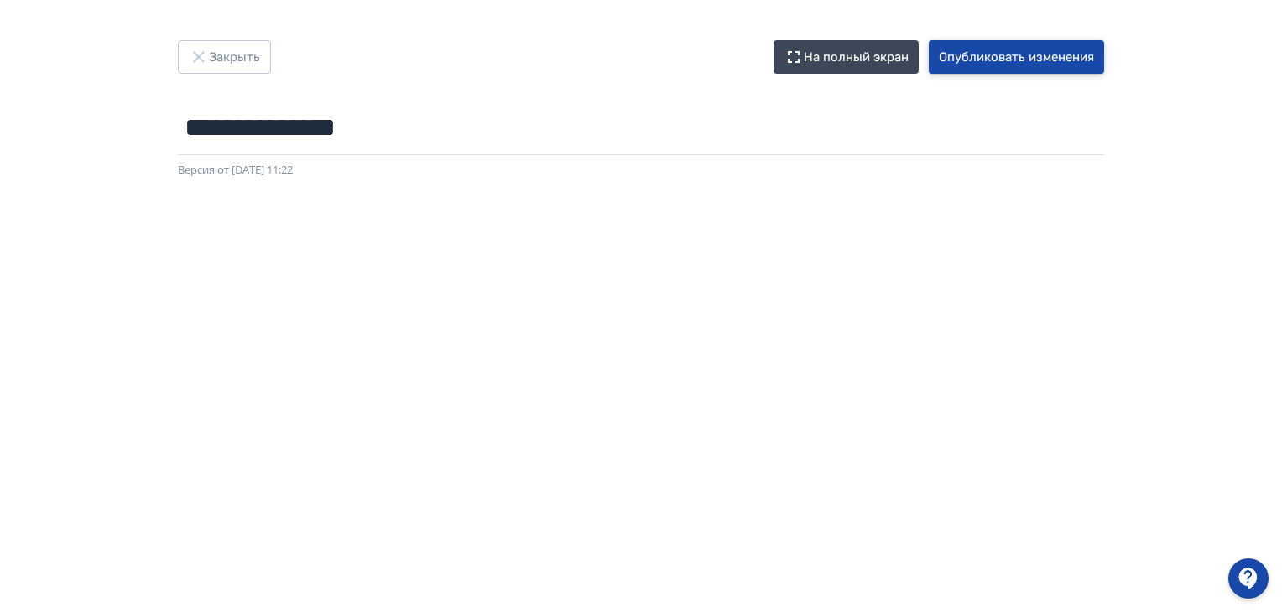
click at [1001, 51] on button "Опубликовать изменения" at bounding box center [1016, 57] width 175 height 34
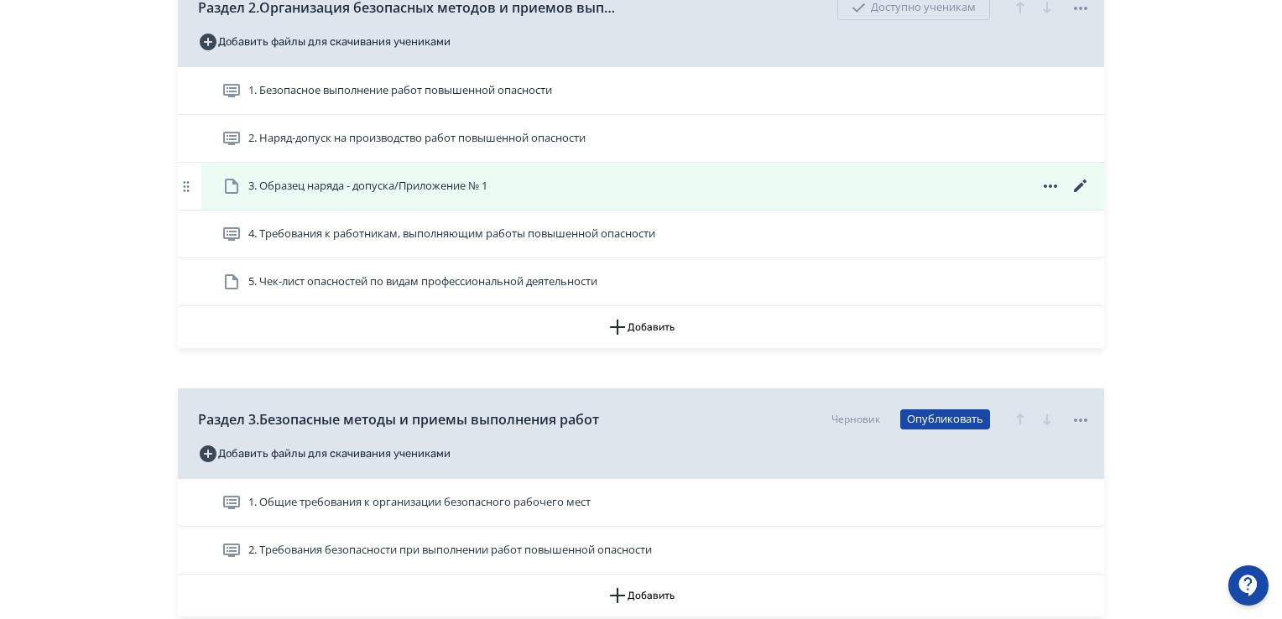
scroll to position [1007, 0]
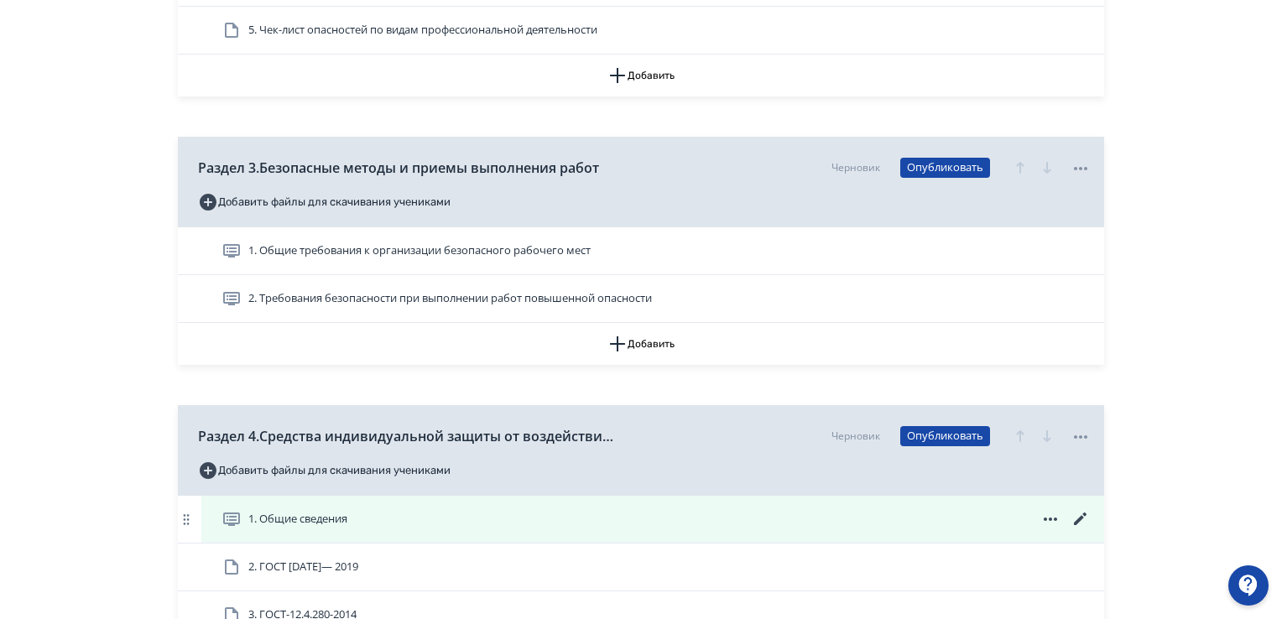
click at [1079, 513] on icon at bounding box center [1080, 519] width 20 height 20
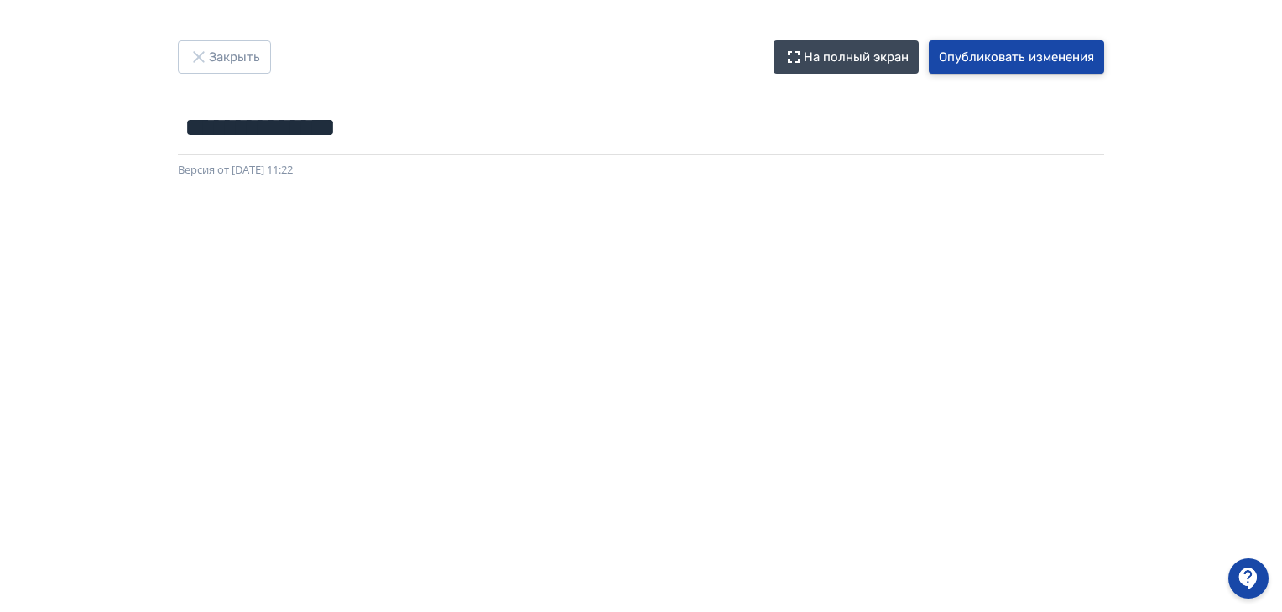
click at [1027, 61] on button "Опубликовать изменения" at bounding box center [1016, 57] width 175 height 34
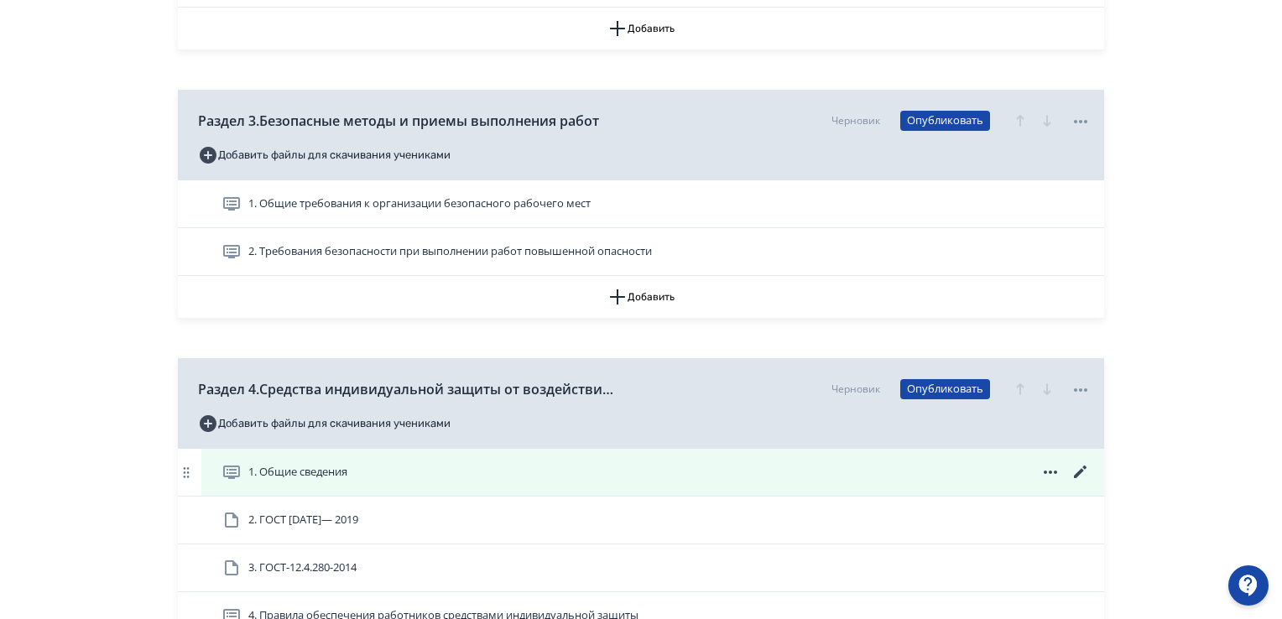
scroll to position [1090, 0]
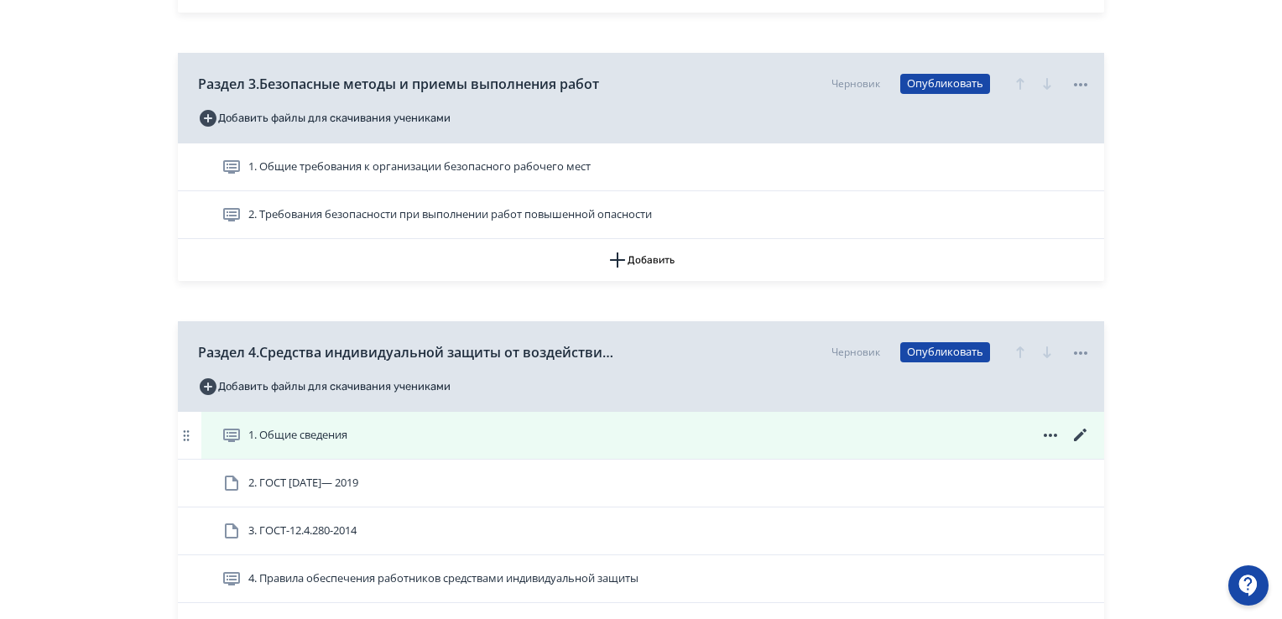
click at [1083, 432] on icon at bounding box center [1080, 435] width 20 height 20
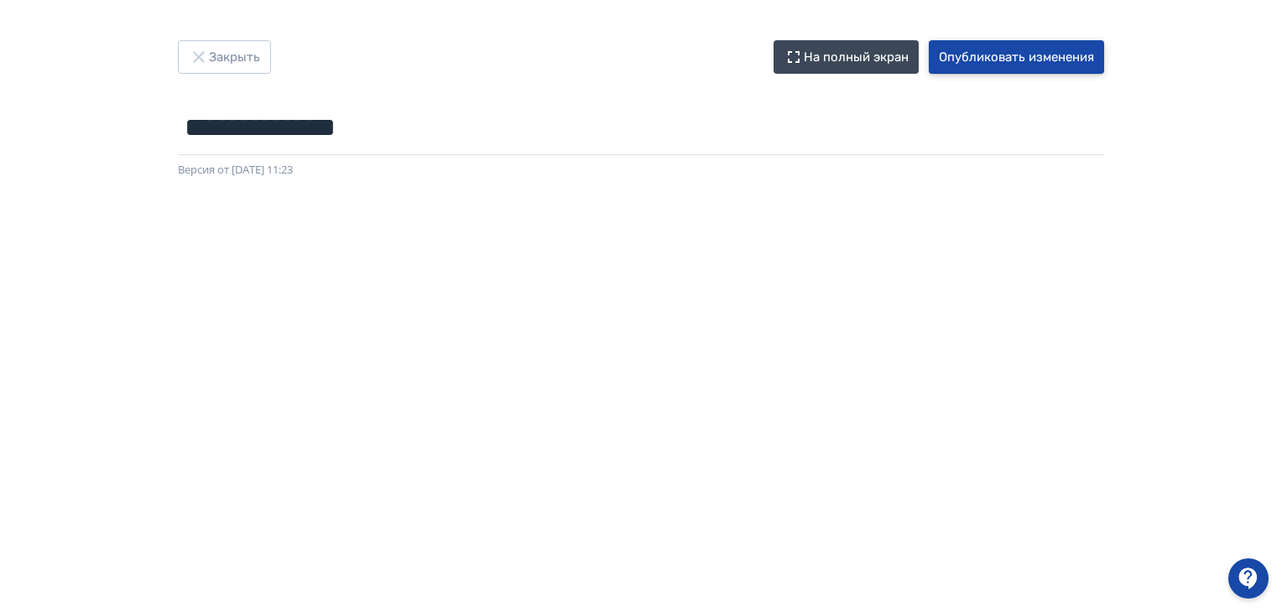
click at [1040, 61] on button "Опубликовать изменения" at bounding box center [1016, 57] width 175 height 34
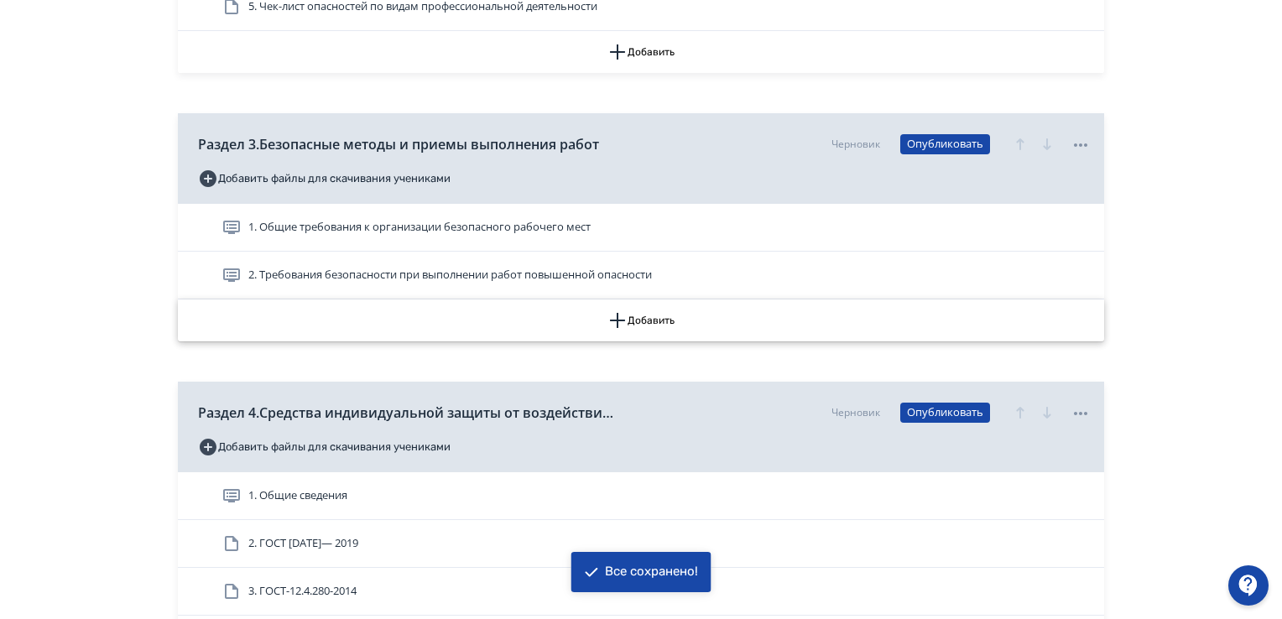
scroll to position [1090, 0]
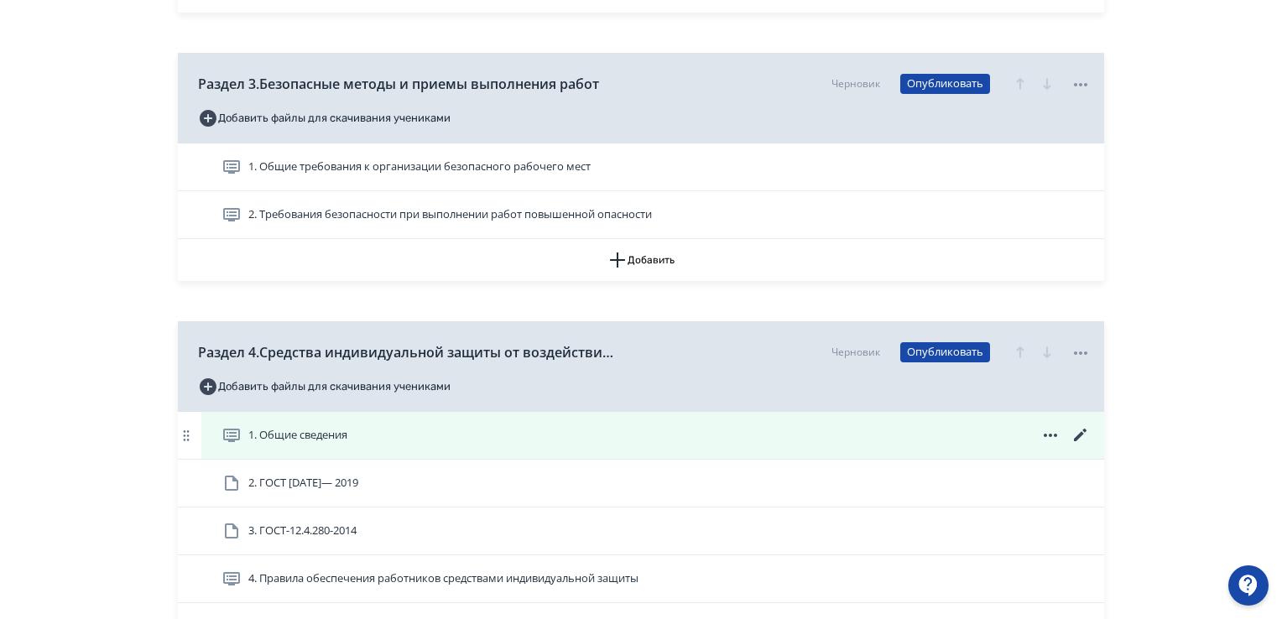
click at [1074, 434] on icon at bounding box center [1080, 435] width 20 height 20
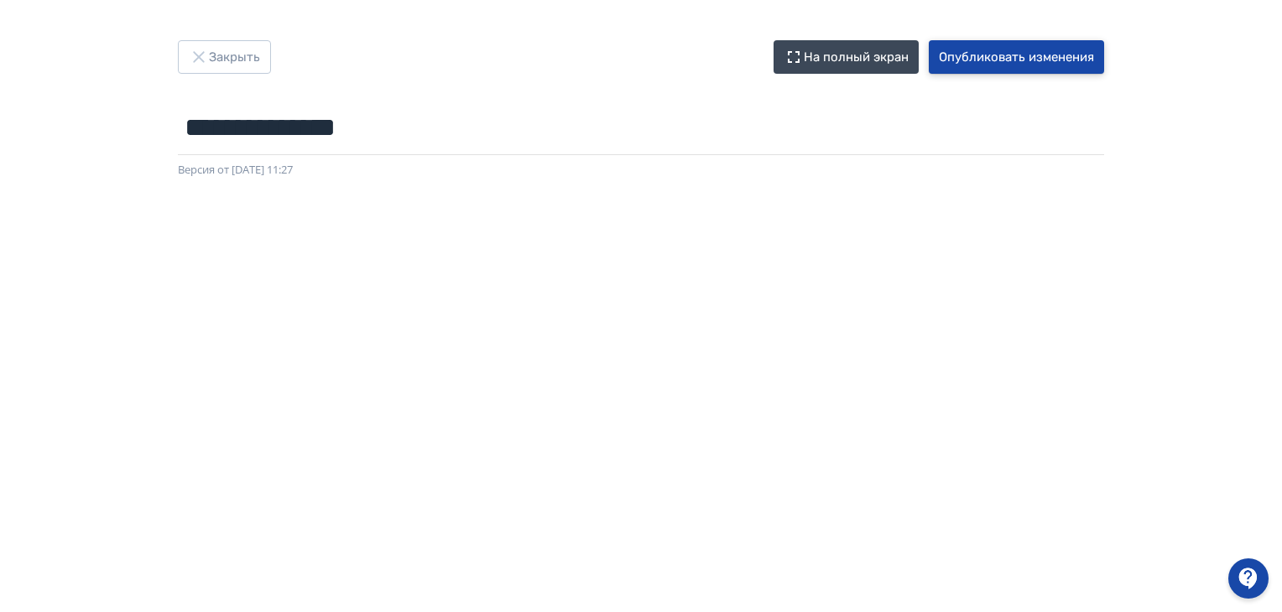
drag, startPoint x: 1000, startPoint y: 52, endPoint x: 955, endPoint y: 53, distance: 45.3
click at [1000, 46] on button "Опубликовать изменения" at bounding box center [1016, 57] width 175 height 34
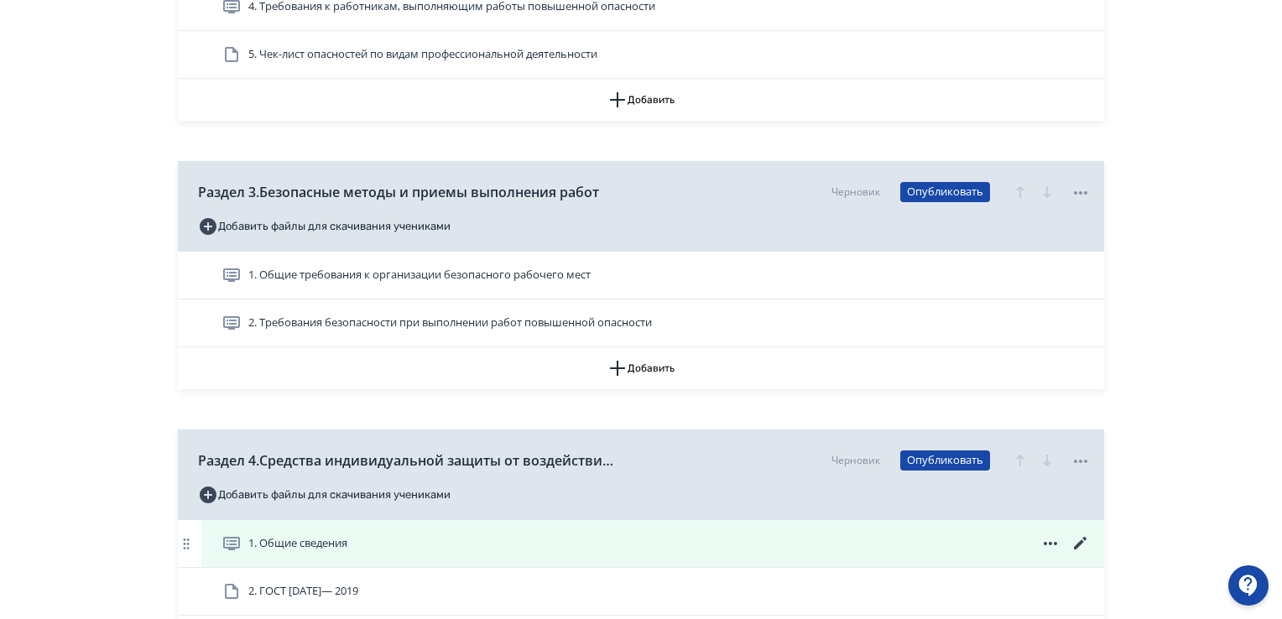
scroll to position [1090, 0]
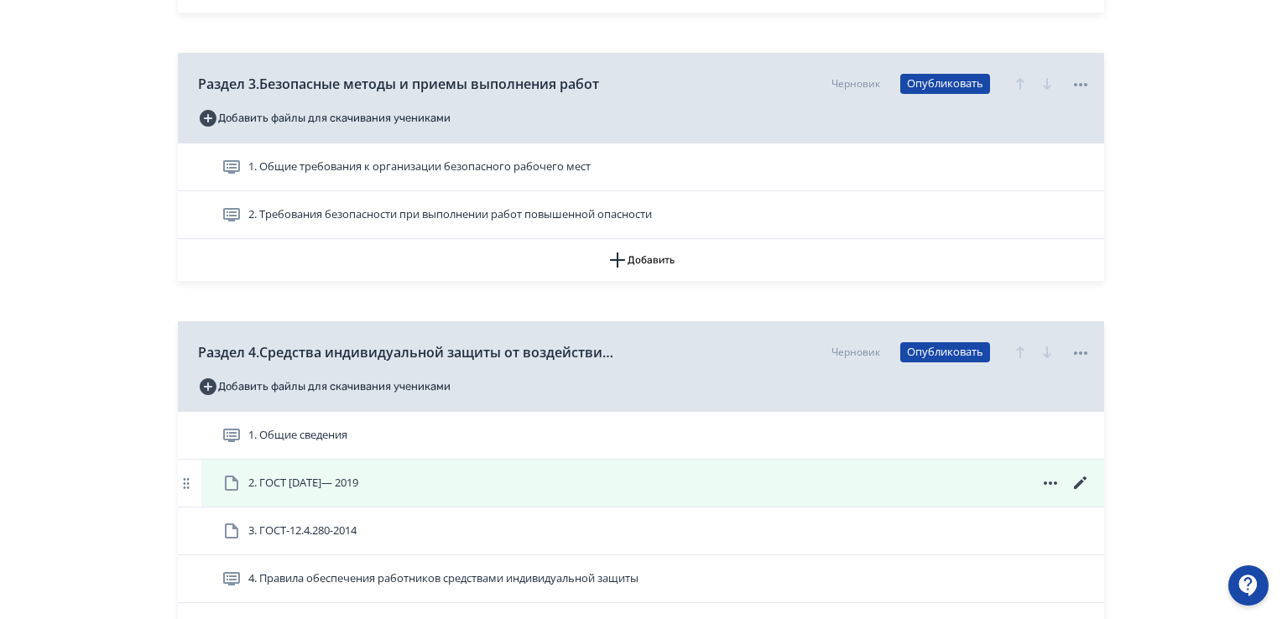
click at [1083, 479] on icon at bounding box center [1080, 483] width 20 height 20
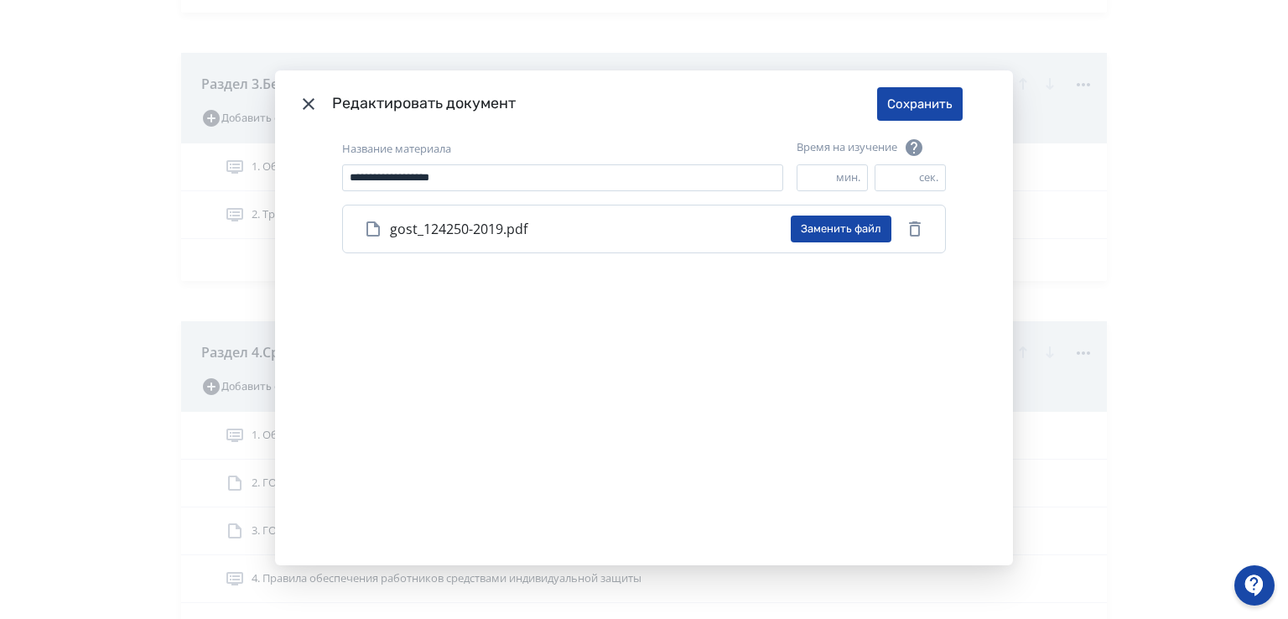
click at [306, 107] on icon "Modal" at bounding box center [309, 104] width 20 height 20
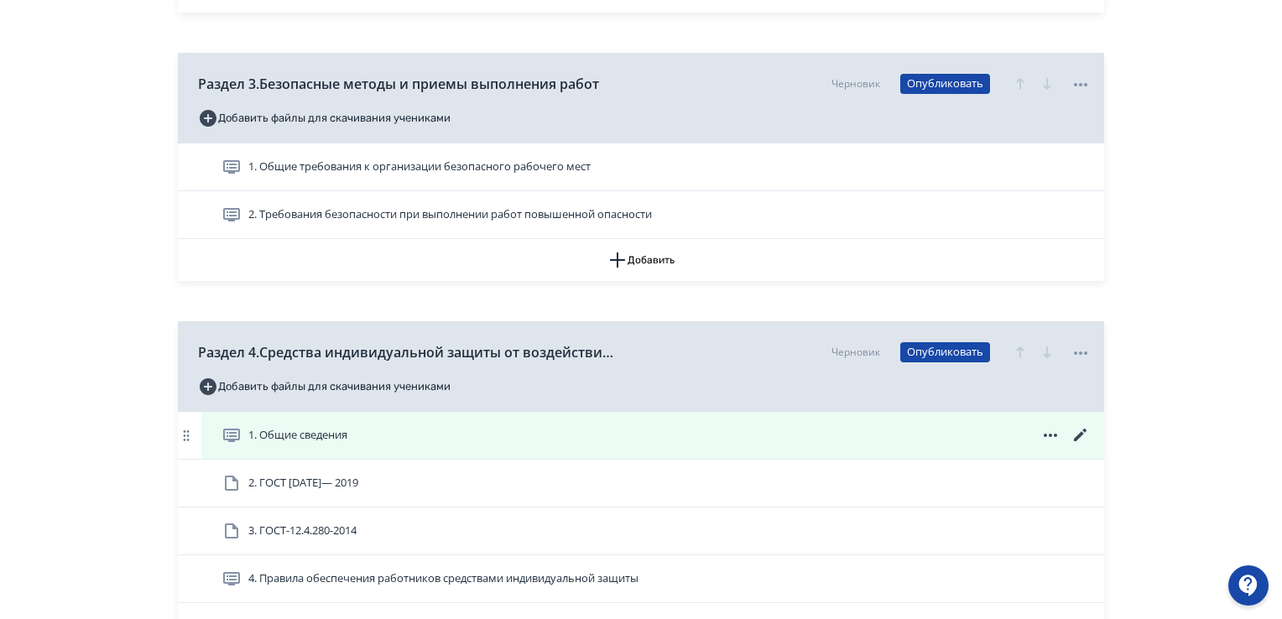
click at [1078, 430] on icon at bounding box center [1080, 435] width 20 height 20
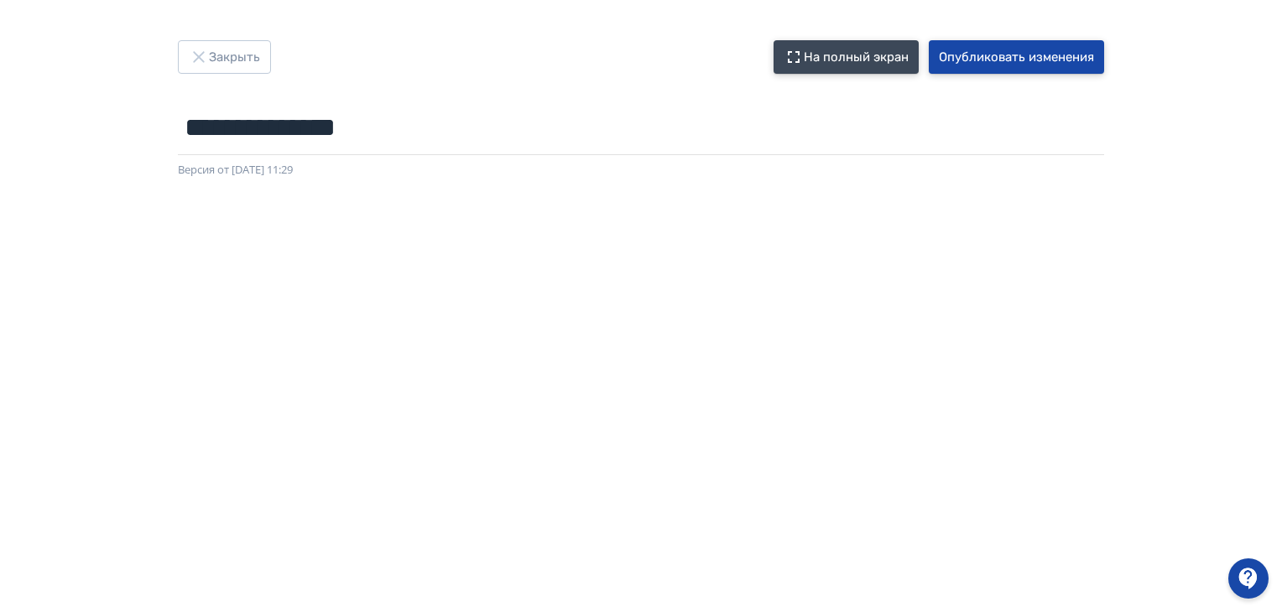
drag, startPoint x: 1042, startPoint y: 51, endPoint x: 892, endPoint y: 45, distance: 150.3
click at [1036, 51] on button "Опубликовать изменения" at bounding box center [1016, 57] width 175 height 34
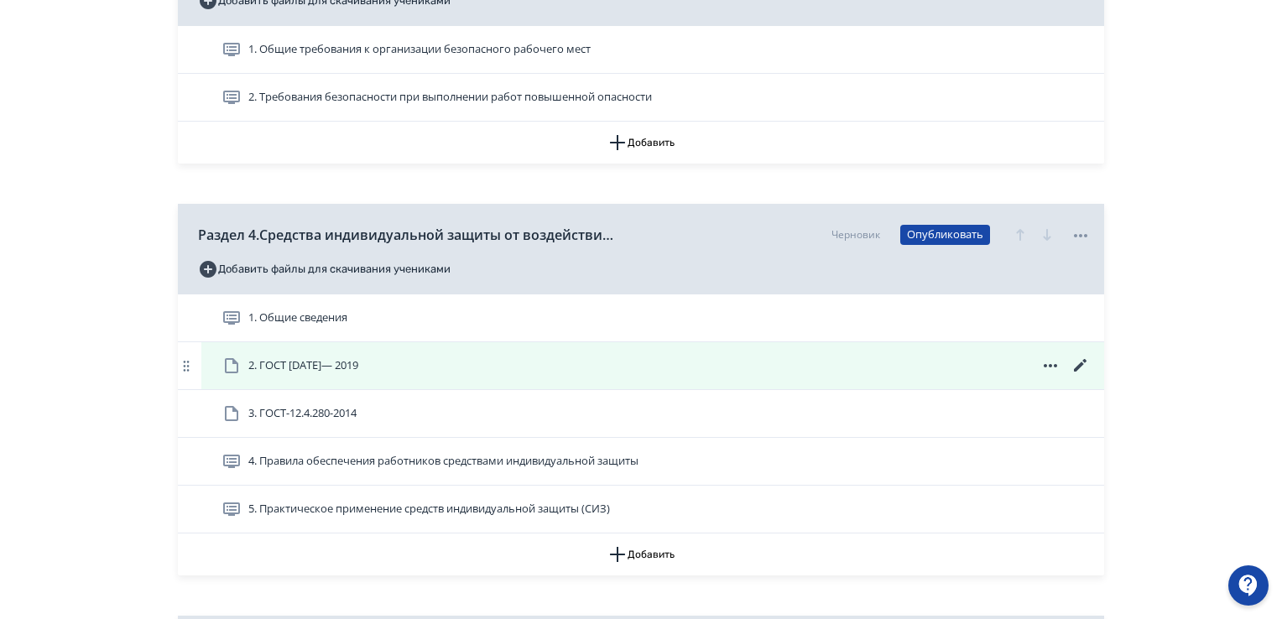
scroll to position [1342, 0]
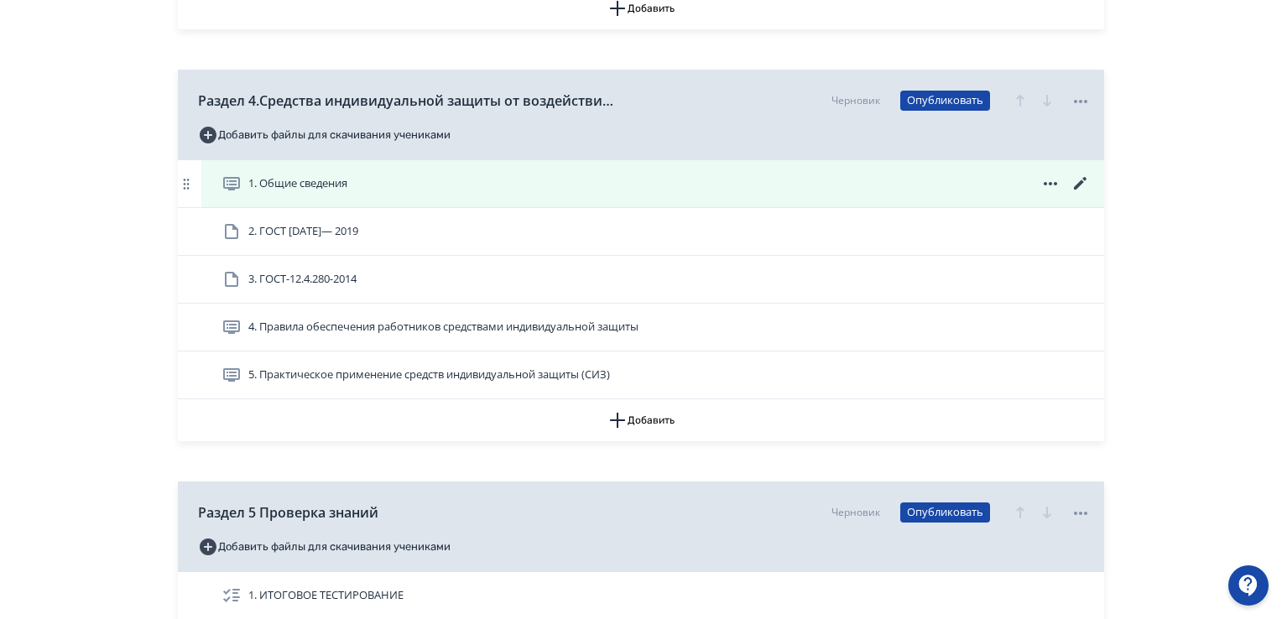
click at [1074, 180] on icon at bounding box center [1080, 184] width 20 height 20
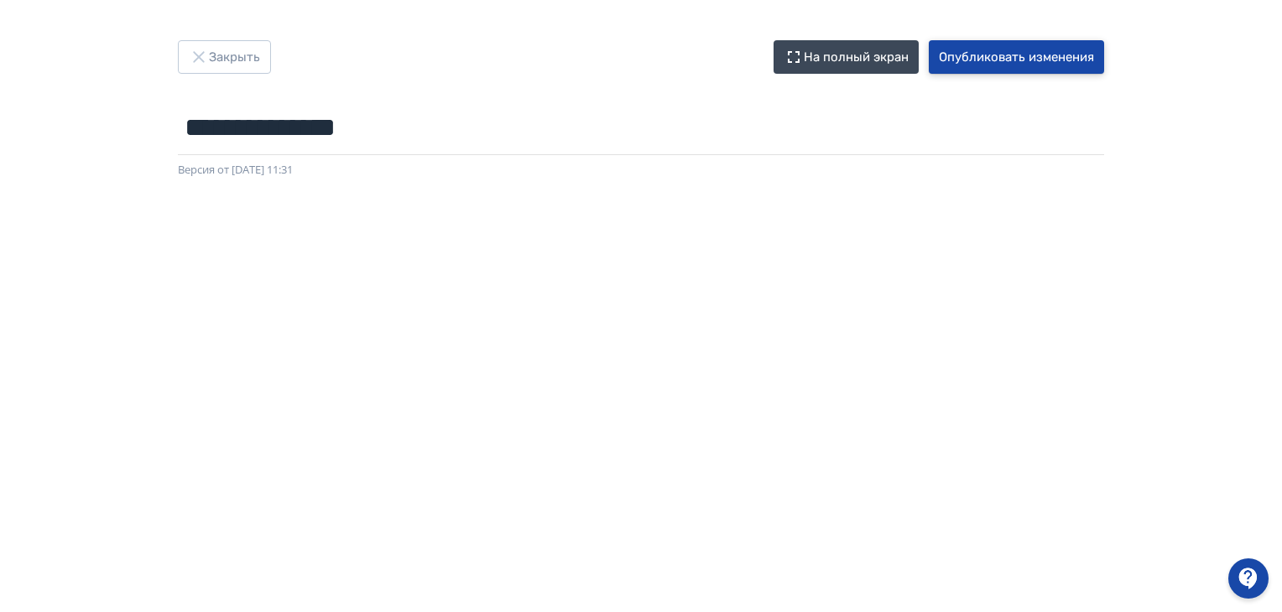
click at [1010, 59] on button "Опубликовать изменения" at bounding box center [1016, 57] width 175 height 34
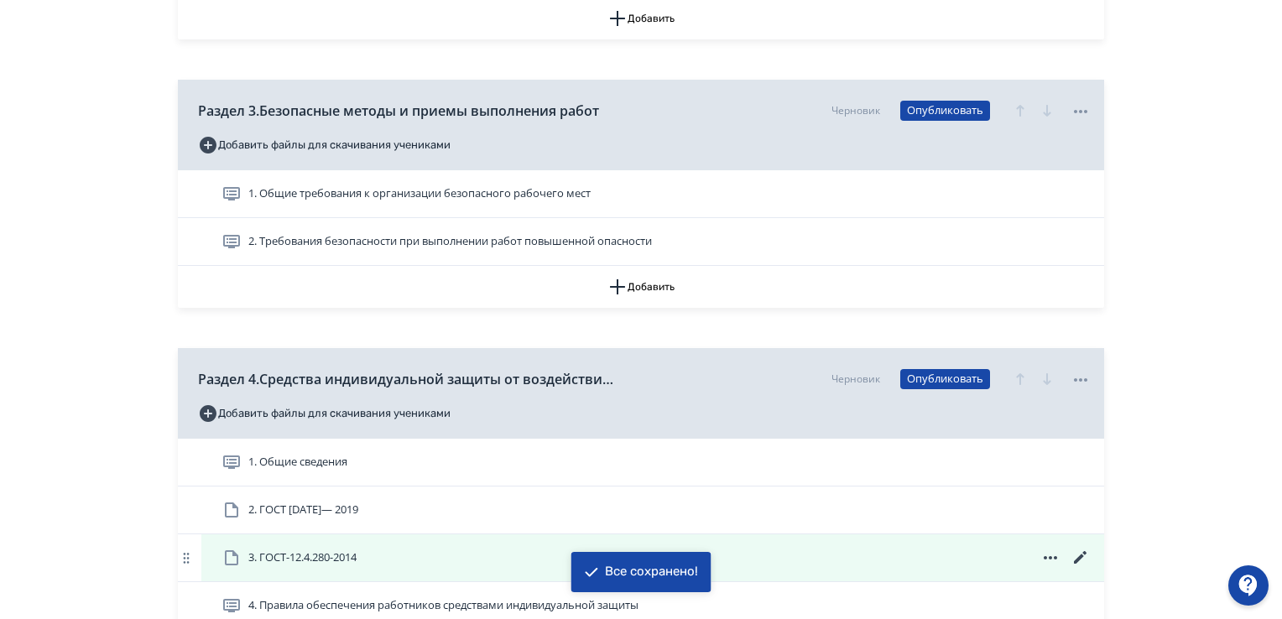
scroll to position [1174, 0]
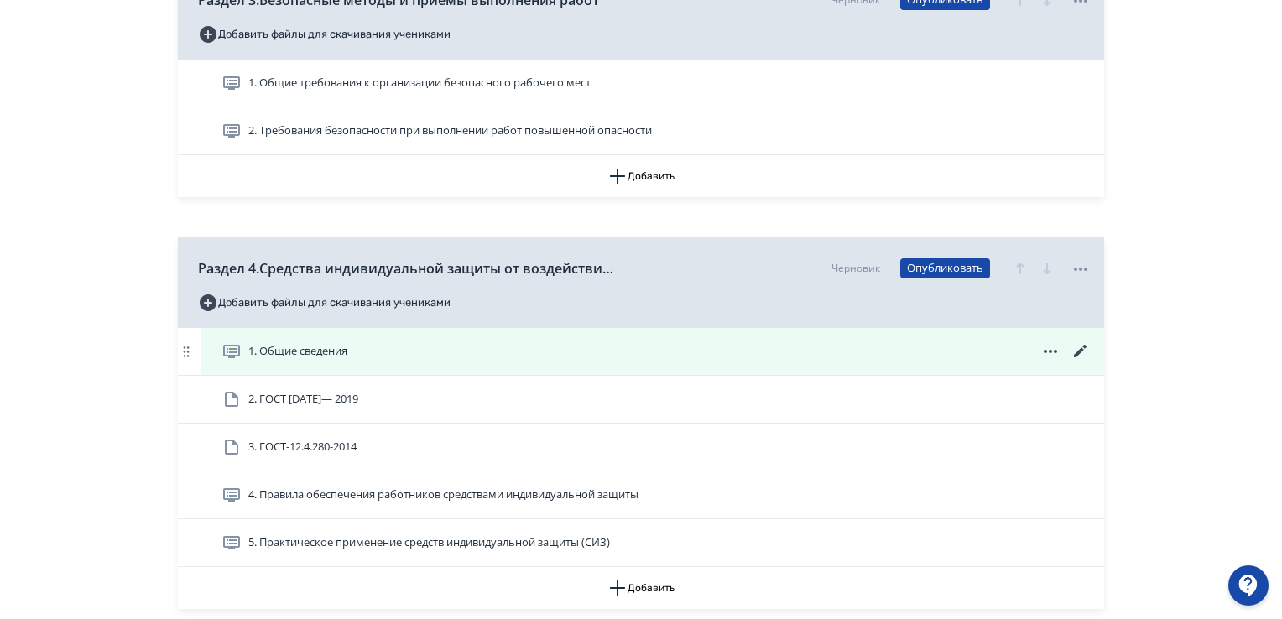
click at [1077, 349] on icon at bounding box center [1080, 351] width 20 height 20
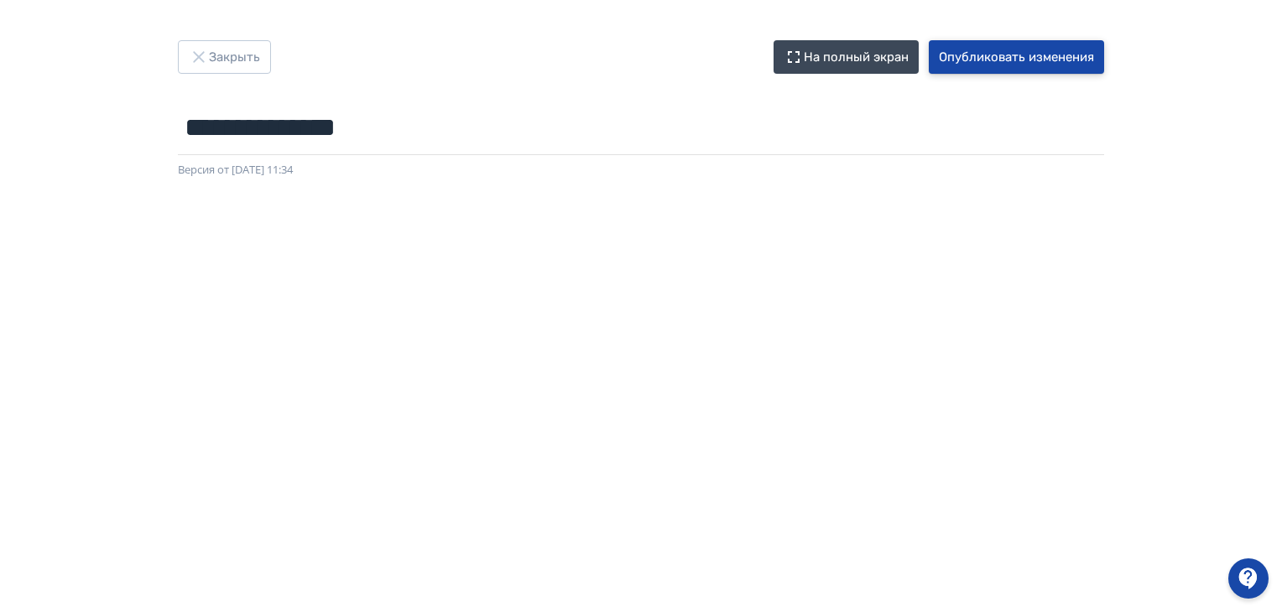
click at [949, 52] on button "Опубликовать изменения" at bounding box center [1016, 57] width 175 height 34
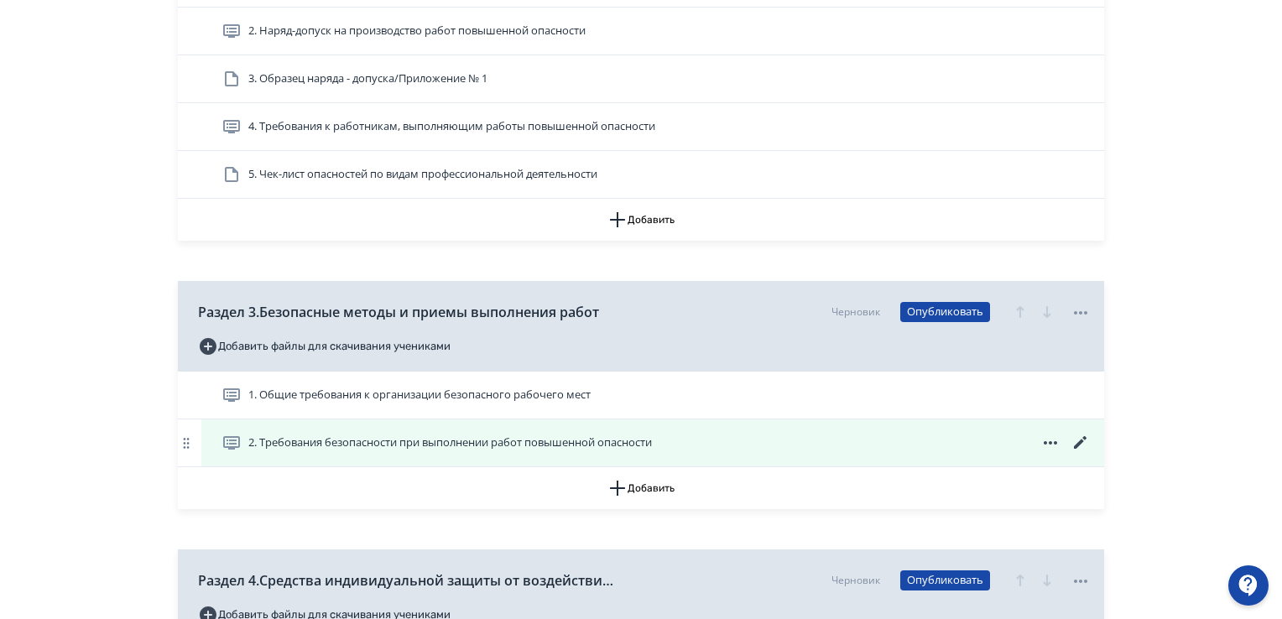
scroll to position [1174, 0]
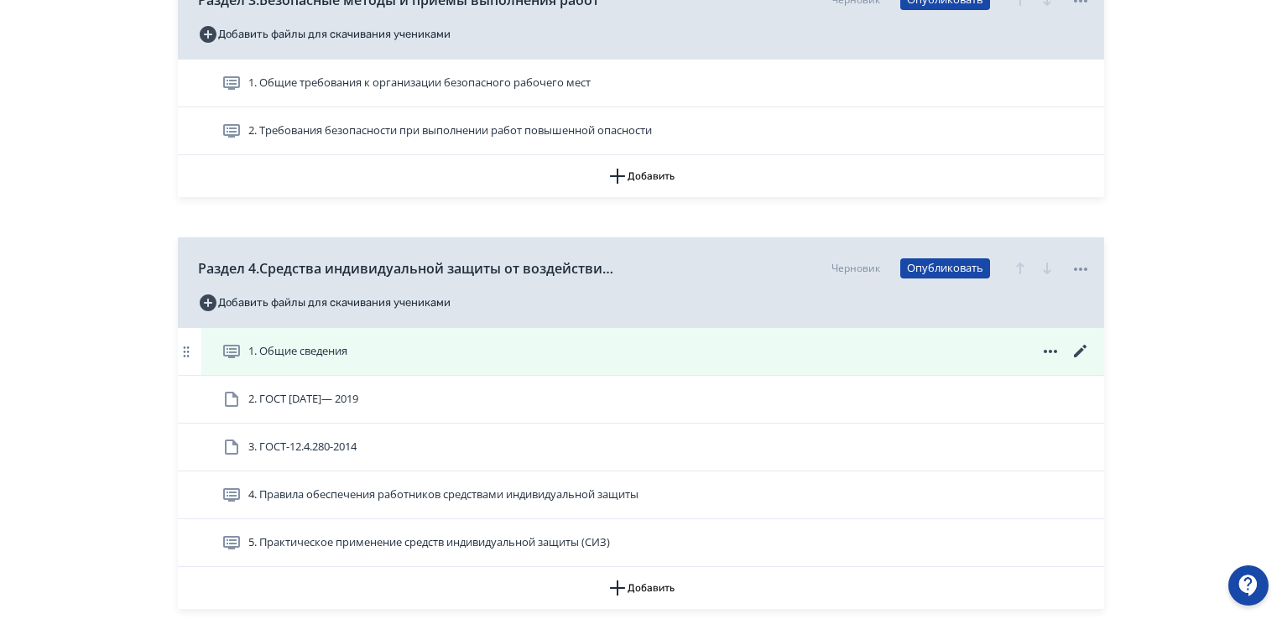
click at [1084, 349] on icon at bounding box center [1080, 351] width 20 height 20
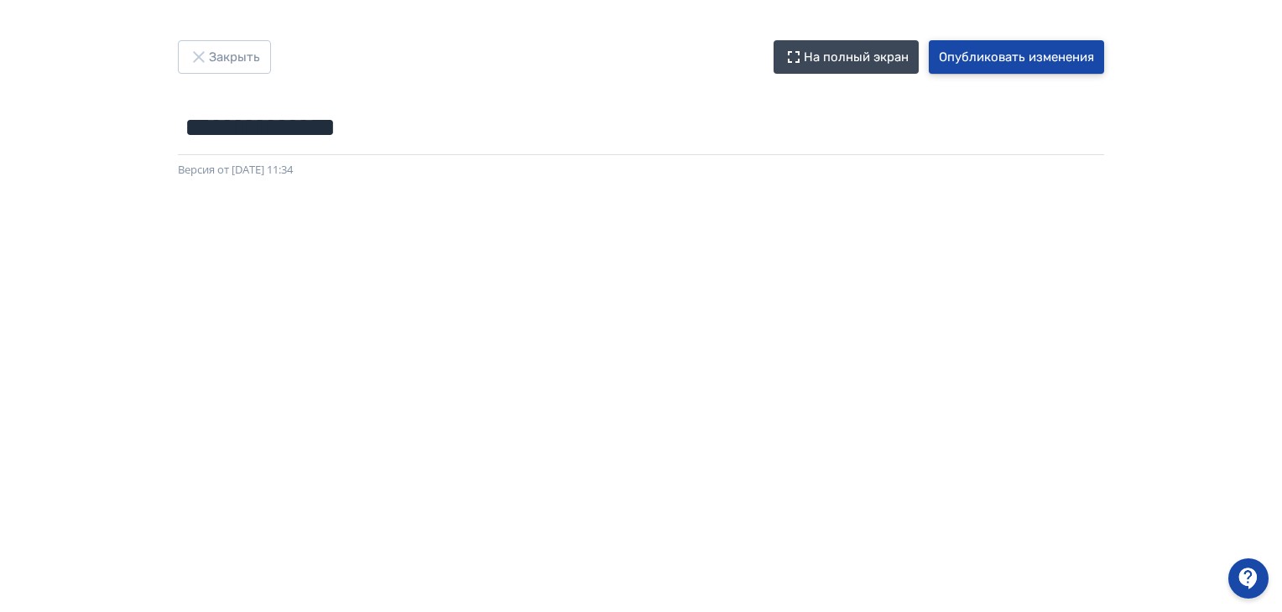
click at [978, 57] on button "Опубликовать изменения" at bounding box center [1016, 57] width 175 height 34
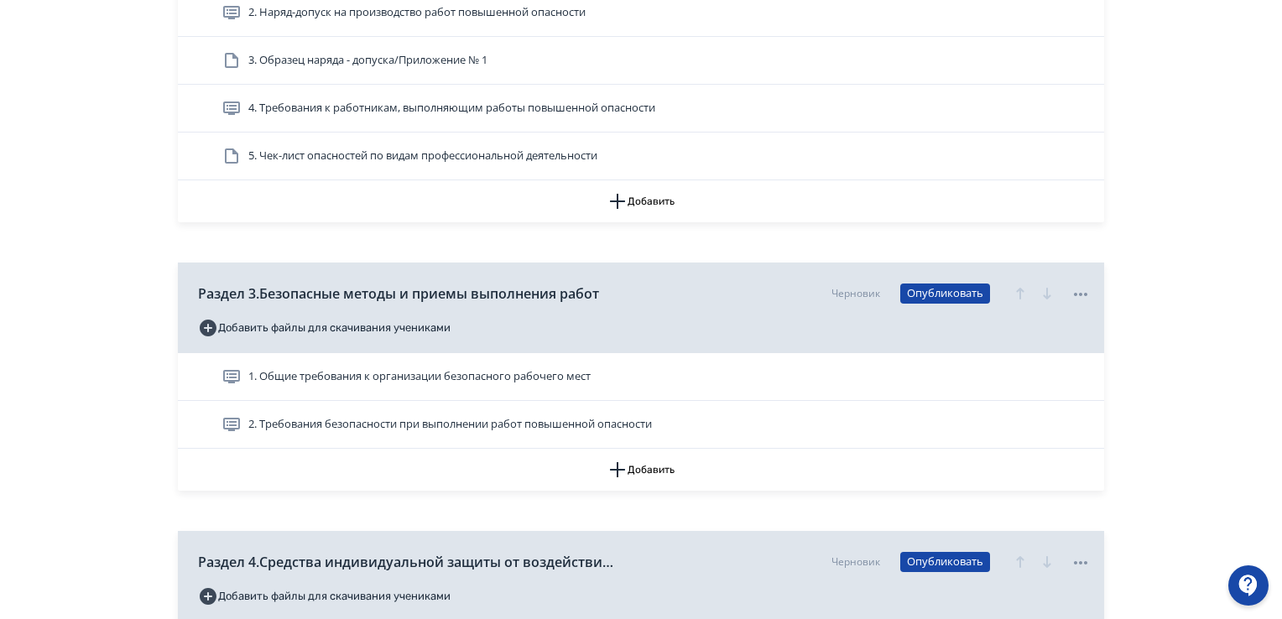
scroll to position [1090, 0]
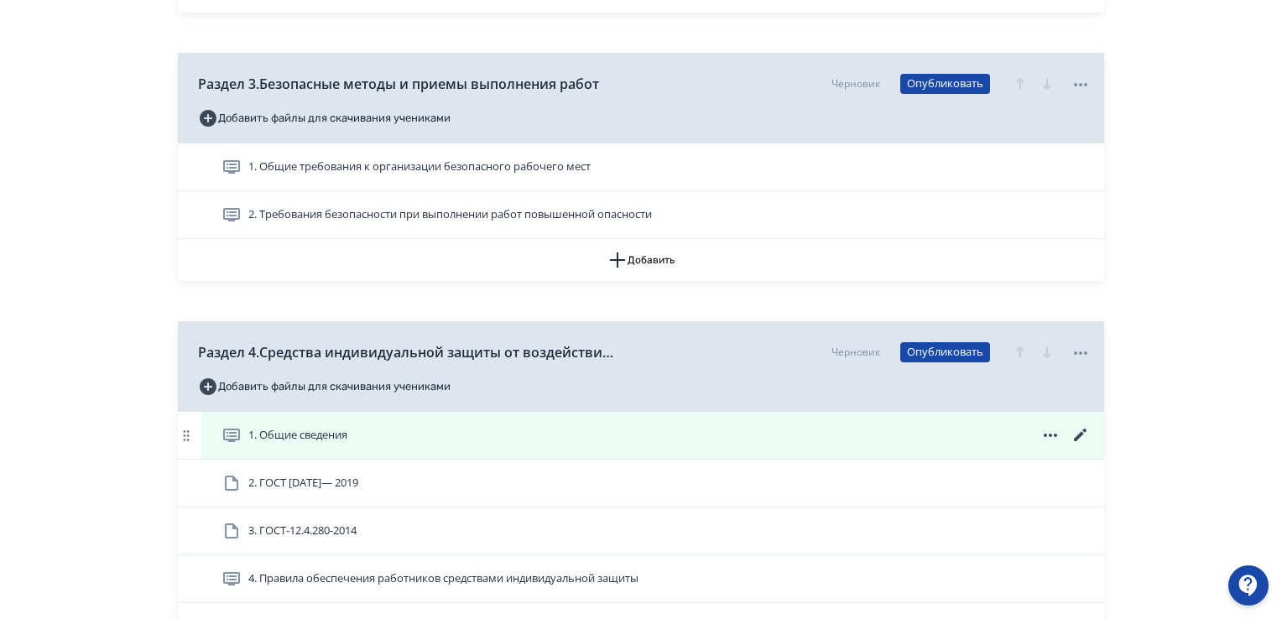
click at [1077, 432] on icon at bounding box center [1080, 435] width 20 height 20
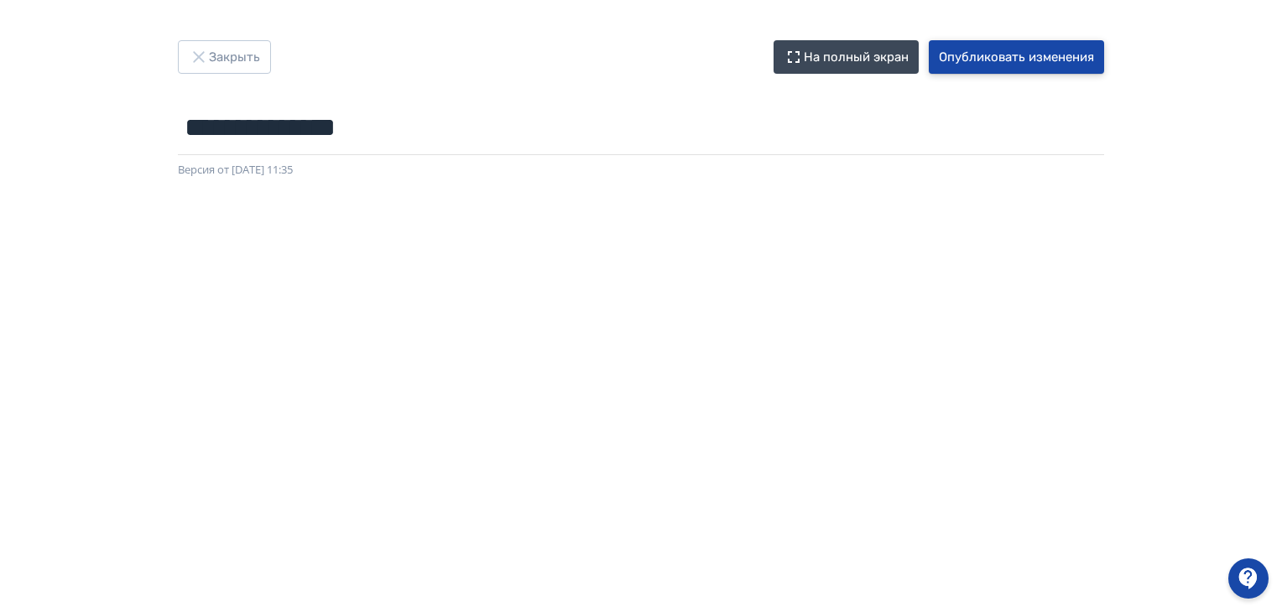
click at [1036, 57] on button "Опубликовать изменения" at bounding box center [1016, 57] width 175 height 34
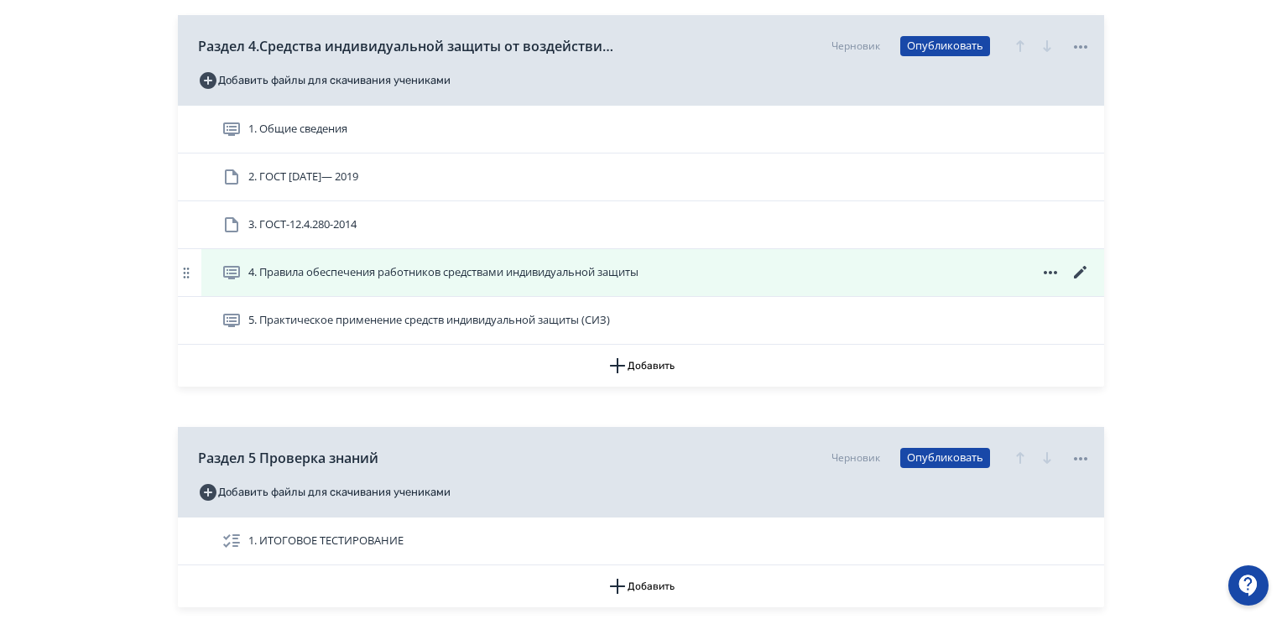
scroll to position [1258, 0]
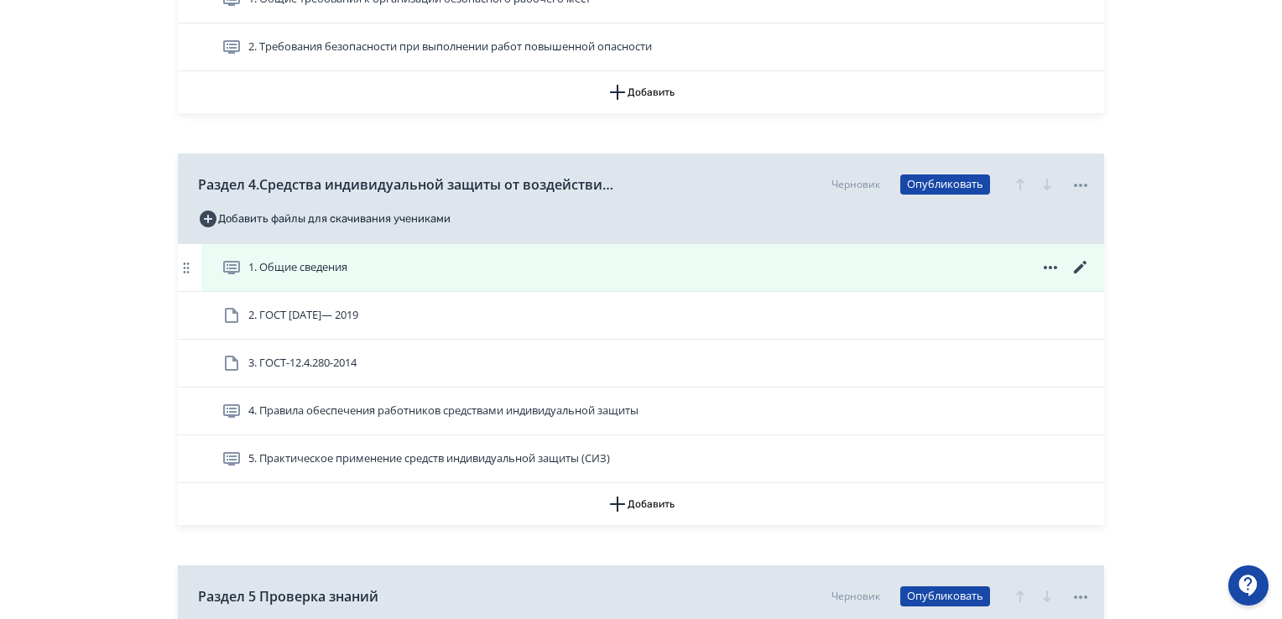
click at [1079, 263] on icon at bounding box center [1080, 267] width 20 height 20
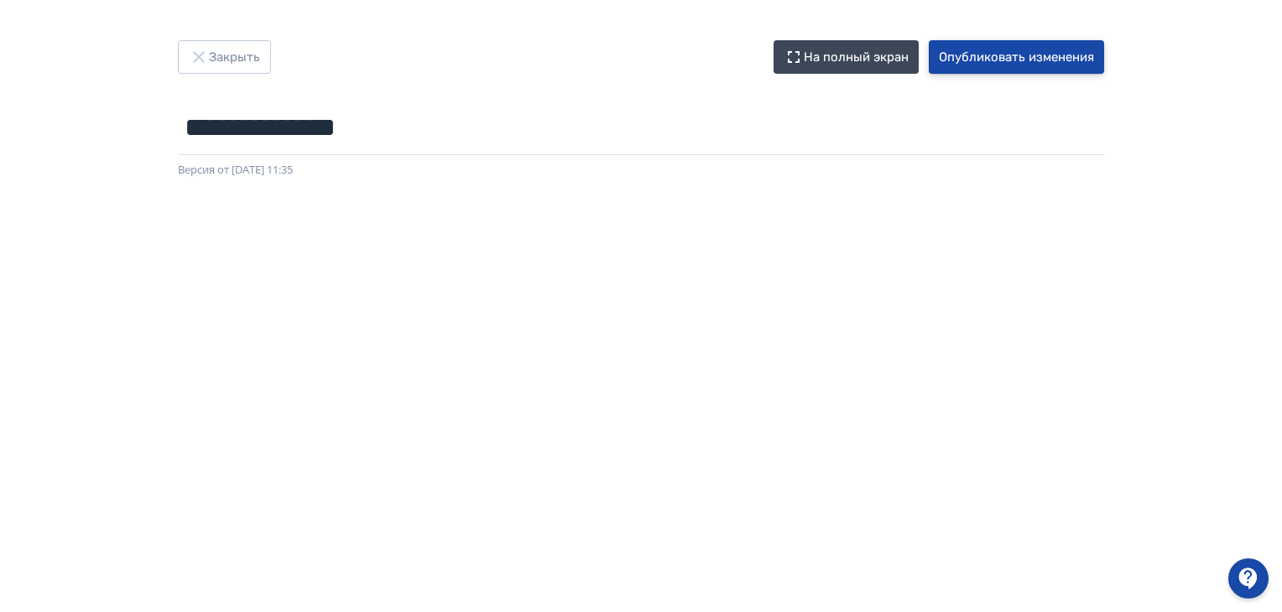
click at [1007, 54] on button "Опубликовать изменения" at bounding box center [1016, 57] width 175 height 34
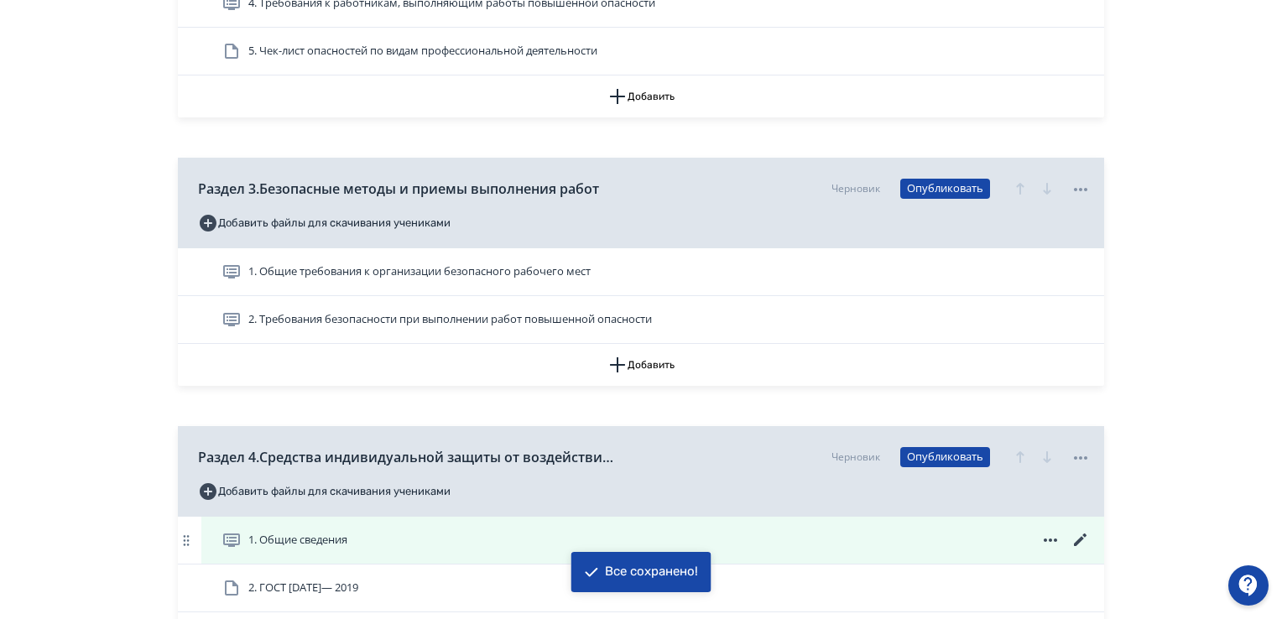
scroll to position [1174, 0]
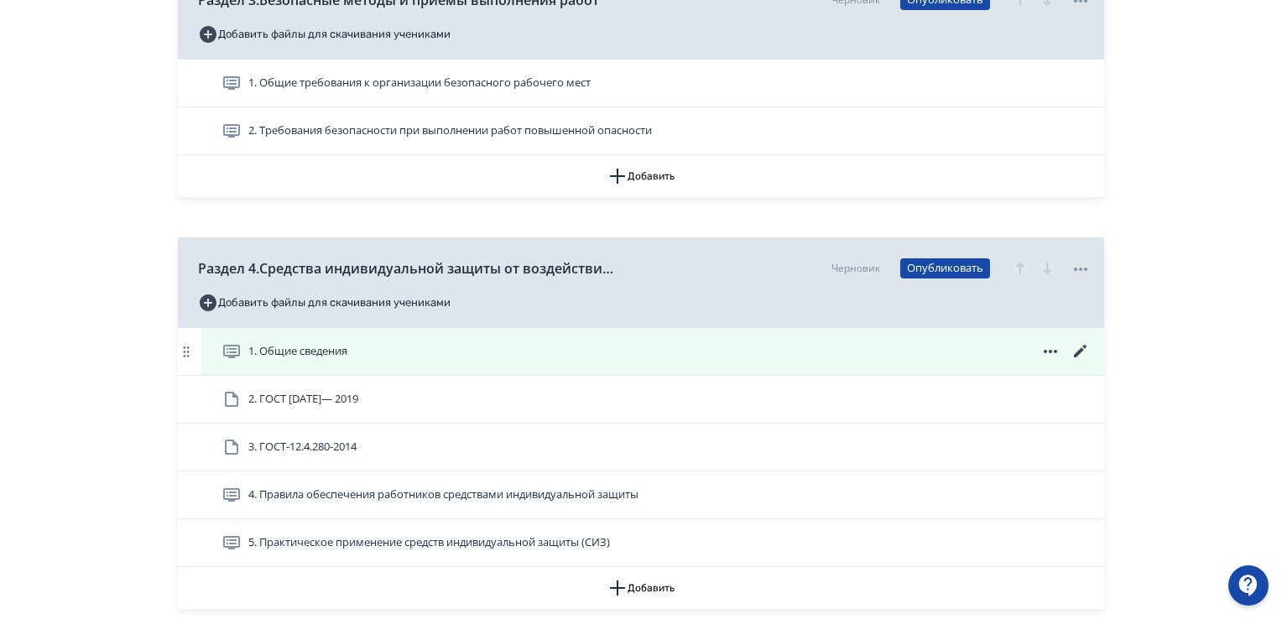
click at [1084, 351] on icon at bounding box center [1080, 351] width 20 height 20
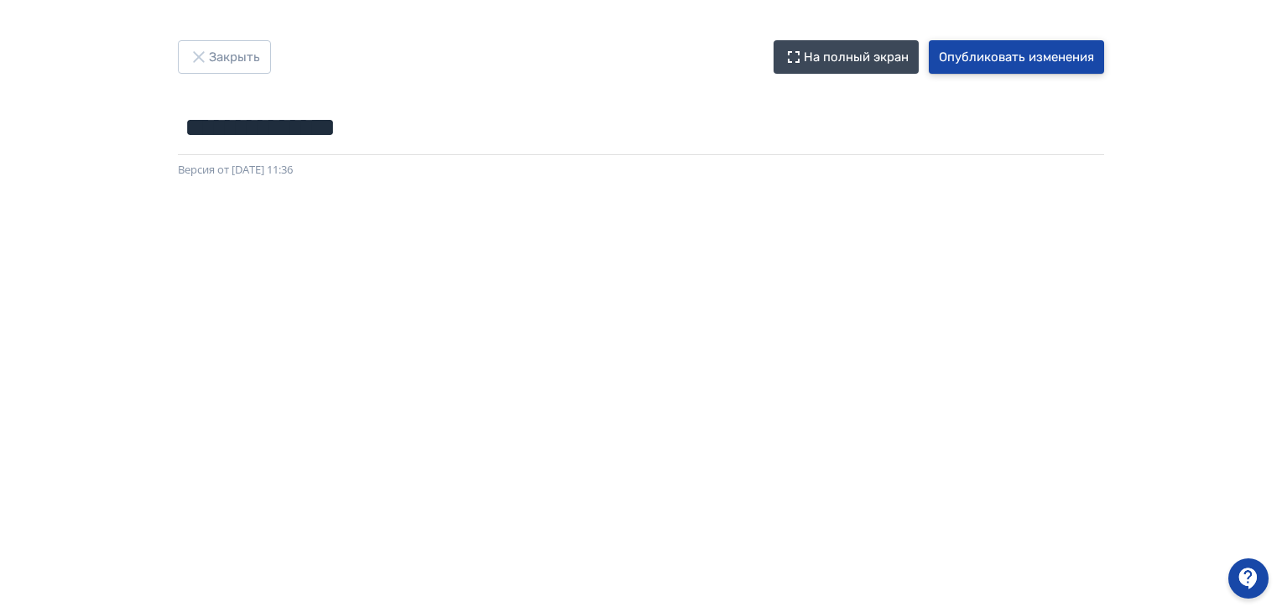
click at [1044, 60] on button "Опубликовать изменения" at bounding box center [1016, 57] width 175 height 34
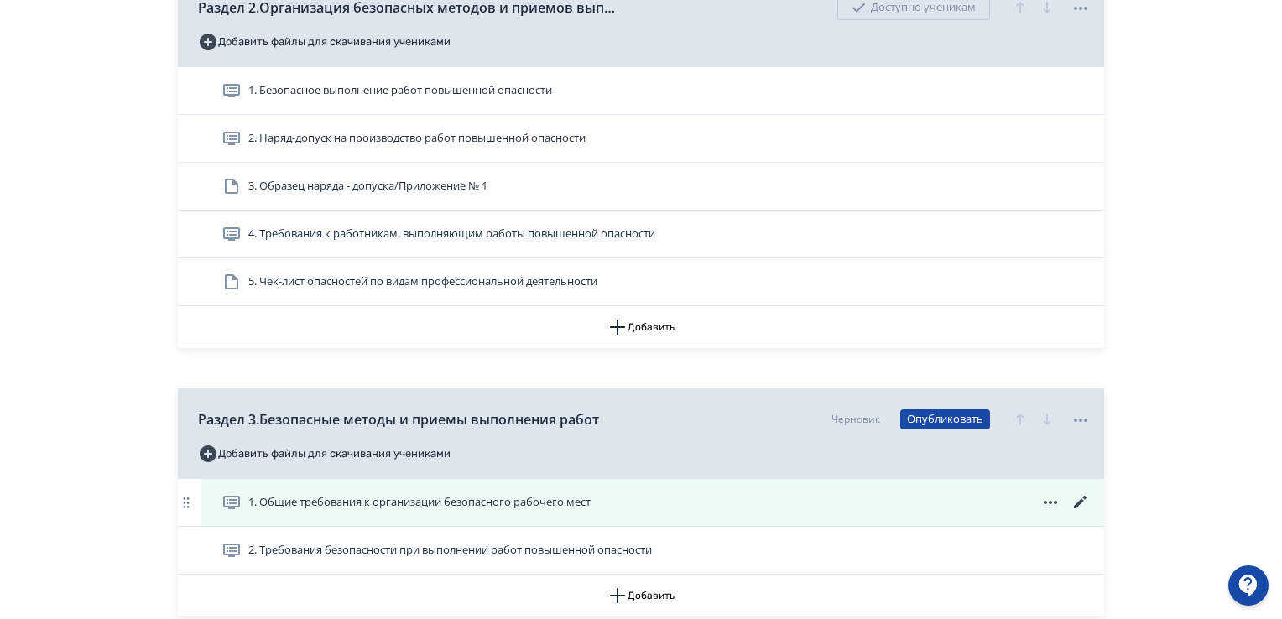
scroll to position [1174, 0]
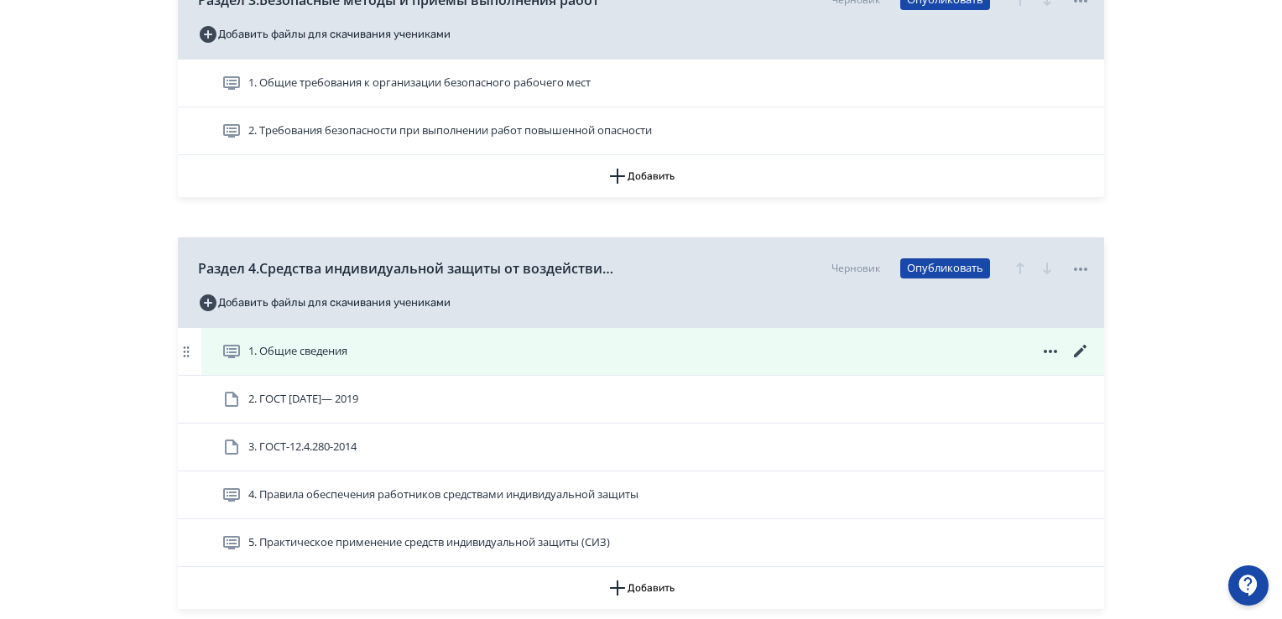
click at [1078, 345] on icon at bounding box center [1080, 351] width 20 height 20
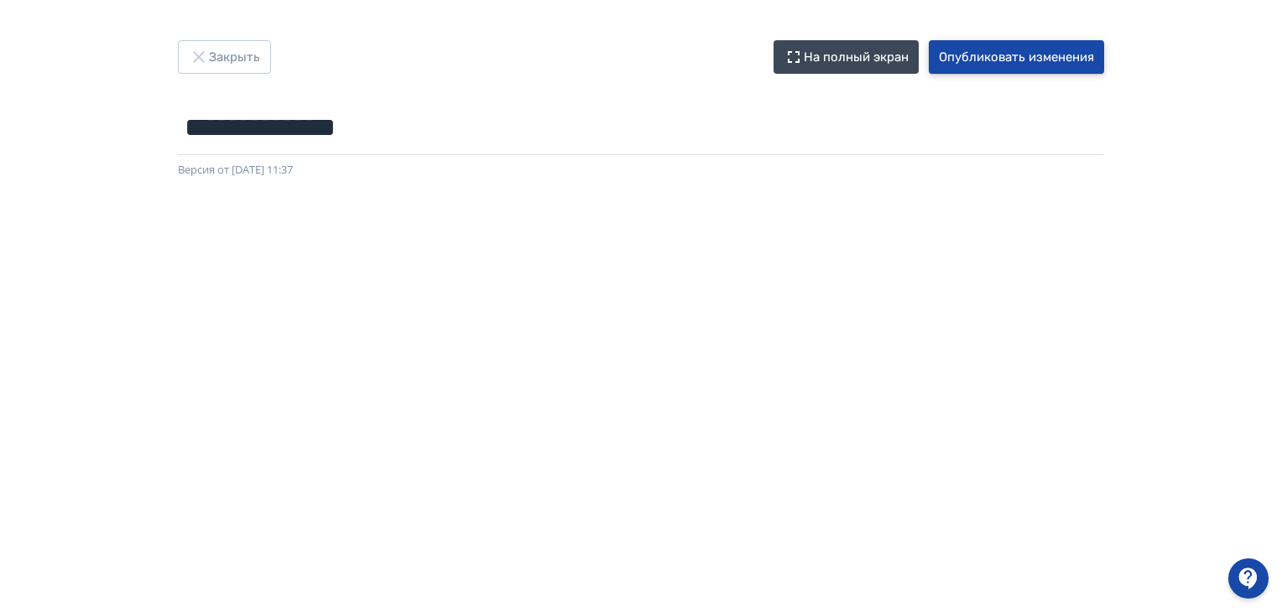
click at [1007, 51] on button "Опубликовать изменения" at bounding box center [1016, 57] width 175 height 34
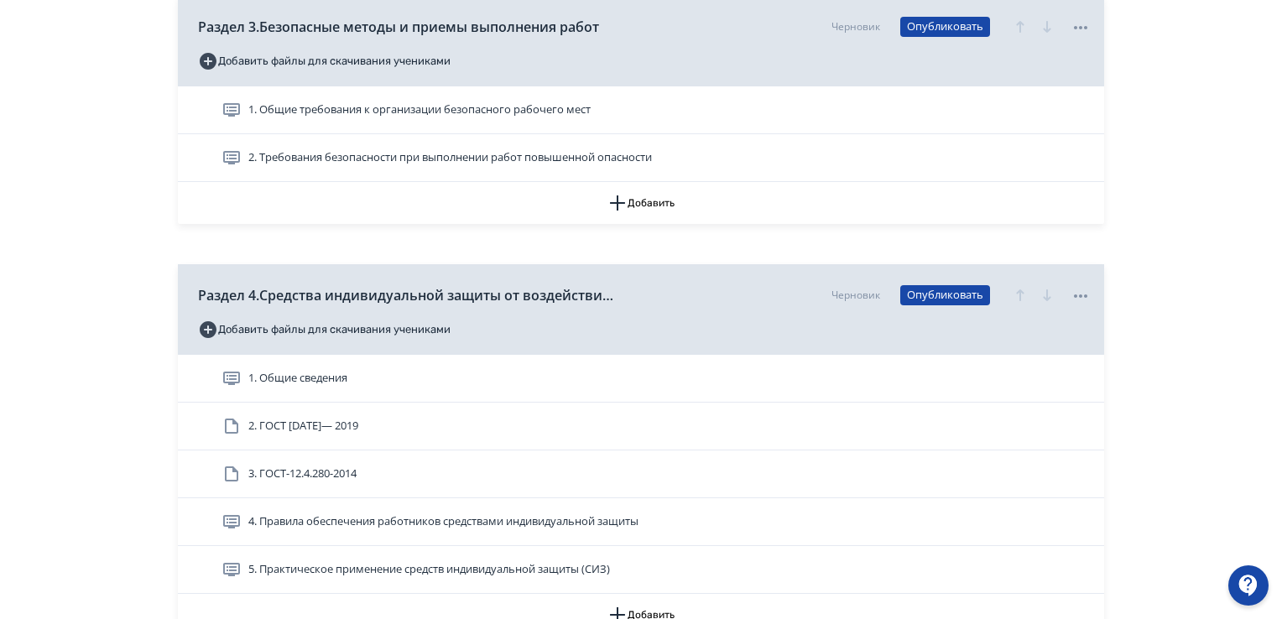
scroll to position [1174, 0]
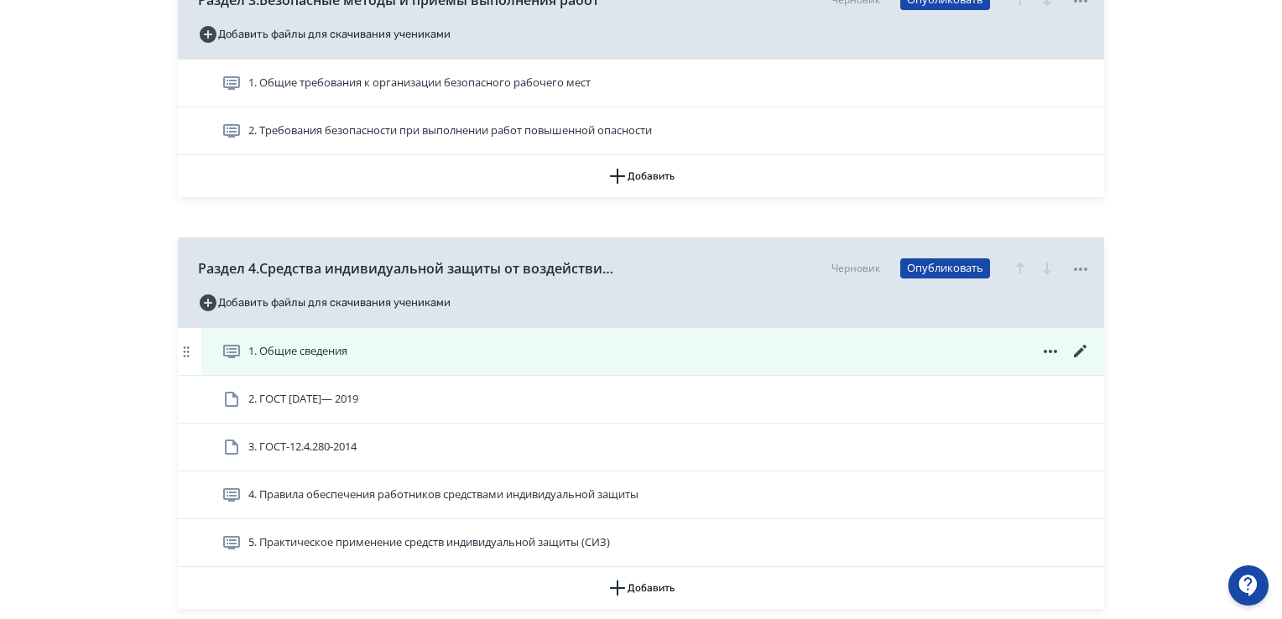
click at [1082, 351] on icon at bounding box center [1080, 351] width 20 height 20
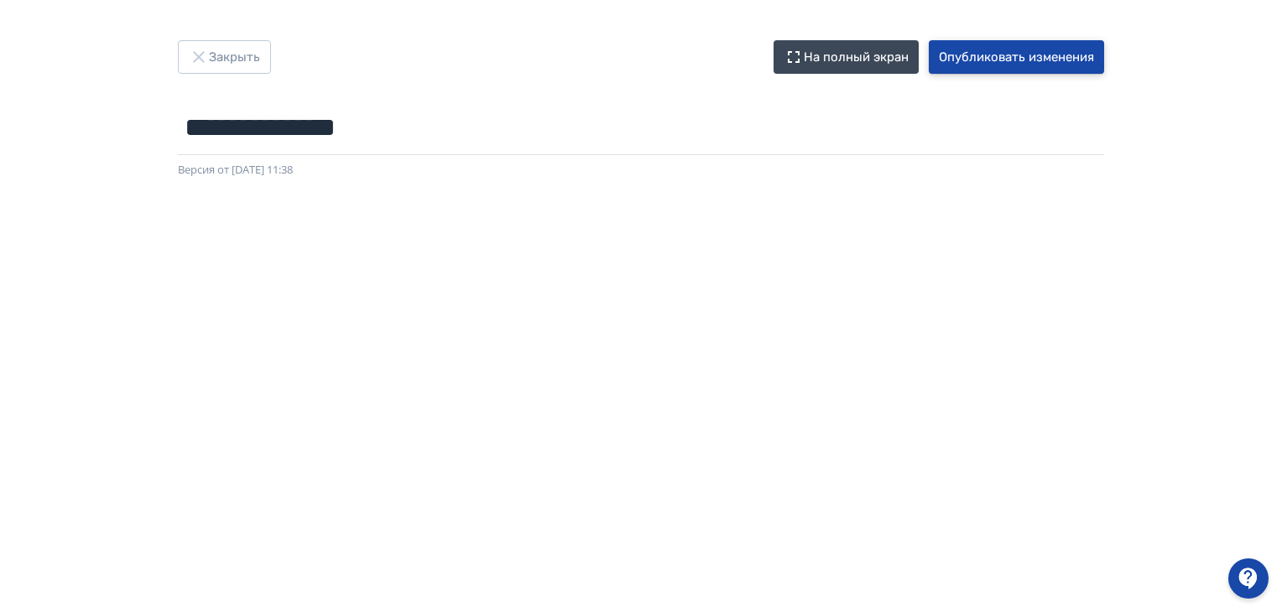
click at [1009, 54] on button "Опубликовать изменения" at bounding box center [1016, 57] width 175 height 34
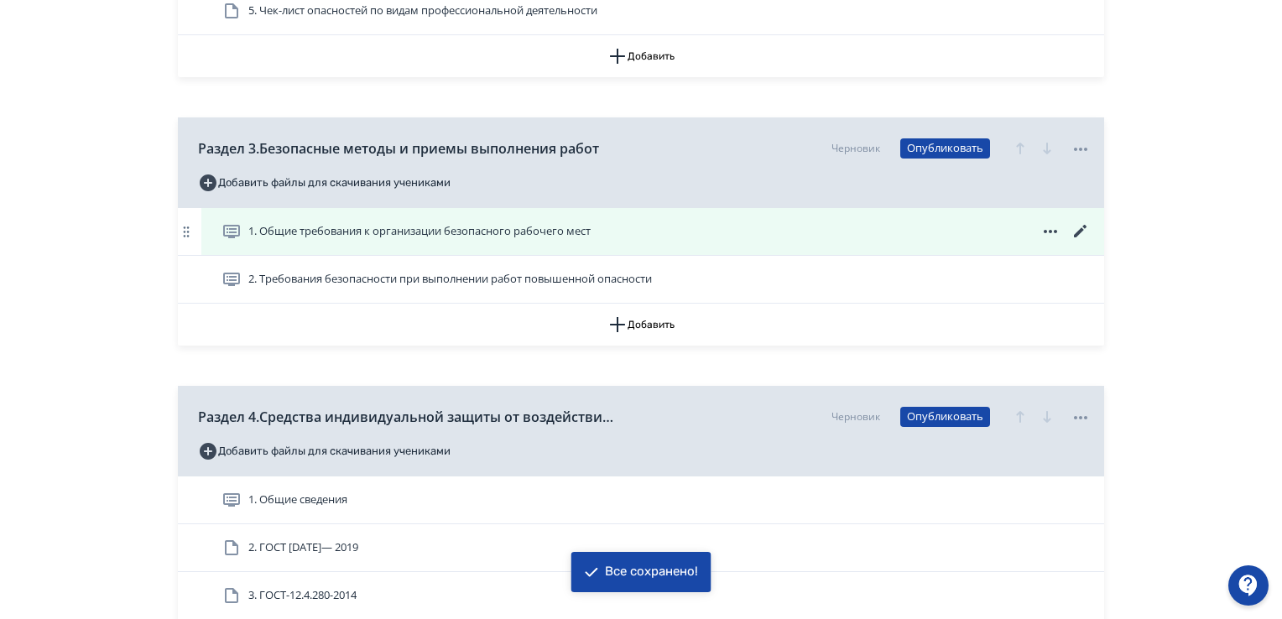
scroll to position [1090, 0]
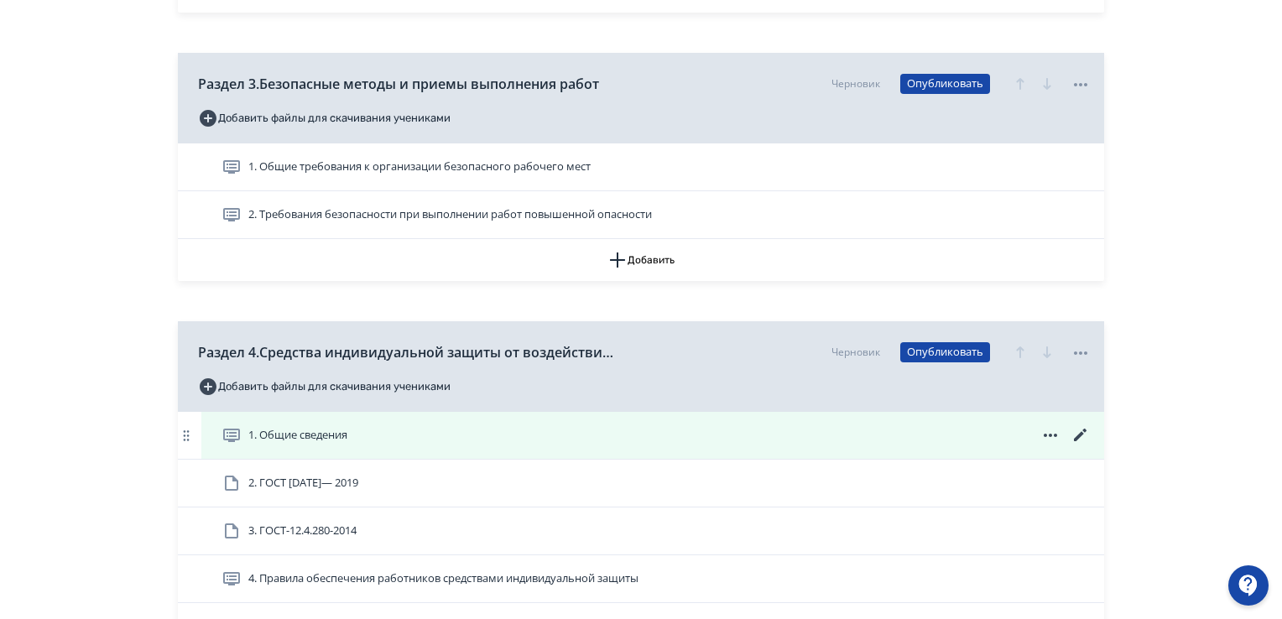
click at [1079, 433] on icon at bounding box center [1080, 435] width 20 height 20
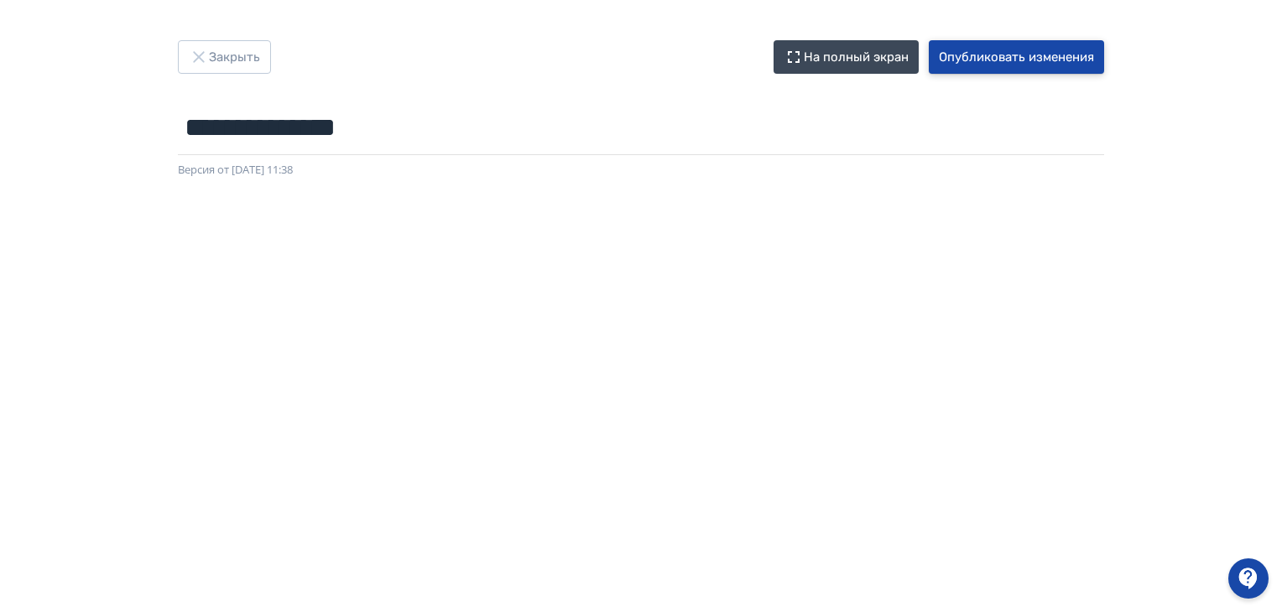
click at [1012, 70] on button "Опубликовать изменения" at bounding box center [1016, 57] width 175 height 34
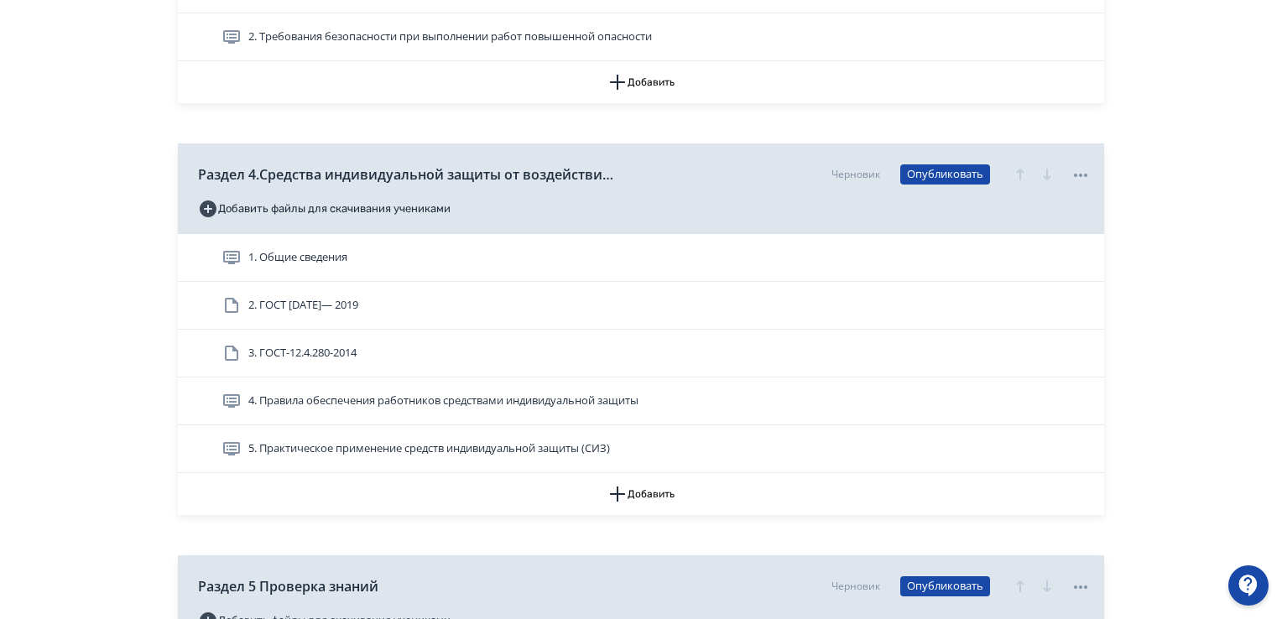
scroll to position [1258, 0]
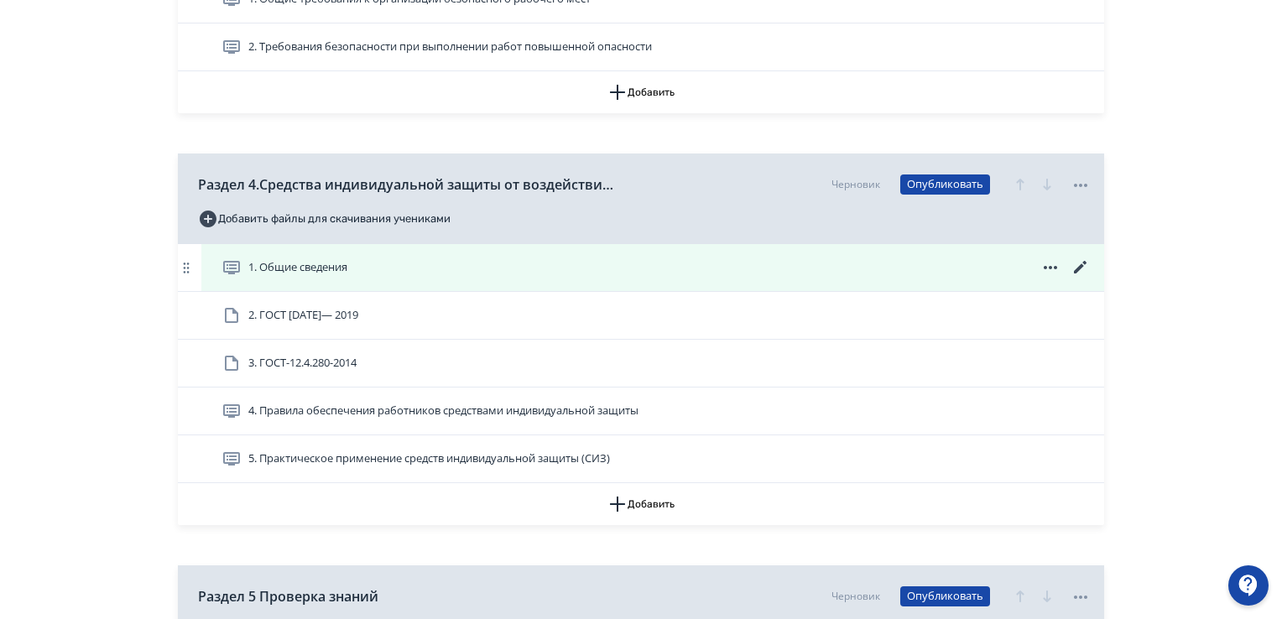
click at [1079, 266] on icon at bounding box center [1080, 267] width 20 height 20
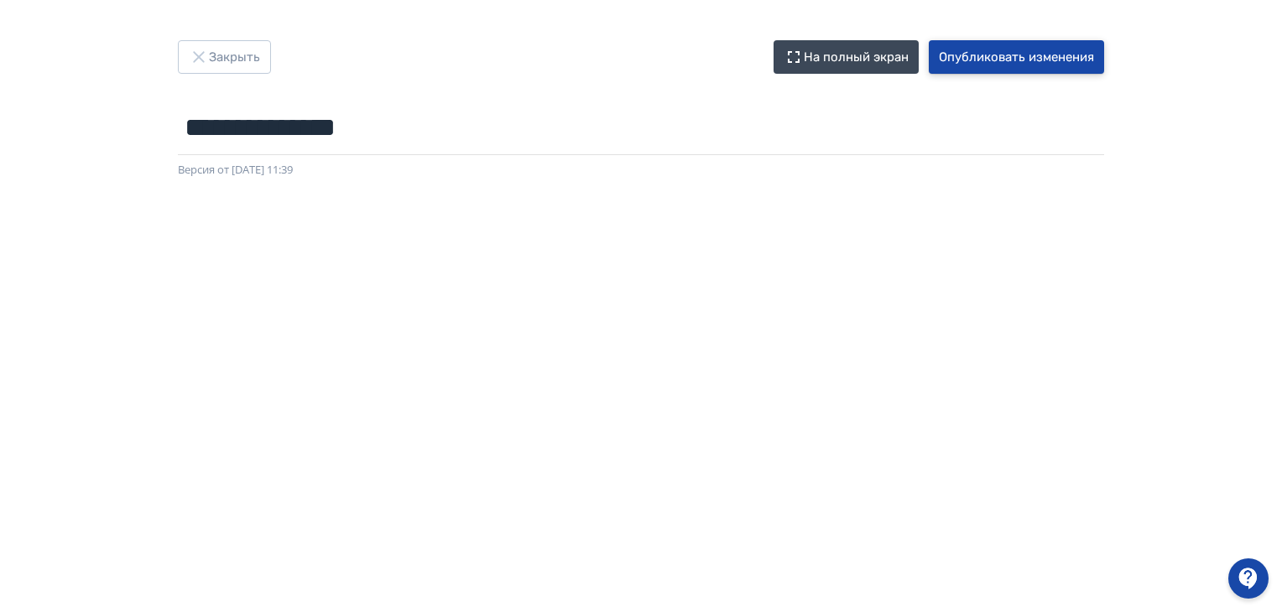
click at [1001, 53] on button "Опубликовать изменения" at bounding box center [1016, 57] width 175 height 34
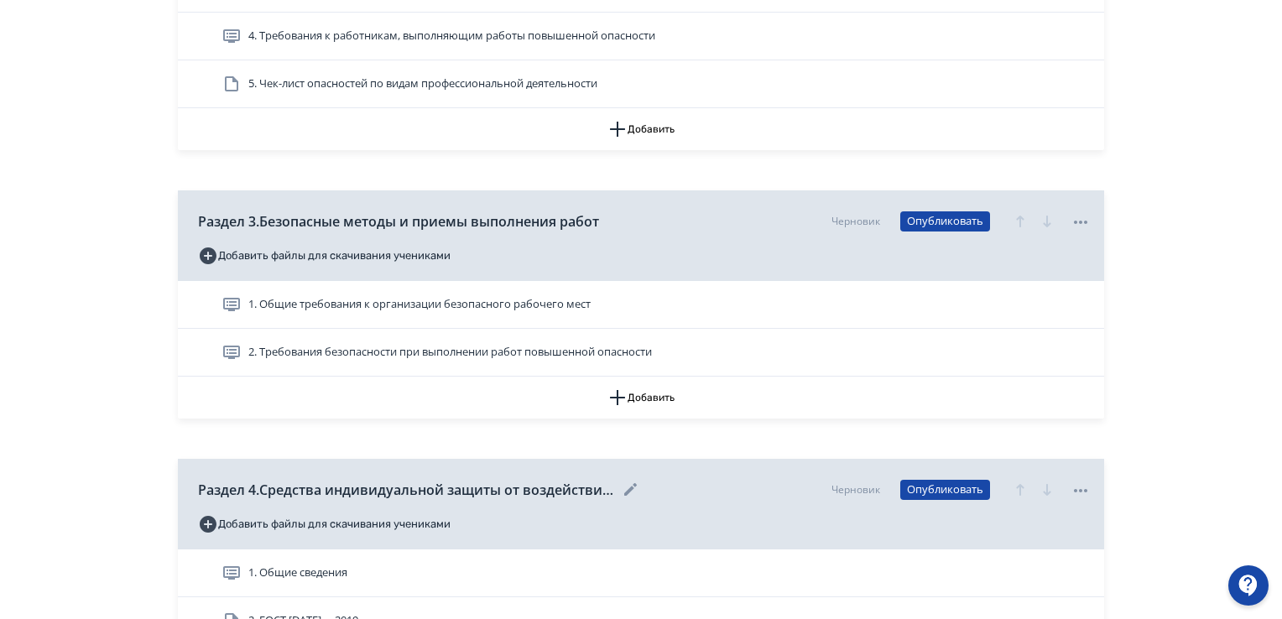
scroll to position [1007, 0]
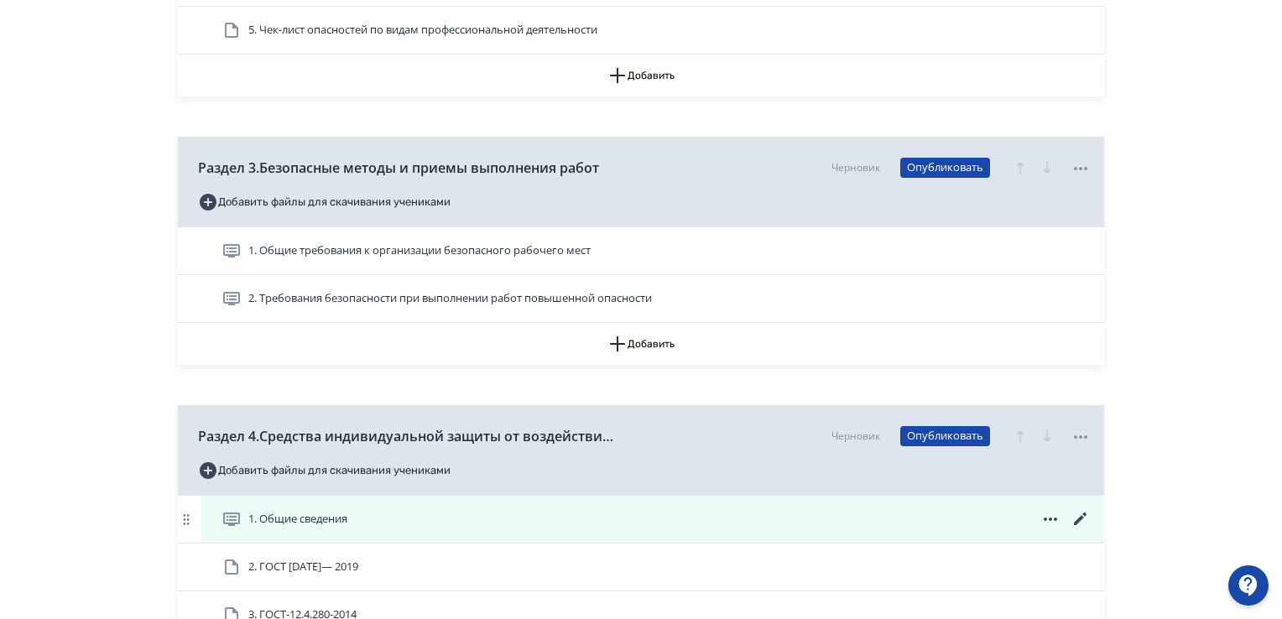
click at [1084, 518] on icon at bounding box center [1080, 519] width 20 height 20
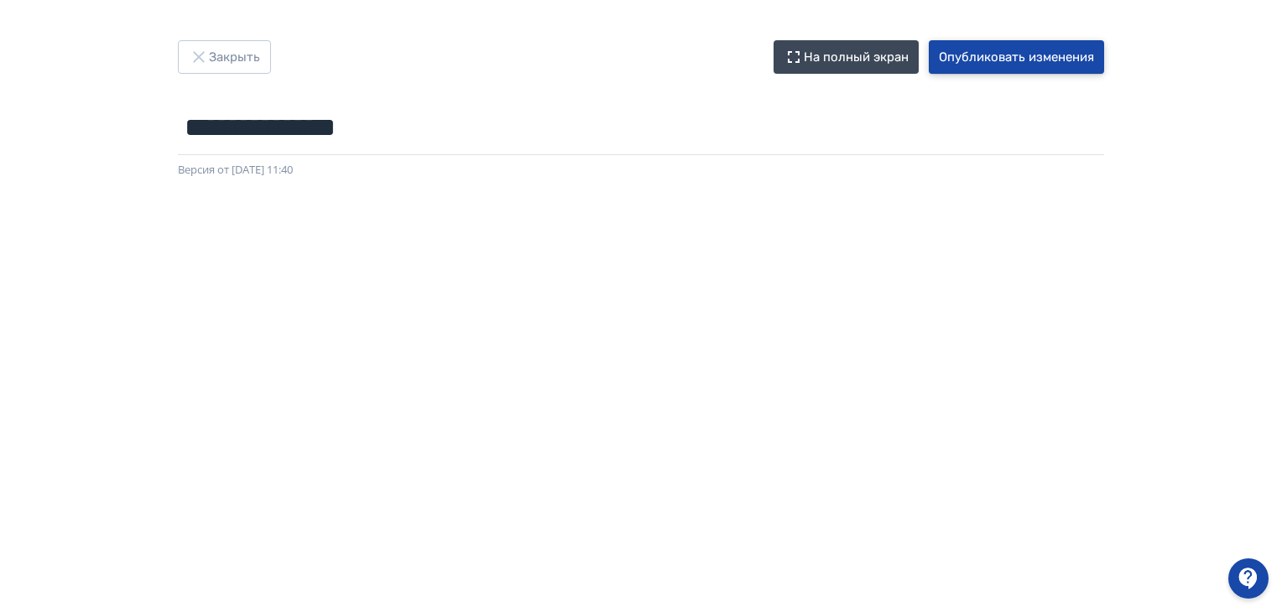
click at [1030, 58] on button "Опубликовать изменения" at bounding box center [1016, 57] width 175 height 34
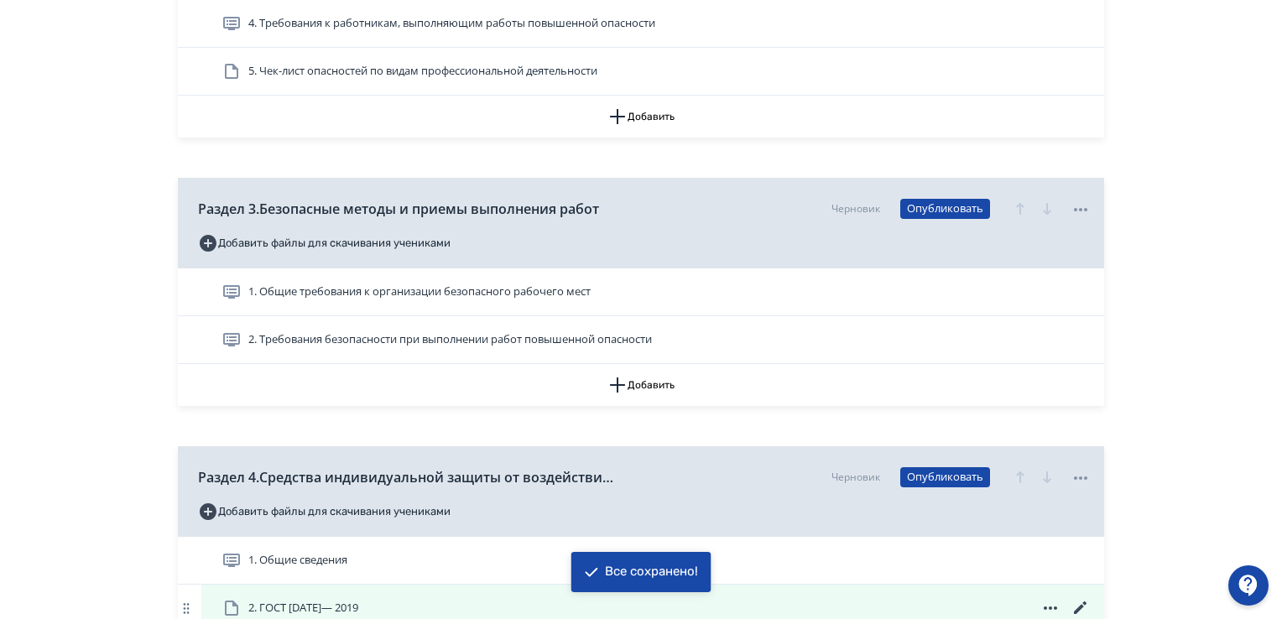
scroll to position [1090, 0]
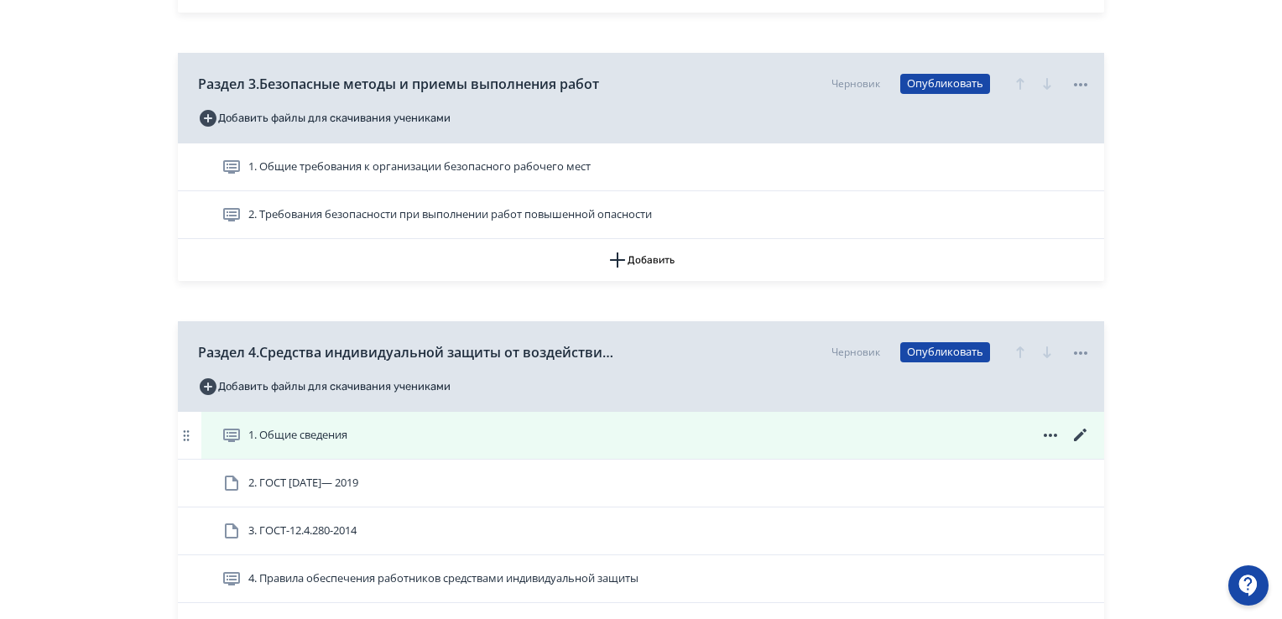
click at [1084, 434] on icon at bounding box center [1080, 435] width 20 height 20
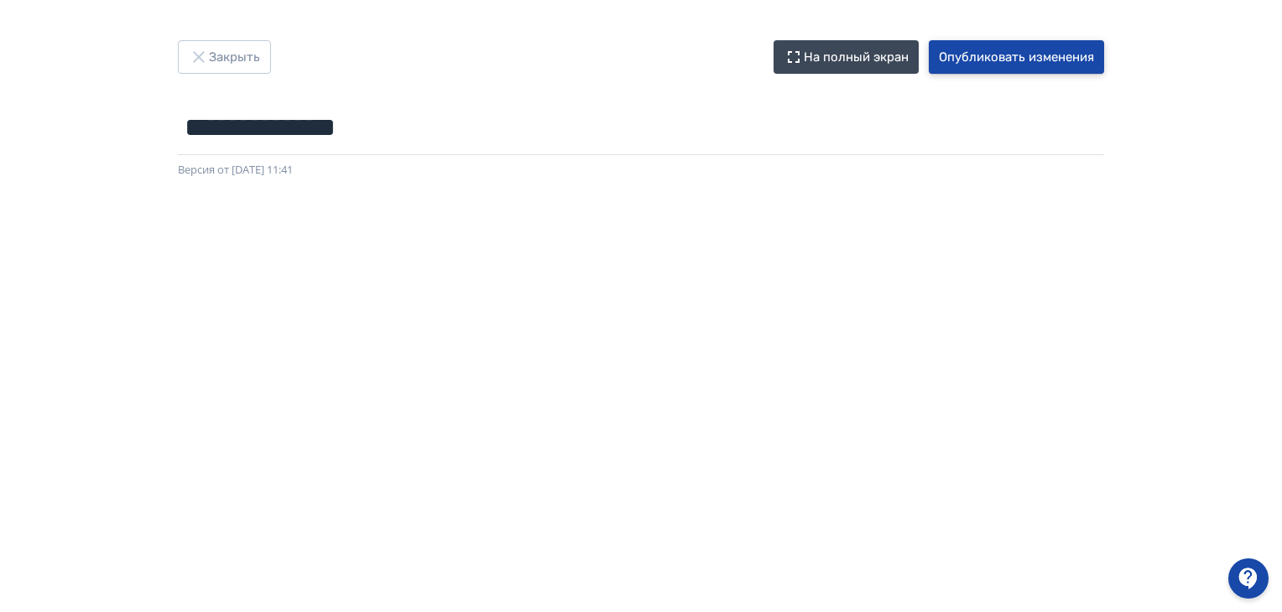
click at [954, 54] on button "Опубликовать изменения" at bounding box center [1016, 57] width 175 height 34
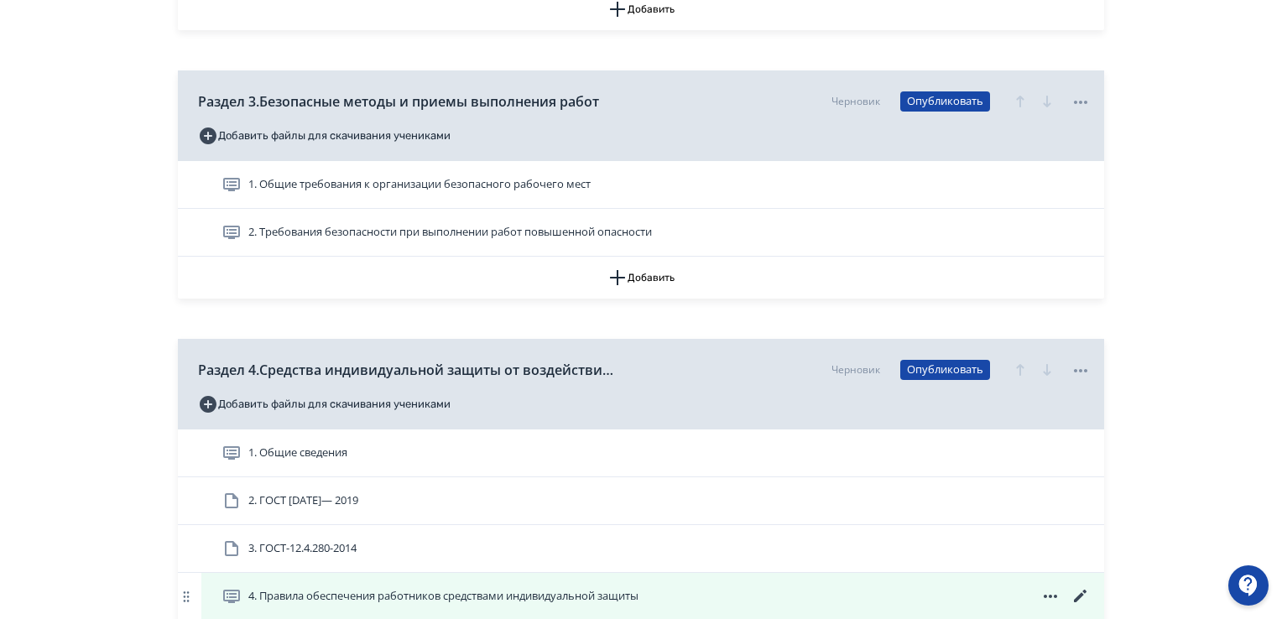
scroll to position [1174, 0]
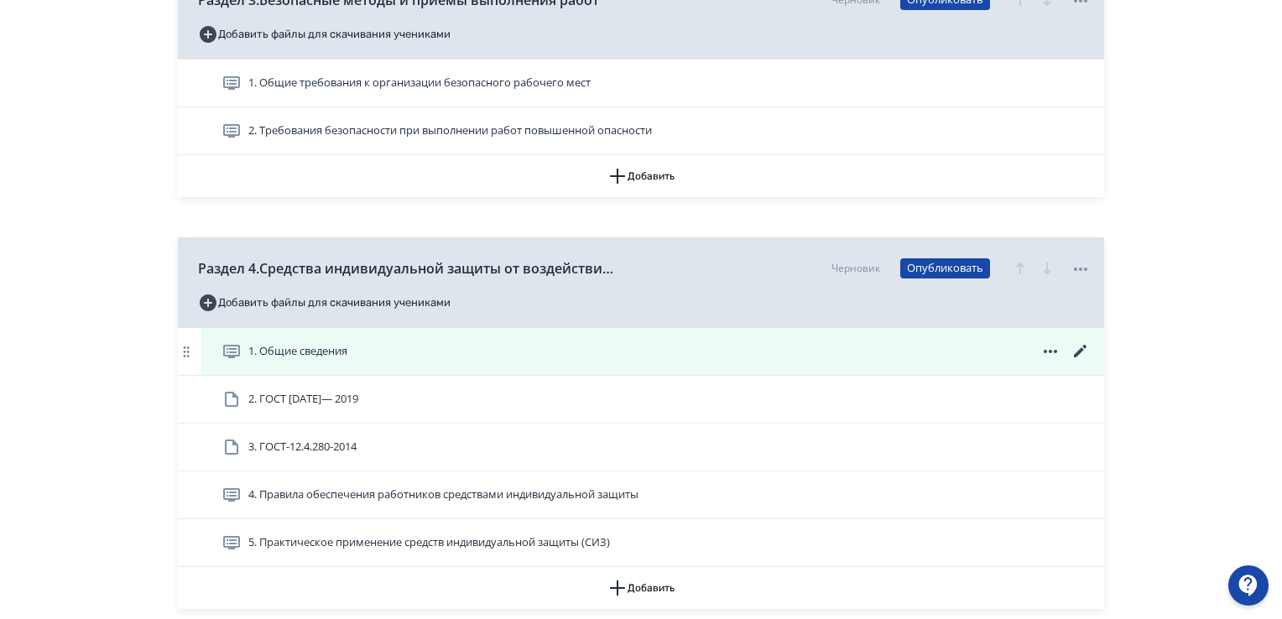
click at [1078, 349] on icon at bounding box center [1080, 351] width 20 height 20
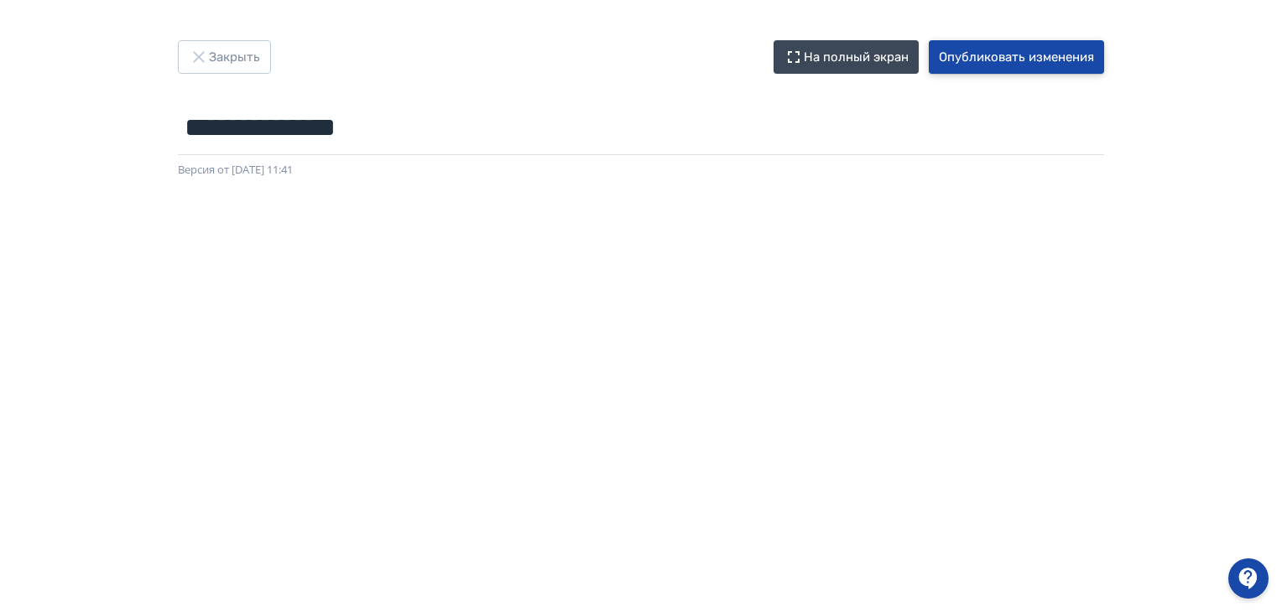
click at [956, 51] on button "Опубликовать изменения" at bounding box center [1016, 57] width 175 height 34
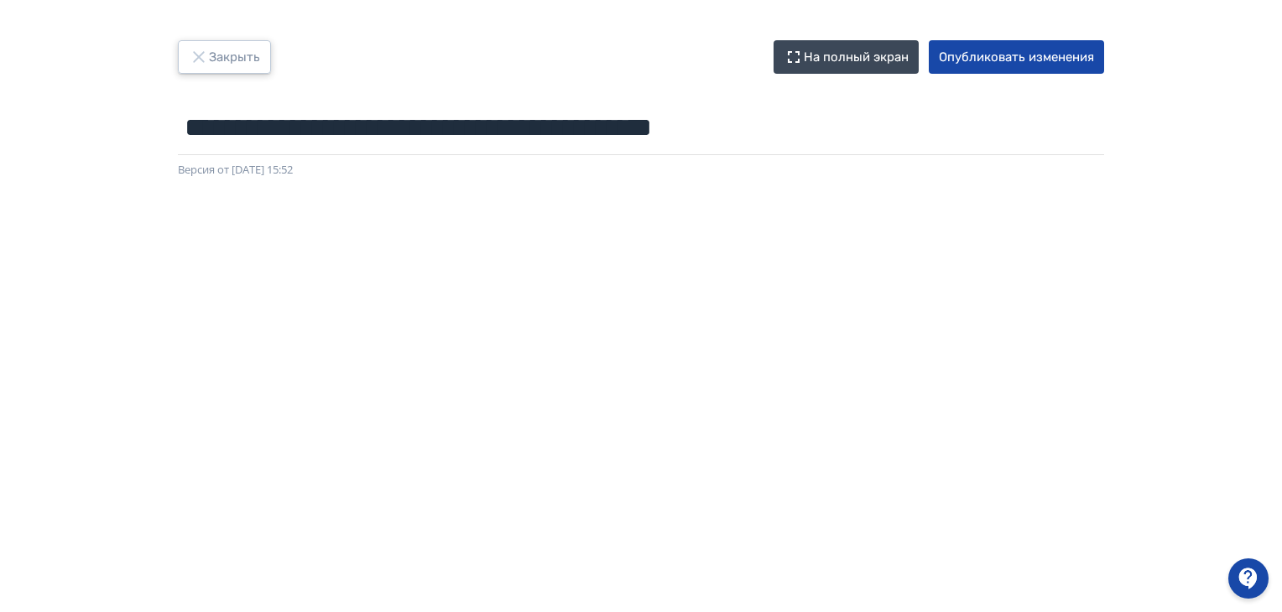
click at [206, 57] on icon "button" at bounding box center [199, 57] width 20 height 20
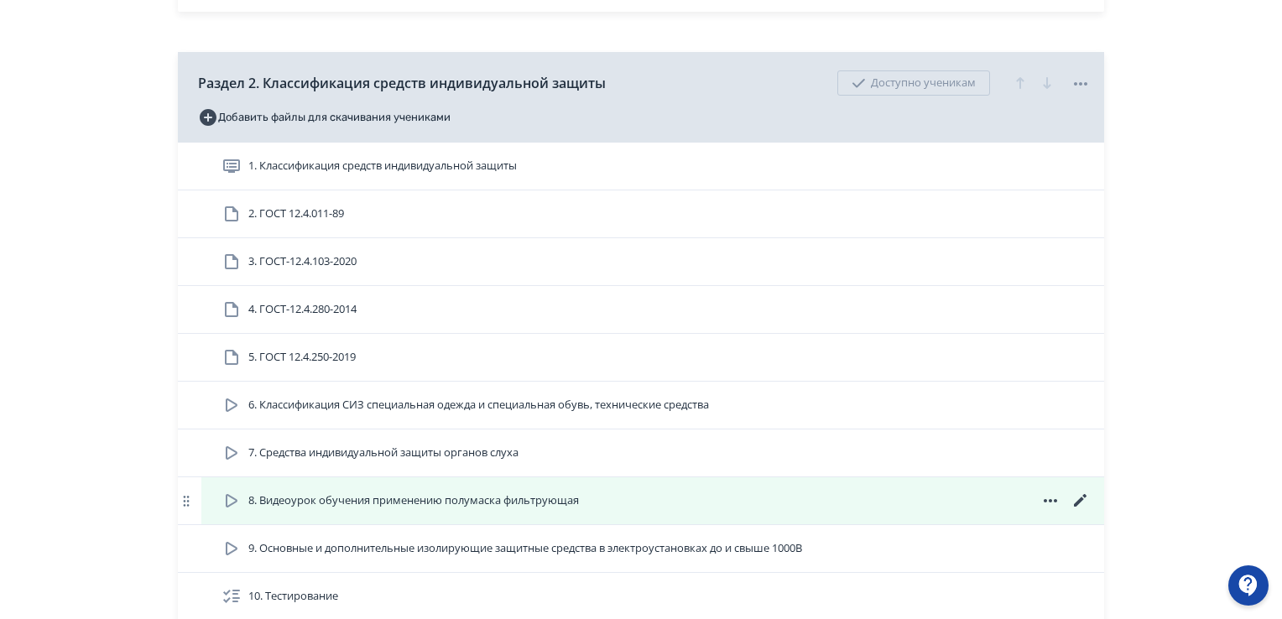
scroll to position [923, 0]
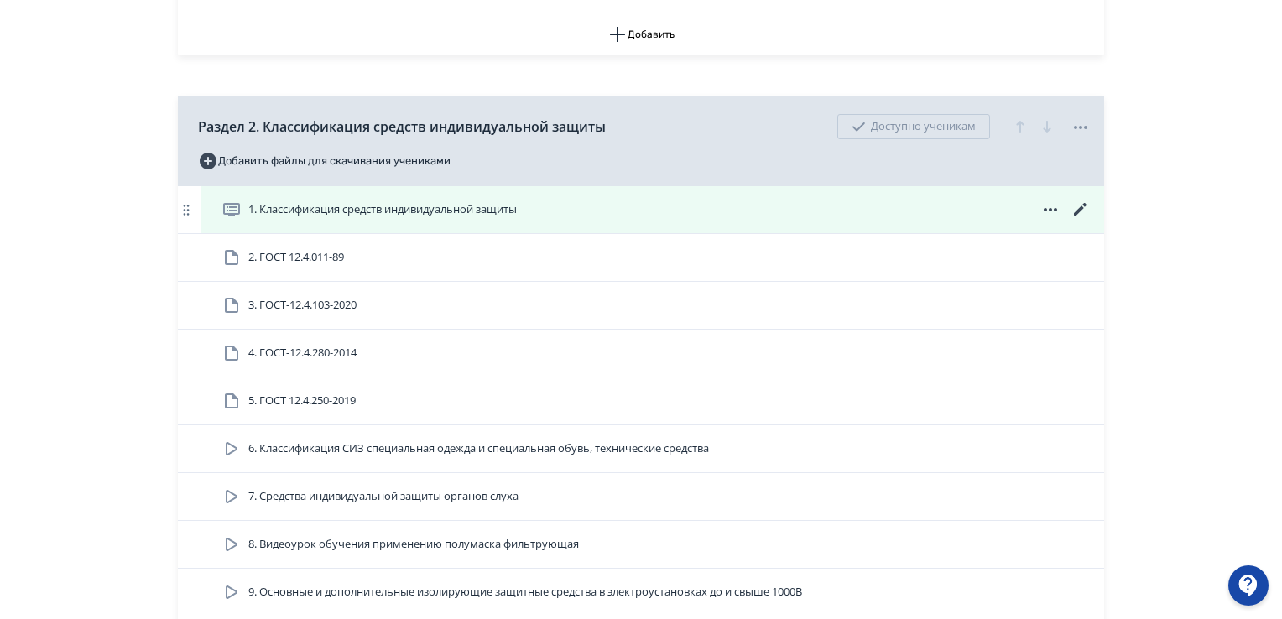
click at [1080, 212] on icon at bounding box center [1080, 210] width 20 height 20
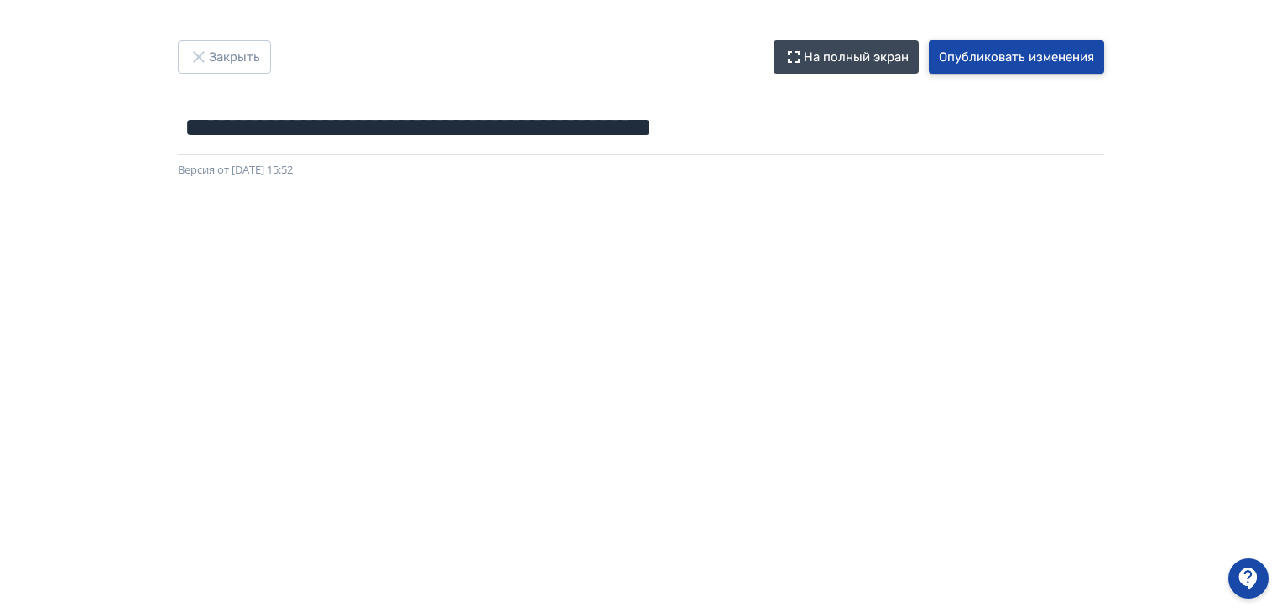
click at [1038, 52] on button "Опубликовать изменения" at bounding box center [1016, 57] width 175 height 34
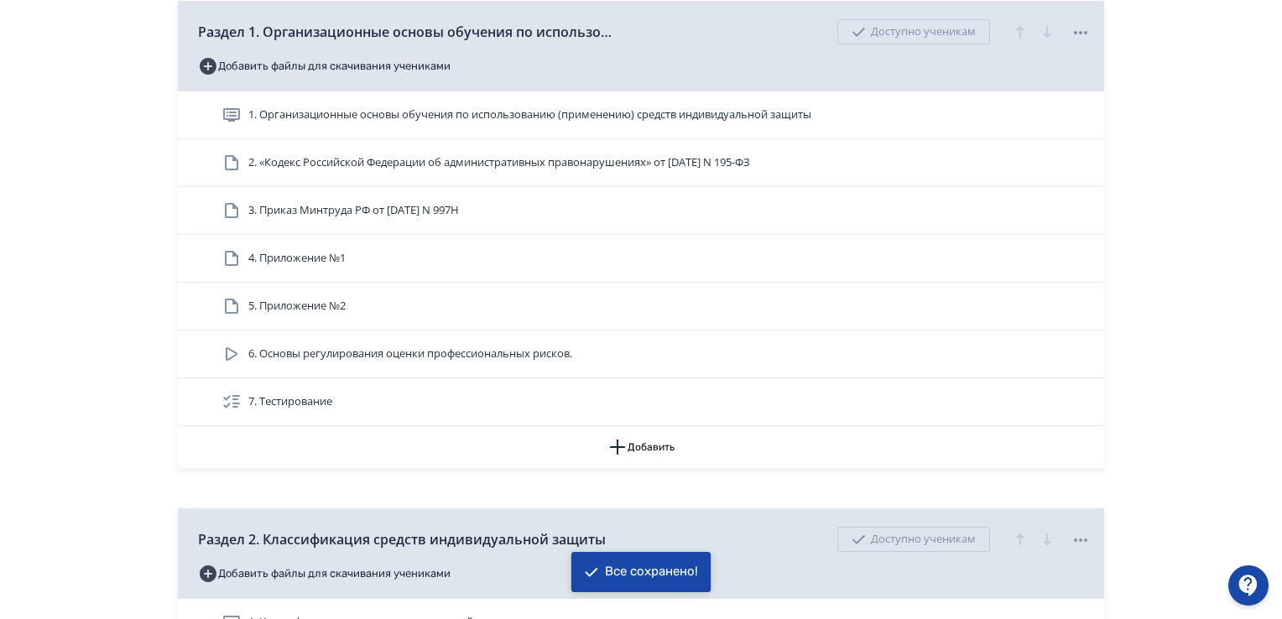
scroll to position [587, 0]
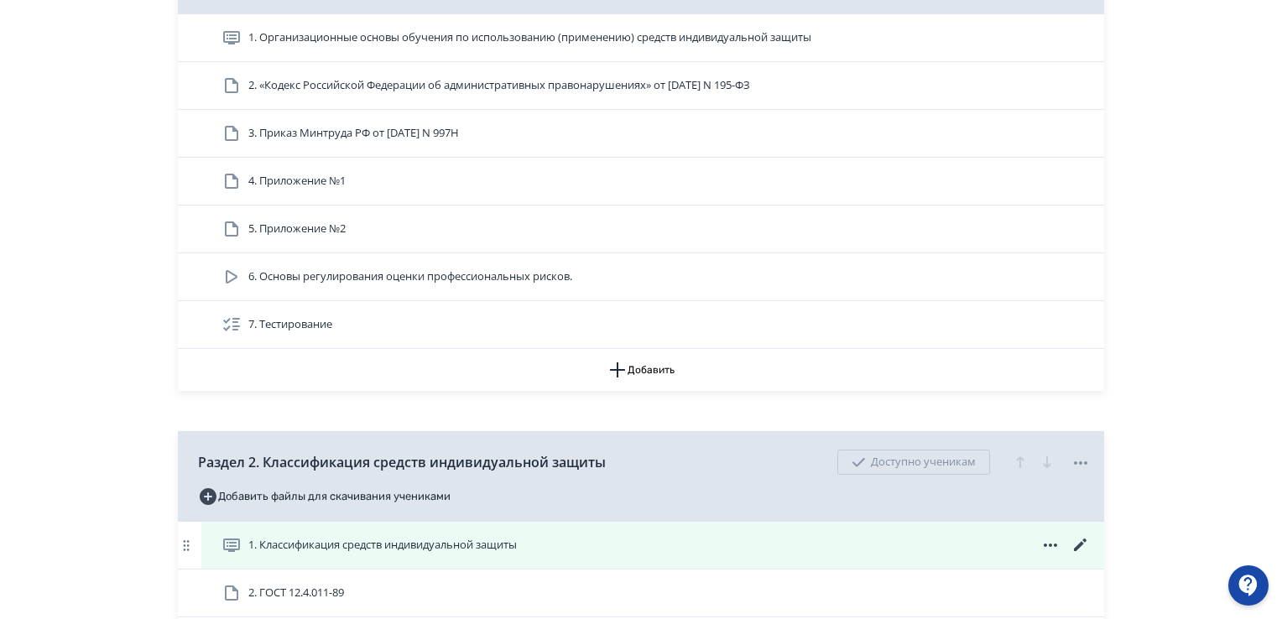
click at [1080, 547] on icon at bounding box center [1080, 545] width 20 height 20
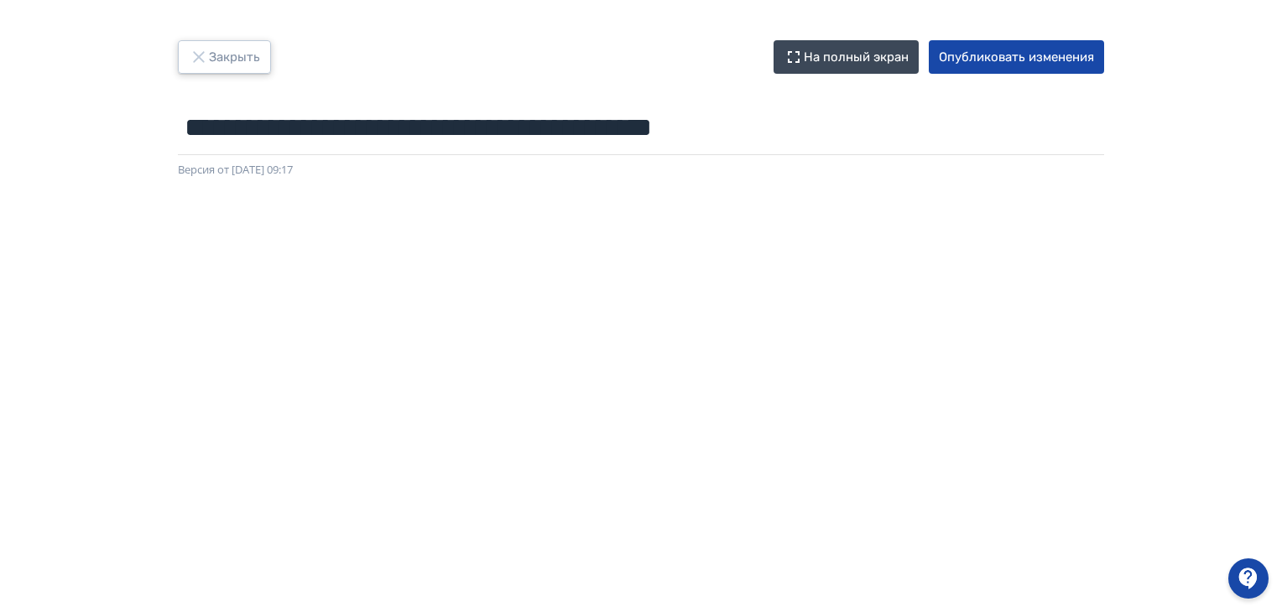
click at [216, 61] on button "Закрыть" at bounding box center [224, 57] width 93 height 34
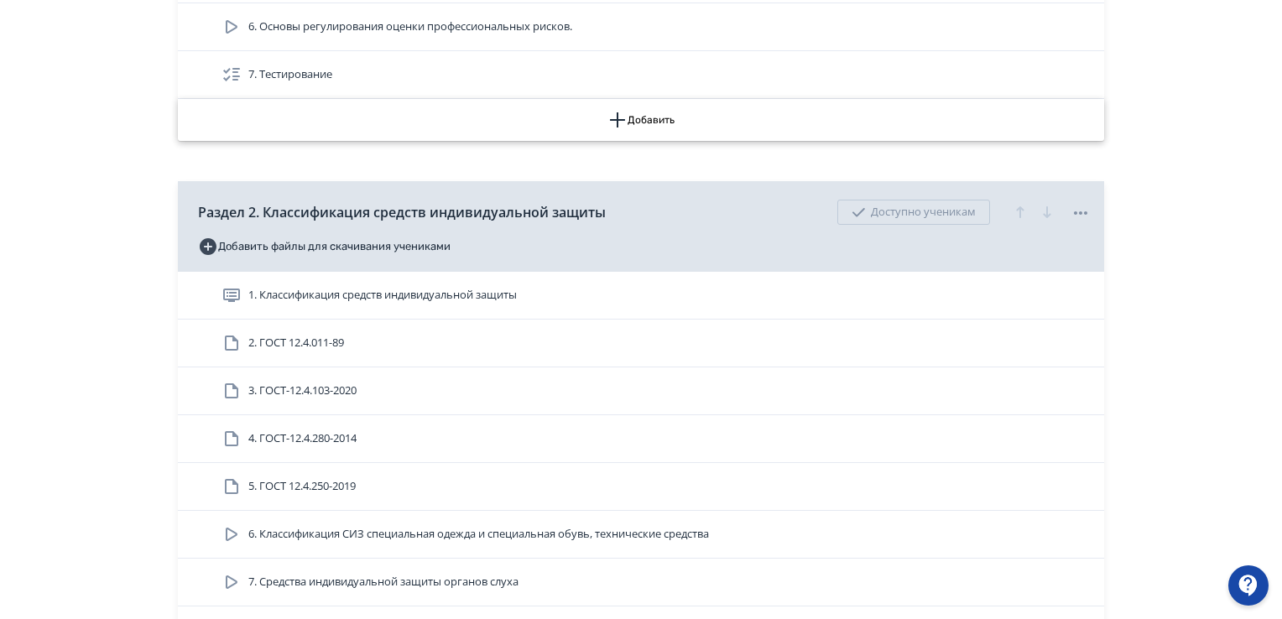
scroll to position [839, 0]
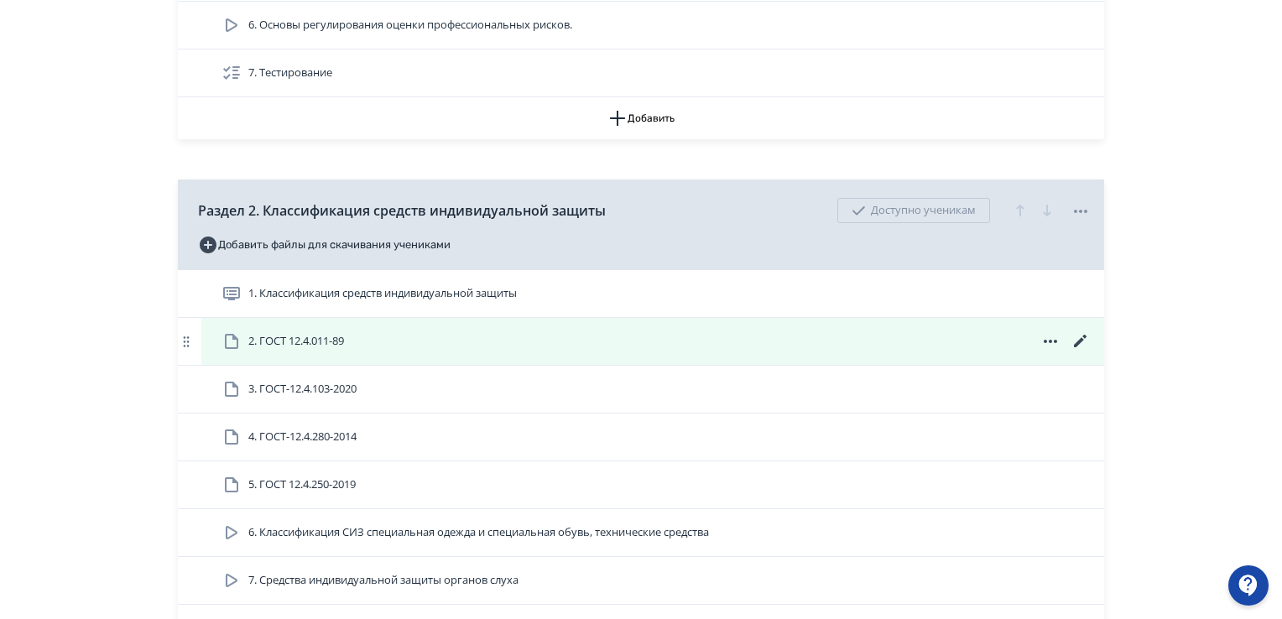
click at [1051, 338] on icon at bounding box center [1050, 341] width 20 height 20
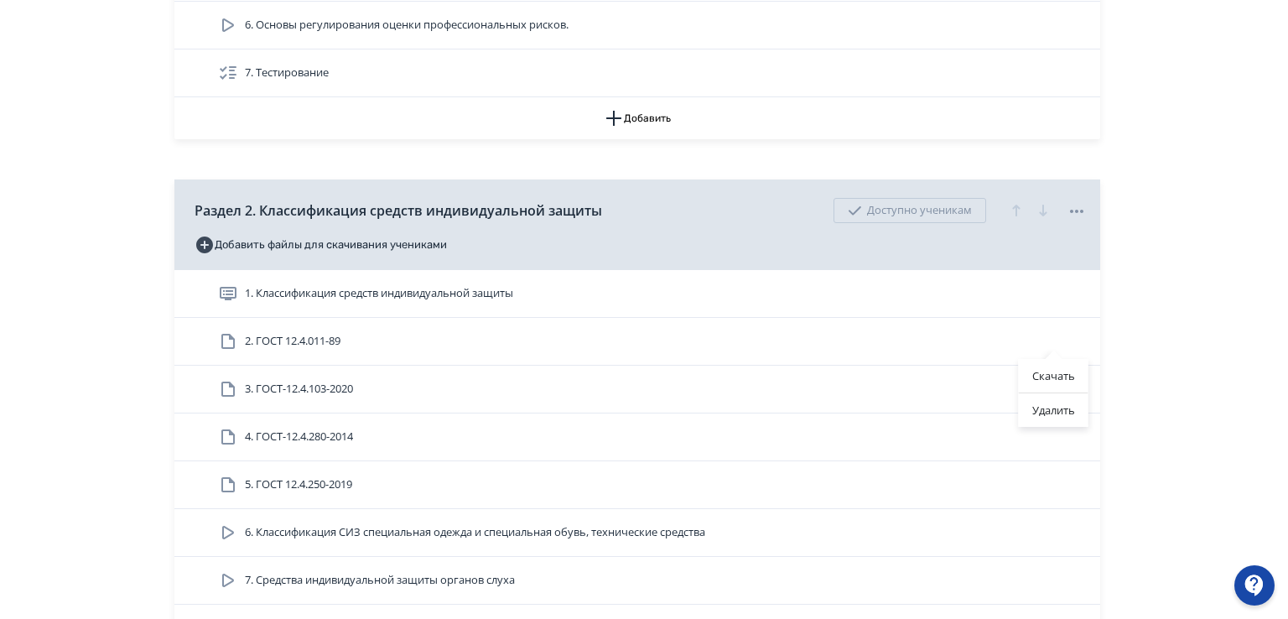
click at [1202, 345] on div "Скачать Удалить" at bounding box center [644, 309] width 1288 height 619
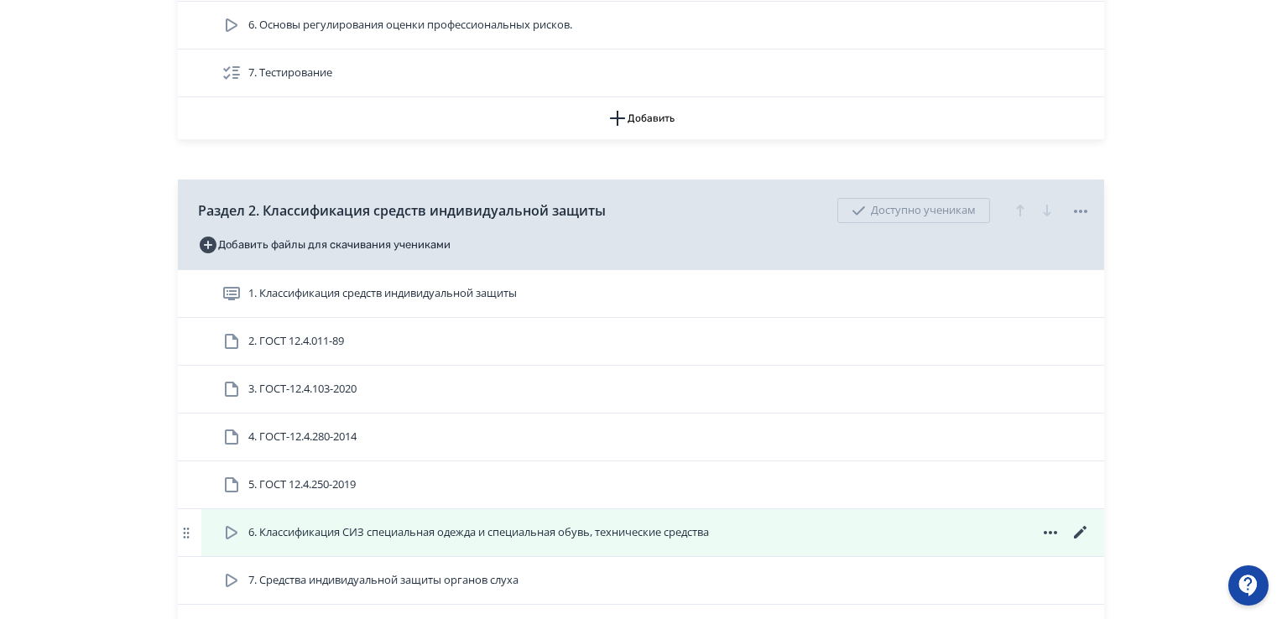
click at [1085, 532] on icon at bounding box center [1080, 533] width 20 height 20
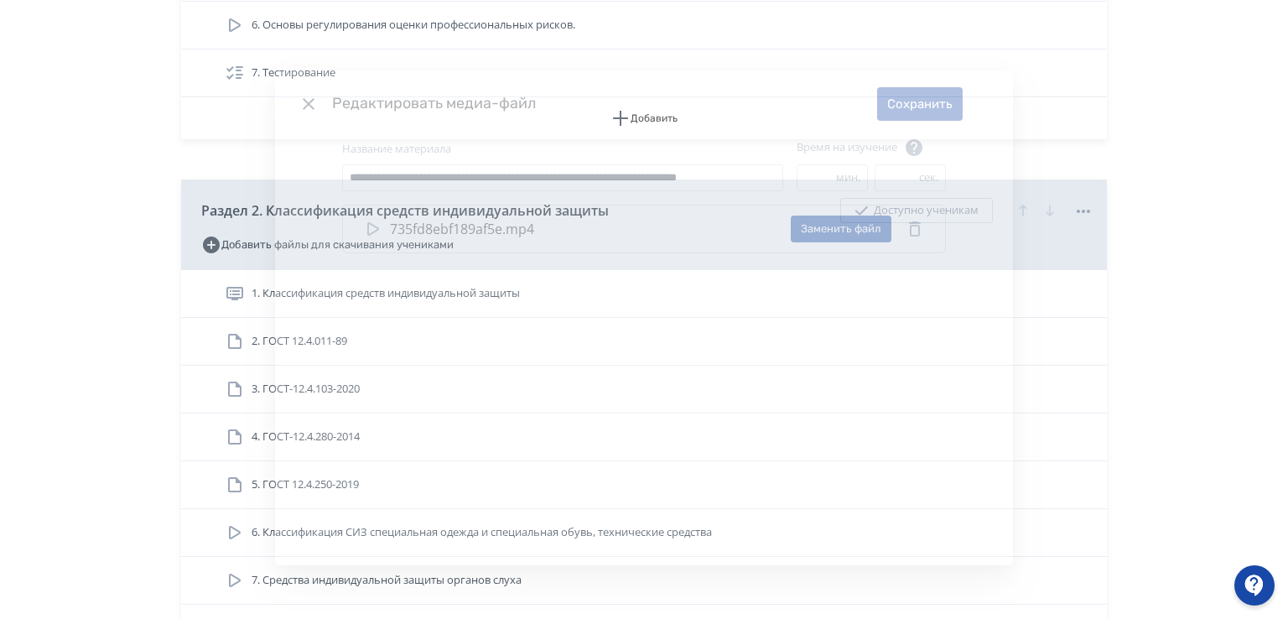
click at [307, 99] on icon "Modal" at bounding box center [309, 104] width 20 height 20
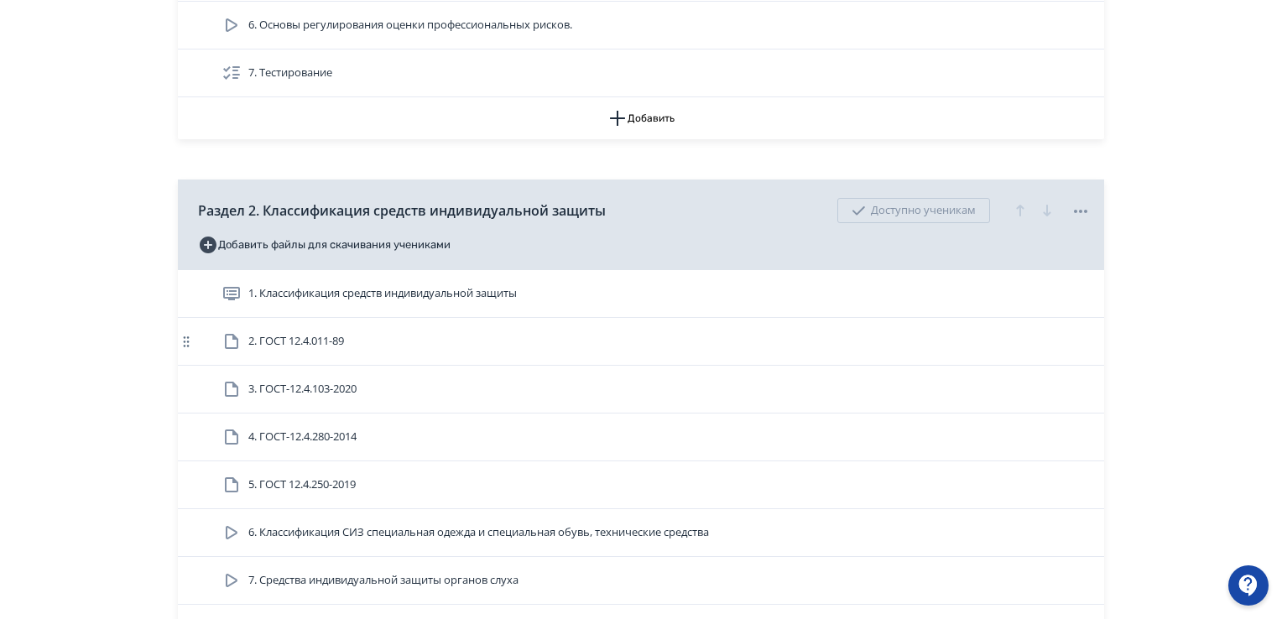
click at [185, 335] on icon at bounding box center [186, 341] width 17 height 17
click at [185, 338] on icon at bounding box center [186, 341] width 17 height 17
drag, startPoint x: 185, startPoint y: 338, endPoint x: 110, endPoint y: 325, distance: 76.5
click at [189, 534] on icon at bounding box center [186, 532] width 17 height 17
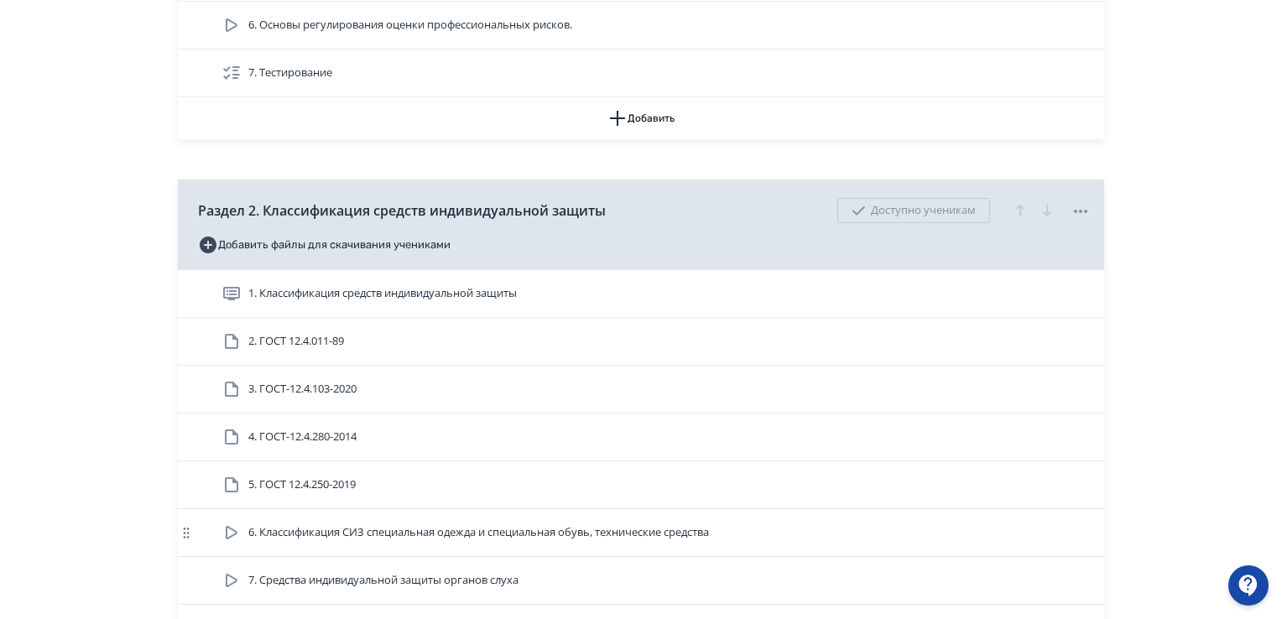
click at [186, 528] on icon at bounding box center [186, 532] width 17 height 17
drag, startPoint x: 186, startPoint y: 528, endPoint x: 1185, endPoint y: 315, distance: 1021.6
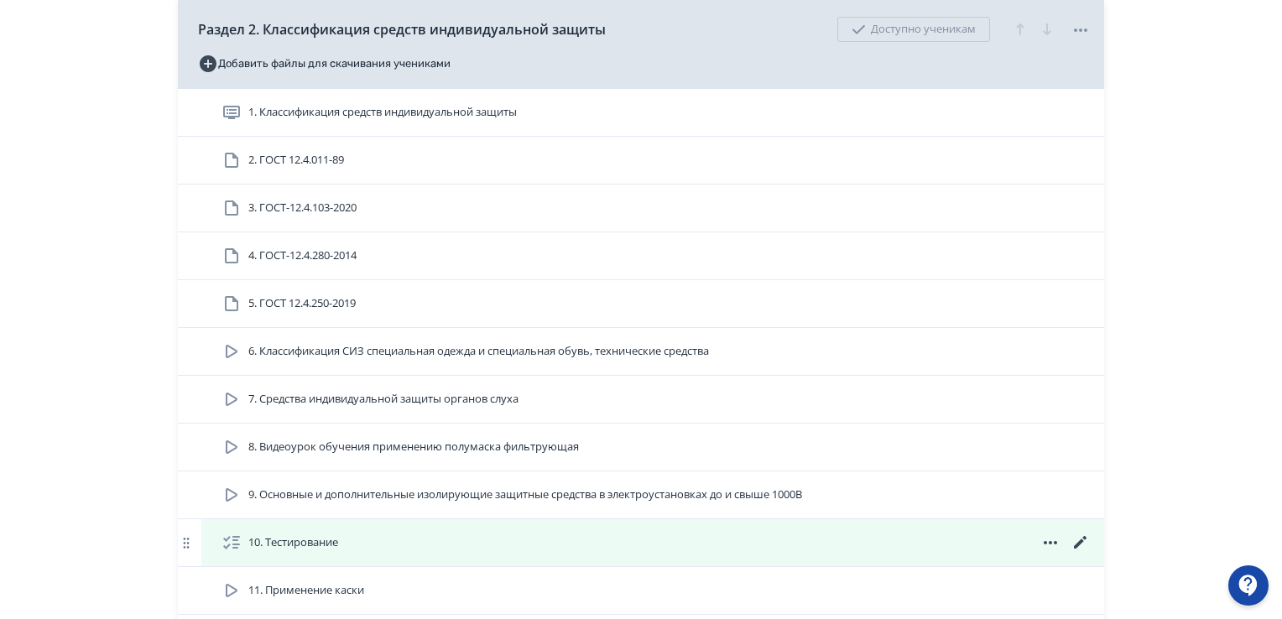
scroll to position [1258, 0]
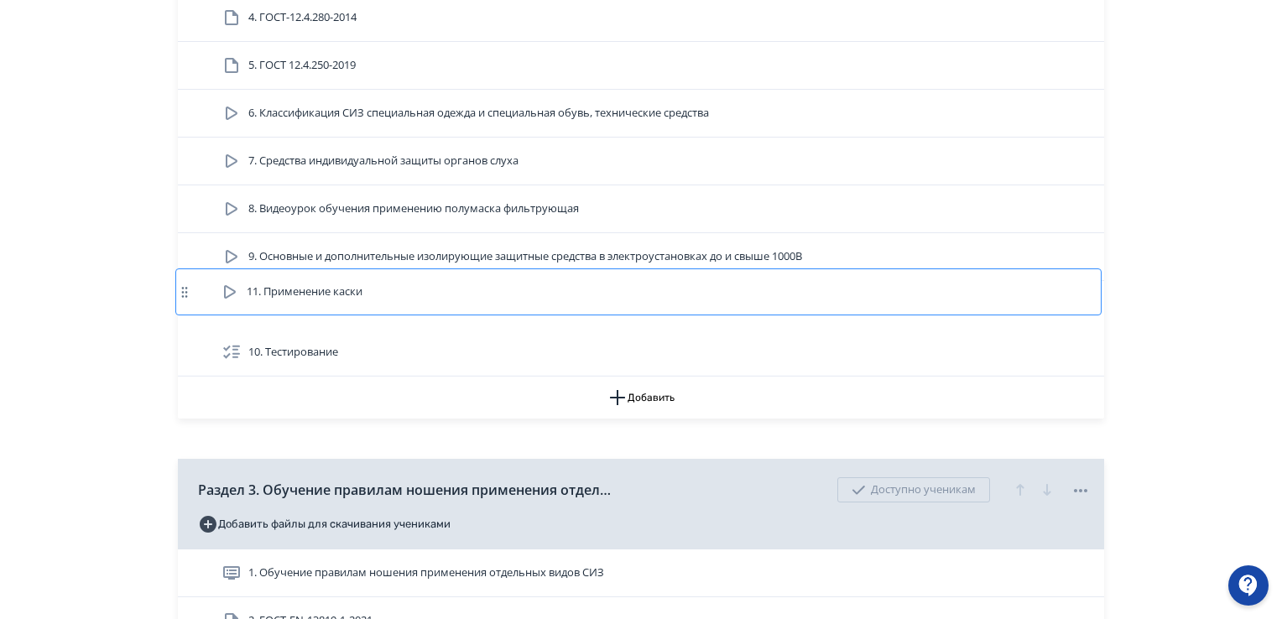
drag, startPoint x: 372, startPoint y: 355, endPoint x: 369, endPoint y: 291, distance: 63.8
click at [369, 291] on div "1. Классификация средств индивидуальной защиты 2. ГОСТ 12.4.011-89 3. ГОСТ-12.4…" at bounding box center [641, 114] width 926 height 526
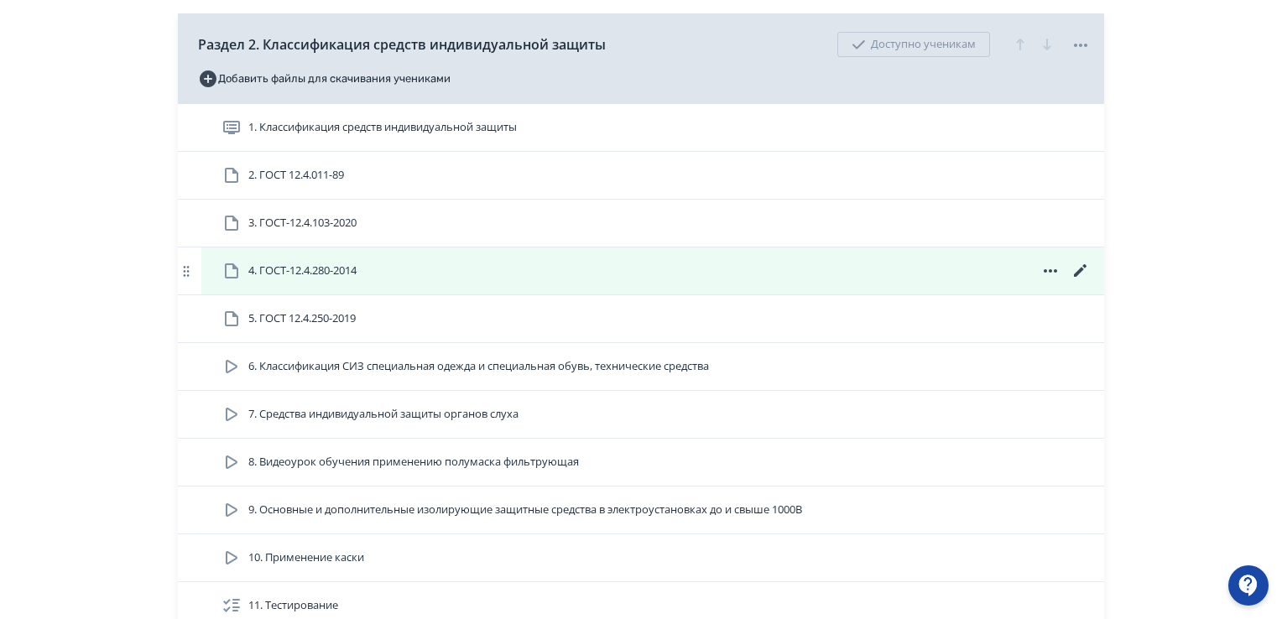
scroll to position [923, 0]
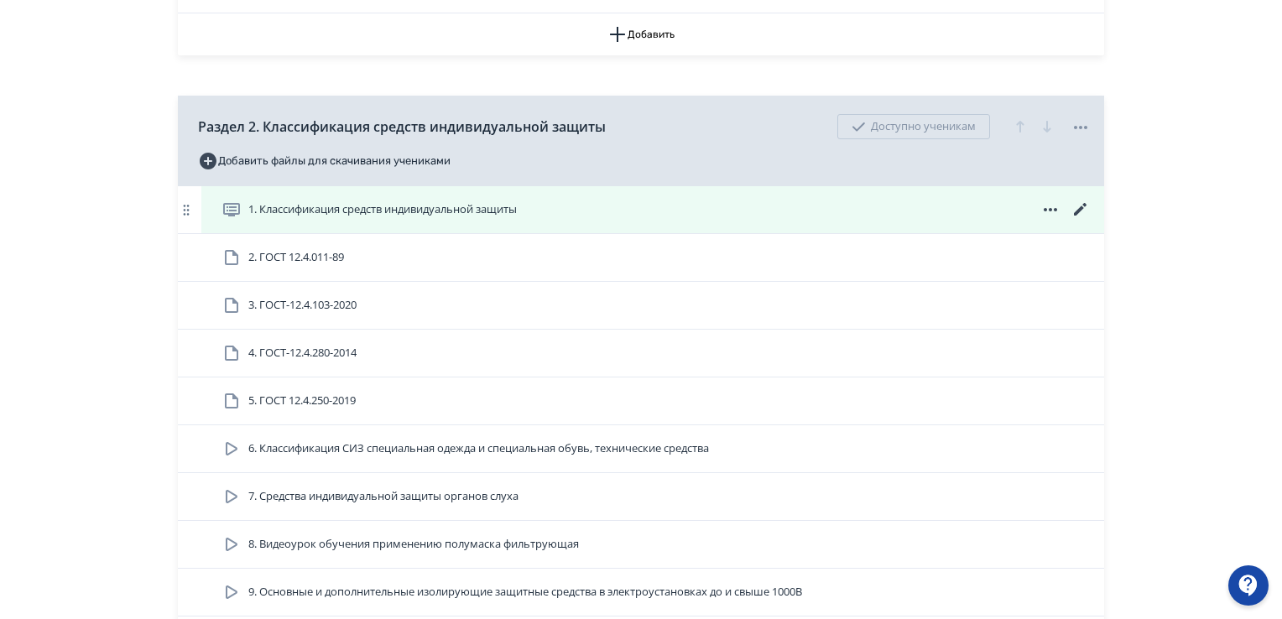
click at [1075, 207] on icon at bounding box center [1080, 210] width 20 height 20
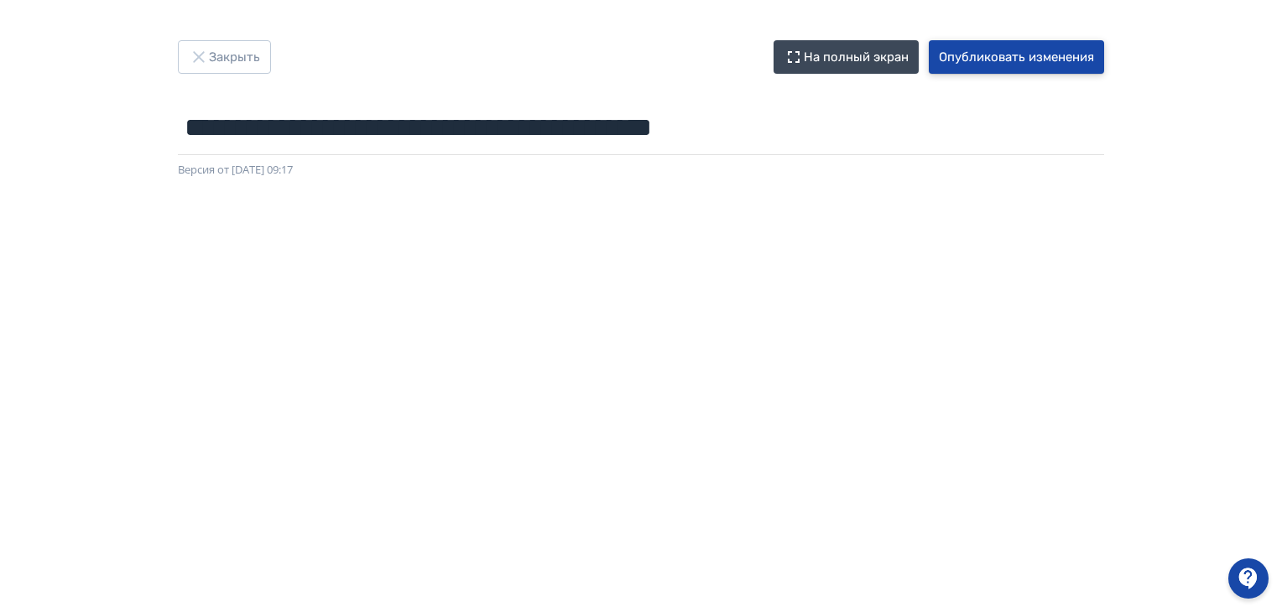
click at [1043, 55] on button "Опубликовать изменения" at bounding box center [1016, 57] width 175 height 34
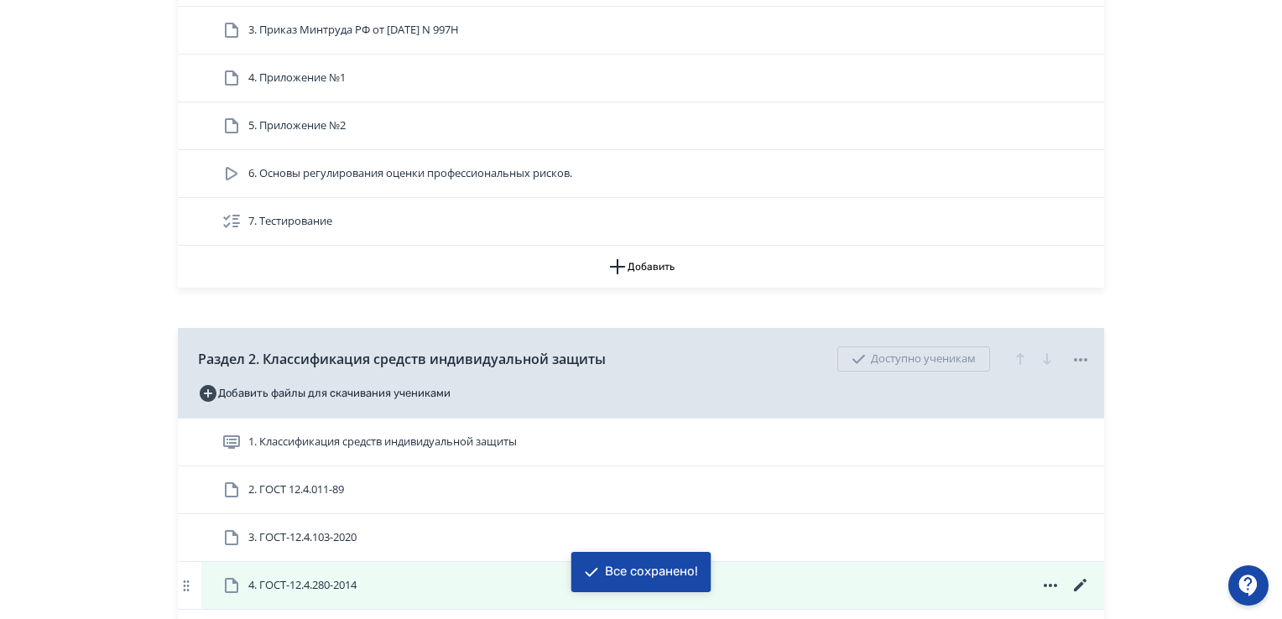
scroll to position [755, 0]
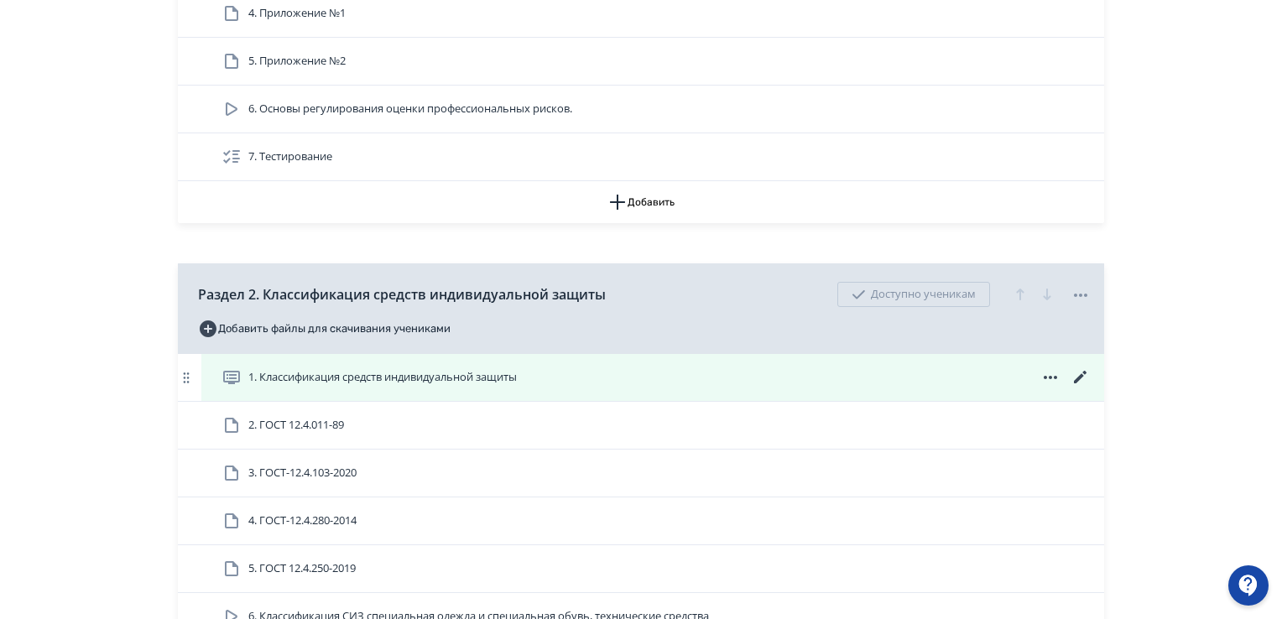
click at [1077, 372] on icon at bounding box center [1080, 377] width 20 height 20
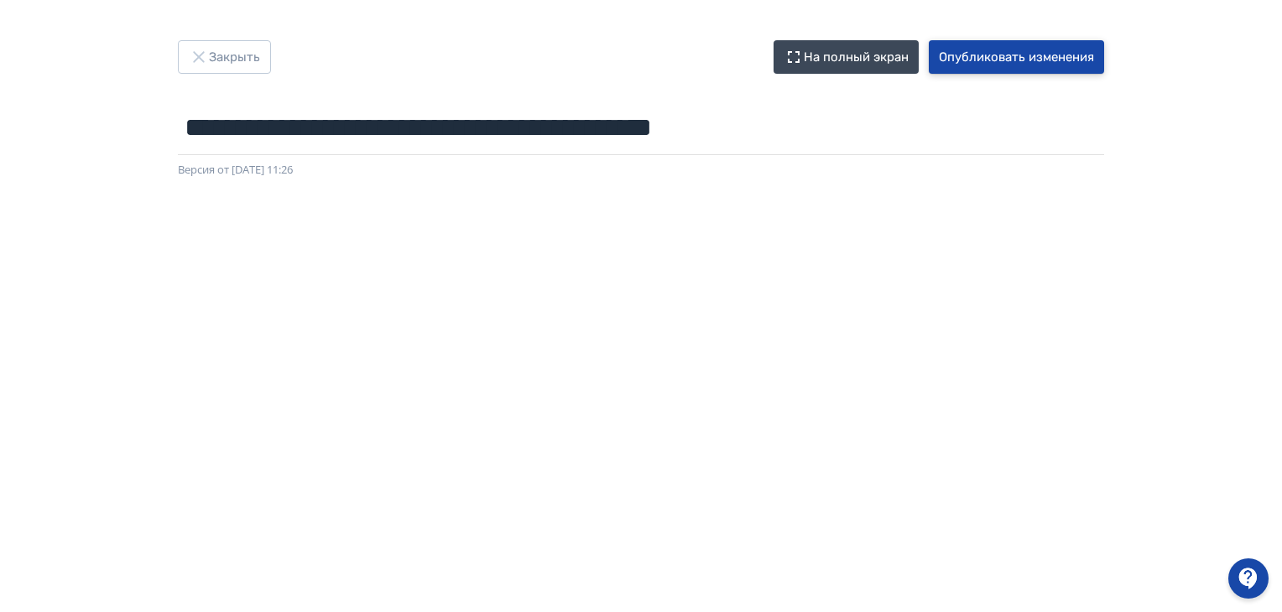
click at [1040, 49] on button "Опубликовать изменения" at bounding box center [1016, 57] width 175 height 34
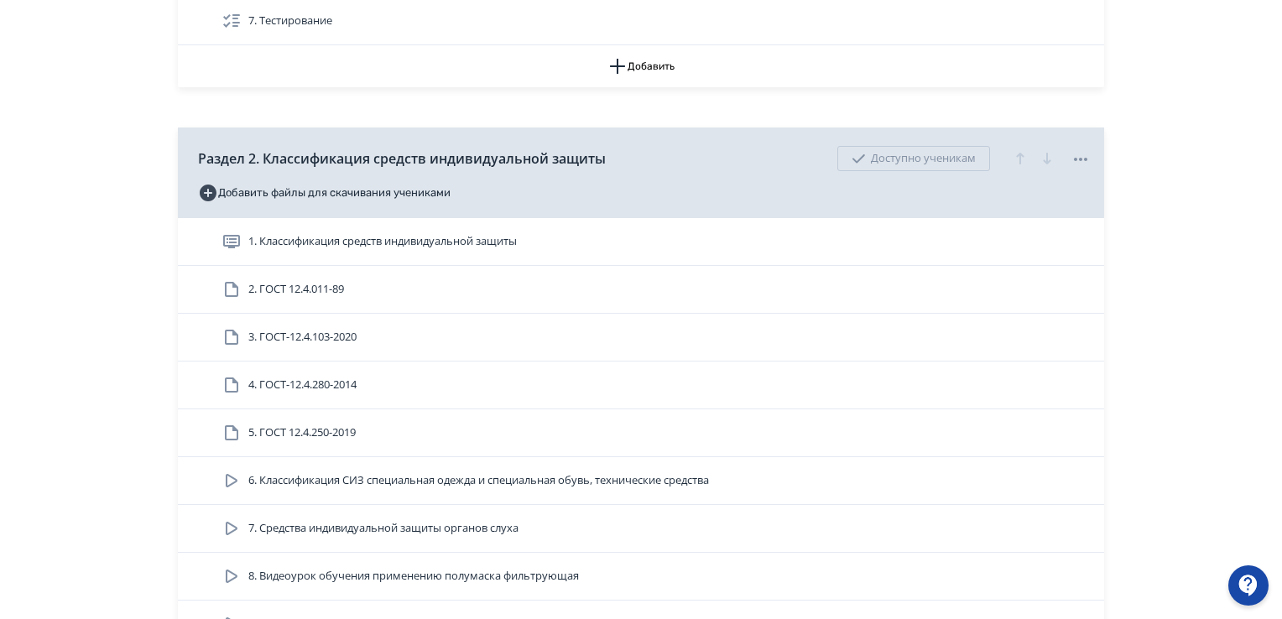
scroll to position [755, 0]
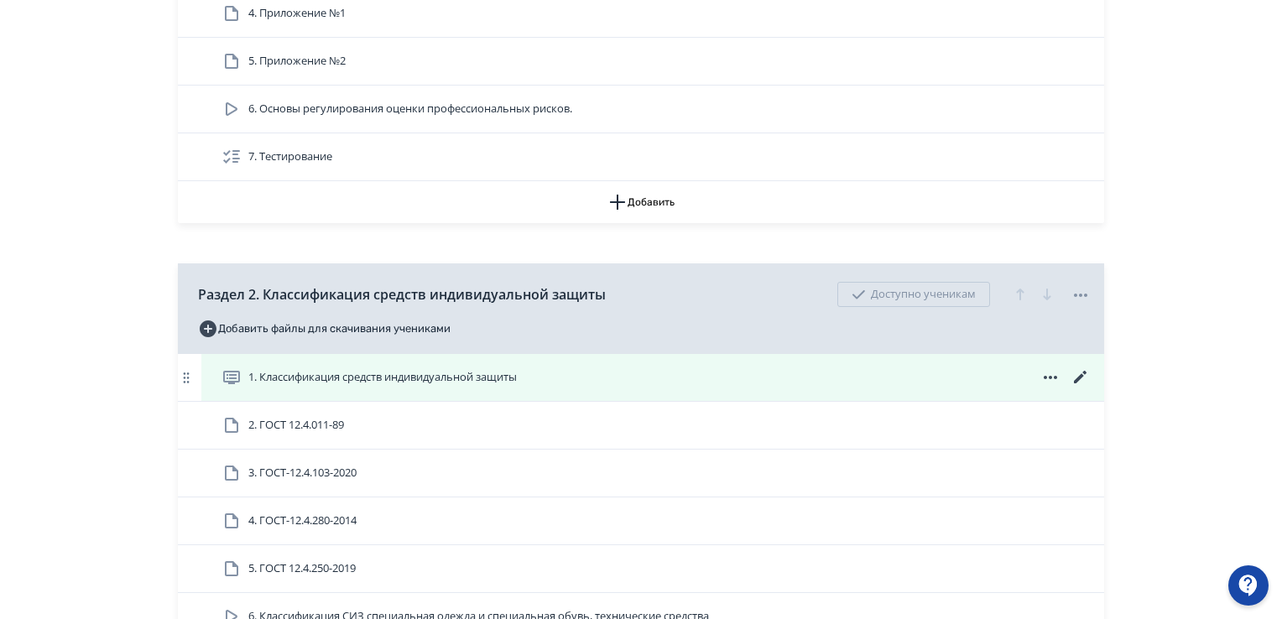
click at [1080, 370] on icon at bounding box center [1080, 377] width 20 height 20
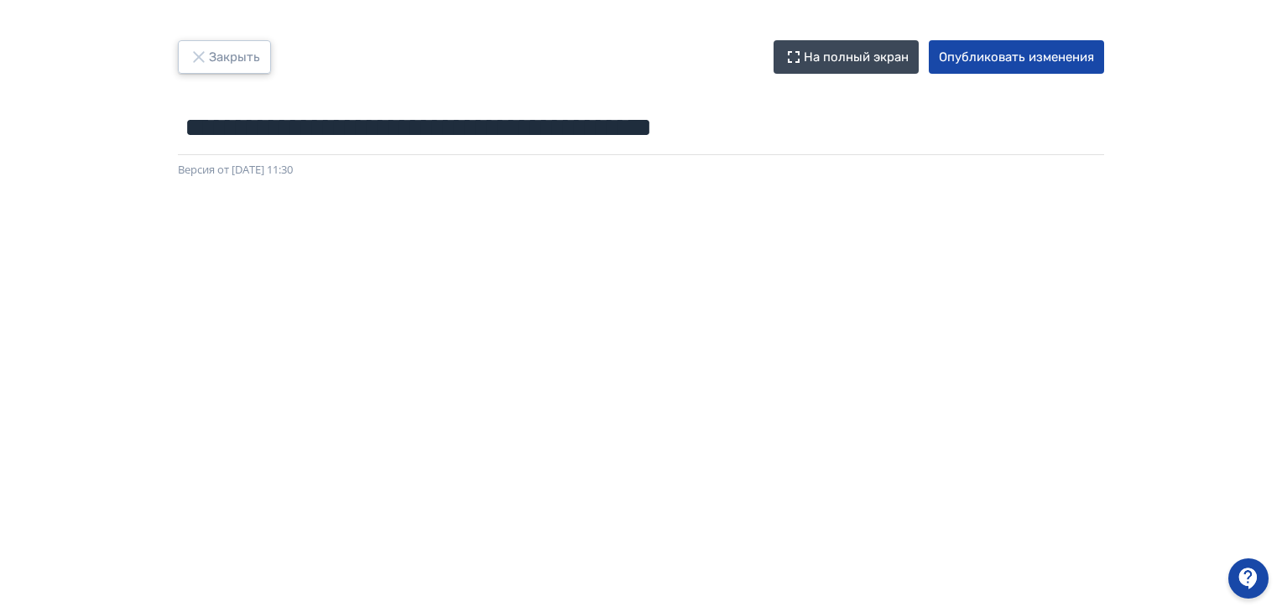
click at [241, 66] on button "Закрыть" at bounding box center [224, 57] width 93 height 34
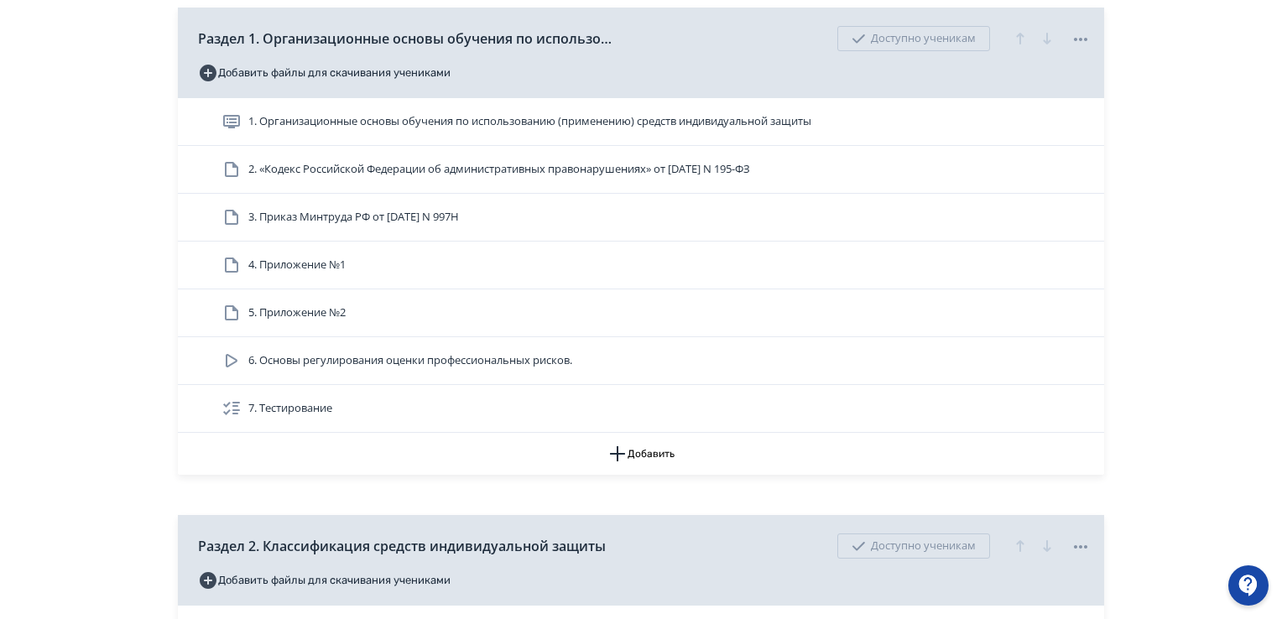
scroll to position [587, 0]
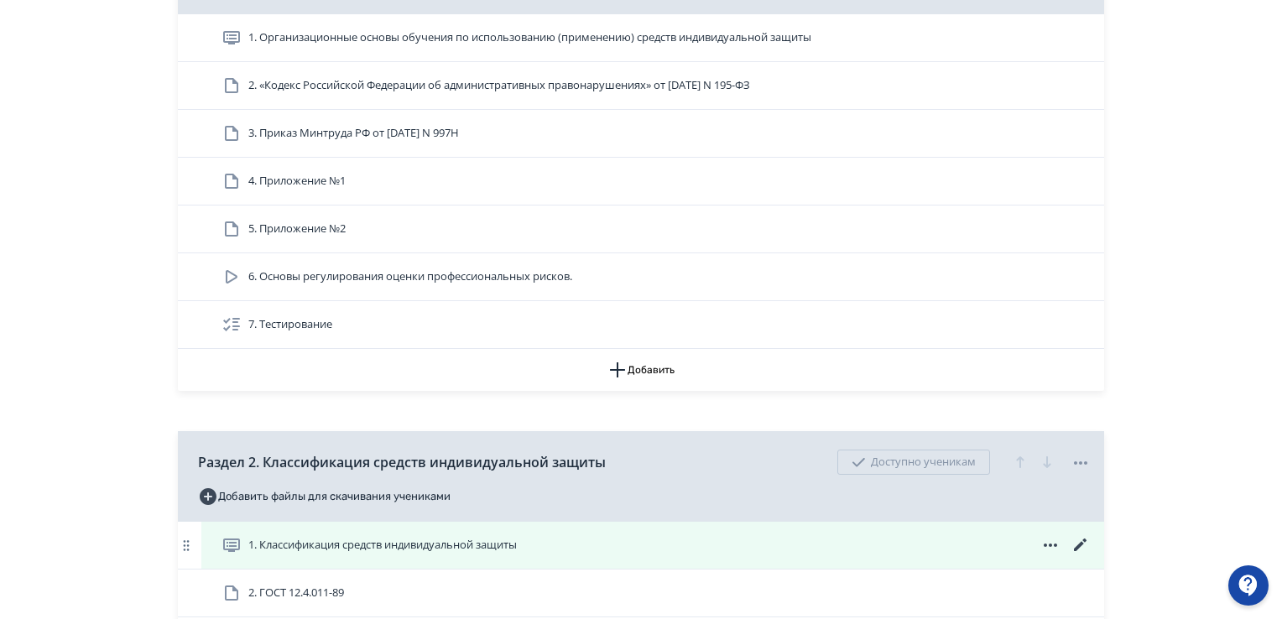
click at [1077, 538] on icon at bounding box center [1080, 545] width 20 height 20
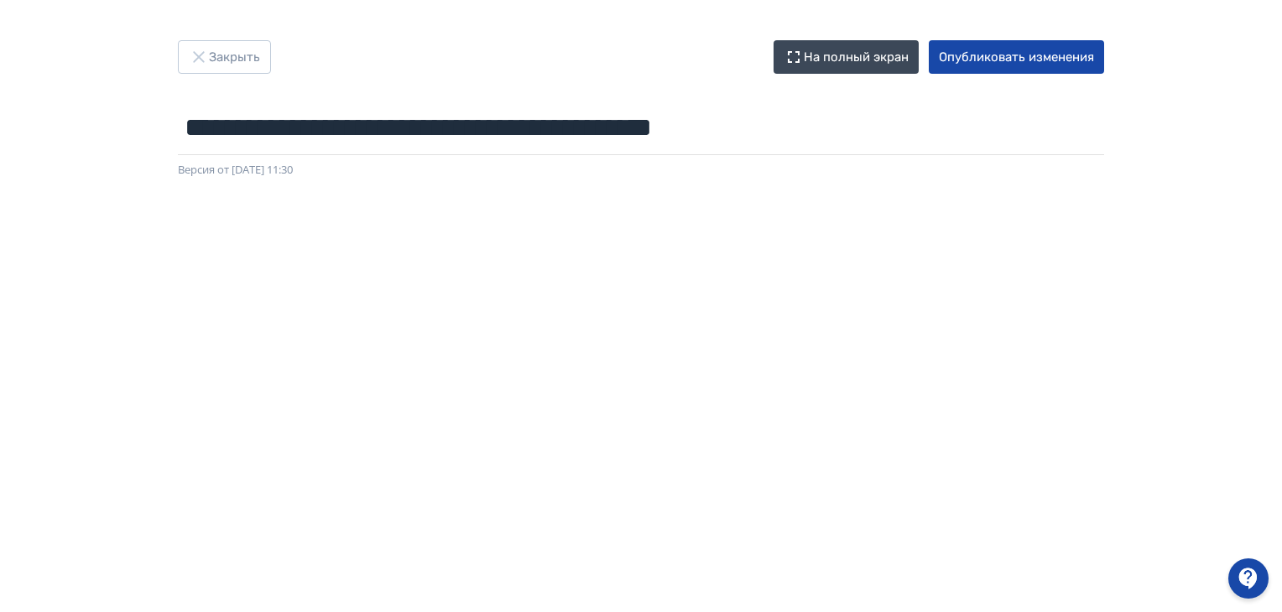
scroll to position [354, 0]
